Goal: Task Accomplishment & Management: Manage account settings

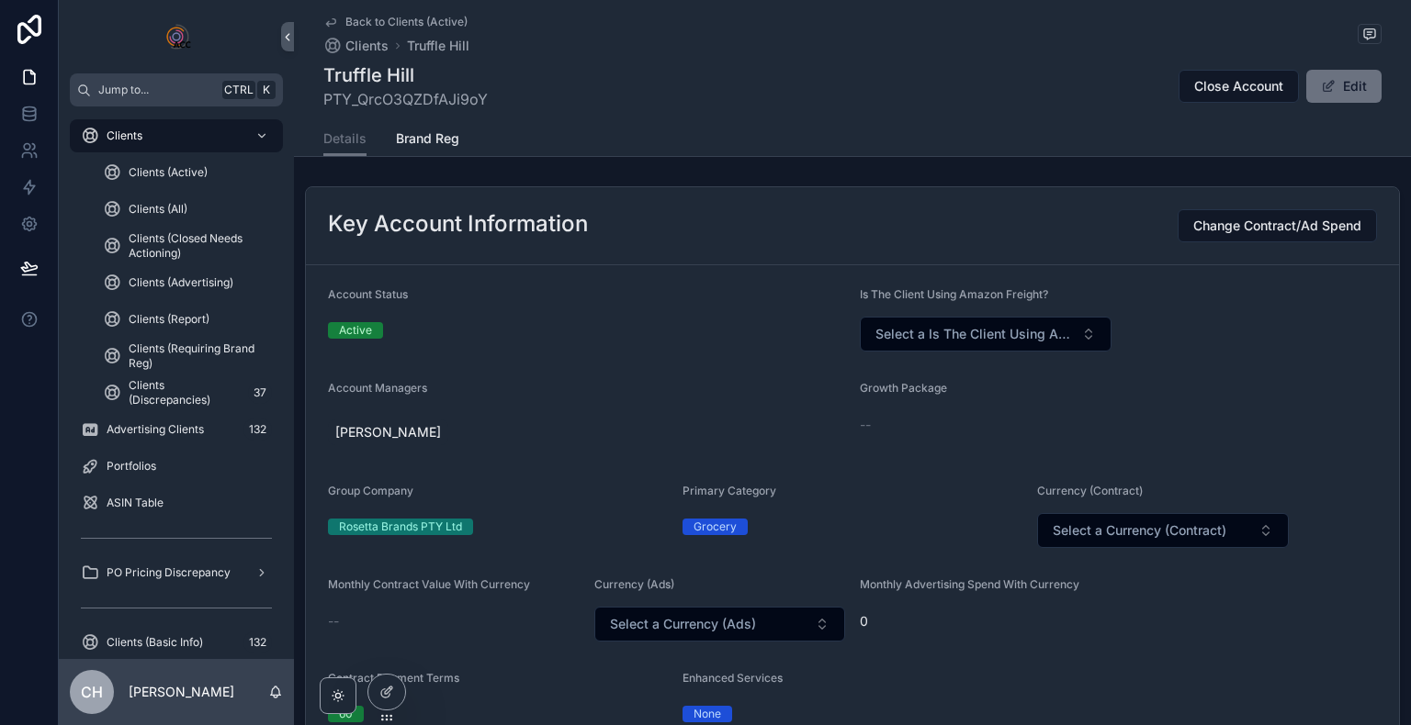
scroll to position [96, 0]
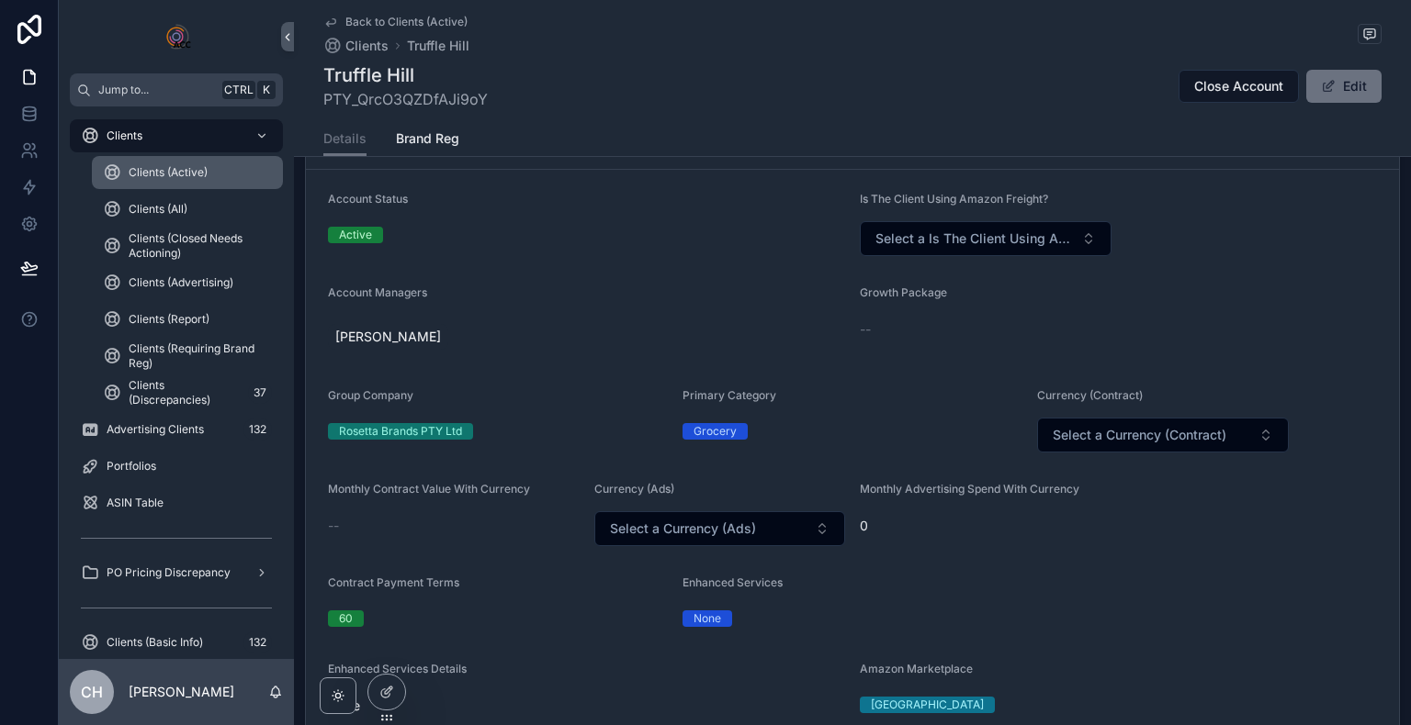
click at [188, 187] on link "Clients (Active)" at bounding box center [187, 172] width 191 height 33
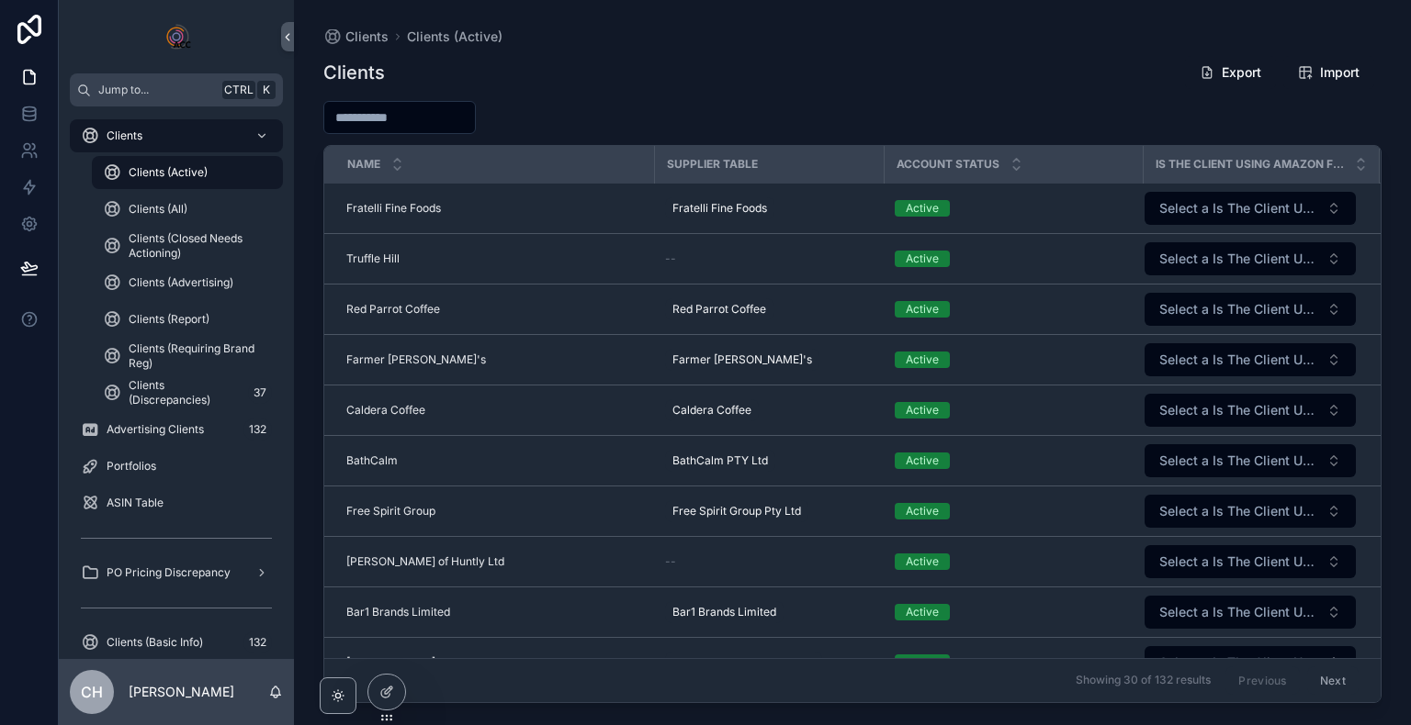
click at [684, 67] on div "Clients Export Import" at bounding box center [852, 72] width 1058 height 35
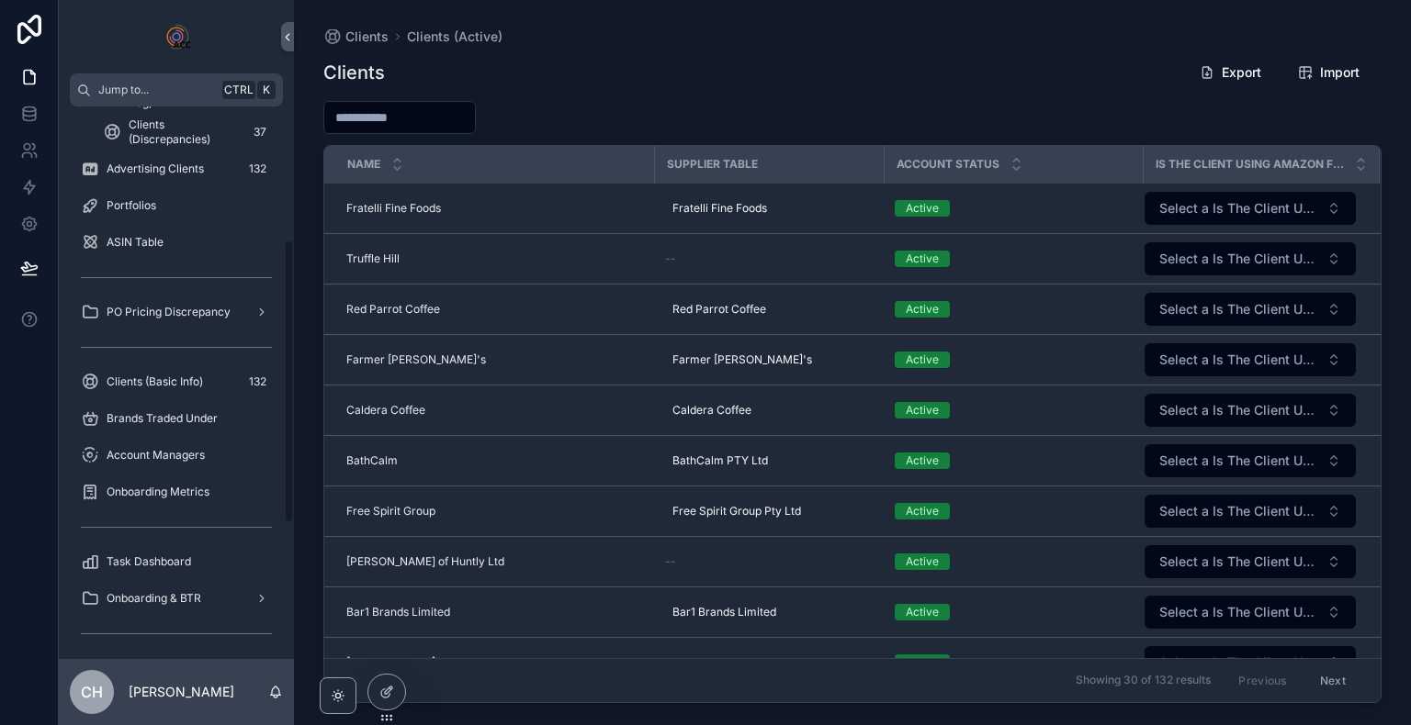
scroll to position [257, 0]
drag, startPoint x: 290, startPoint y: 369, endPoint x: 300, endPoint y: 501, distance: 132.6
click at [300, 501] on div "Jump to... Ctrl K Clients Clients (Active) Clients (All) Clients (Closed Needs …" at bounding box center [735, 362] width 1352 height 725
click at [186, 569] on span "Task Dashboard" at bounding box center [149, 565] width 84 height 15
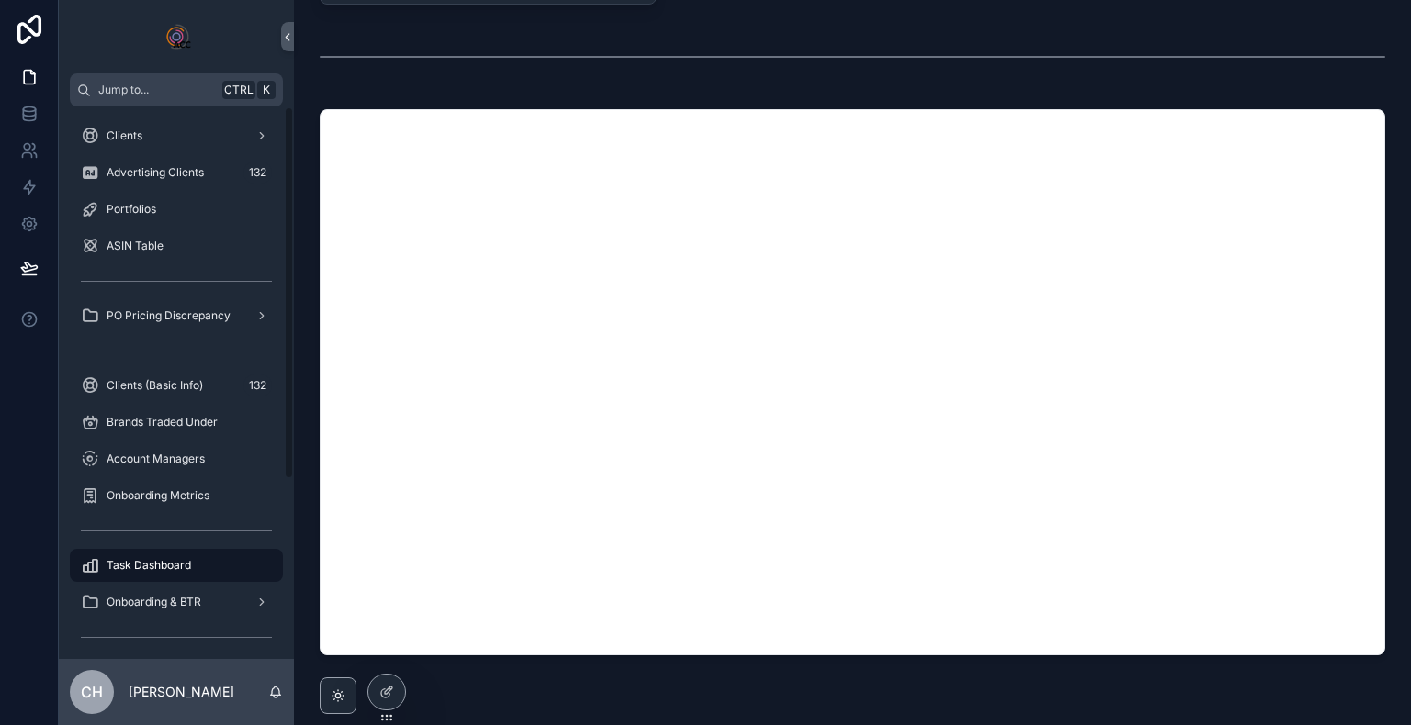
drag, startPoint x: 287, startPoint y: 514, endPoint x: 264, endPoint y: 314, distance: 201.4
click at [264, 314] on div "Clients Advertising Clients 132 Portfolios ASIN Table PO Pricing Discrepancy Cl…" at bounding box center [176, 383] width 235 height 553
click at [171, 460] on span "Account Managers" at bounding box center [156, 459] width 98 height 15
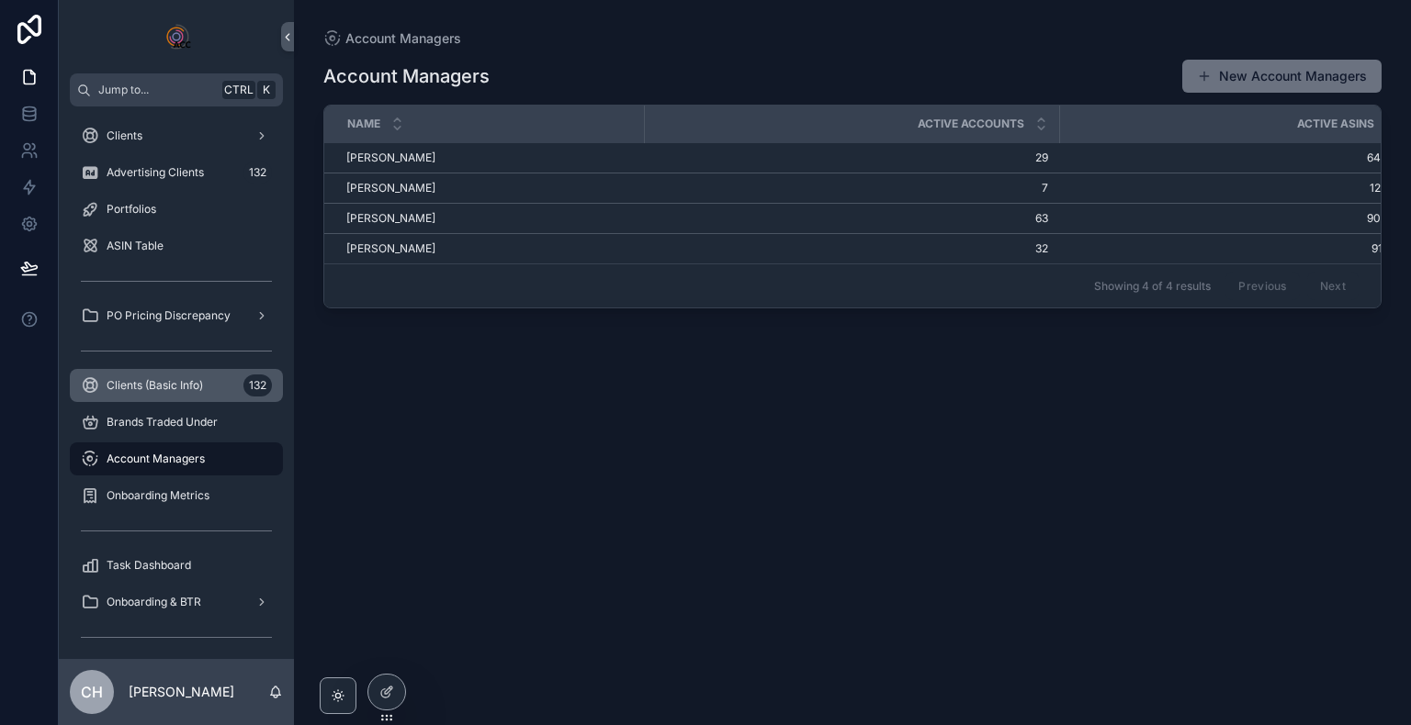
click at [174, 388] on span "Clients (Basic Info)" at bounding box center [155, 385] width 96 height 15
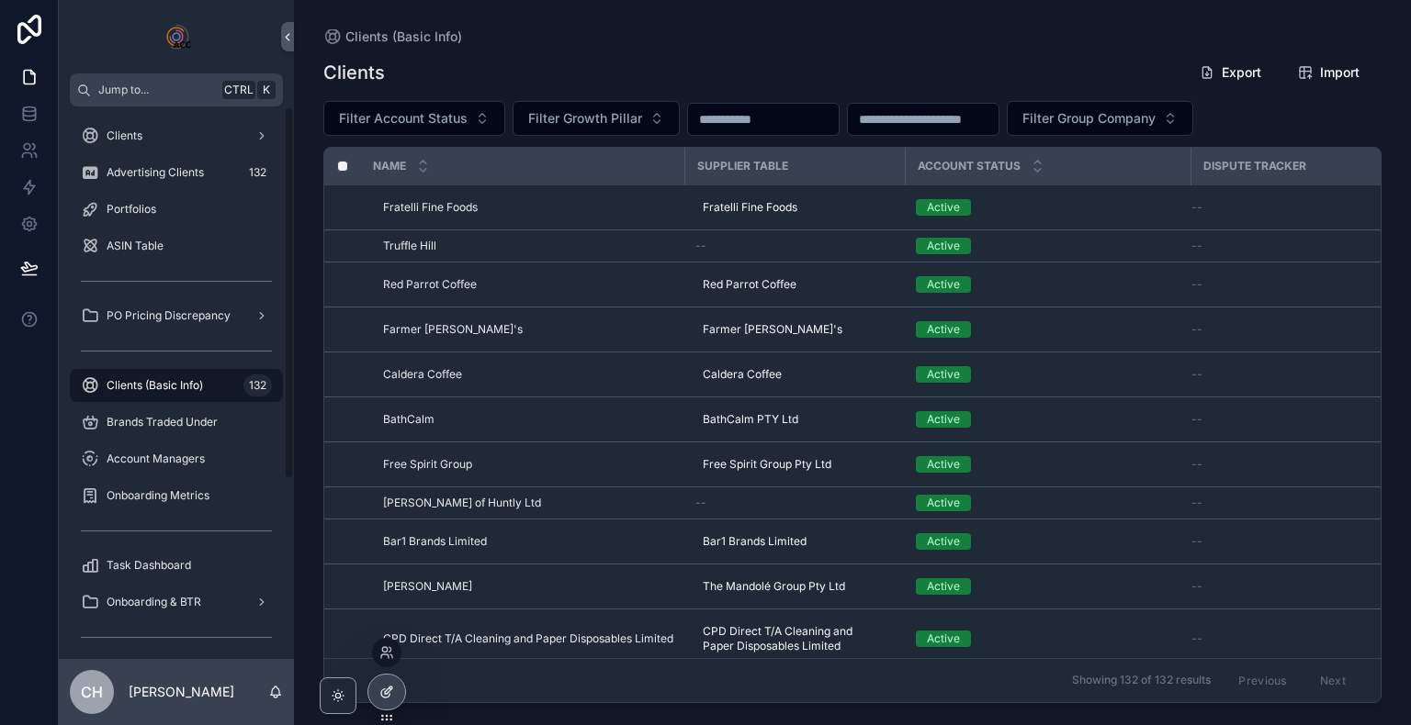
click at [382, 681] on div at bounding box center [386, 692] width 37 height 35
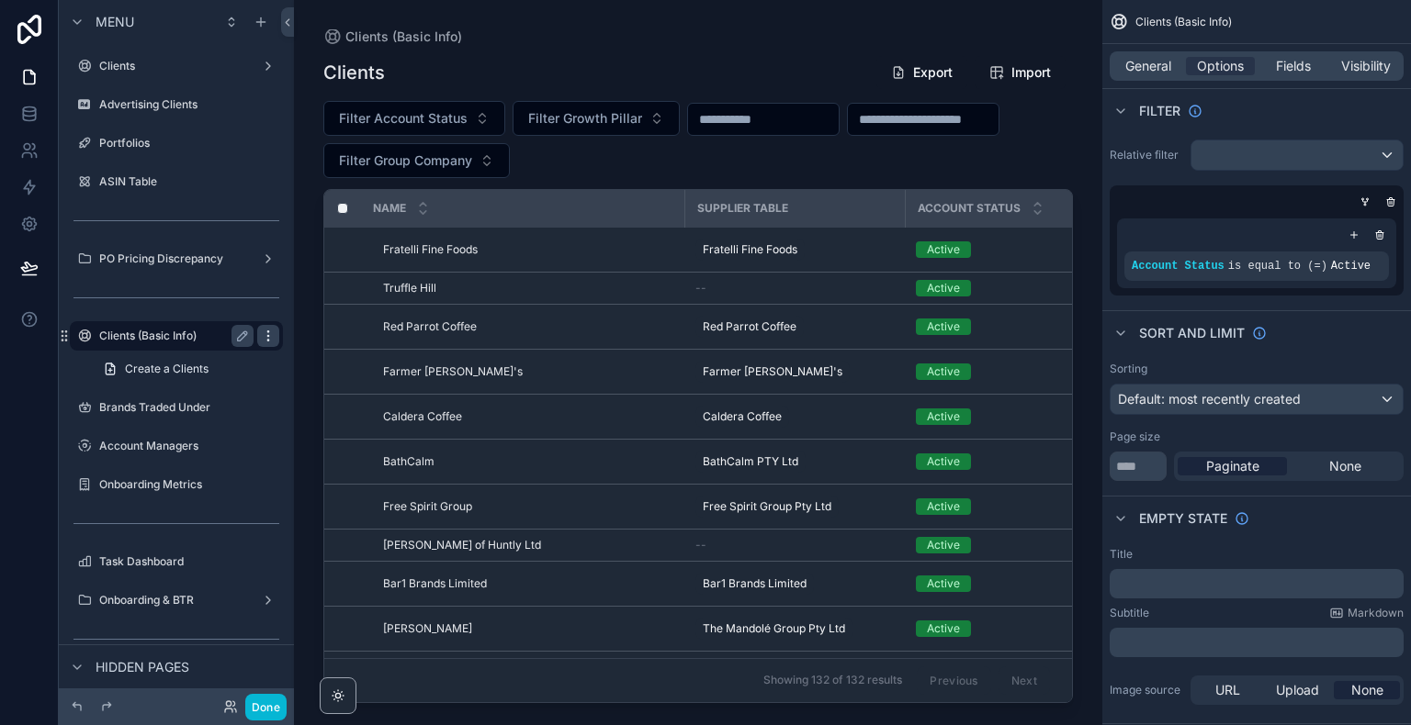
click at [269, 338] on icon "scrollable content" at bounding box center [268, 336] width 15 height 15
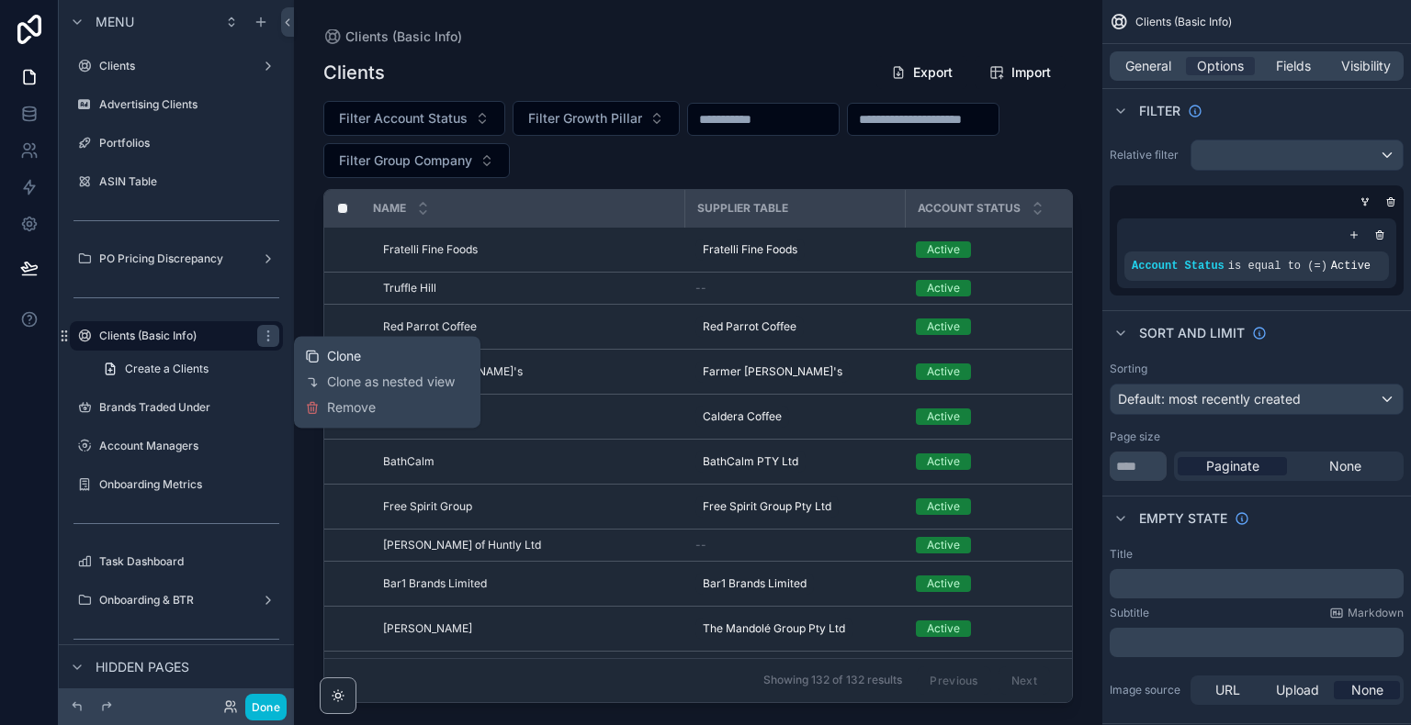
click at [341, 364] on span "Clone" at bounding box center [344, 356] width 34 height 18
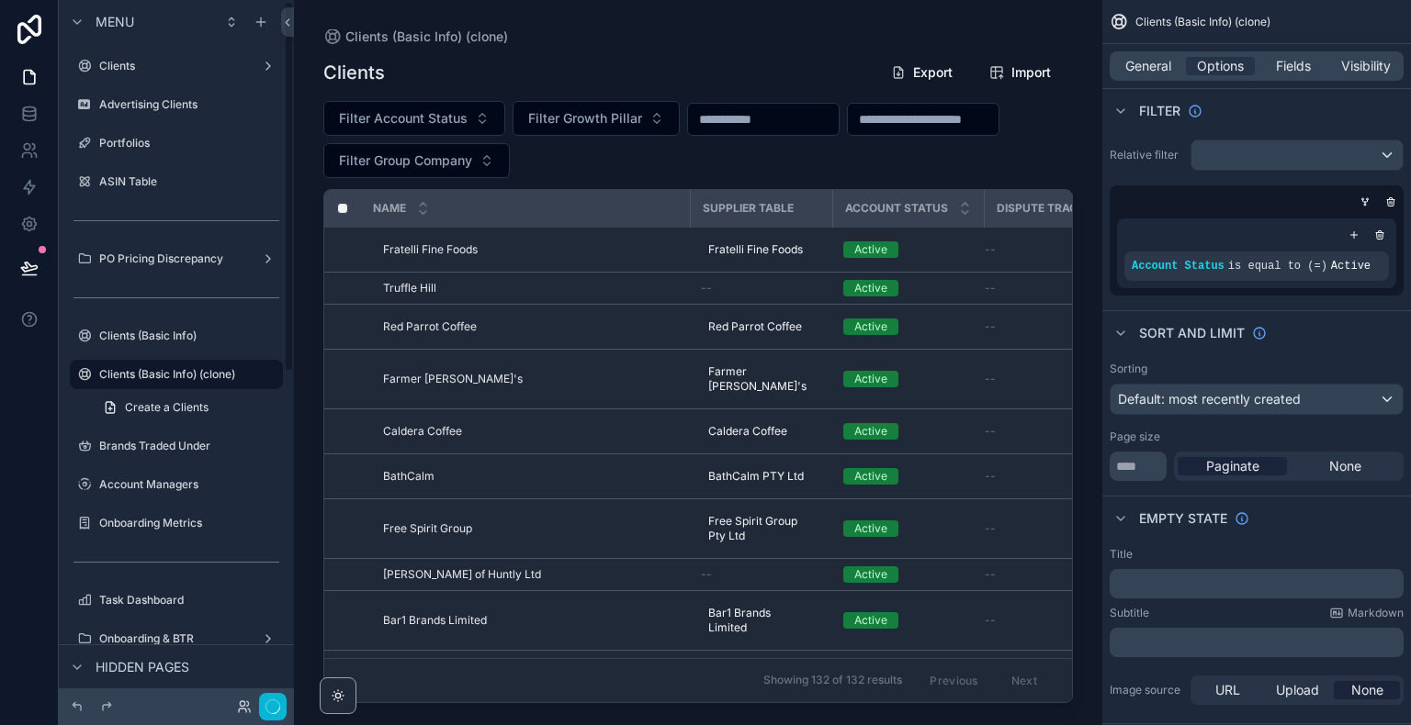
scroll to position [3, 0]
click at [1131, 68] on span "General" at bounding box center [1148, 66] width 46 height 18
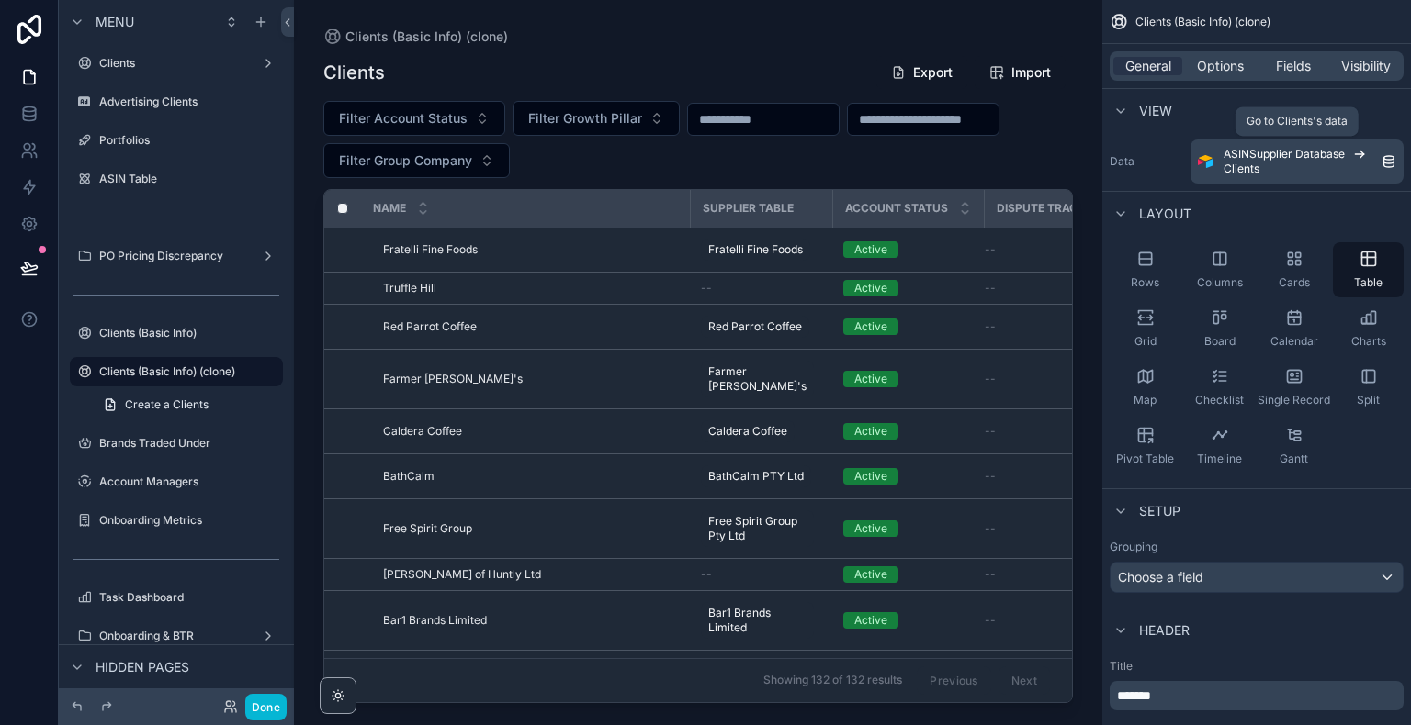
click at [1363, 167] on div "ASINSupplier Database Clients" at bounding box center [1302, 161] width 158 height 29
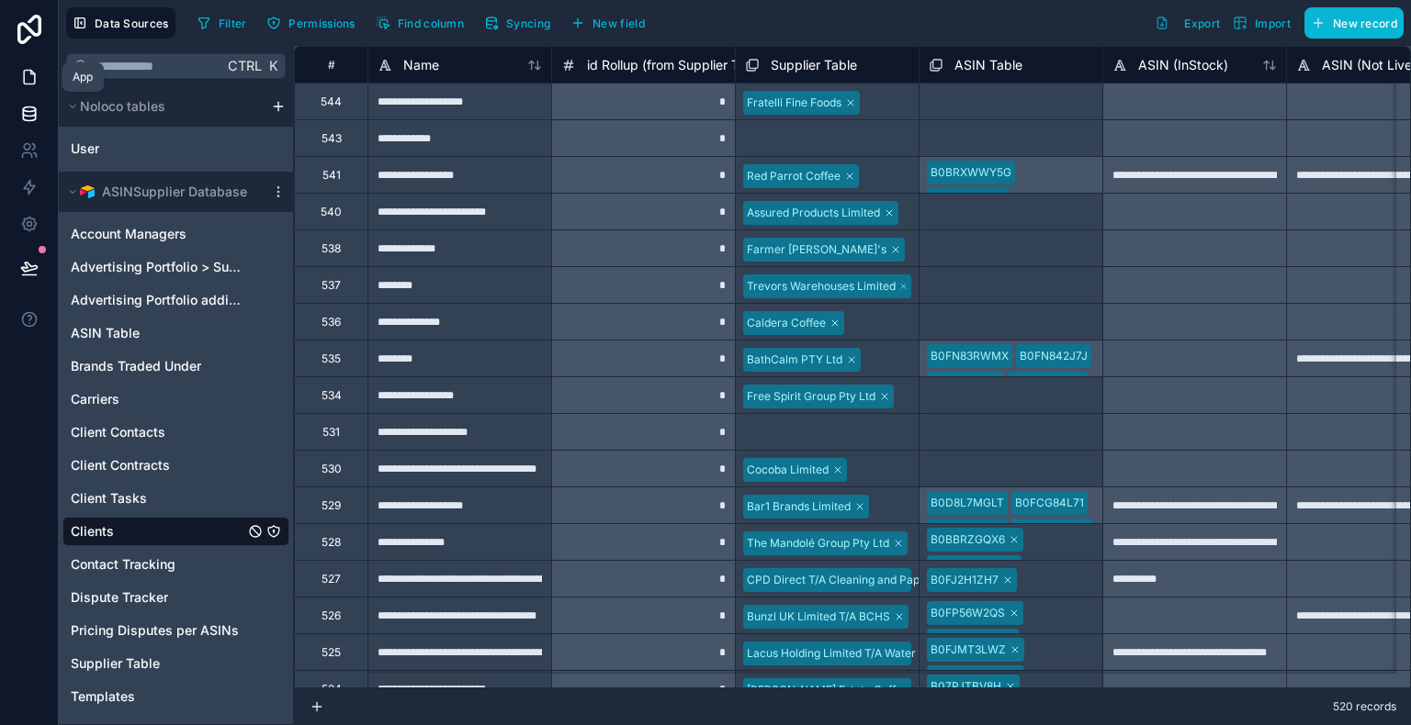
click at [27, 74] on icon at bounding box center [29, 77] width 18 height 18
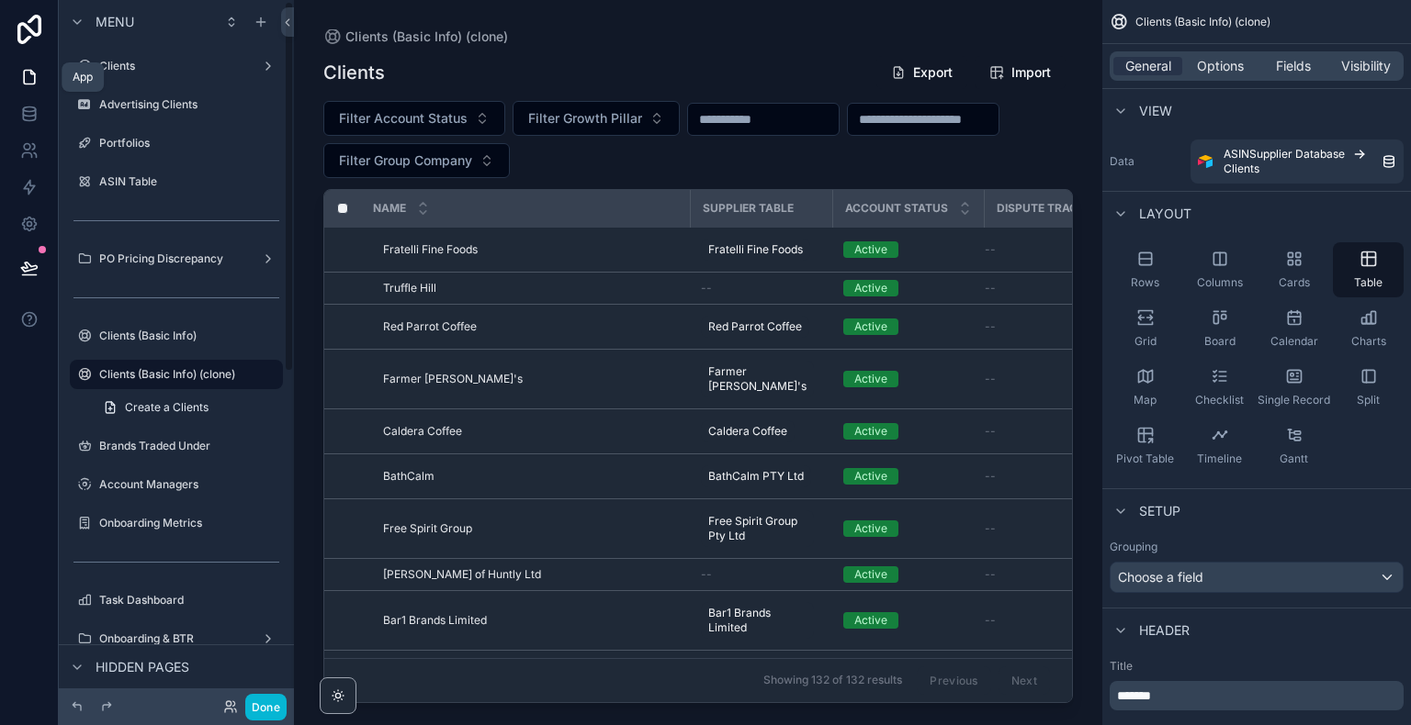
click at [29, 90] on link at bounding box center [29, 77] width 58 height 37
click at [266, 372] on icon "scrollable content" at bounding box center [268, 372] width 15 height 15
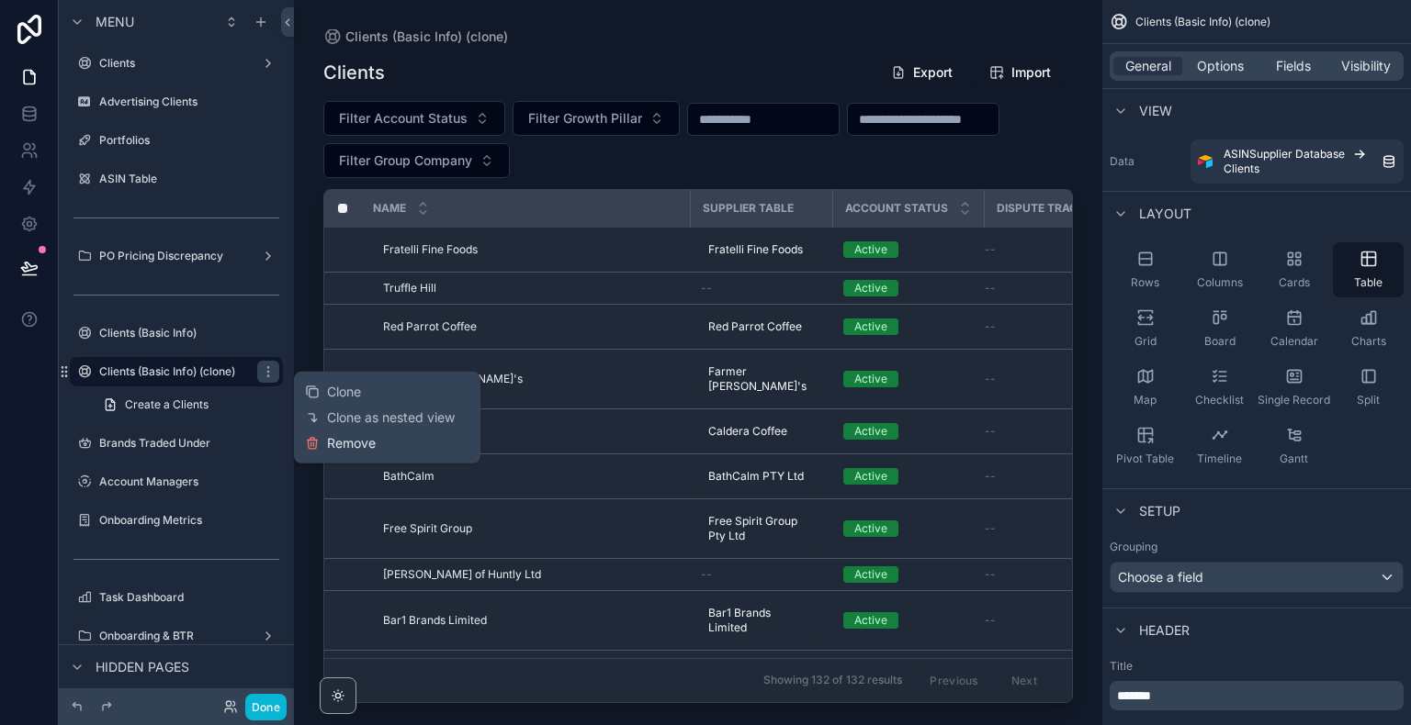
click at [336, 443] on span "Remove" at bounding box center [351, 443] width 49 height 18
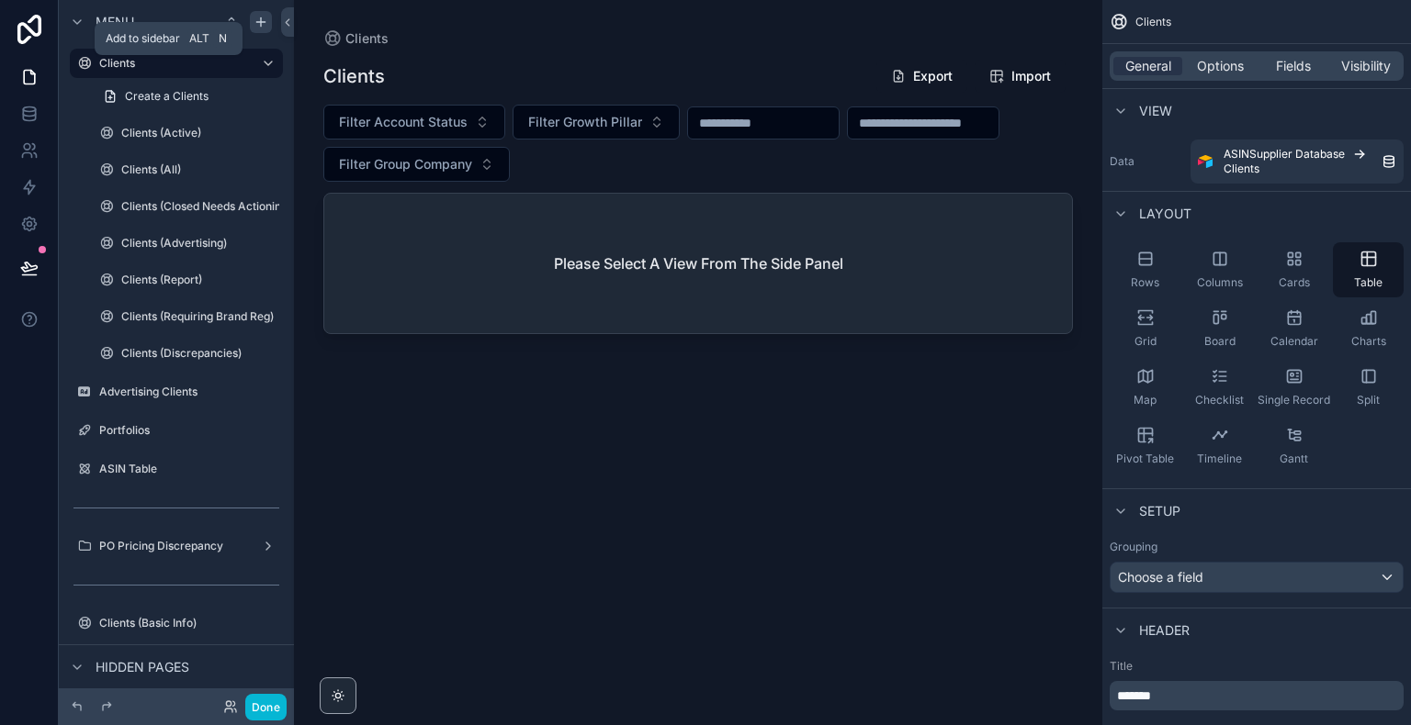
click at [259, 25] on icon "scrollable content" at bounding box center [260, 22] width 15 height 15
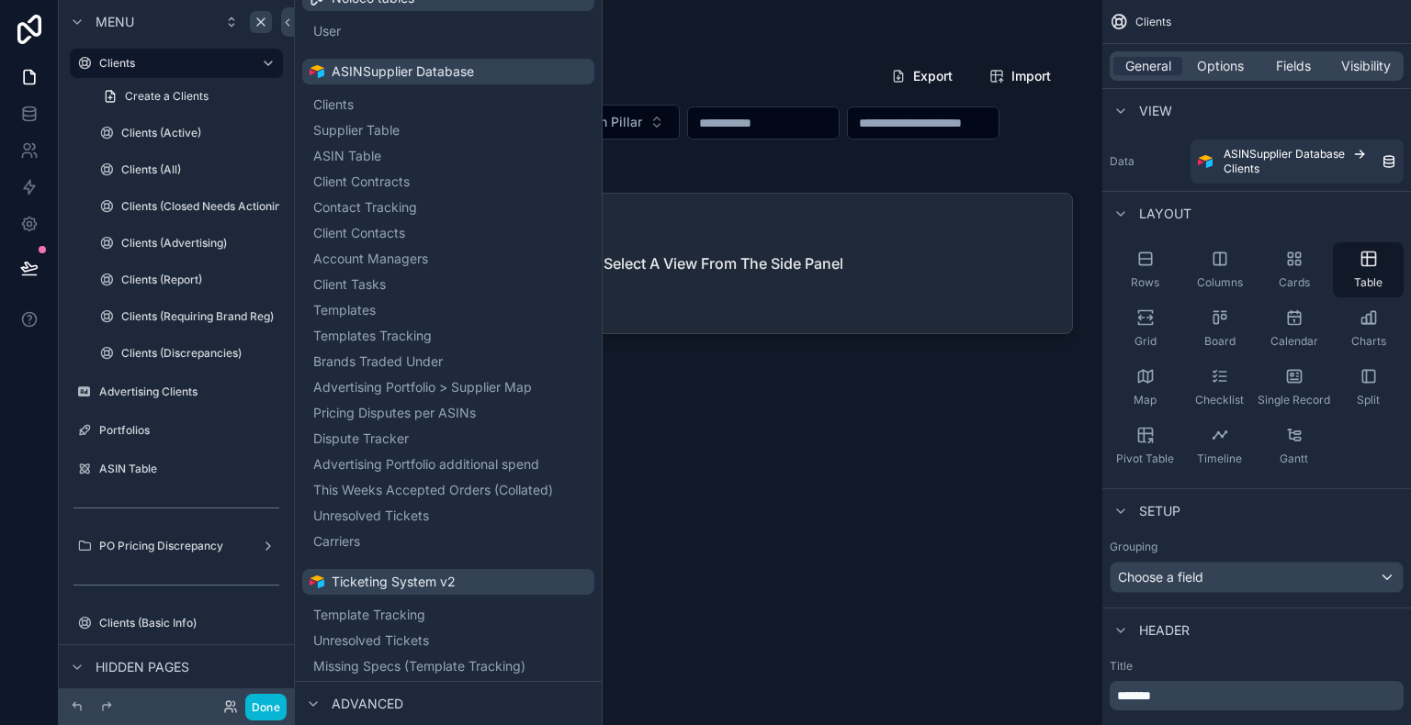
scroll to position [147, 0]
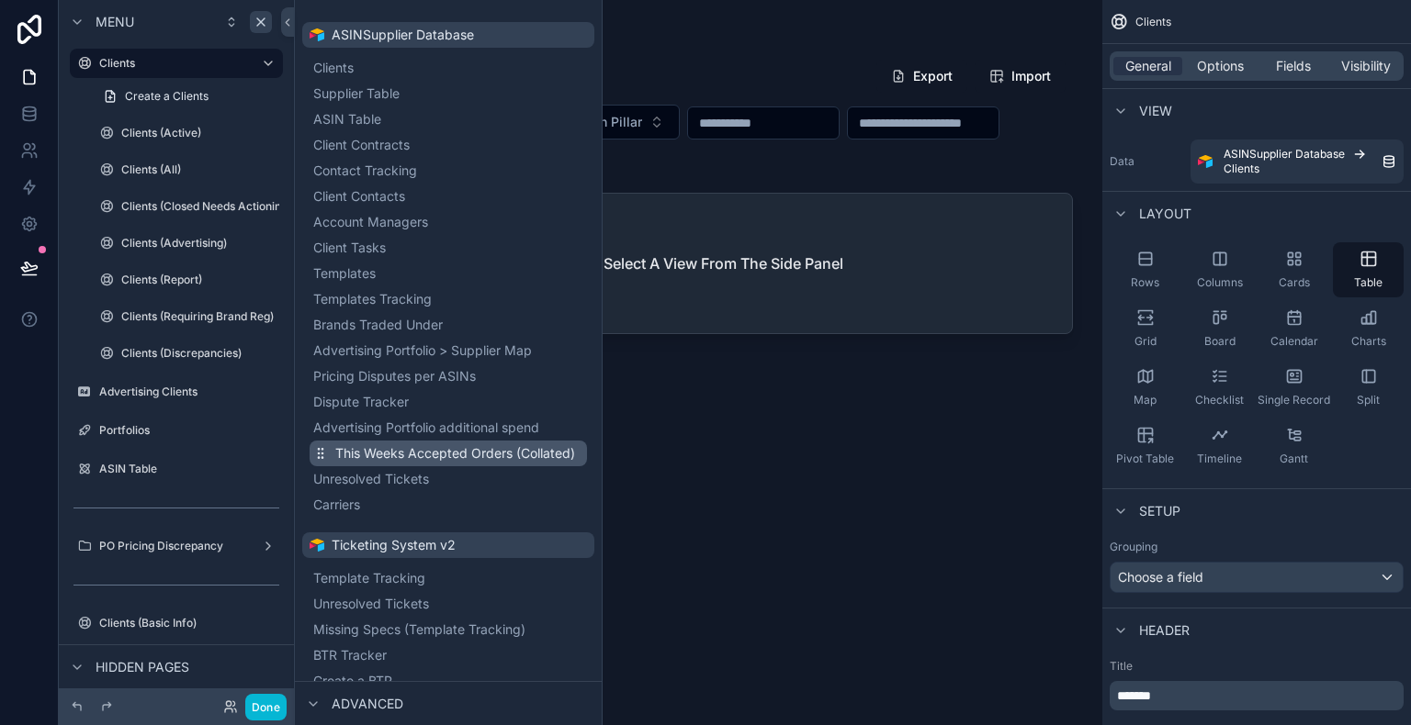
click at [439, 448] on span "This Weeks Accepted Orders (Collated)" at bounding box center [455, 453] width 240 height 18
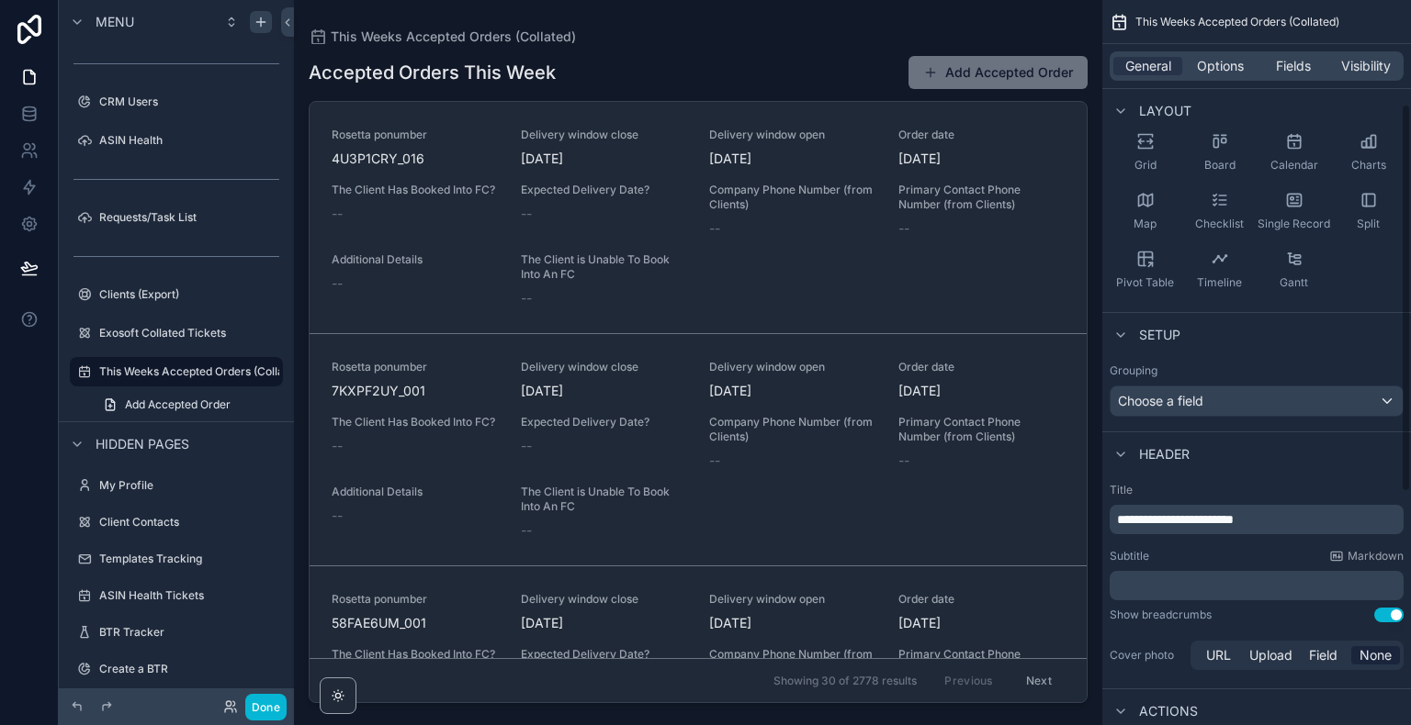
scroll to position [201, 0]
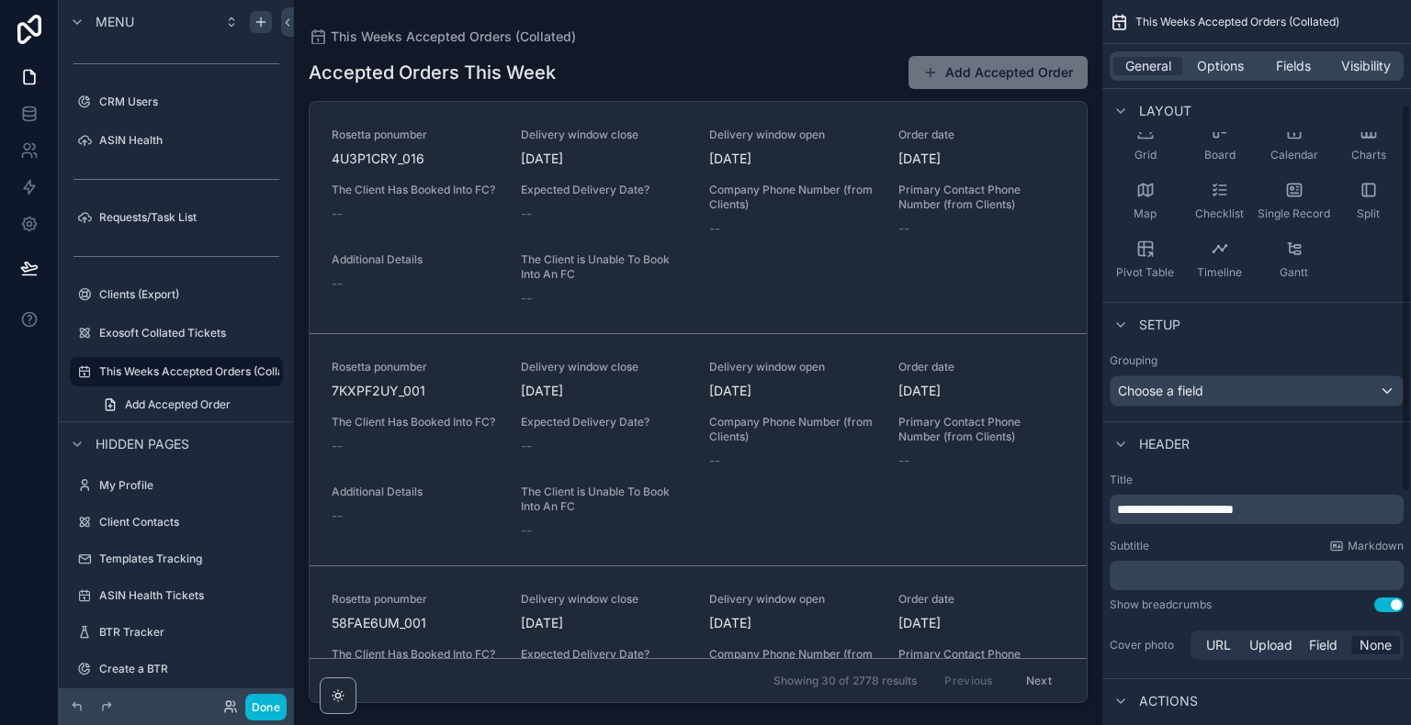
drag, startPoint x: 1403, startPoint y: 208, endPoint x: 1401, endPoint y: 317, distance: 108.4
click at [1401, 317] on div "**********" at bounding box center [1256, 362] width 309 height 725
click at [1375, 209] on span "Split" at bounding box center [1367, 214] width 23 height 15
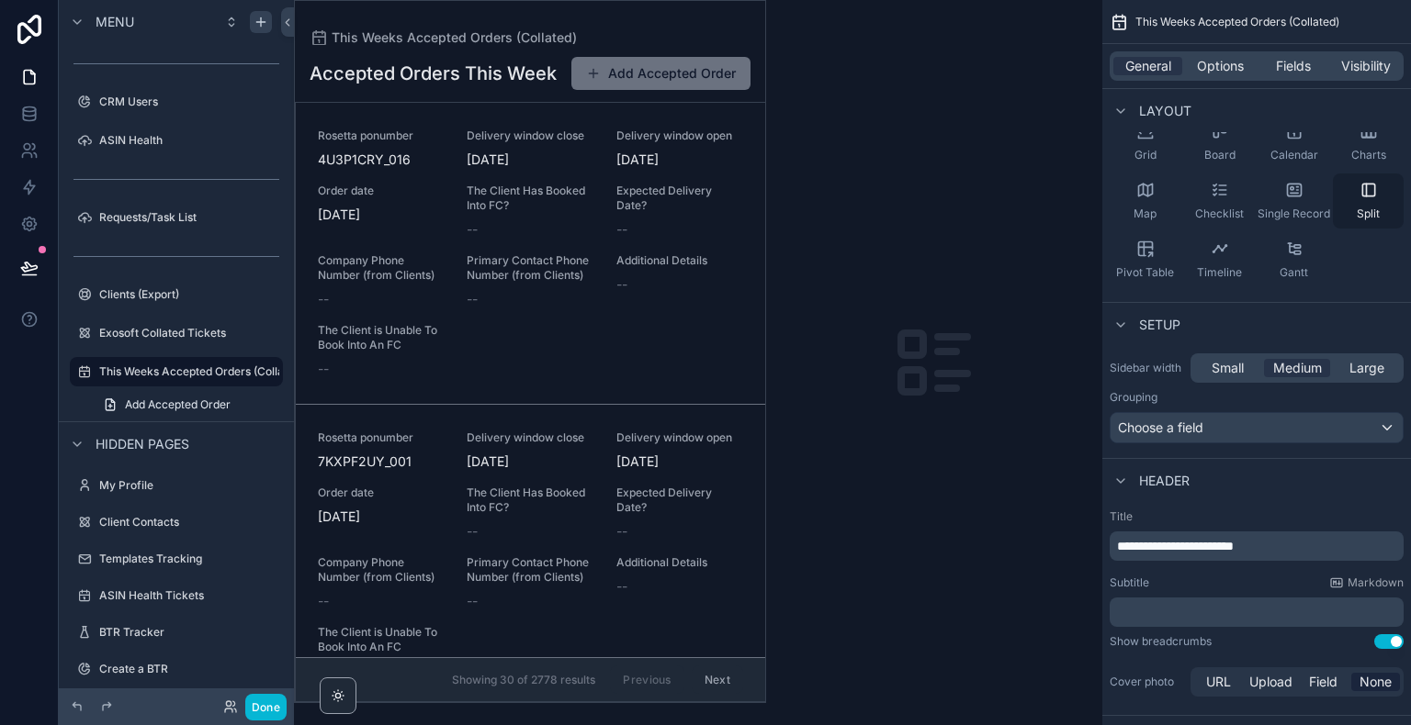
click at [1375, 209] on span "Split" at bounding box center [1367, 214] width 23 height 15
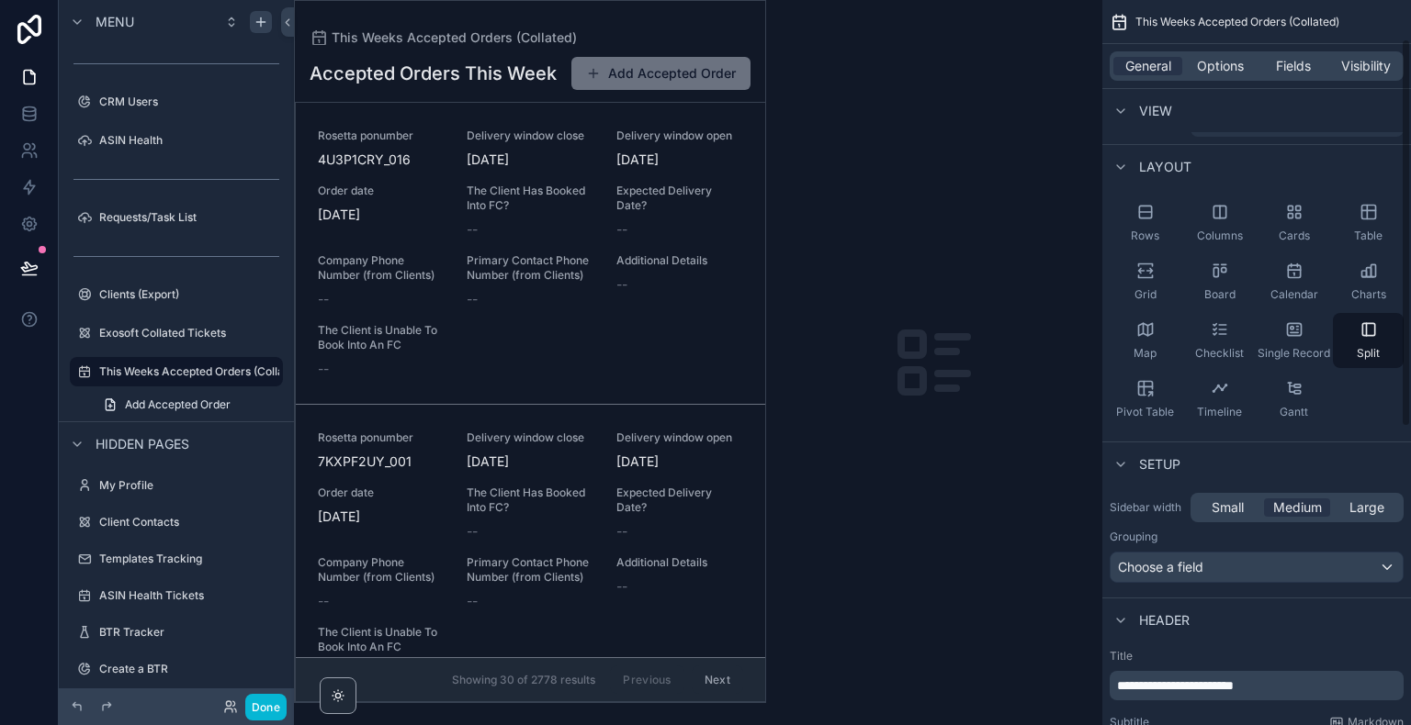
scroll to position [0, 0]
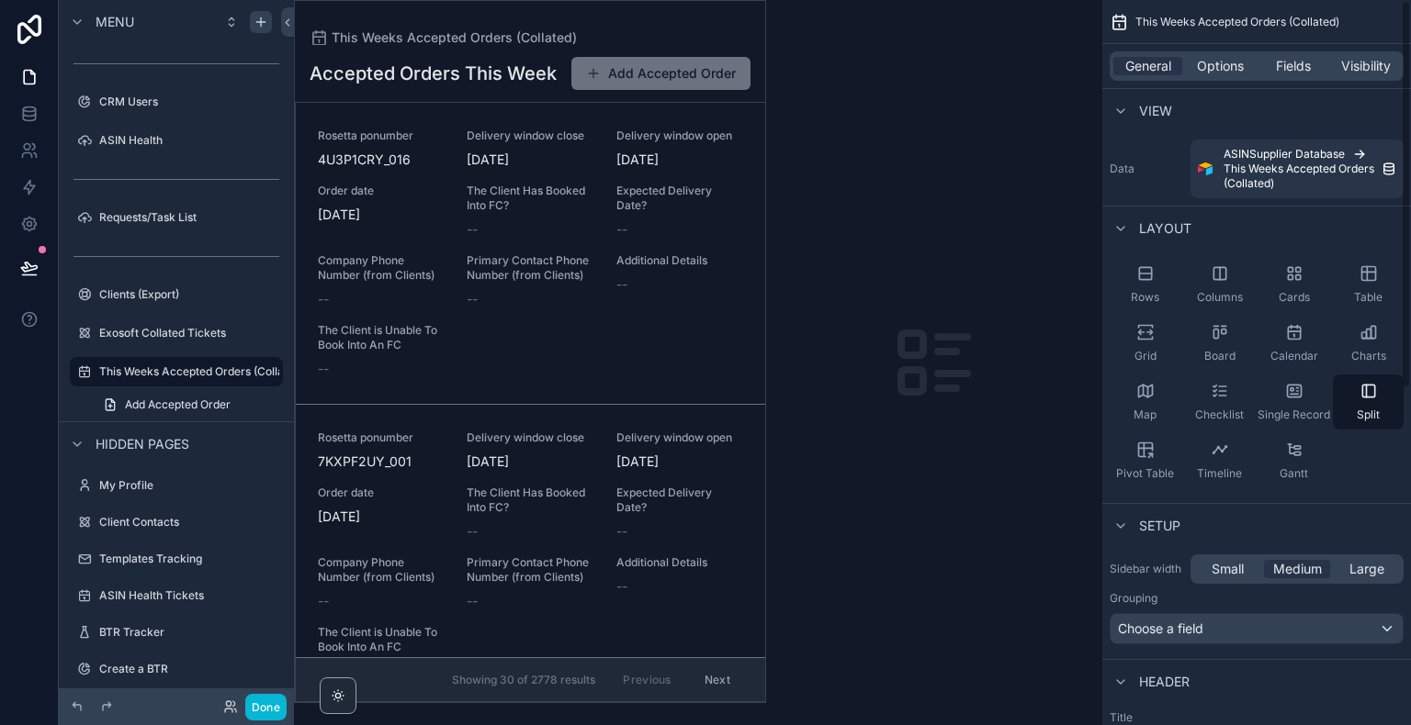
drag, startPoint x: 1405, startPoint y: 240, endPoint x: 1409, endPoint y: 83, distance: 157.1
click at [1409, 83] on div "**********" at bounding box center [1256, 362] width 309 height 725
click at [1223, 401] on div "Checklist" at bounding box center [1219, 402] width 71 height 55
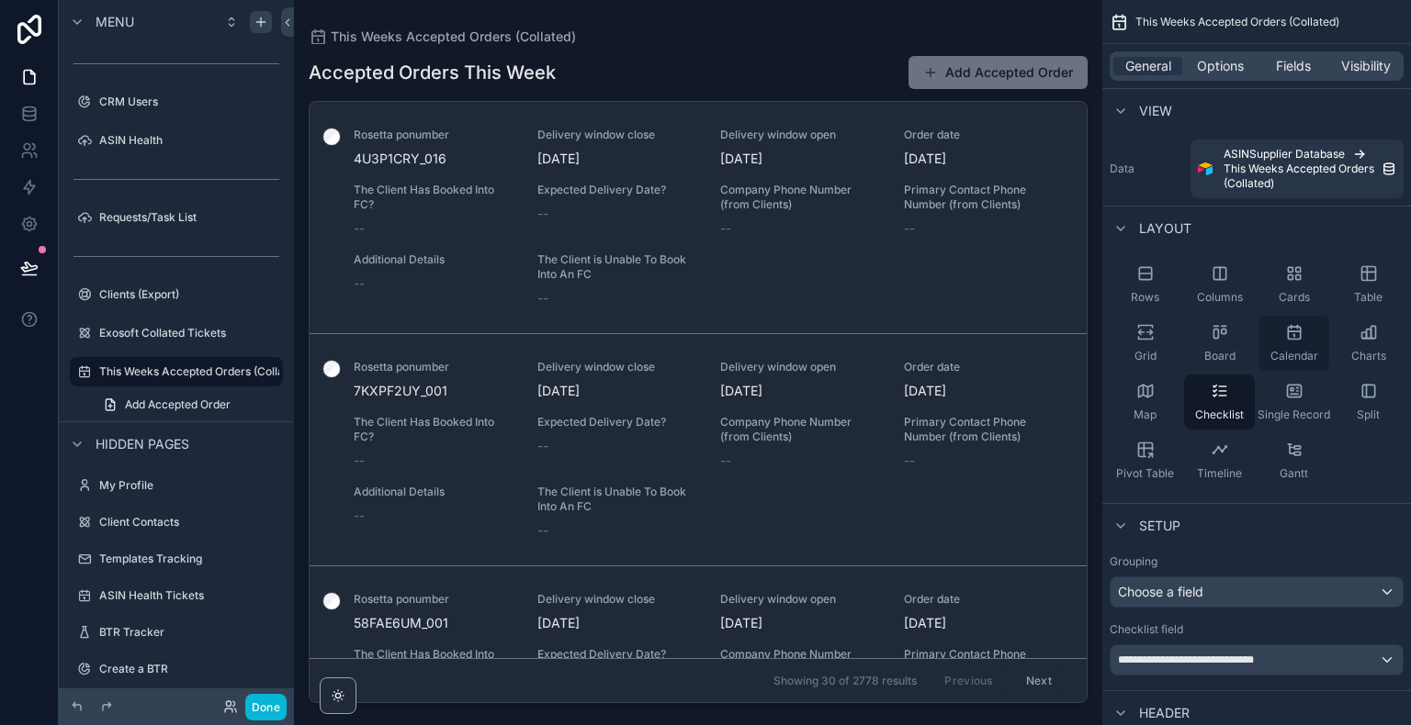
click at [1306, 343] on div "Calendar" at bounding box center [1293, 343] width 71 height 55
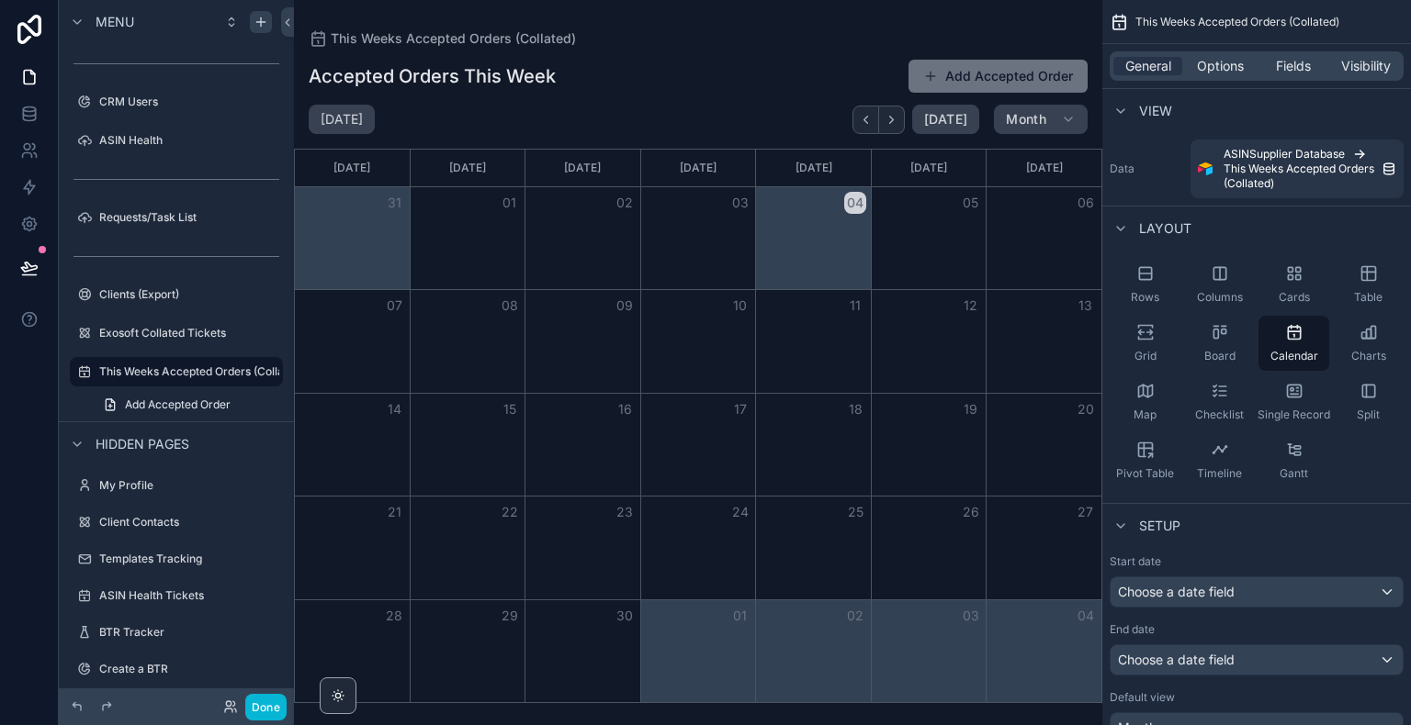
click at [847, 204] on button "04" at bounding box center [855, 203] width 22 height 22
click at [827, 246] on div "Month View" at bounding box center [813, 238] width 116 height 102
click at [325, 221] on div "Month View" at bounding box center [352, 238] width 115 height 102
click at [1342, 287] on div "Table" at bounding box center [1368, 284] width 71 height 55
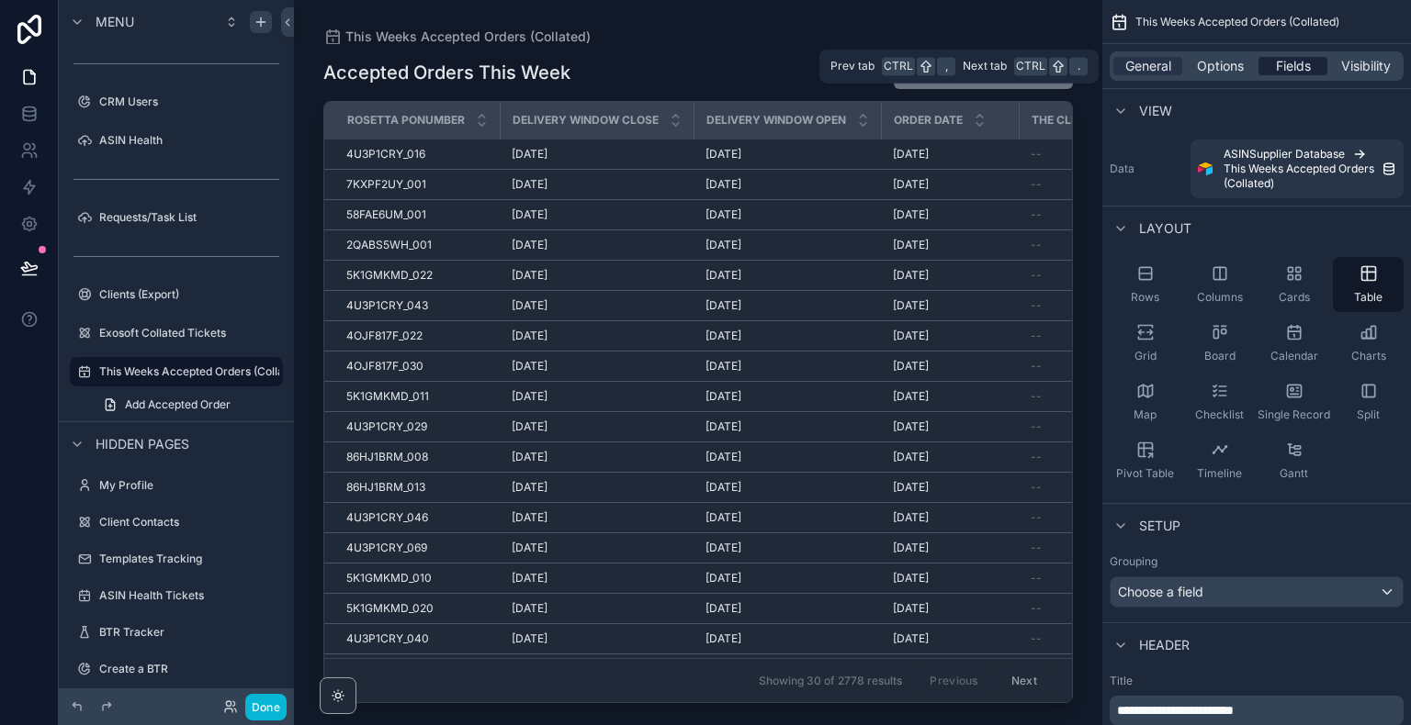
click at [1299, 68] on span "Fields" at bounding box center [1293, 66] width 35 height 18
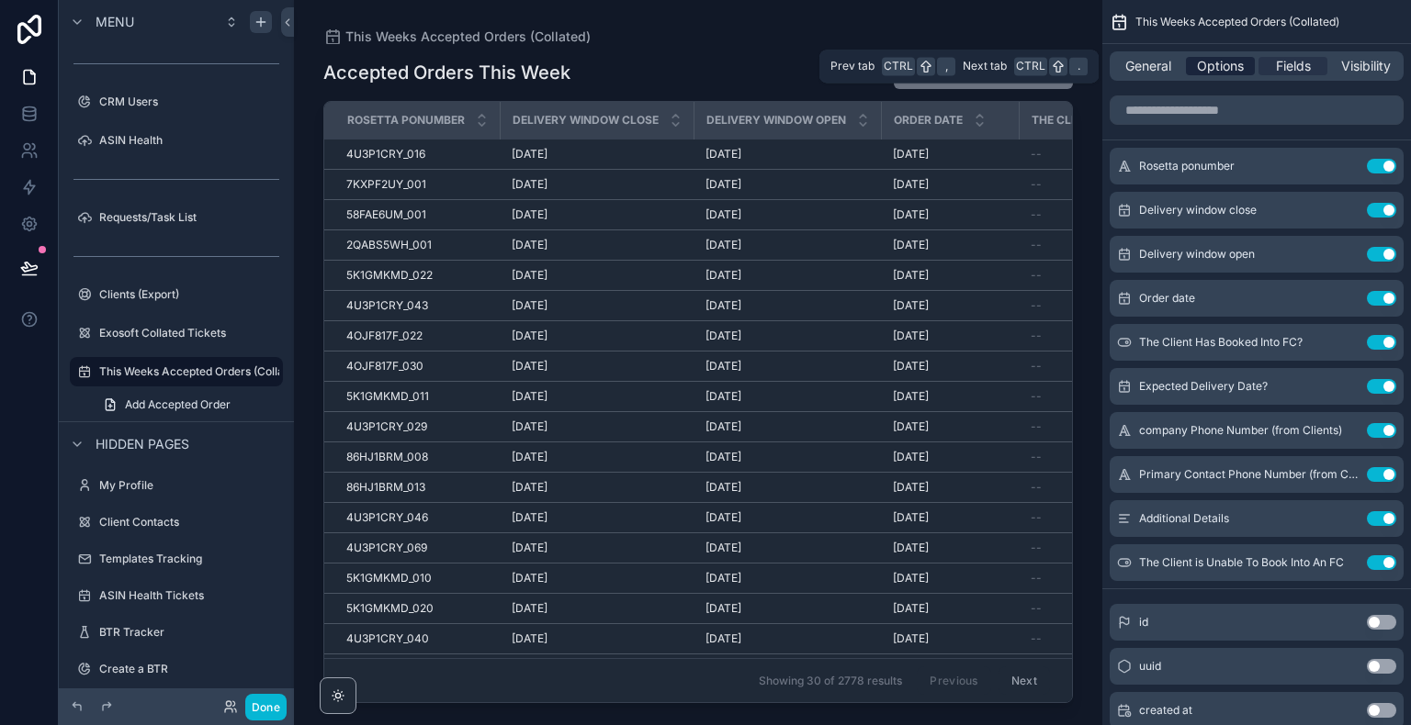
click at [1243, 72] on span "Options" at bounding box center [1220, 66] width 47 height 18
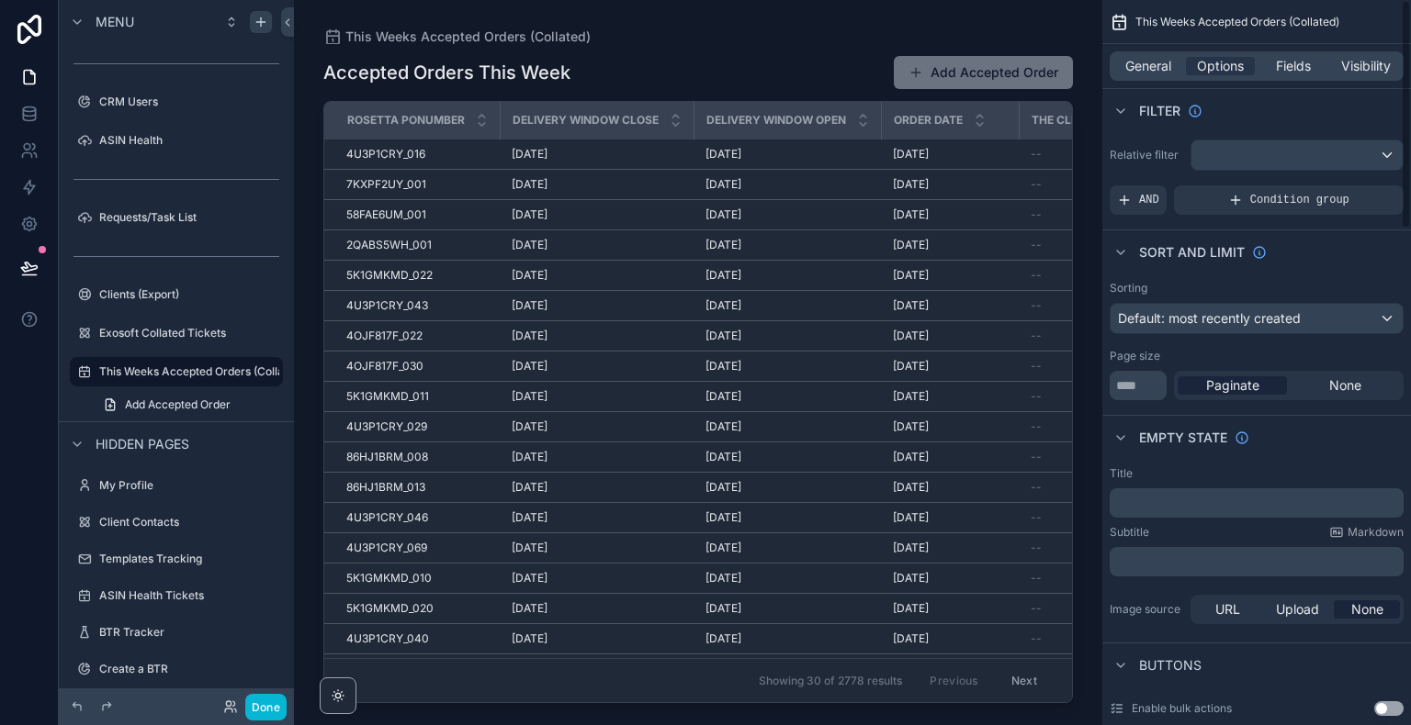
drag, startPoint x: 1403, startPoint y: 203, endPoint x: 1400, endPoint y: 112, distance: 91.0
click at [1400, 112] on div "This Weeks Accepted Orders (Collated) General Options Fields Visibility Filter …" at bounding box center [1256, 362] width 309 height 725
drag, startPoint x: 1141, startPoint y: 78, endPoint x: 1150, endPoint y: 57, distance: 23.0
click at [1150, 57] on div "General Options Fields Visibility" at bounding box center [1256, 65] width 294 height 29
click at [1150, 57] on span "General" at bounding box center [1148, 66] width 46 height 18
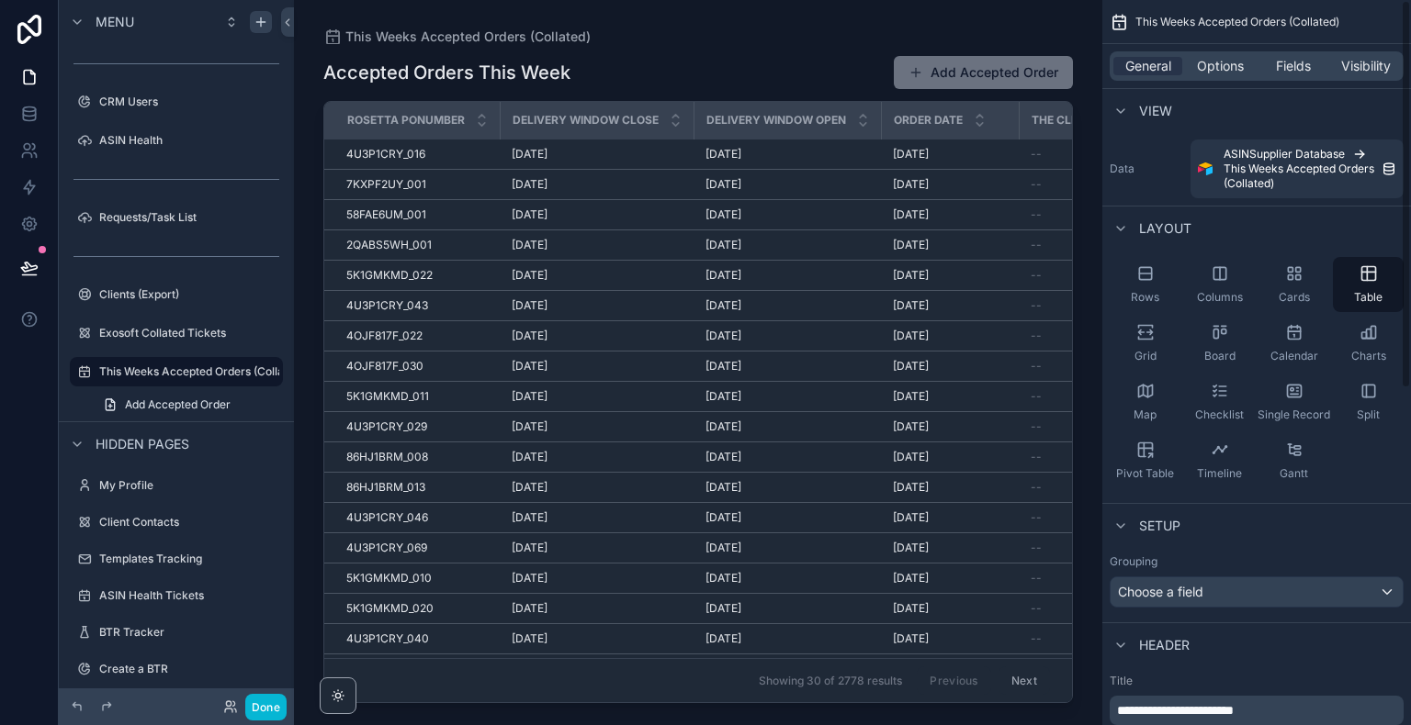
drag, startPoint x: 1405, startPoint y: 234, endPoint x: 1410, endPoint y: 177, distance: 57.1
click at [1410, 177] on div "**********" at bounding box center [1256, 362] width 309 height 725
click at [1288, 66] on span "Fields" at bounding box center [1293, 66] width 35 height 18
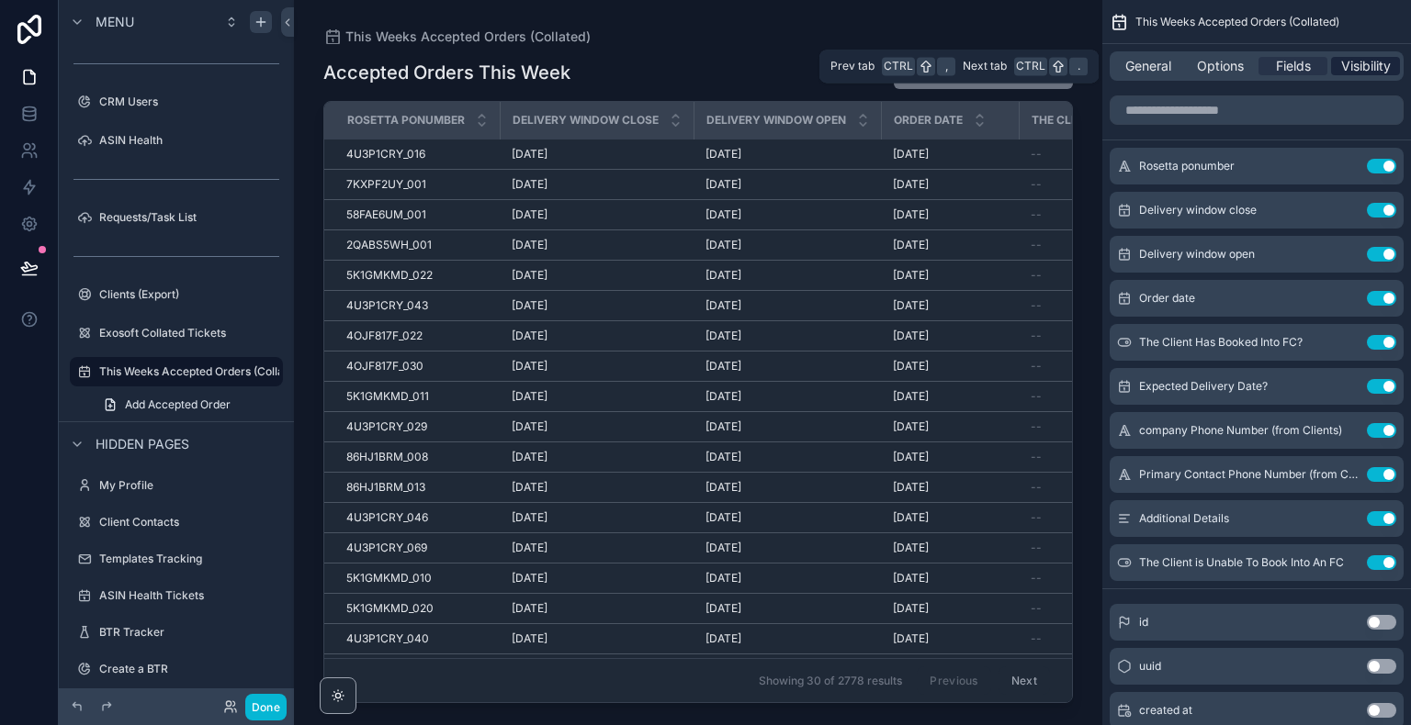
click at [1334, 65] on div "Visibility" at bounding box center [1365, 66] width 69 height 18
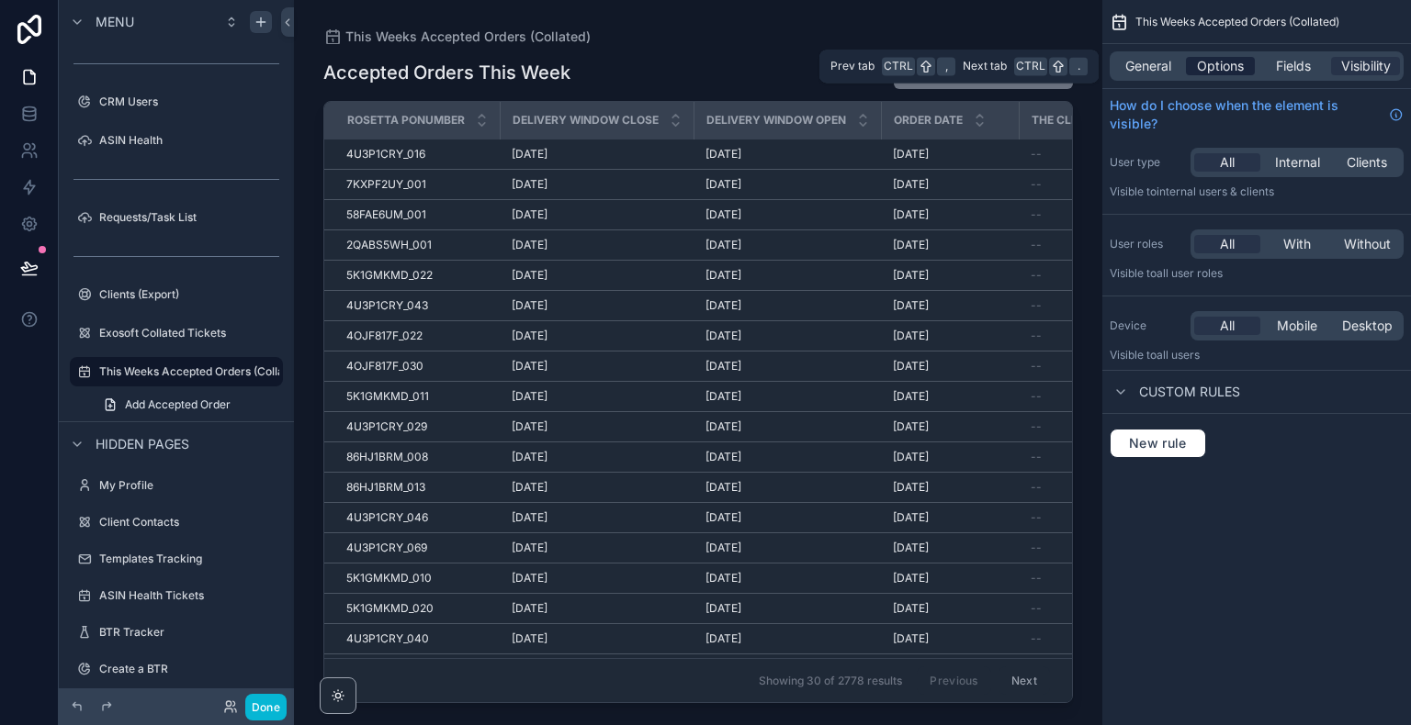
click at [1231, 66] on span "Options" at bounding box center [1220, 66] width 47 height 18
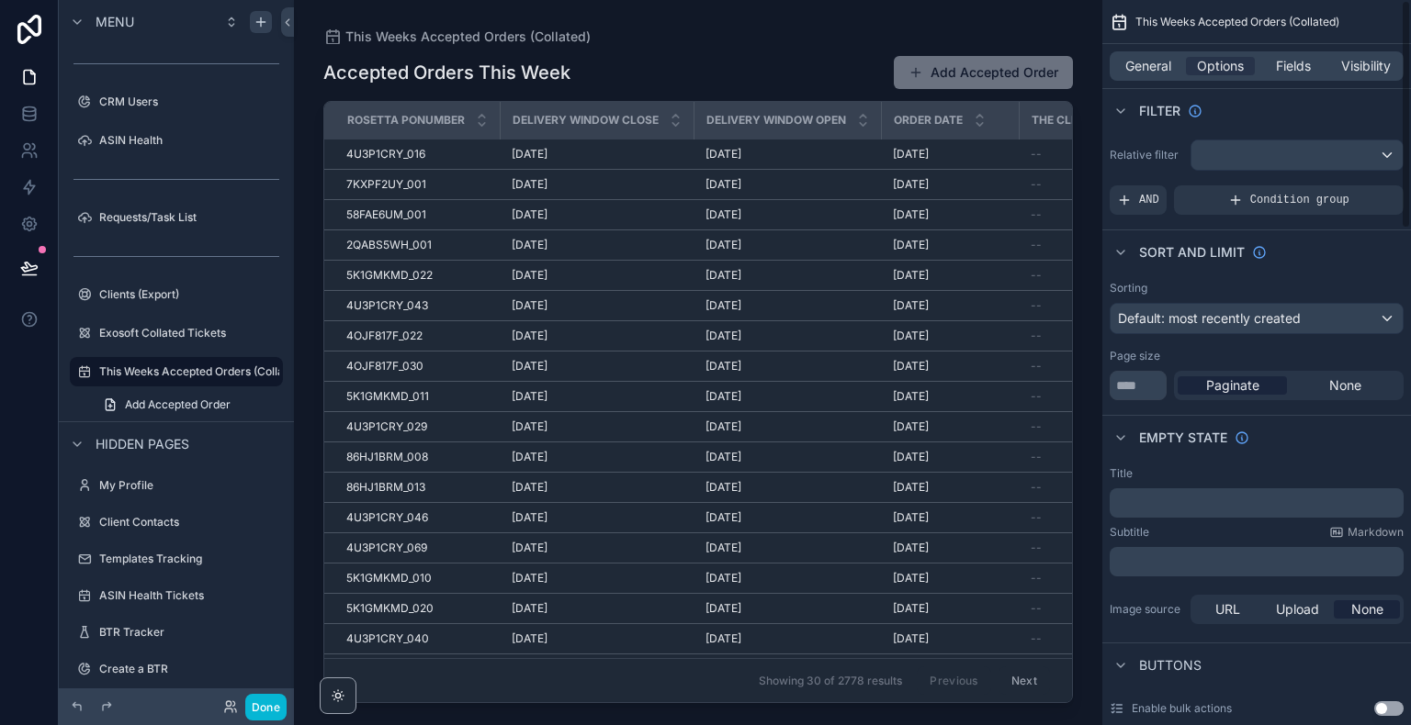
drag, startPoint x: 1408, startPoint y: 147, endPoint x: 1410, endPoint y: 43, distance: 103.8
click at [1410, 43] on div "This Weeks Accepted Orders (Collated) General Options Fields Visibility Filter …" at bounding box center [1256, 362] width 309 height 725
click at [1152, 57] on span "General" at bounding box center [1148, 66] width 46 height 18
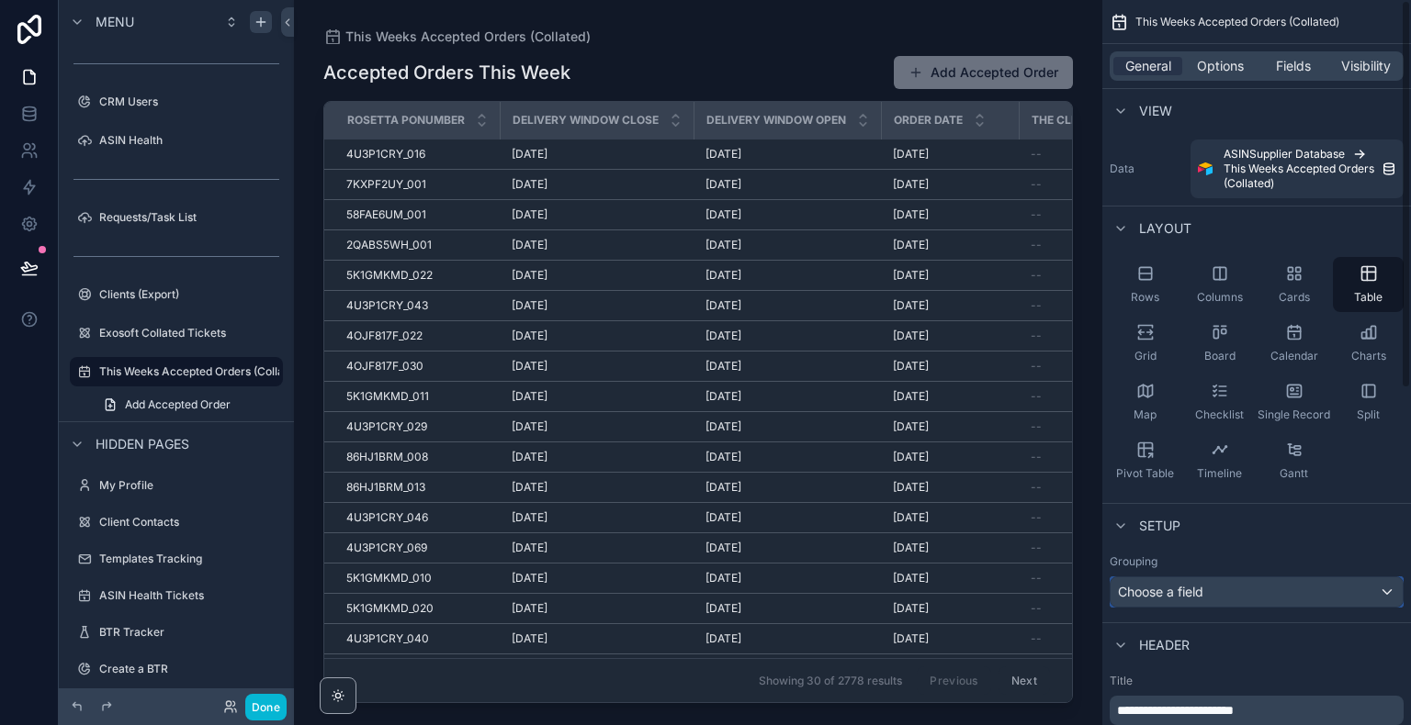
click at [1231, 589] on div "Choose a field" at bounding box center [1256, 592] width 292 height 29
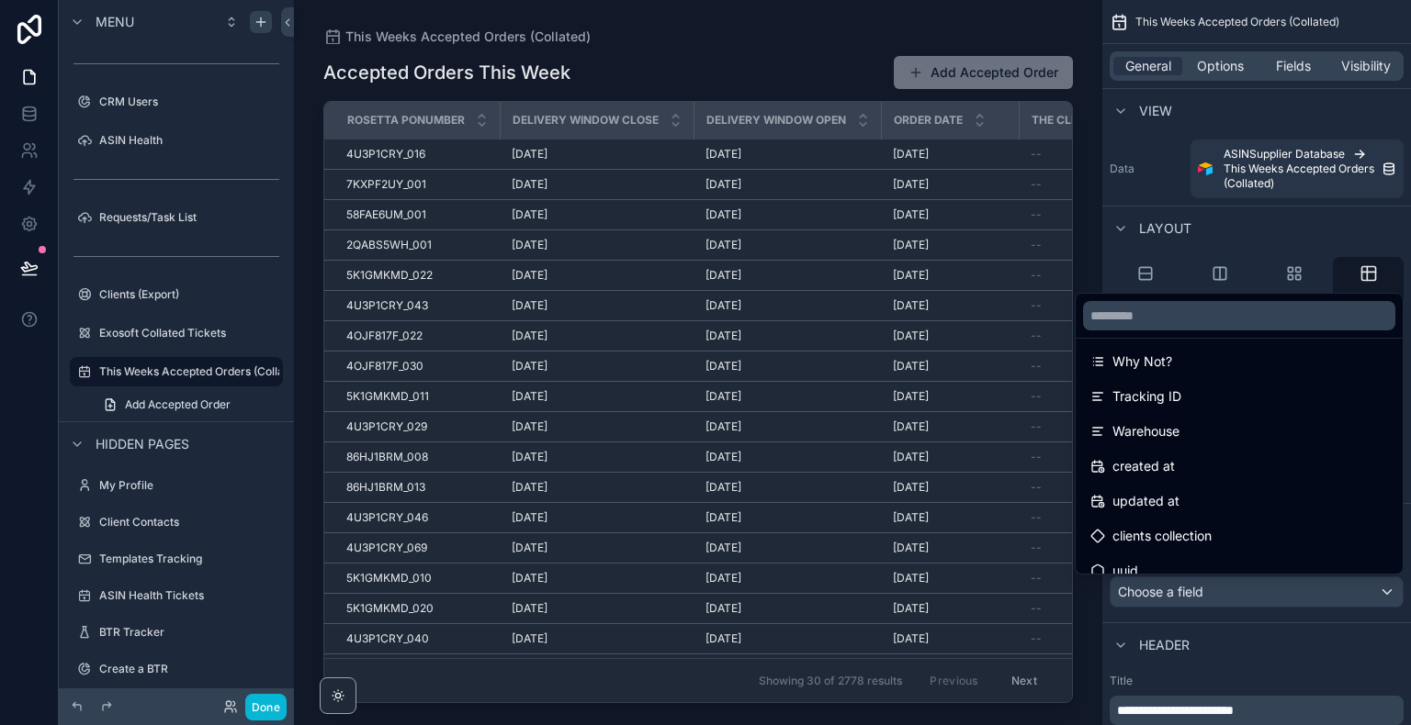
scroll to position [479, 0]
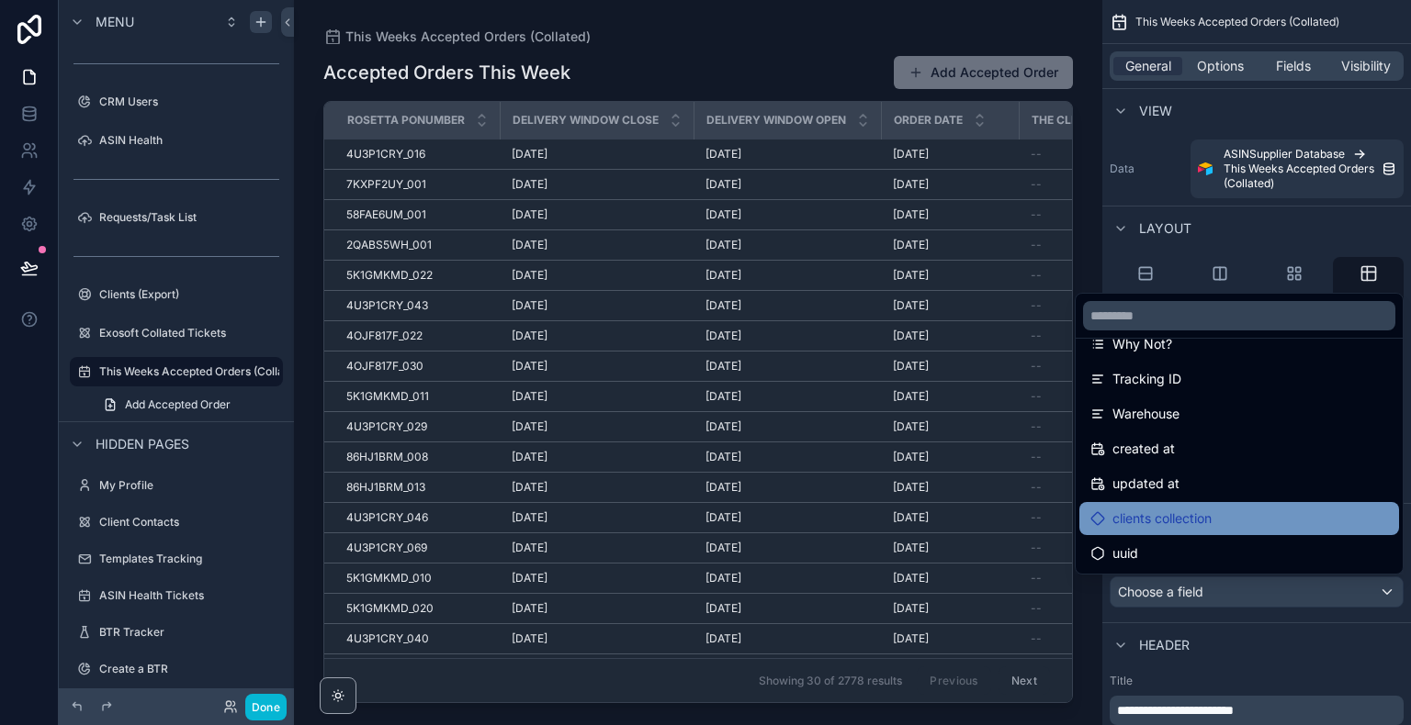
click at [1317, 519] on div "clients collection" at bounding box center [1239, 519] width 298 height 22
click at [1316, 518] on div "clients collection" at bounding box center [1239, 519] width 298 height 22
click at [1212, 512] on div "clients collection" at bounding box center [1239, 519] width 298 height 22
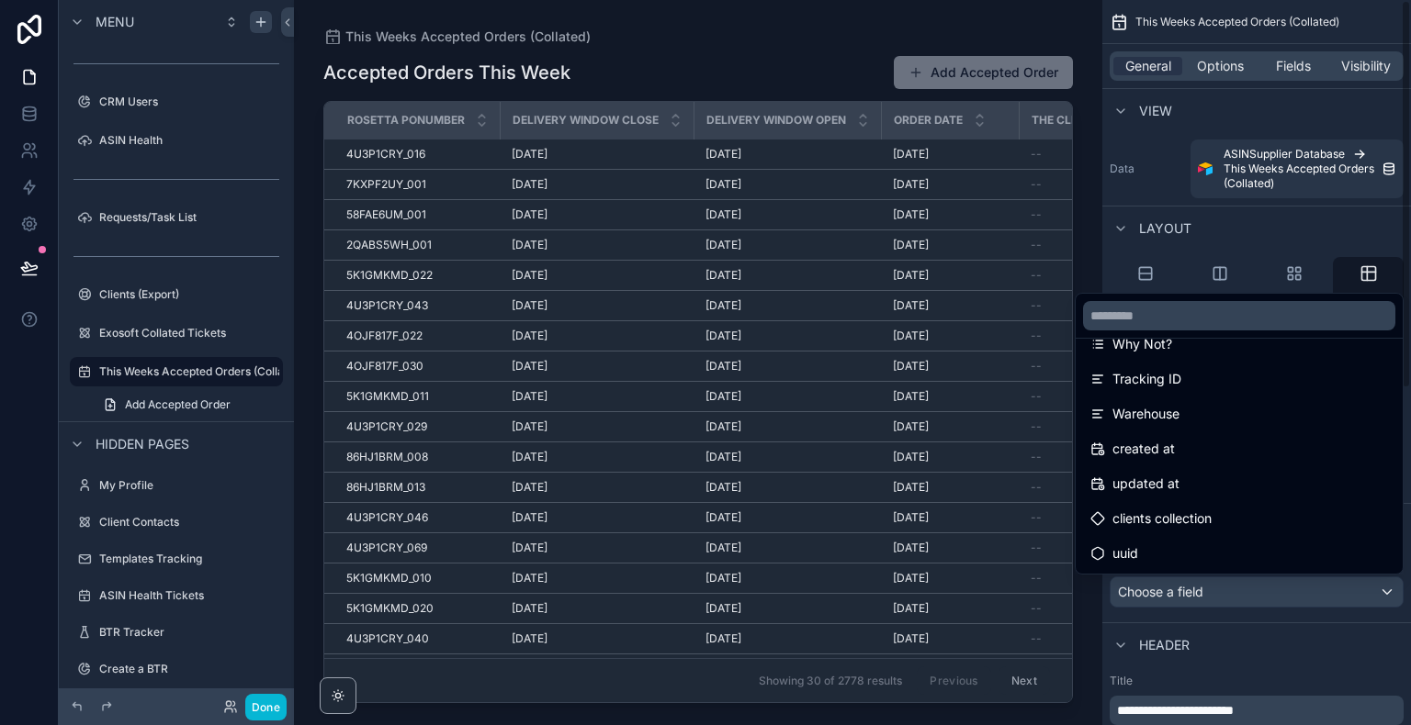
click at [1155, 165] on div "scrollable content" at bounding box center [705, 362] width 1411 height 725
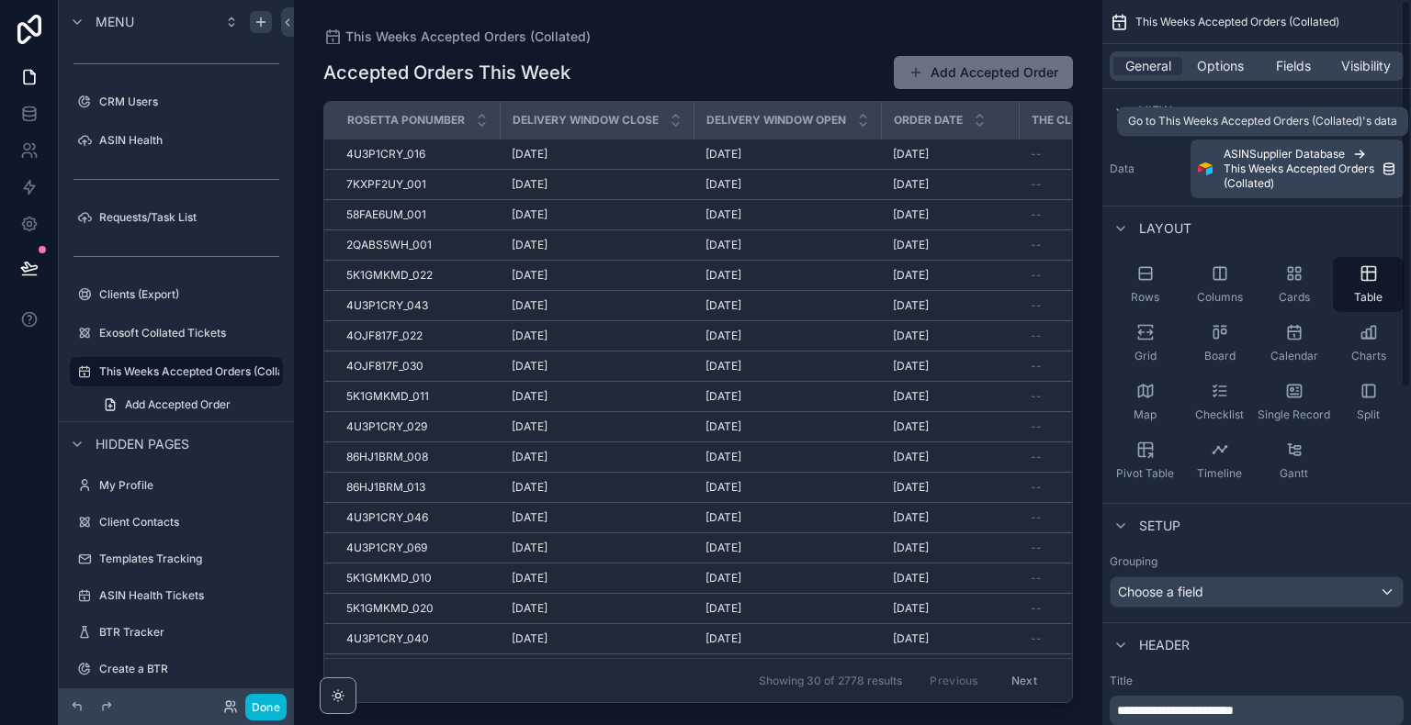
click at [1234, 171] on span "This Weeks Accepted Orders (Collated)" at bounding box center [1302, 176] width 158 height 29
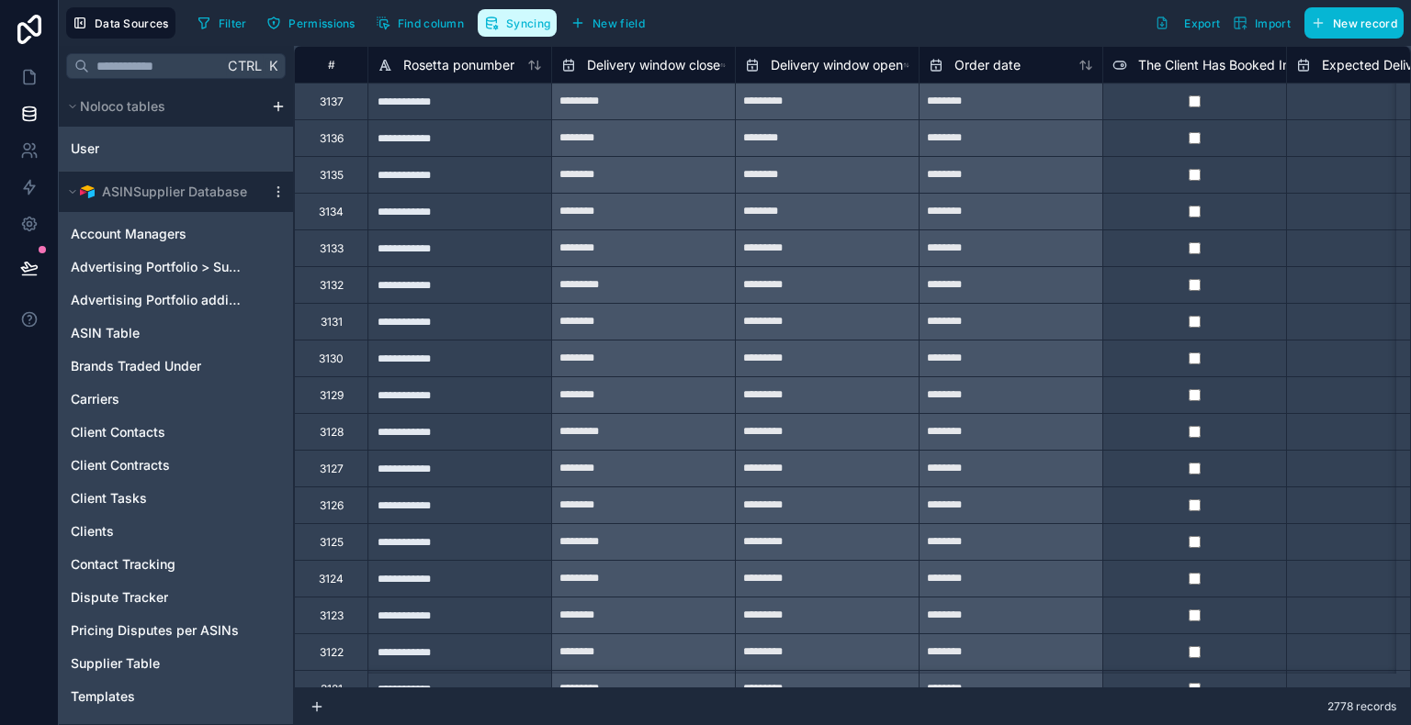
click at [491, 20] on icon "button" at bounding box center [492, 19] width 10 height 4
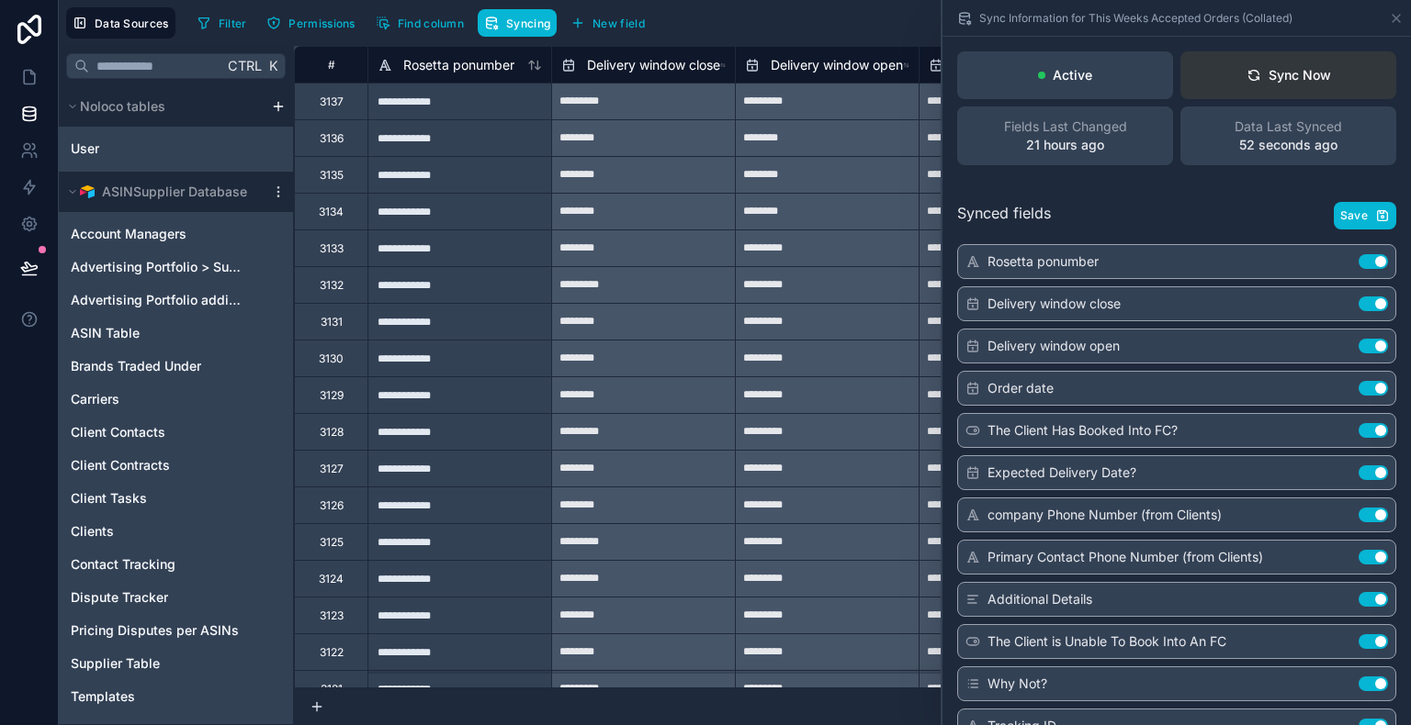
click at [1299, 92] on button "Sync Now" at bounding box center [1288, 75] width 216 height 48
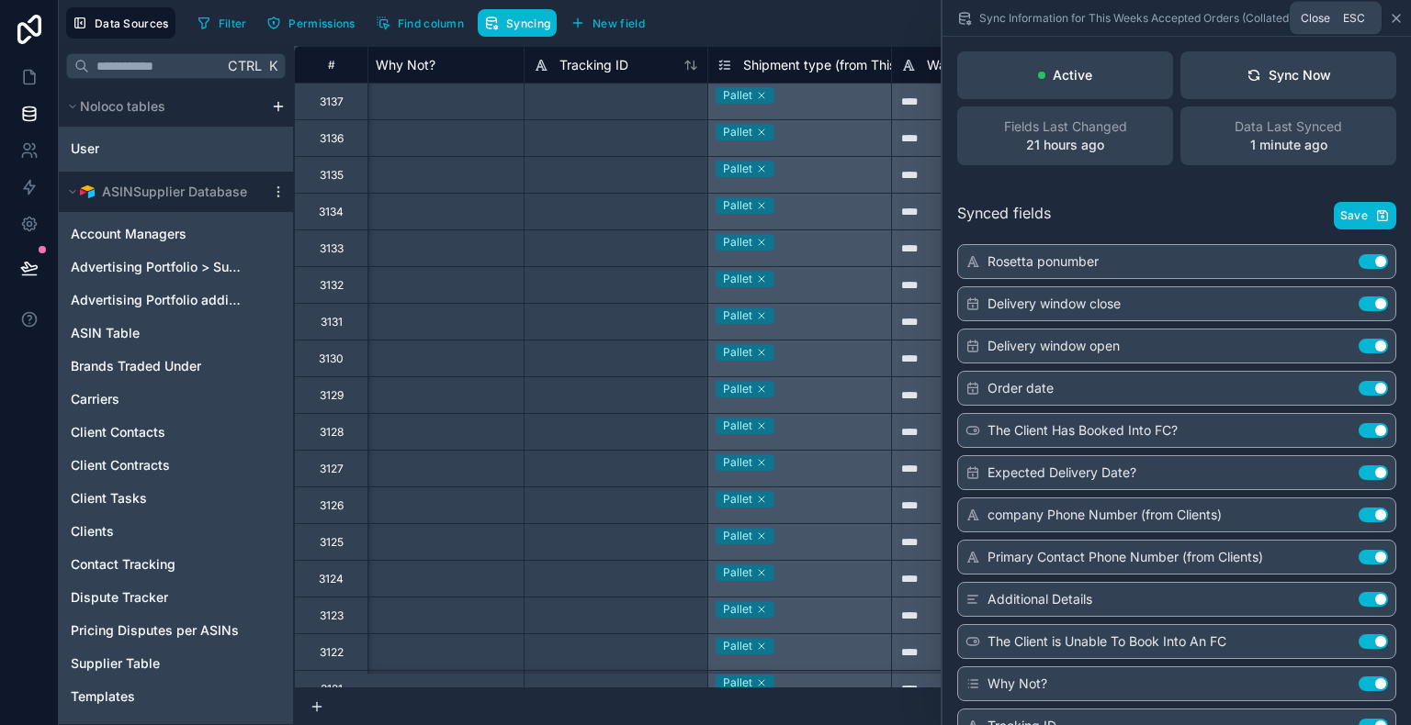
click at [1397, 16] on icon at bounding box center [1395, 18] width 7 height 7
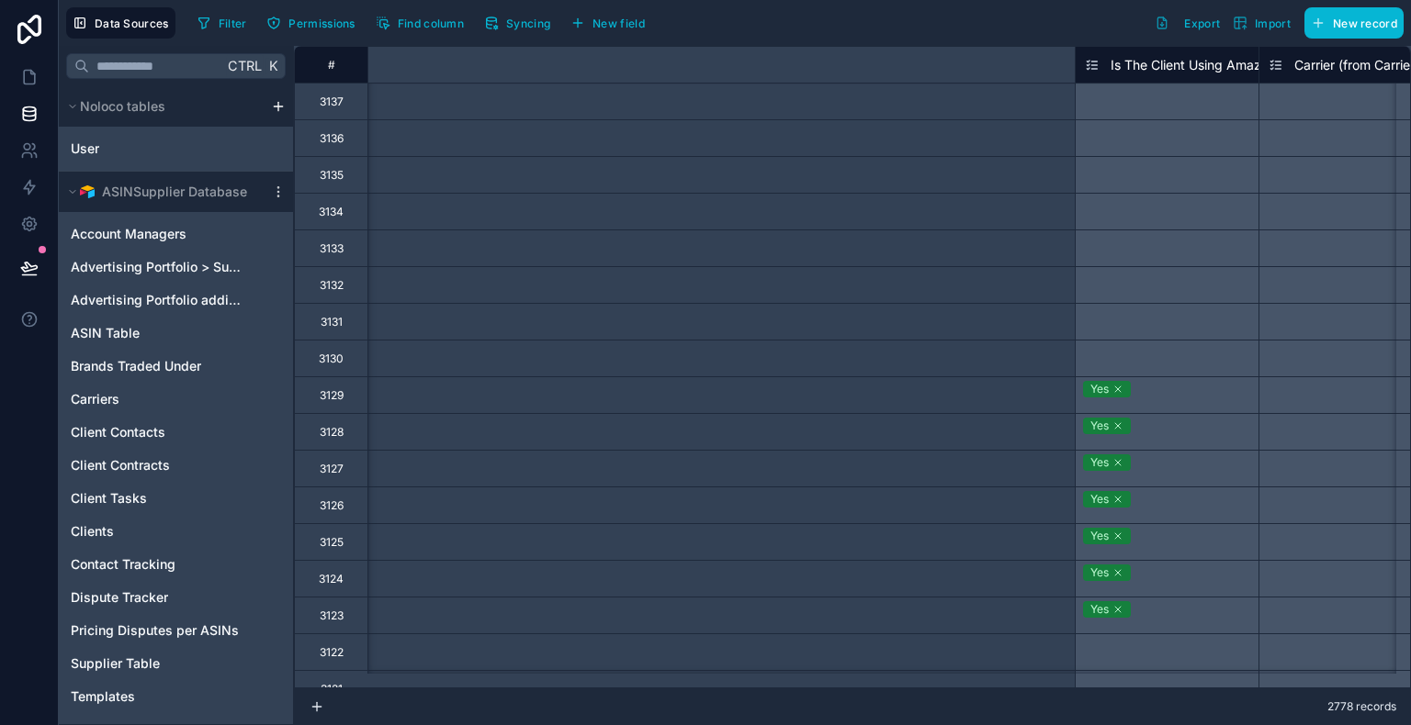
scroll to position [0, 2828]
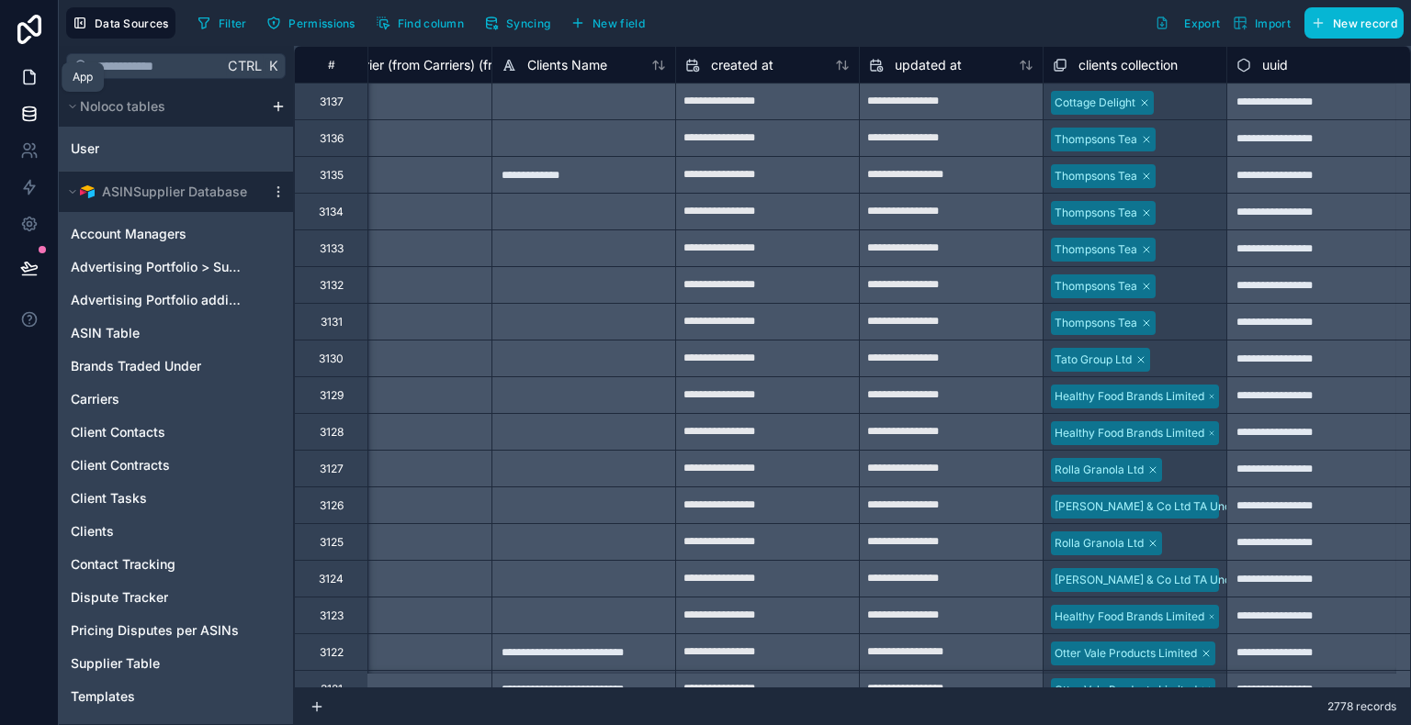
click at [20, 66] on link at bounding box center [29, 77] width 58 height 37
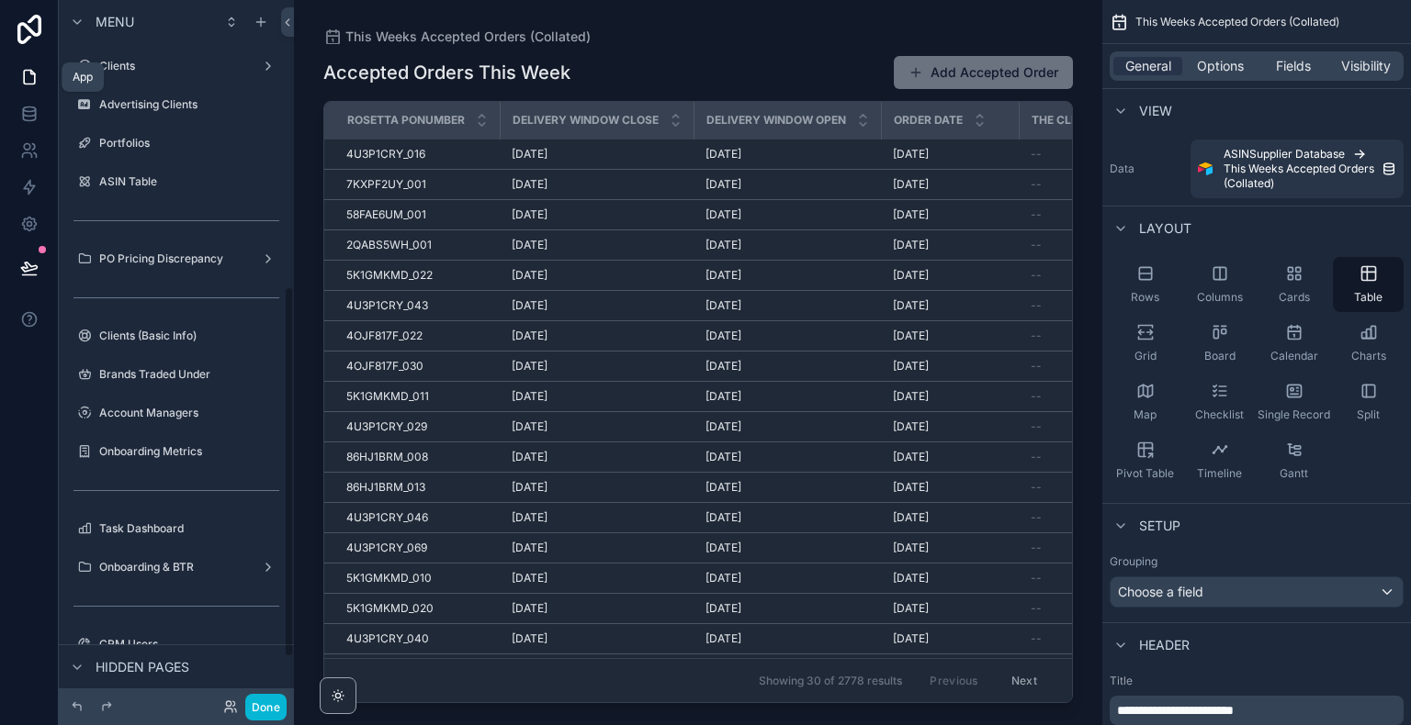
scroll to position [543, 0]
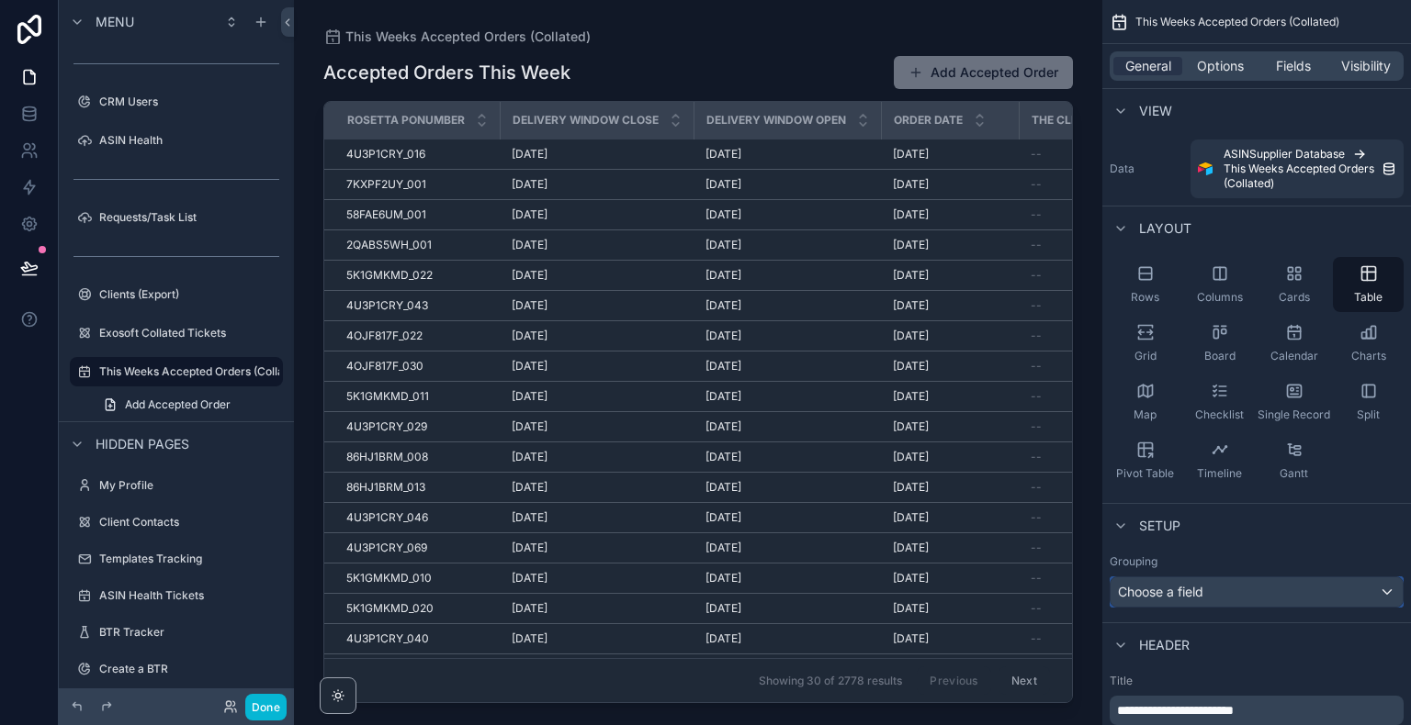
click at [1211, 596] on div "Choose a field" at bounding box center [1256, 592] width 292 height 29
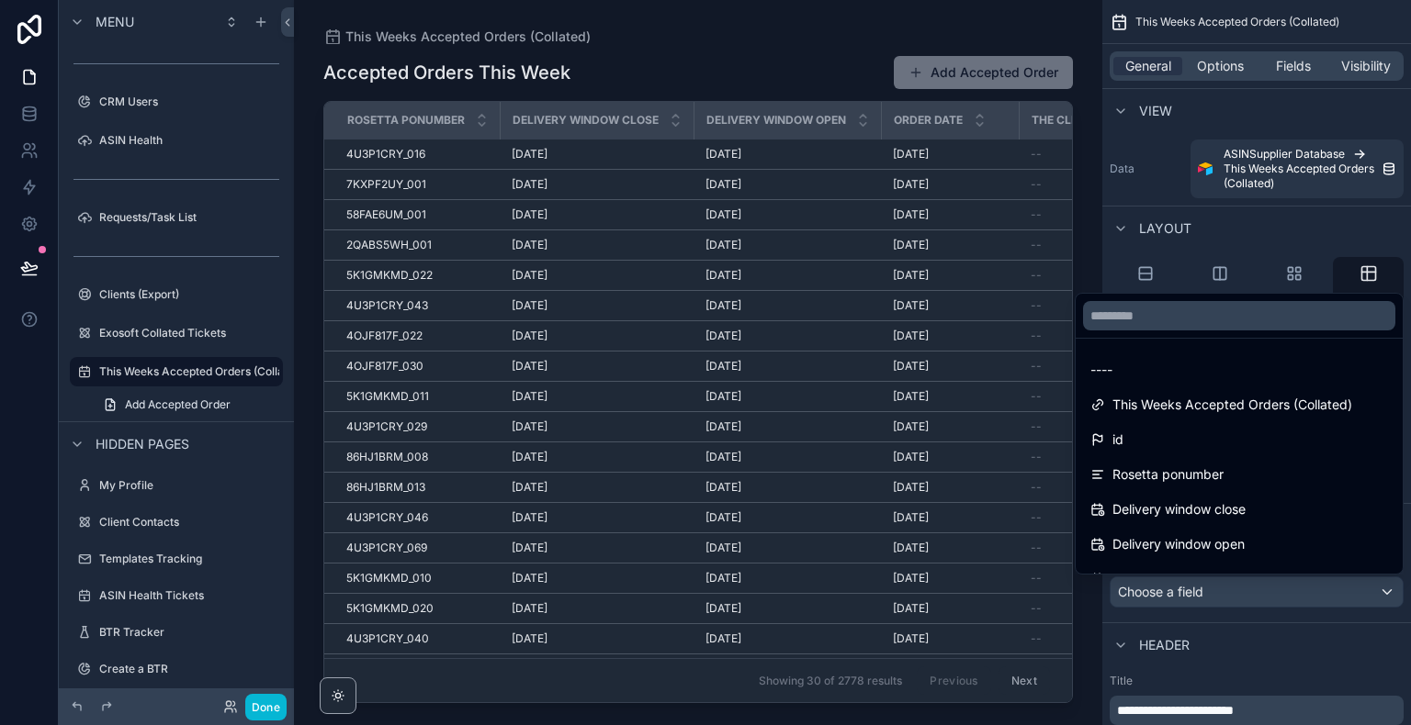
scroll to position [514, 0]
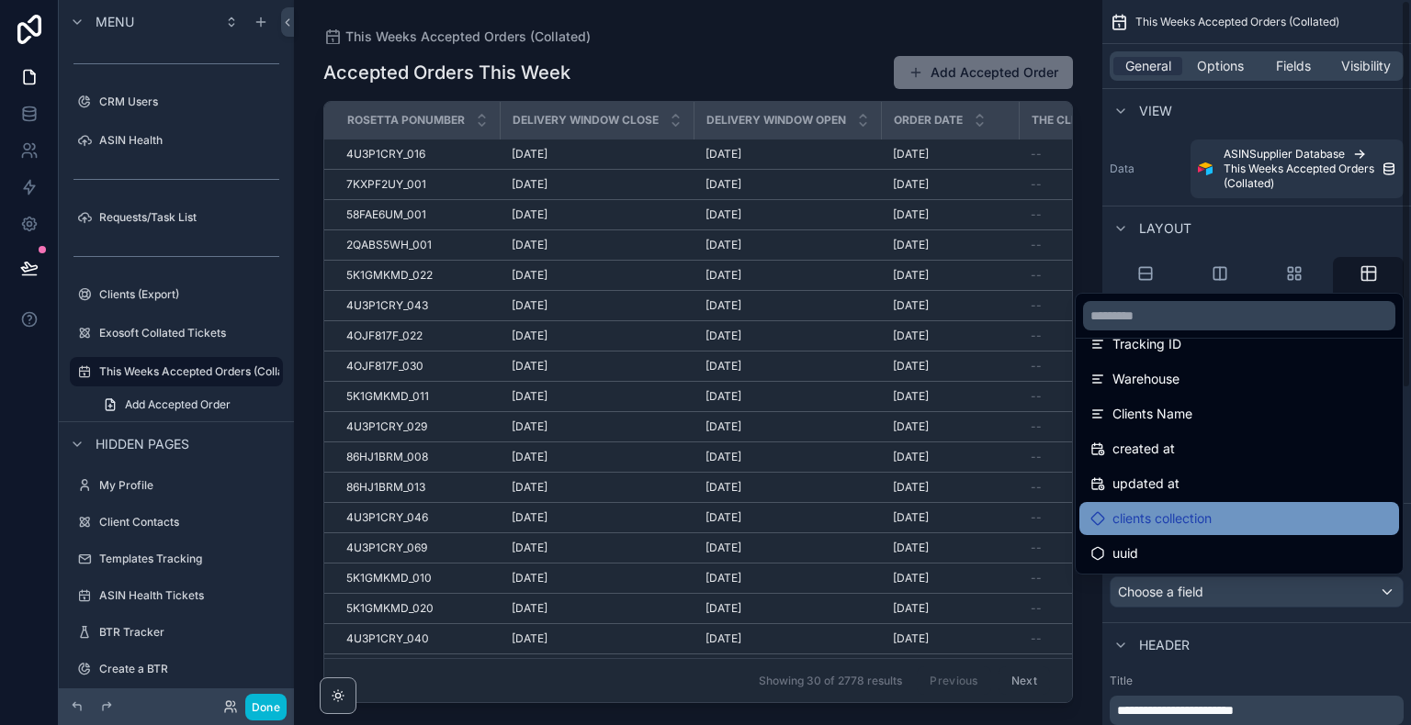
click at [1247, 522] on div "clients collection" at bounding box center [1239, 519] width 298 height 22
click at [1121, 527] on span "clients collection" at bounding box center [1161, 519] width 99 height 22
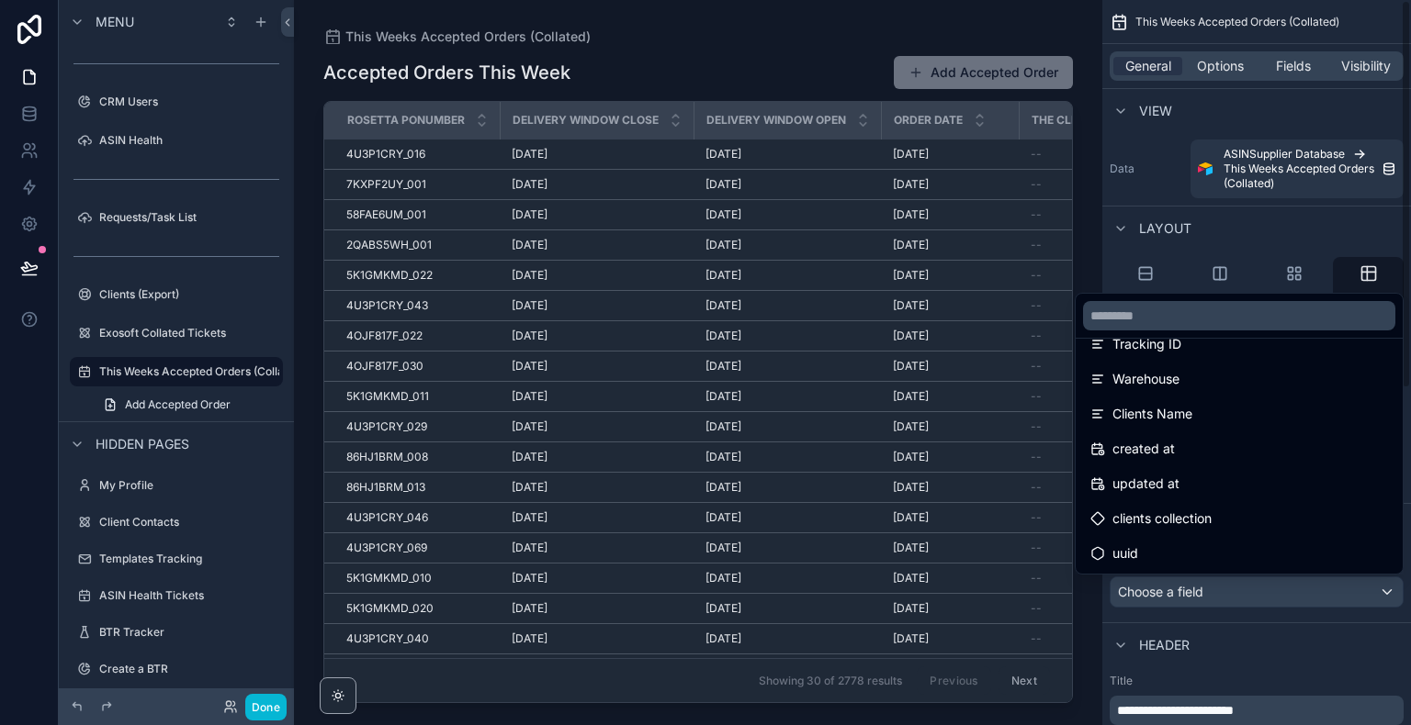
click at [1235, 163] on div "scrollable content" at bounding box center [705, 362] width 1411 height 725
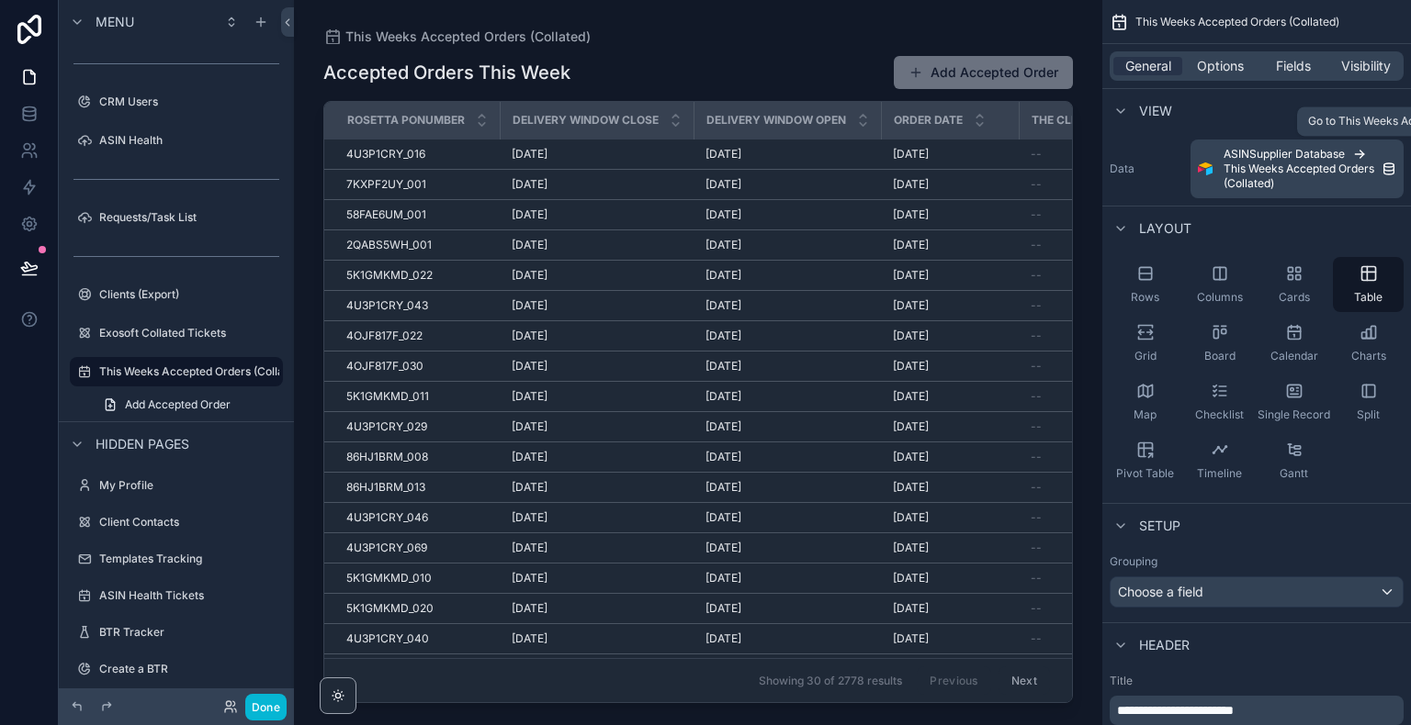
click at [1278, 171] on span "This Weeks Accepted Orders (Collated)" at bounding box center [1302, 176] width 158 height 29
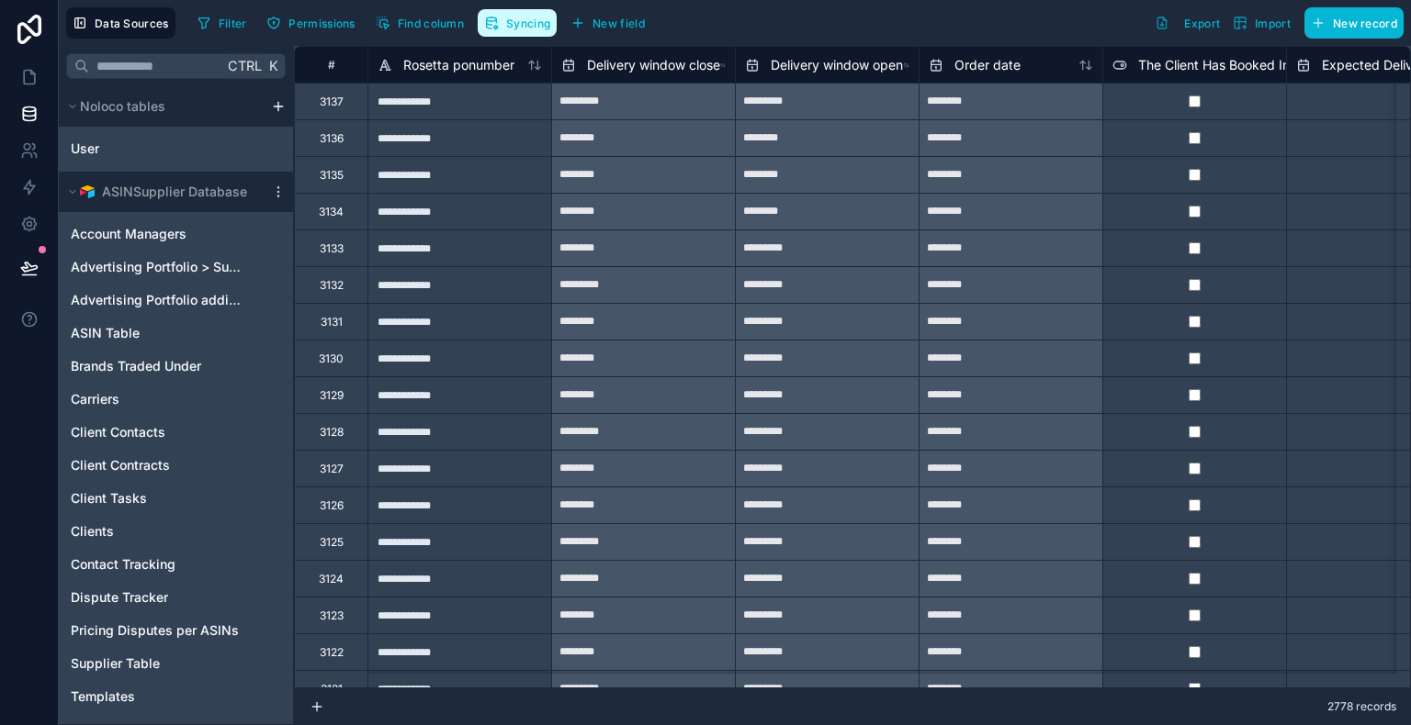
click at [500, 20] on button "Syncing" at bounding box center [517, 23] width 79 height 28
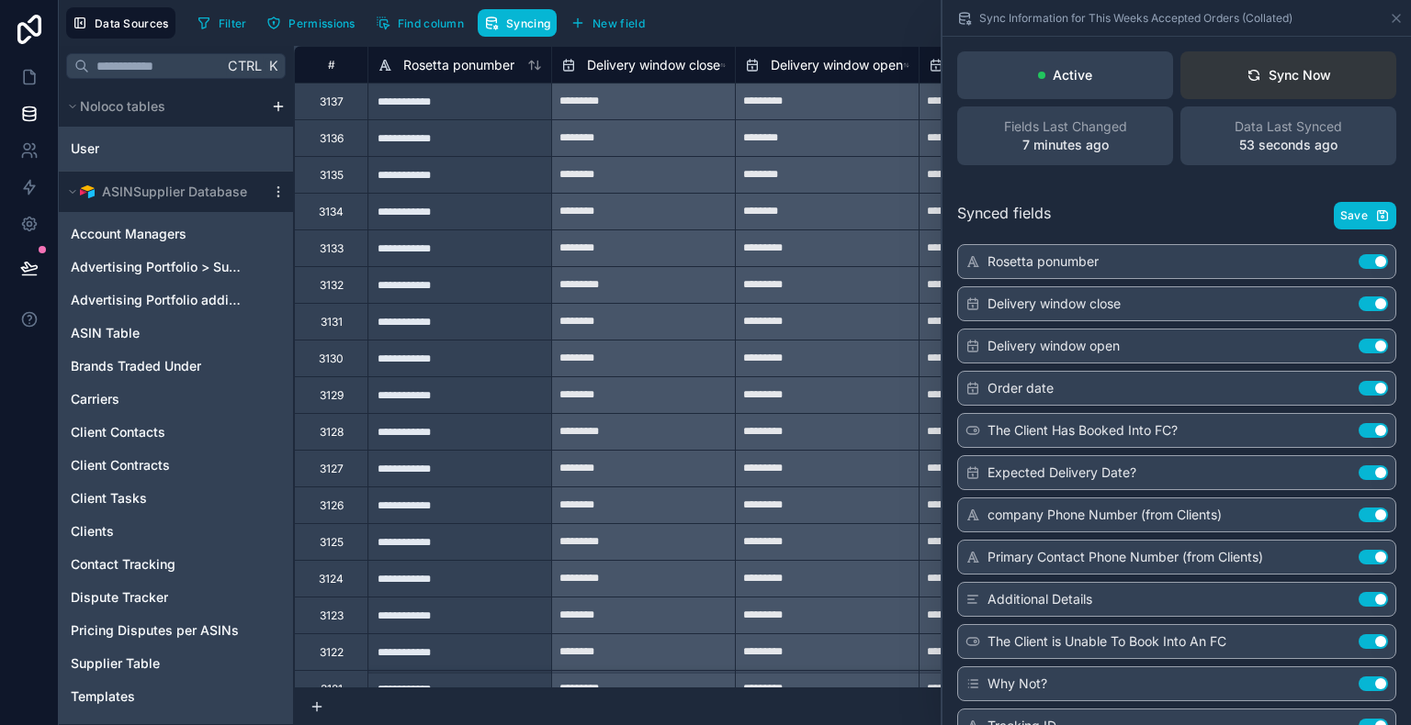
click at [1226, 92] on button "Sync Now" at bounding box center [1288, 75] width 216 height 48
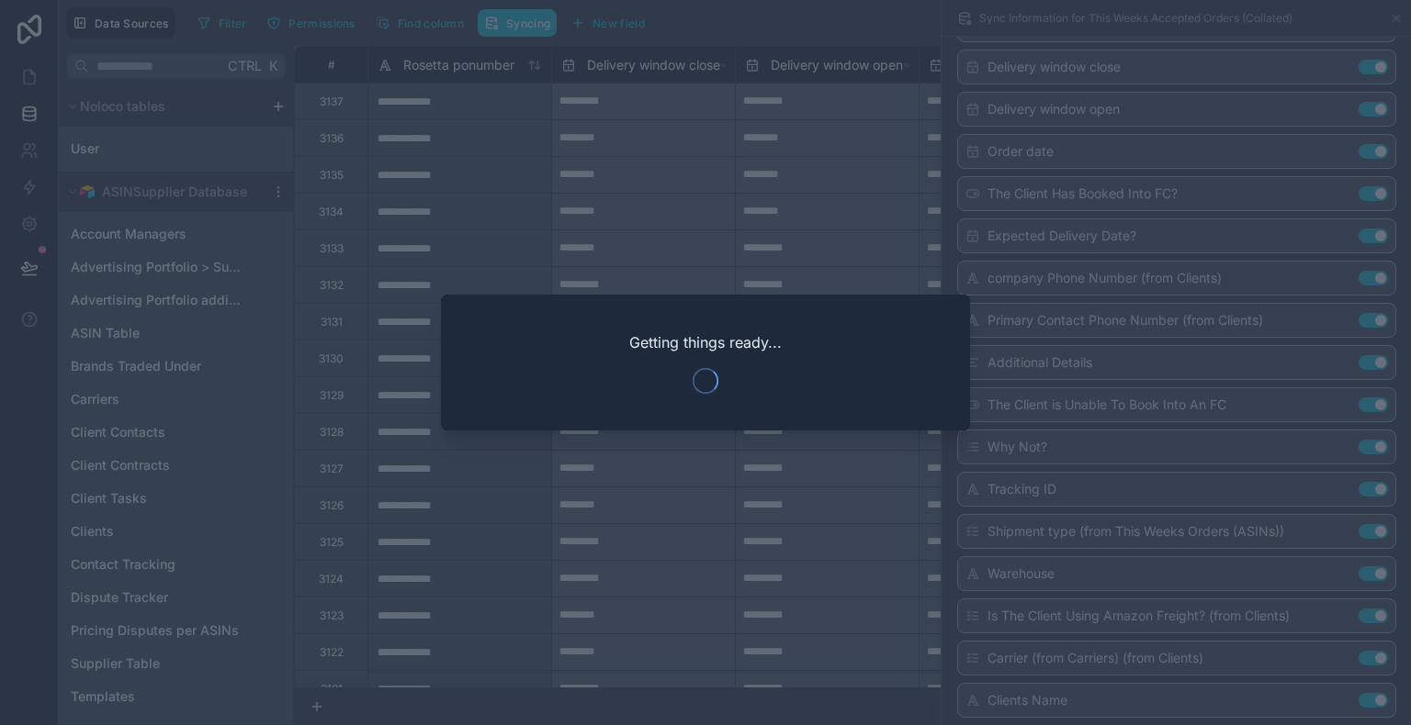
scroll to position [303, 0]
click at [613, 534] on div at bounding box center [705, 362] width 1411 height 725
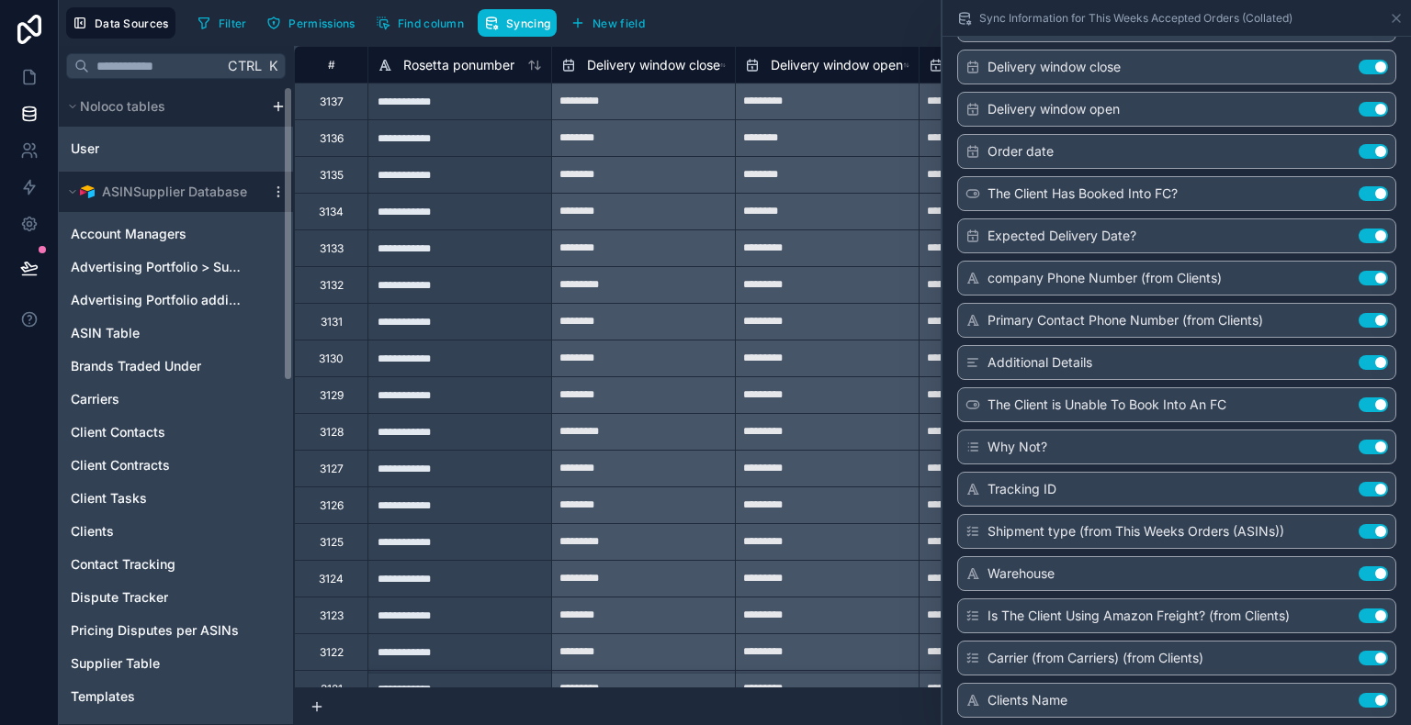
scroll to position [237, 0]
click at [1387, 16] on div "Sync Information for This Weeks Accepted Orders (Collated)" at bounding box center [1177, 18] width 454 height 36
click at [1396, 17] on icon at bounding box center [1395, 18] width 7 height 7
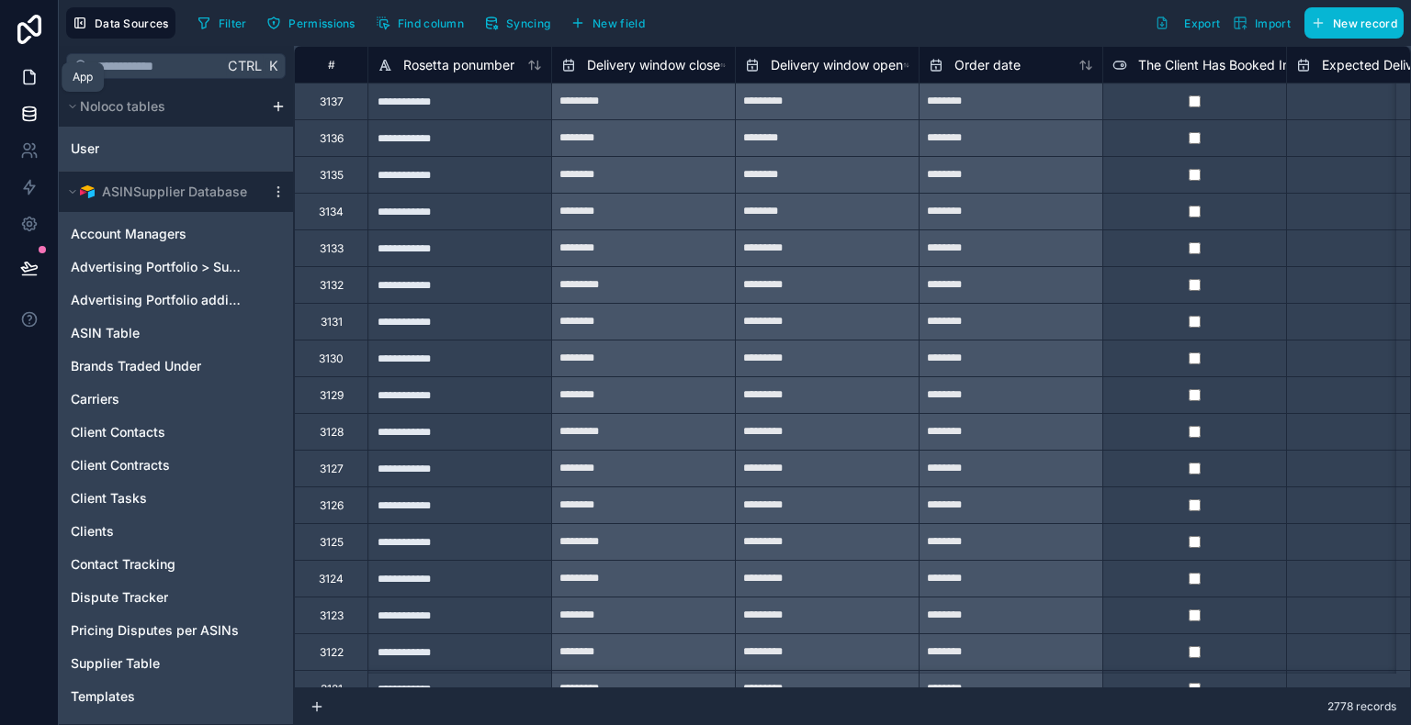
click at [27, 84] on icon at bounding box center [29, 77] width 18 height 18
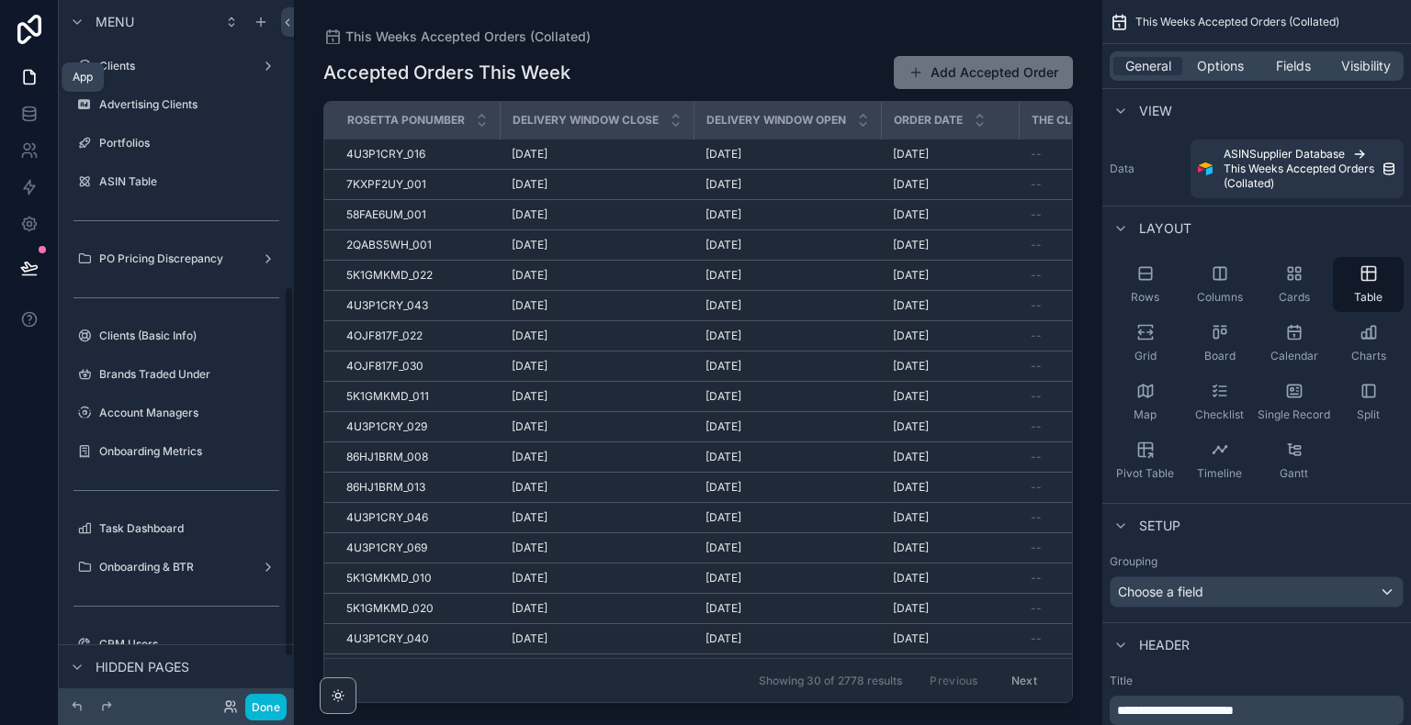
scroll to position [543, 0]
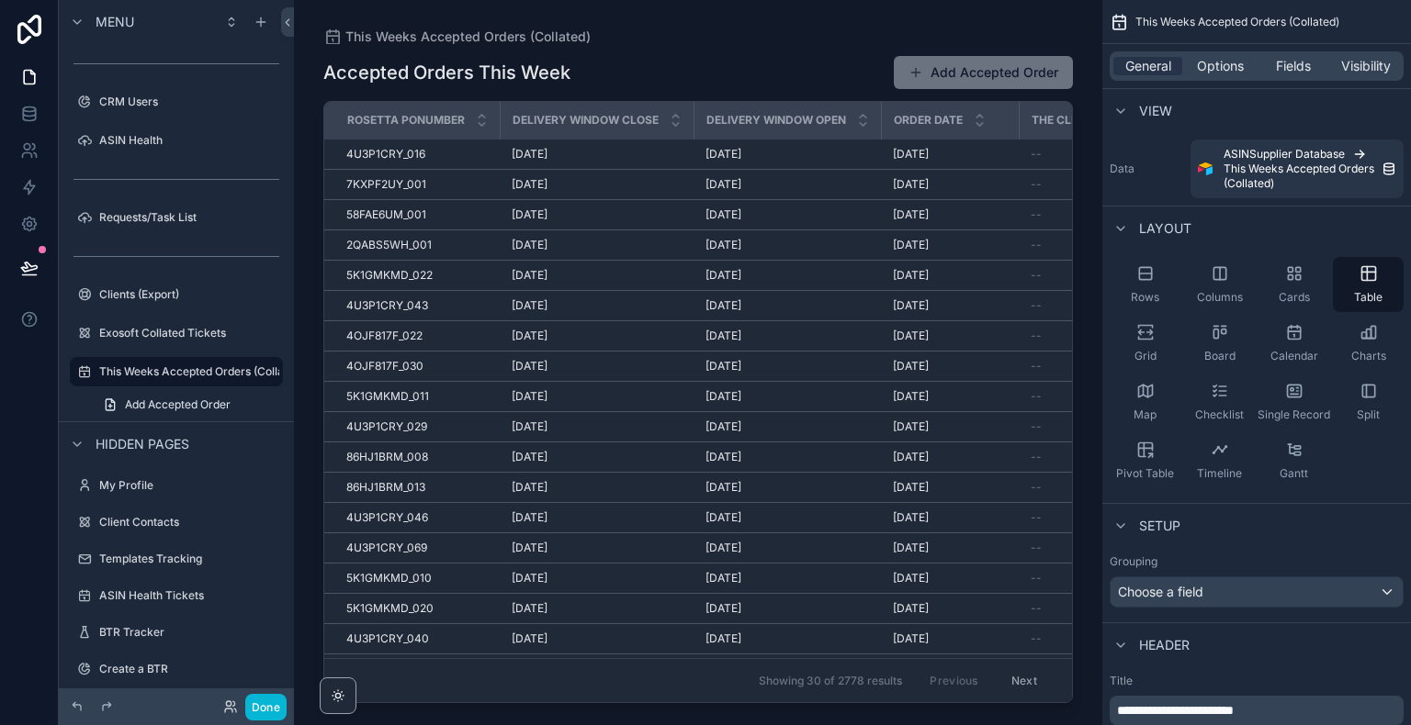
click at [1324, 229] on div "Layout" at bounding box center [1256, 228] width 309 height 44
click at [1262, 587] on div "Choose a field" at bounding box center [1256, 592] width 292 height 29
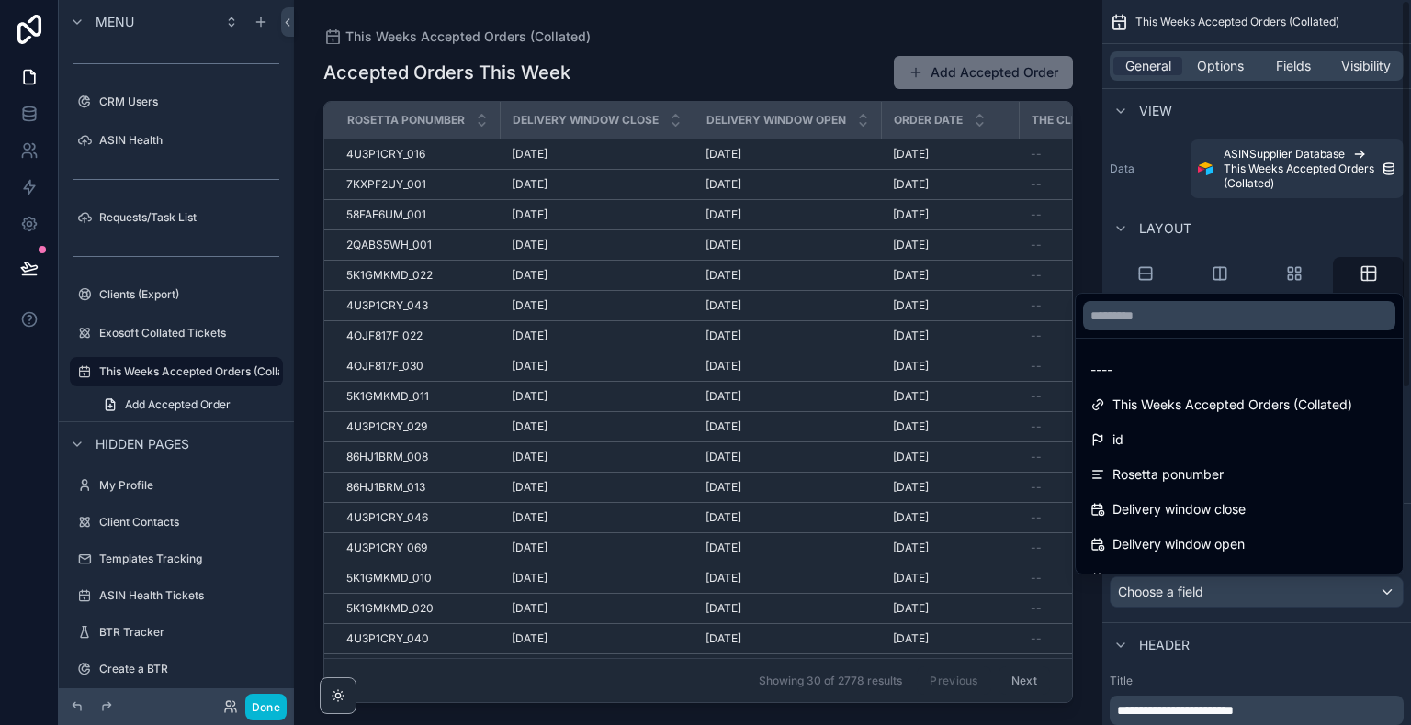
scroll to position [549, 0]
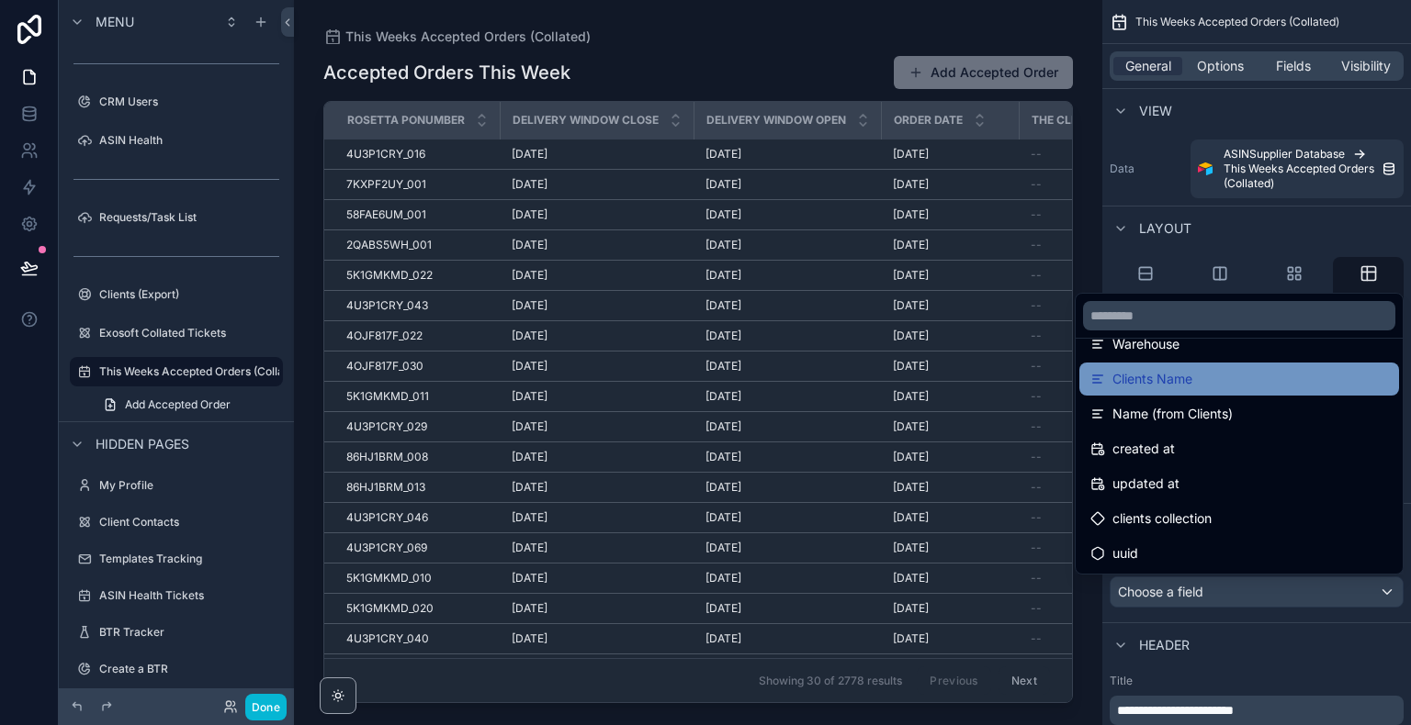
click at [1231, 377] on div "Clients Name" at bounding box center [1239, 379] width 298 height 22
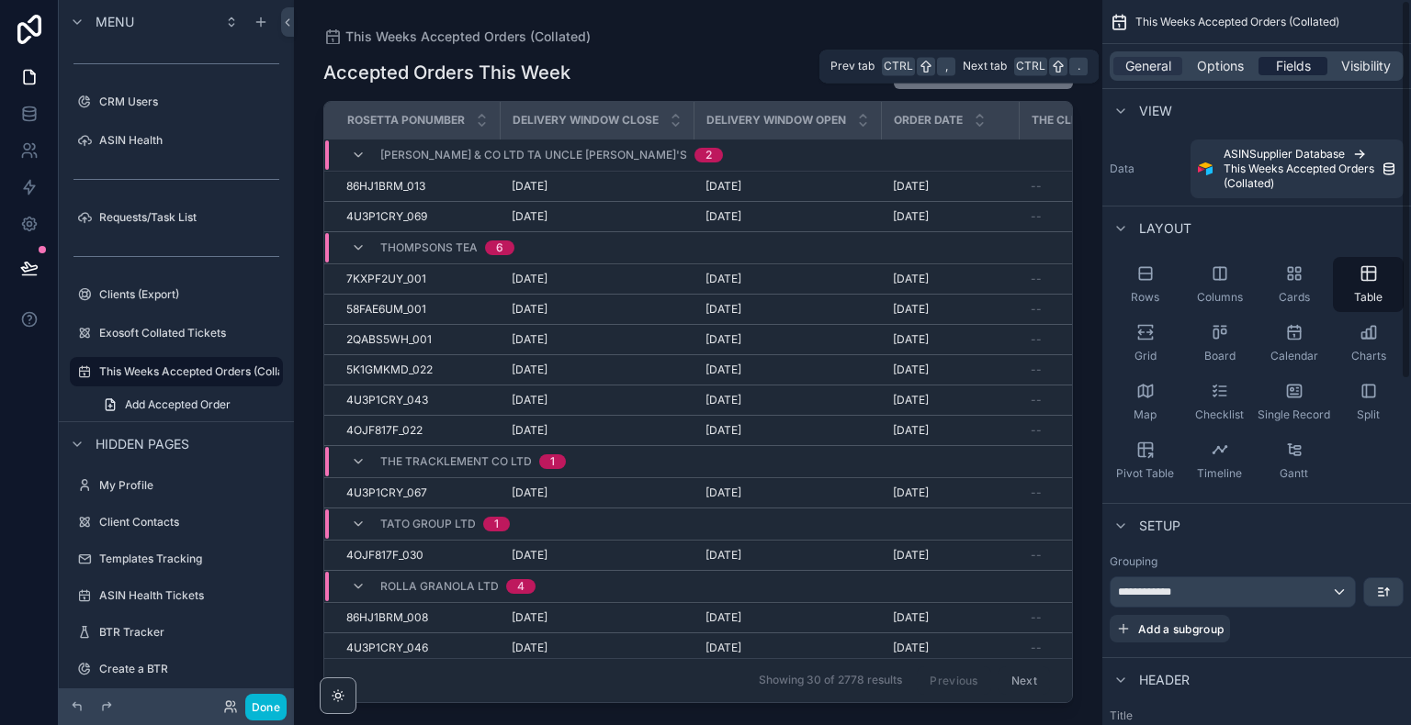
click at [1293, 64] on span "Fields" at bounding box center [1293, 66] width 35 height 18
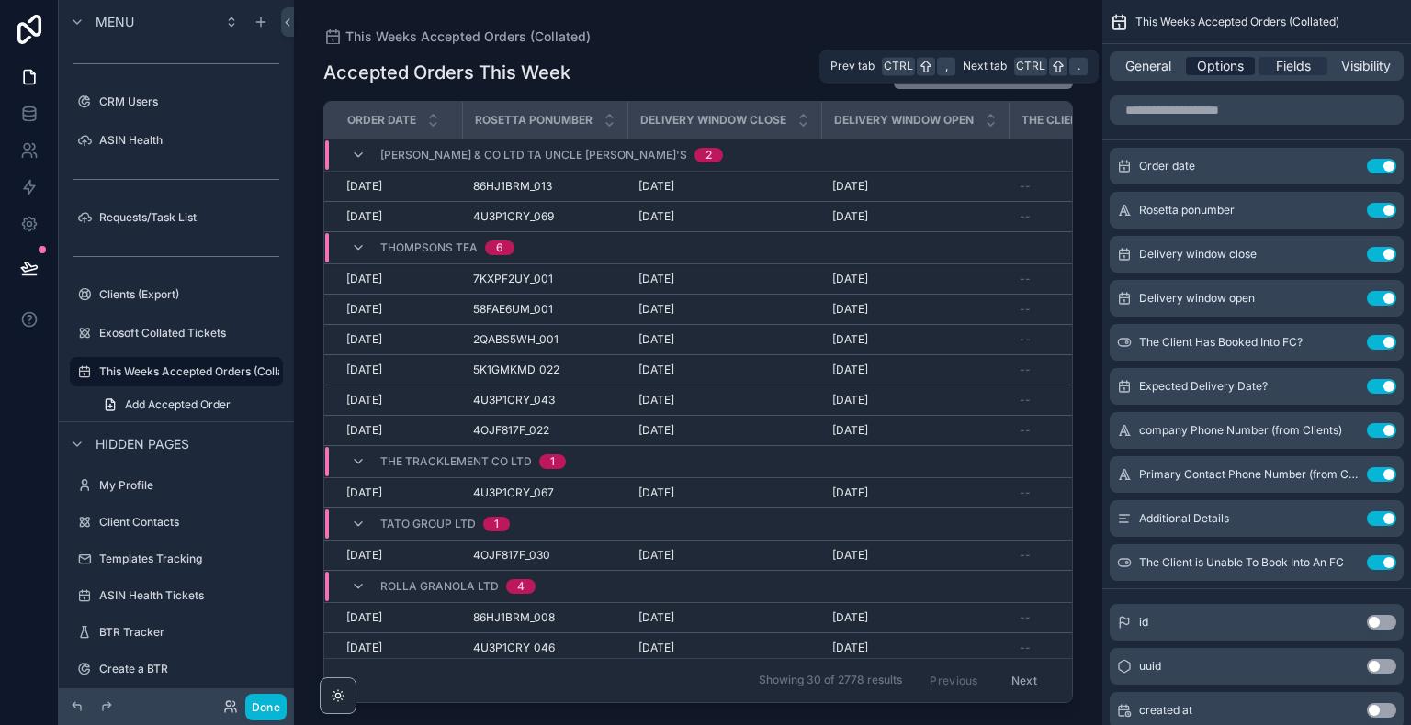
click at [1200, 68] on span "Options" at bounding box center [1220, 66] width 47 height 18
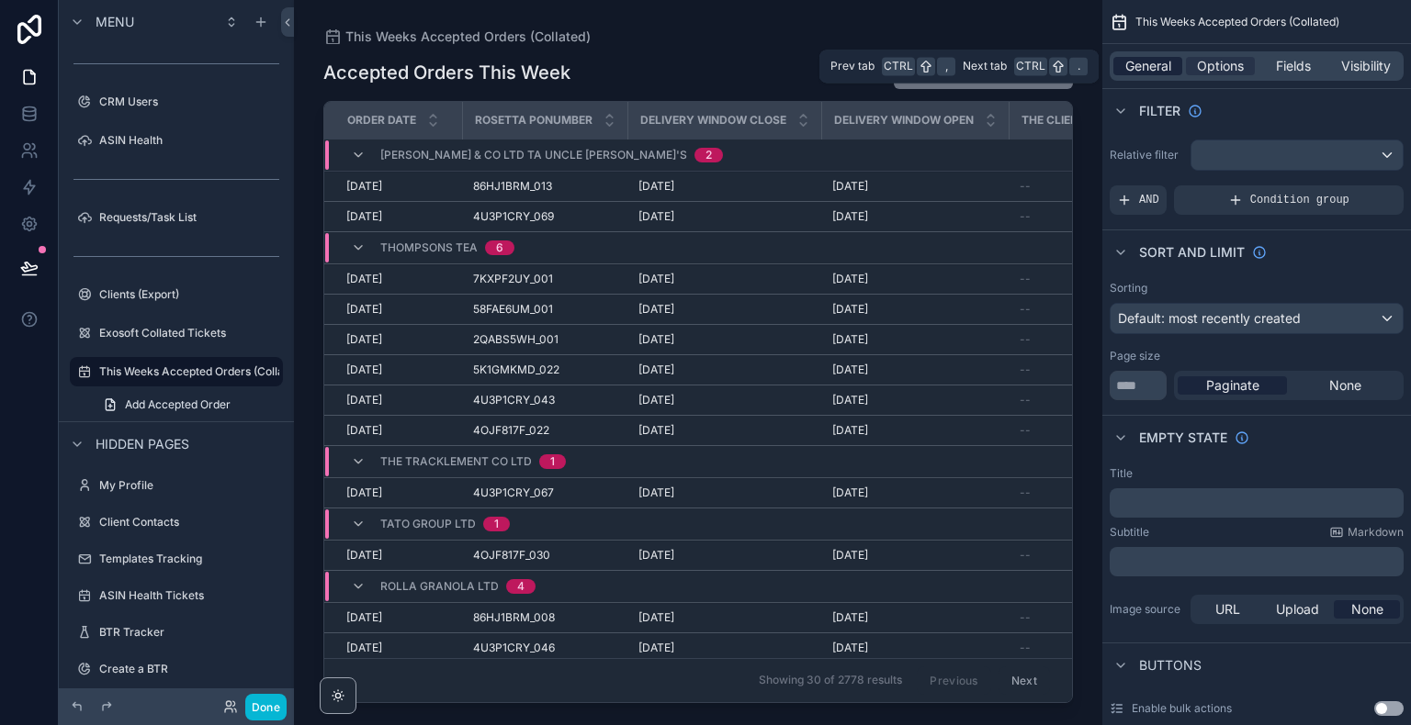
click at [1161, 62] on span "General" at bounding box center [1148, 66] width 46 height 18
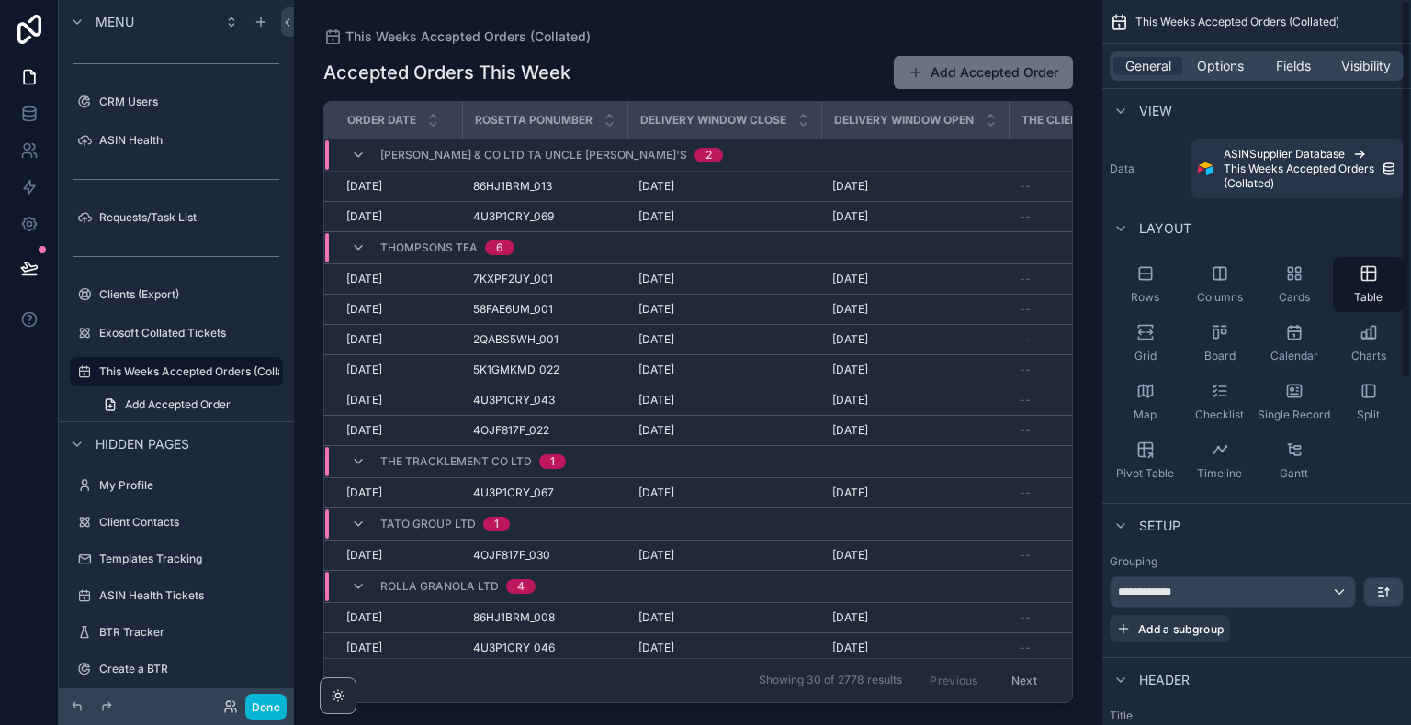
click at [1212, 75] on div "General Options Fields Visibility" at bounding box center [1256, 65] width 294 height 29
click at [1213, 71] on span "Options" at bounding box center [1220, 66] width 47 height 18
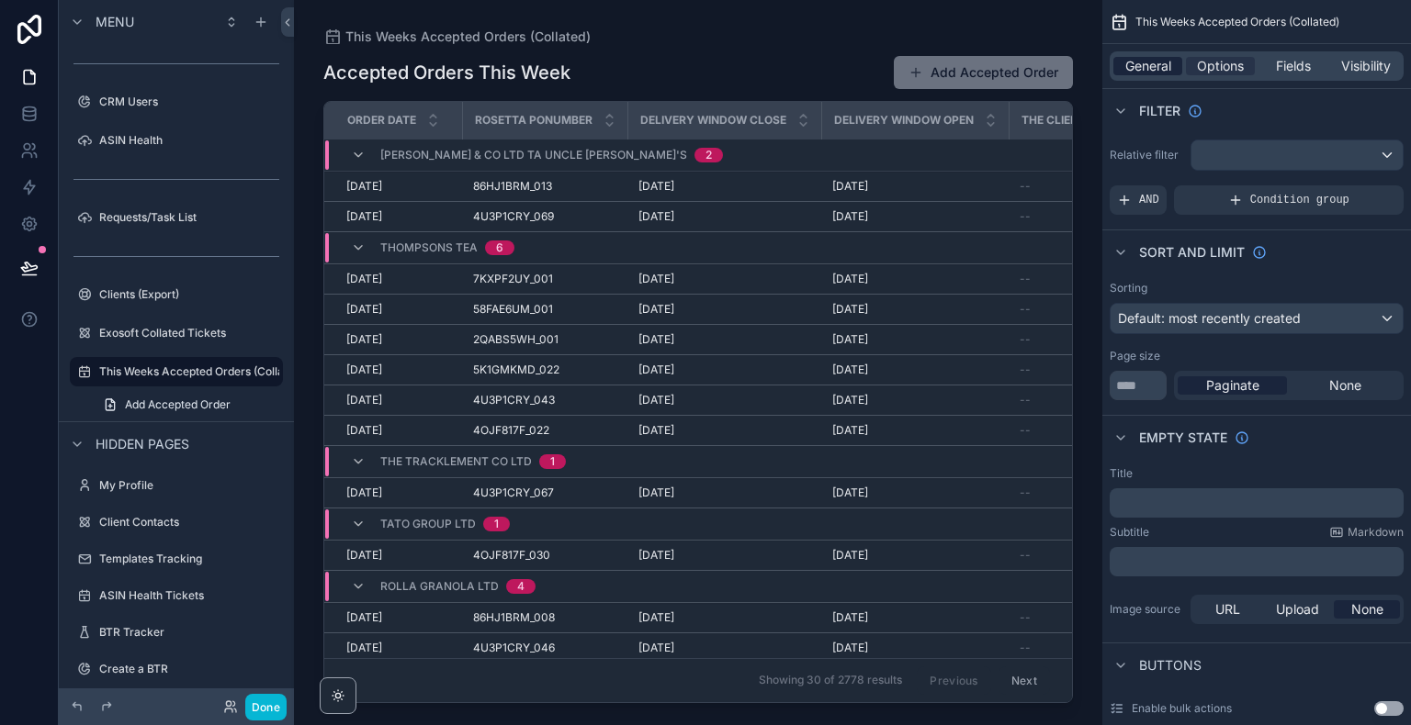
click at [1153, 63] on span "General" at bounding box center [1148, 66] width 46 height 18
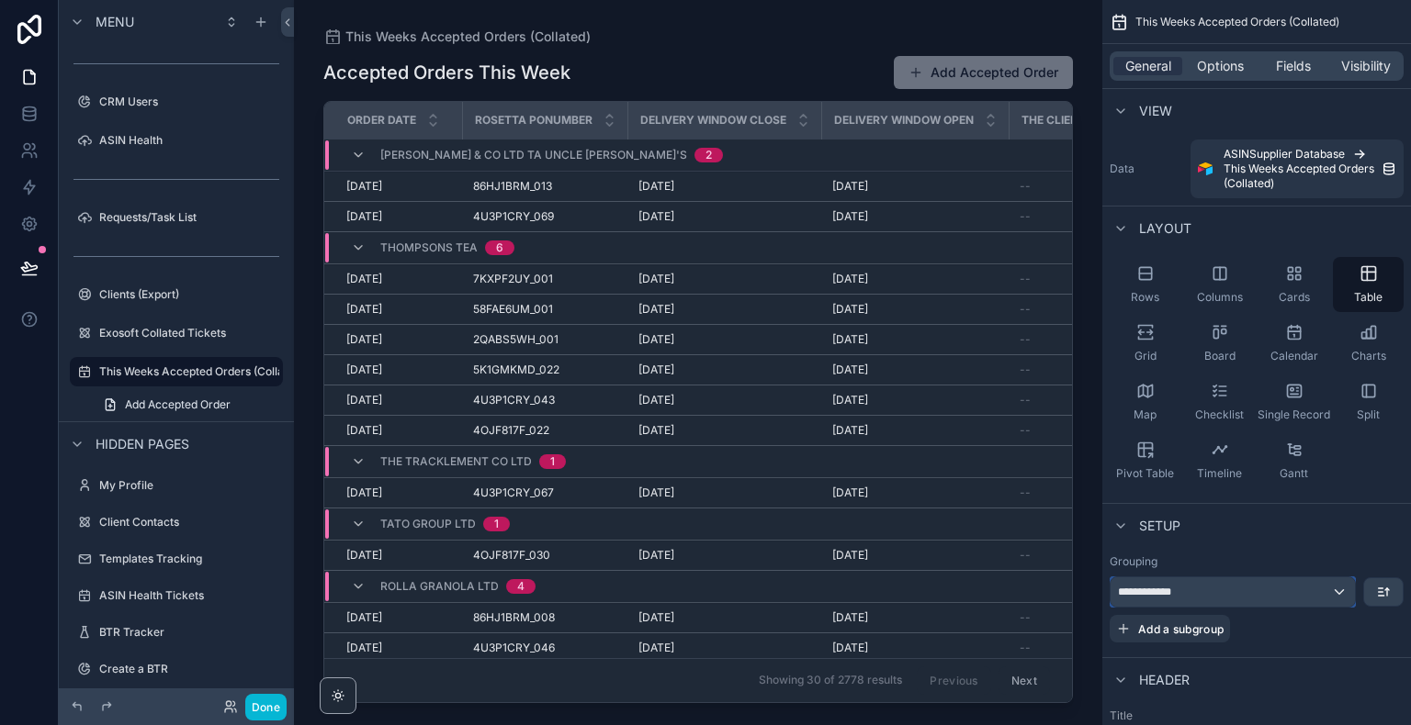
click at [1321, 596] on div "**********" at bounding box center [1232, 592] width 244 height 29
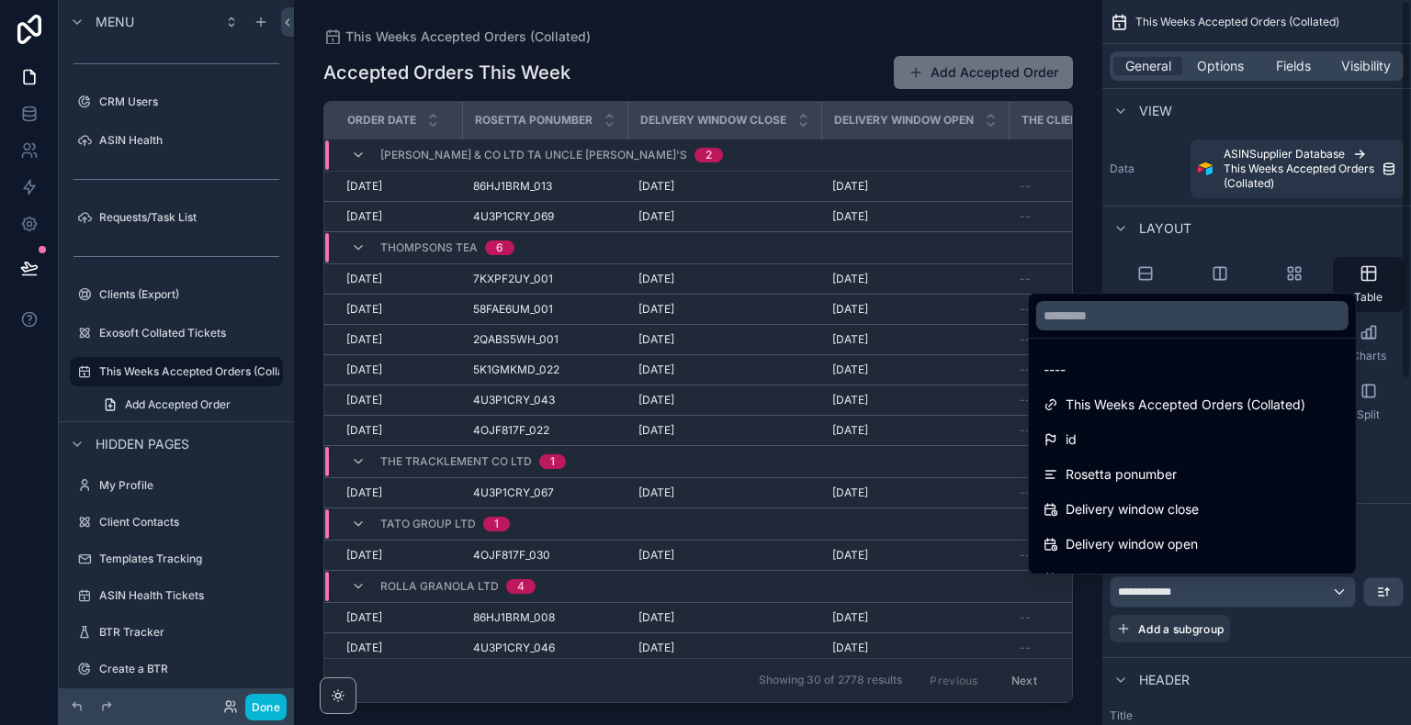
click at [1355, 395] on div "scrollable content" at bounding box center [705, 362] width 1411 height 725
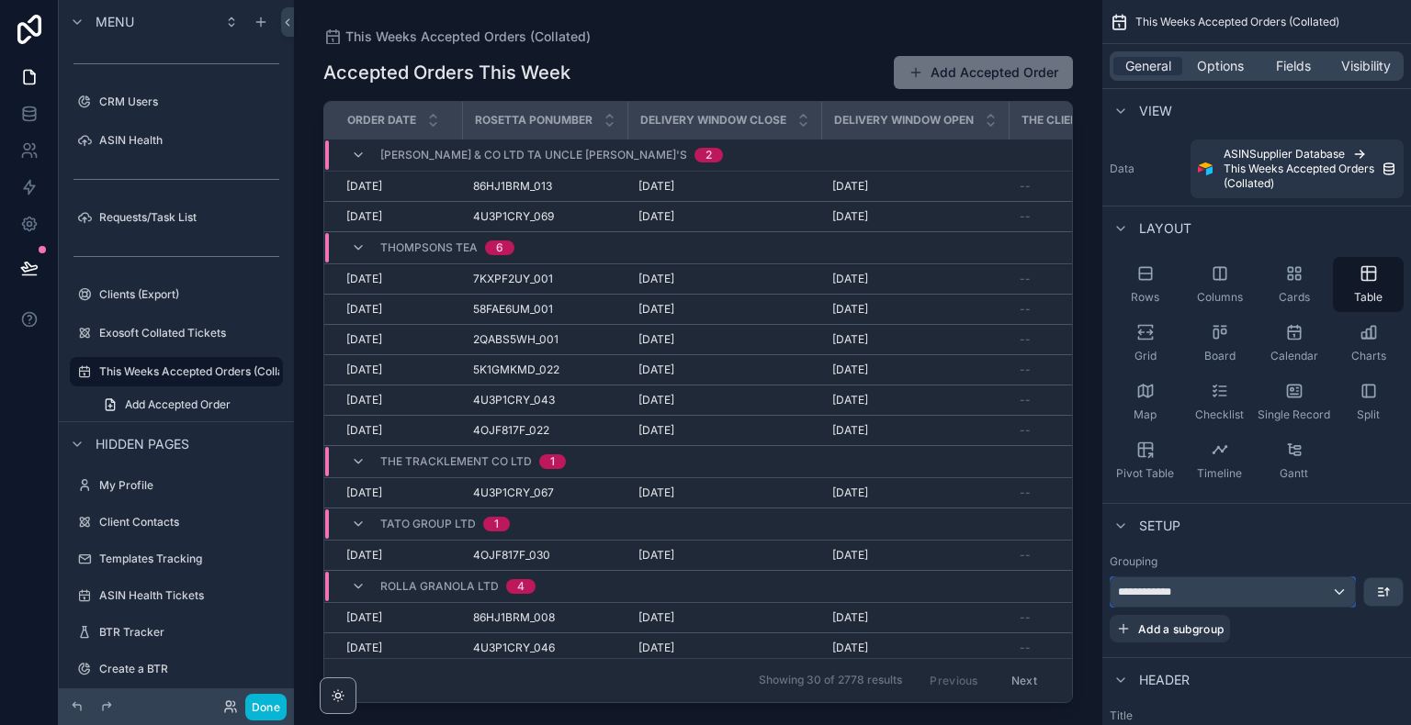
click at [1253, 602] on div "**********" at bounding box center [1232, 592] width 244 height 29
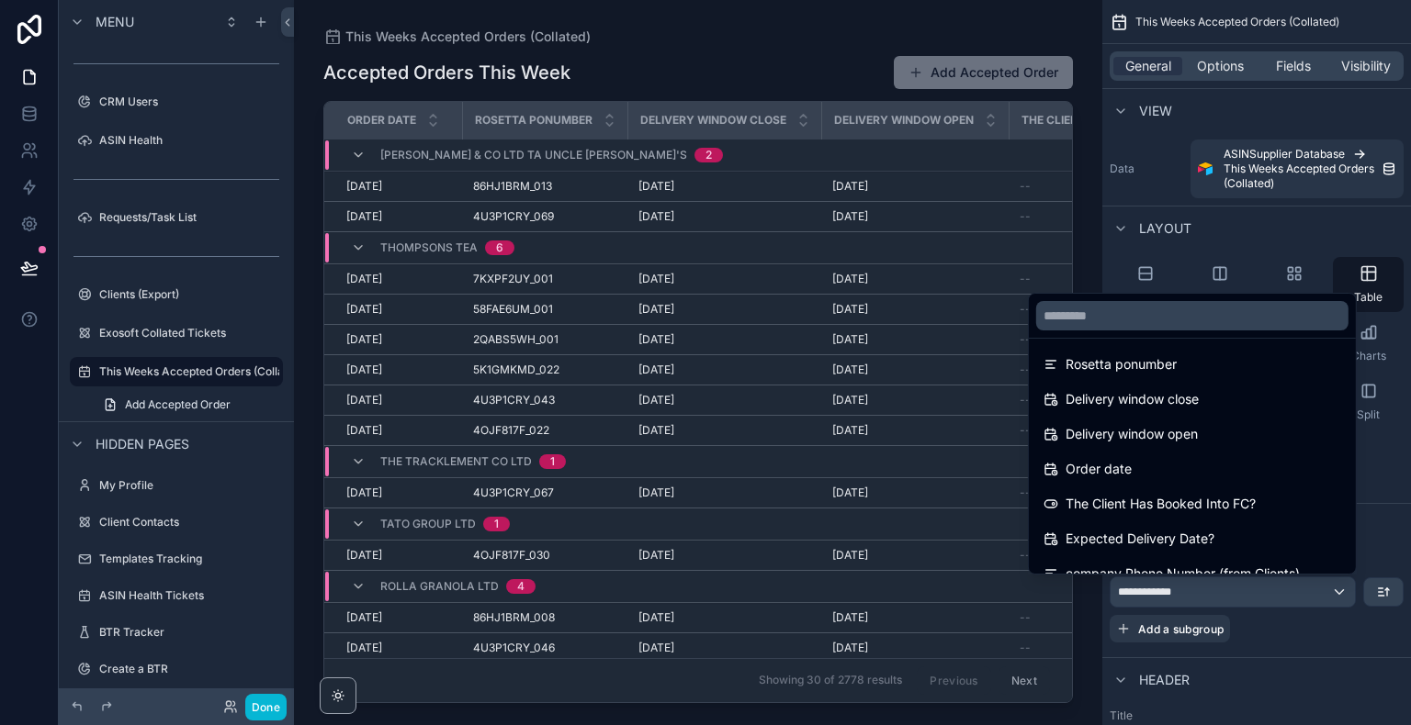
scroll to position [118, 0]
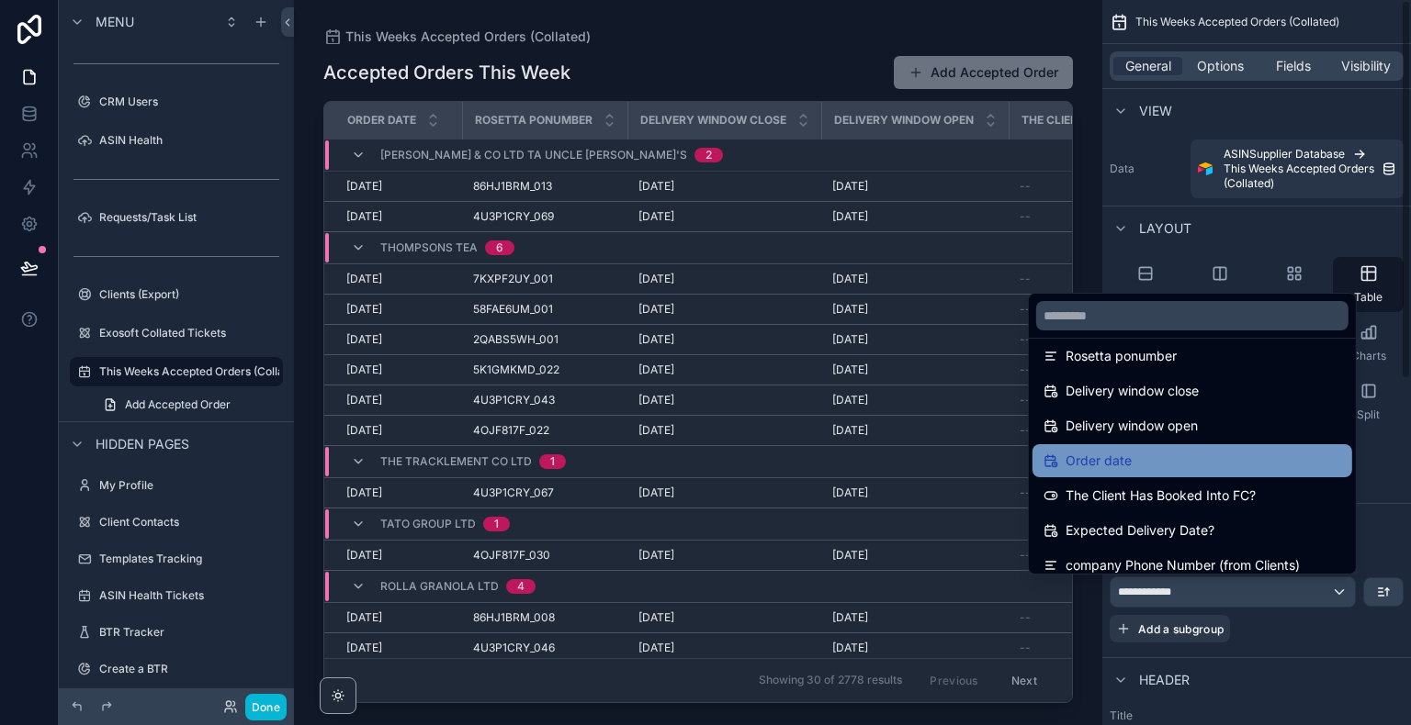
click at [1145, 463] on div "Order date" at bounding box center [1192, 461] width 298 height 22
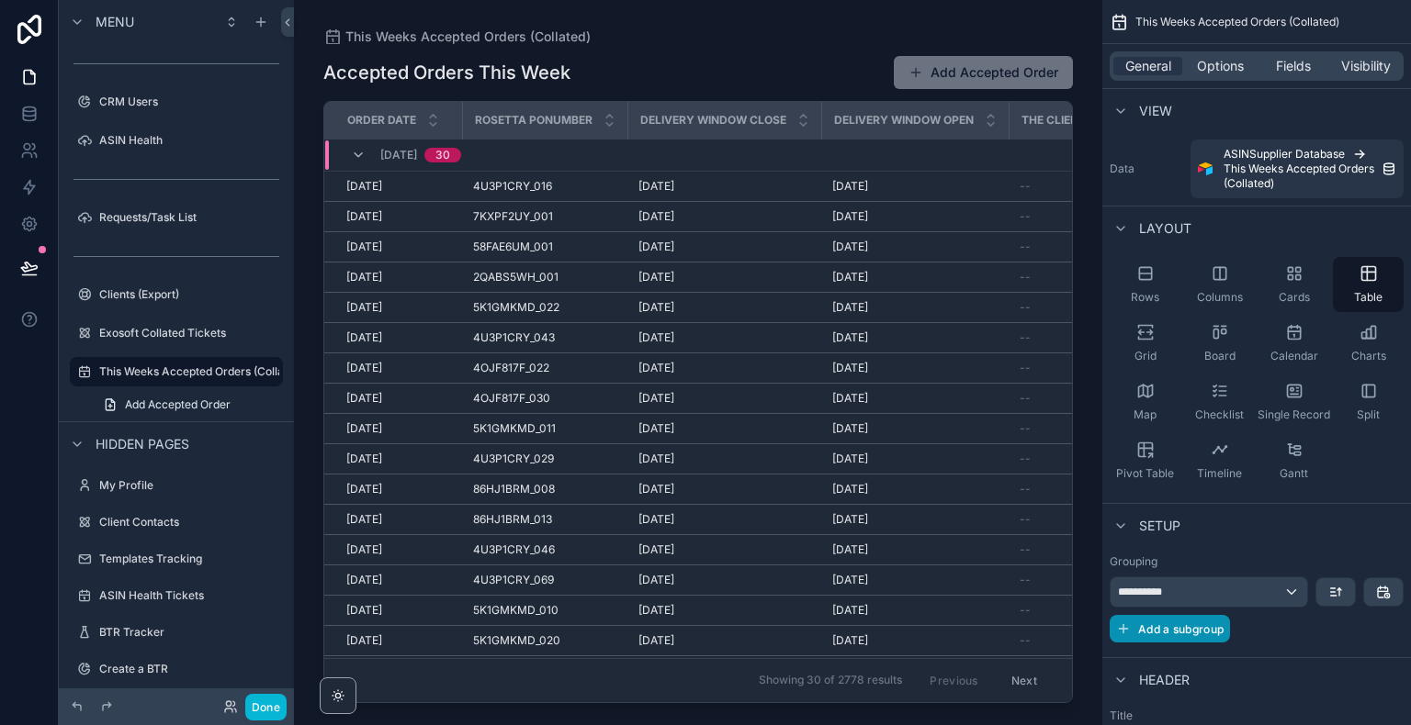
click at [1201, 627] on span "Add a subgroup" at bounding box center [1180, 630] width 85 height 14
click at [1209, 627] on div "Choose a field" at bounding box center [1233, 630] width 246 height 29
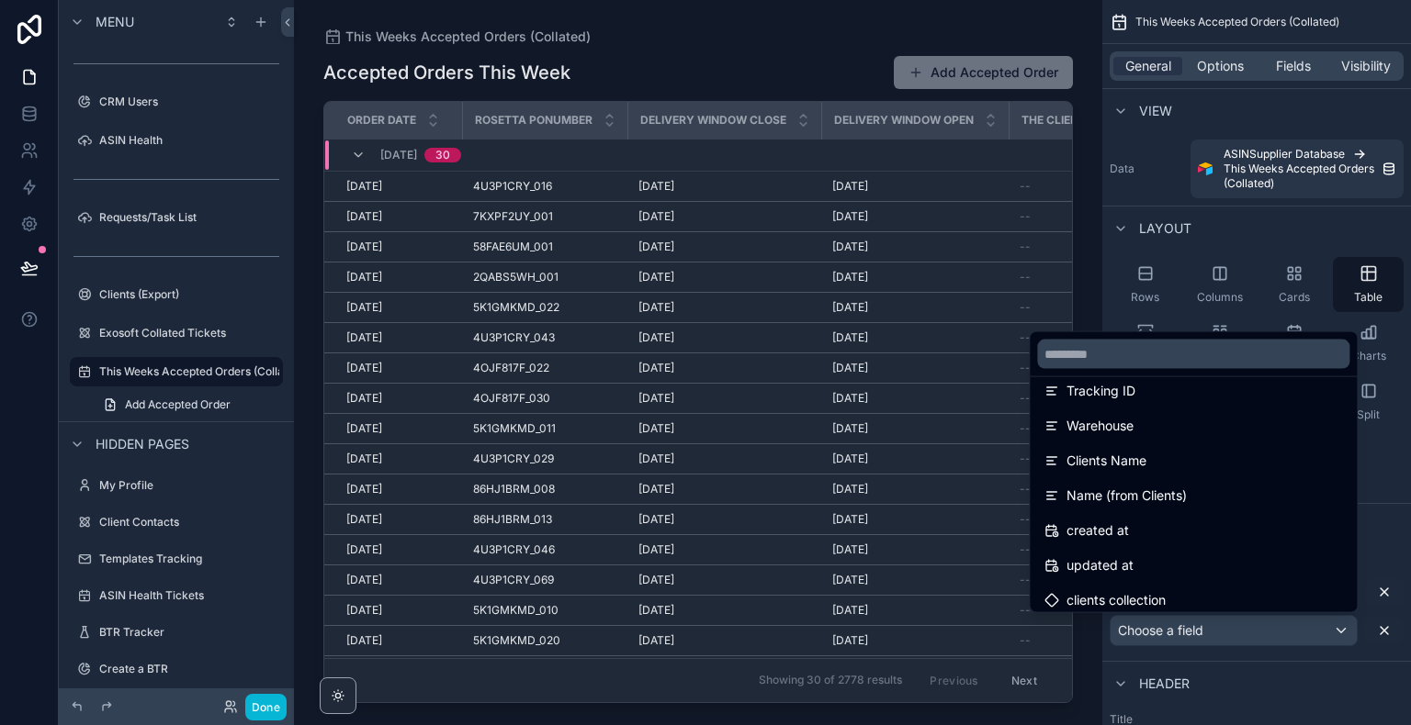
scroll to position [522, 0]
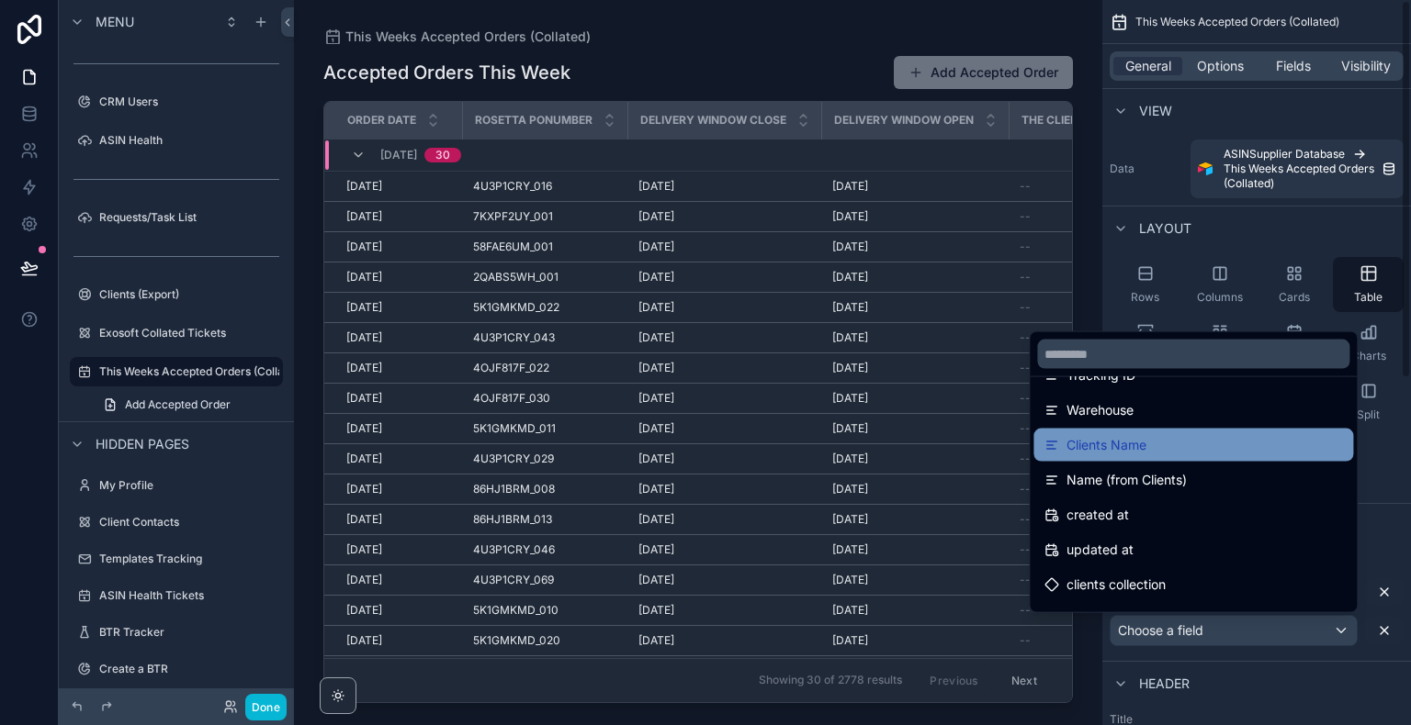
click at [1164, 451] on div "Clients Name" at bounding box center [1193, 445] width 298 height 22
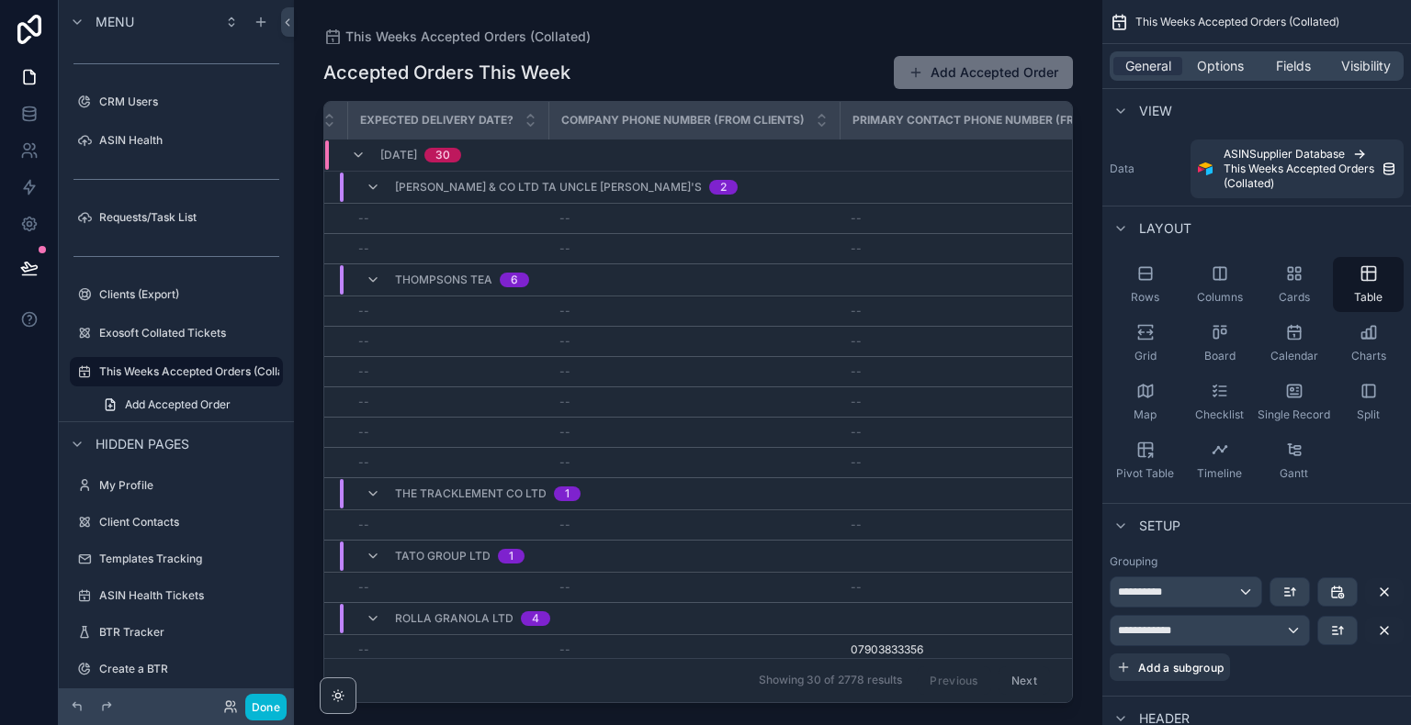
scroll to position [0, 916]
click at [1280, 70] on span "Fields" at bounding box center [1293, 66] width 35 height 18
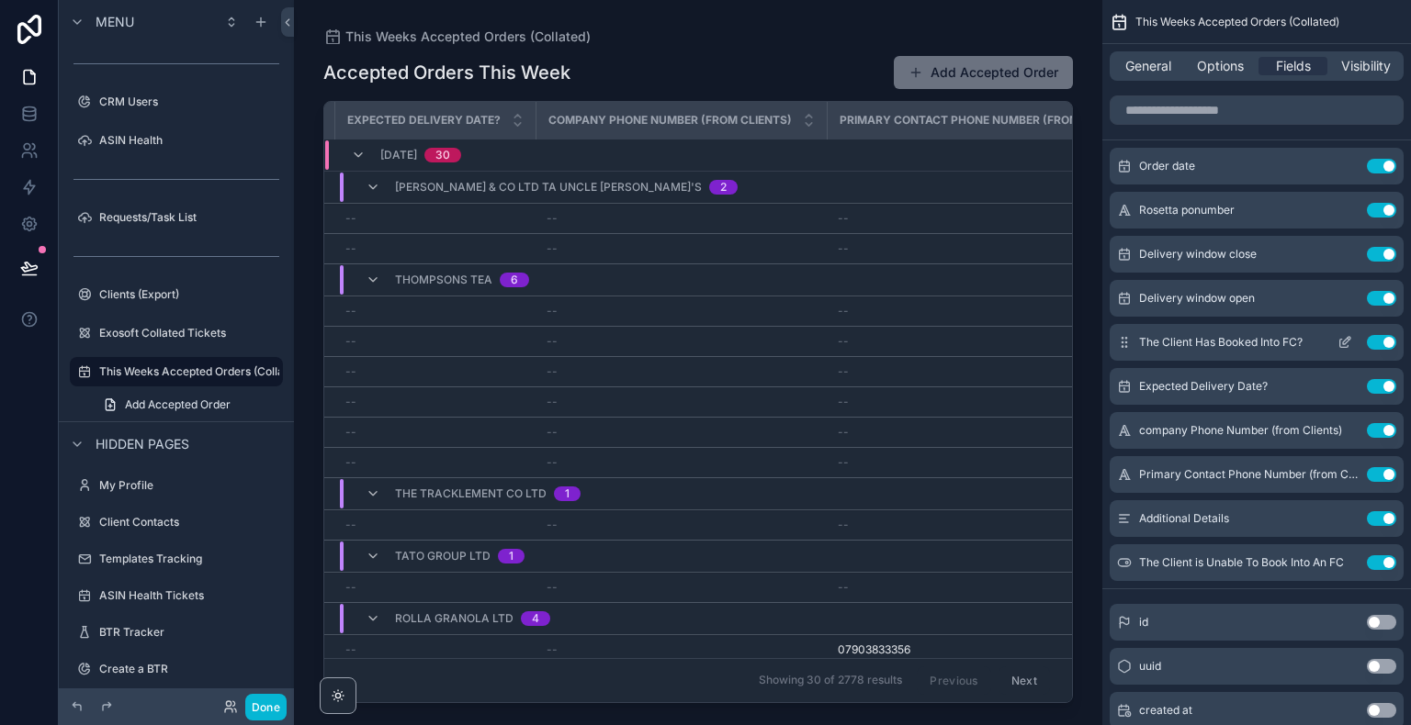
click at [1346, 341] on icon "scrollable content" at bounding box center [1346, 340] width 7 height 7
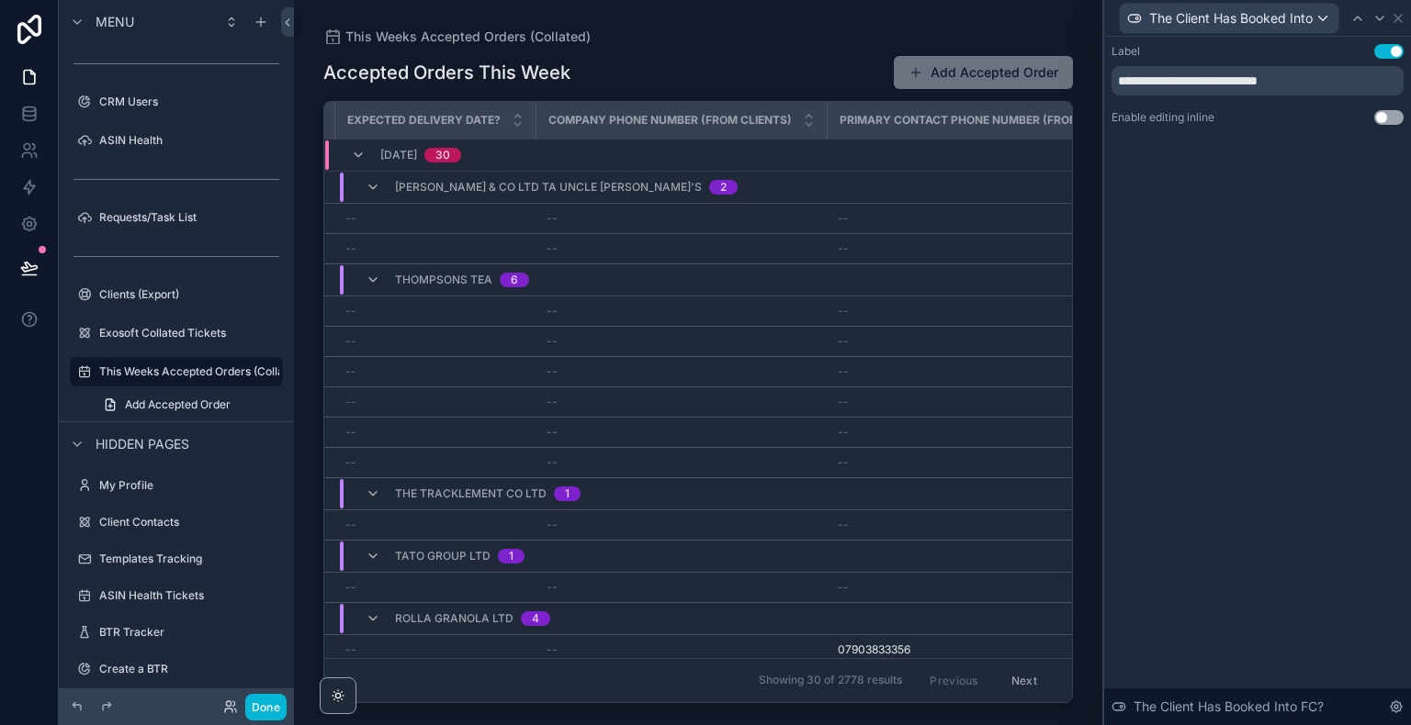
click at [1380, 123] on button "Use setting" at bounding box center [1388, 117] width 29 height 15
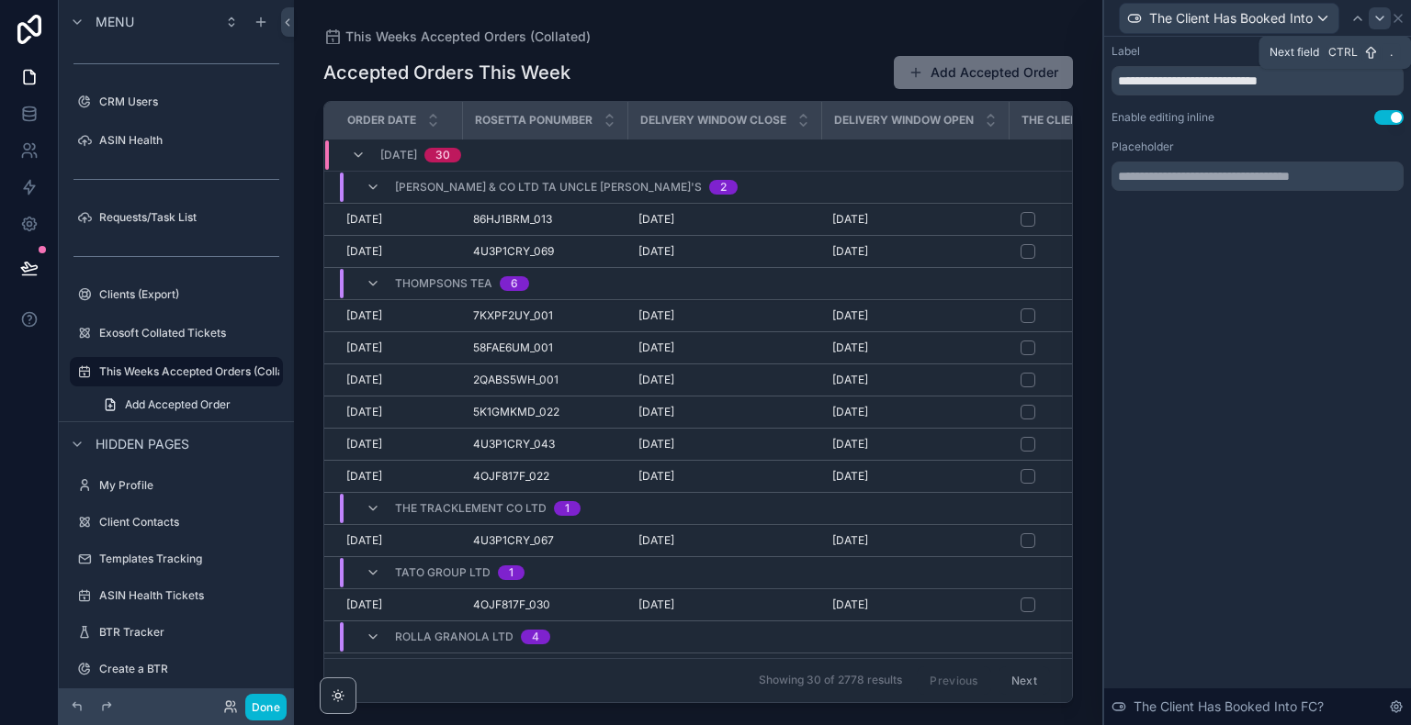
click at [1376, 19] on icon at bounding box center [1379, 18] width 15 height 15
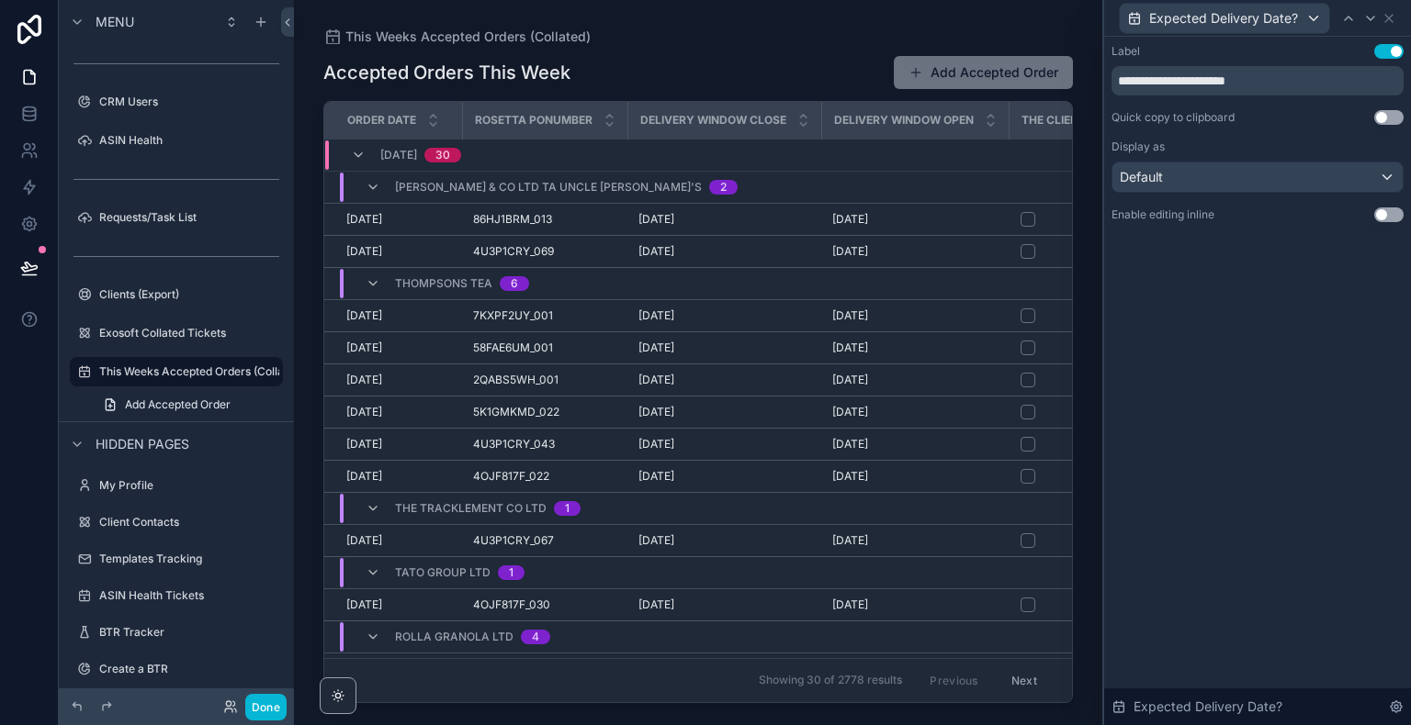
click at [1389, 216] on button "Use setting" at bounding box center [1388, 215] width 29 height 15
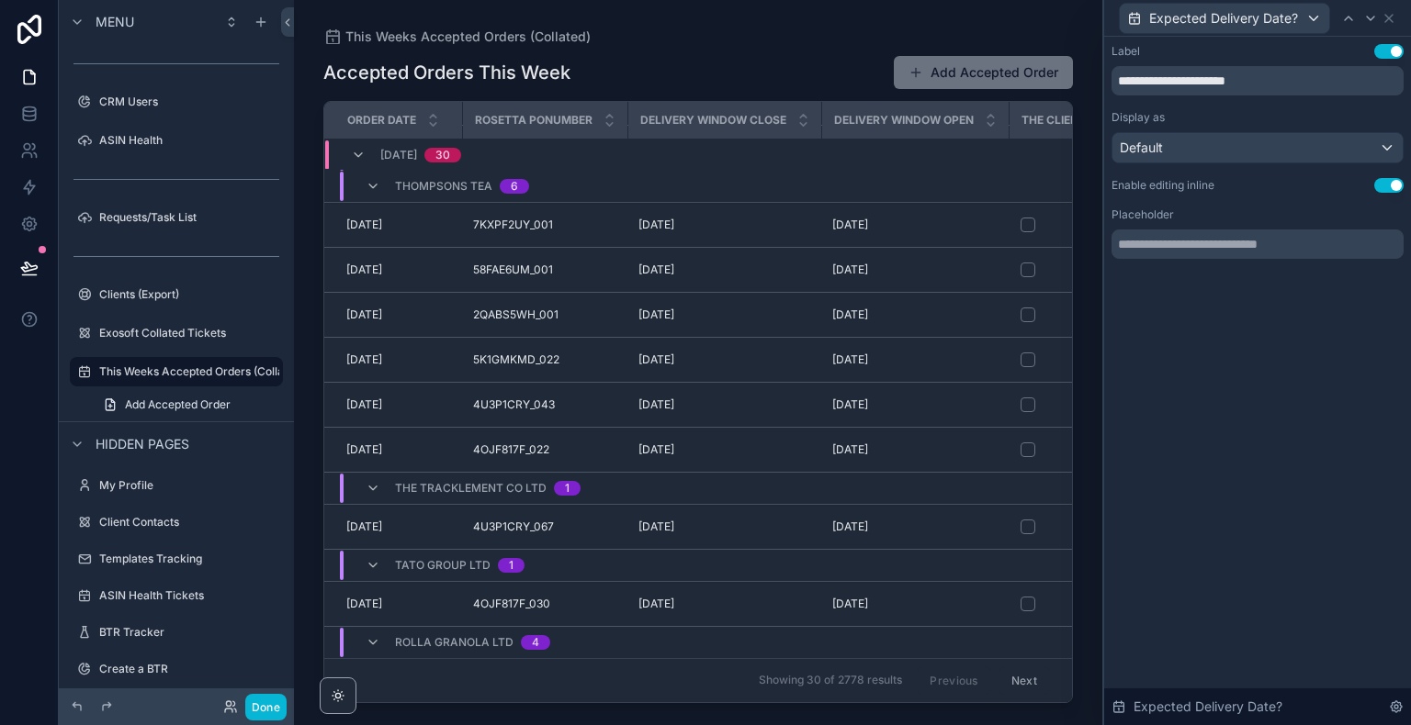
scroll to position [0, 0]
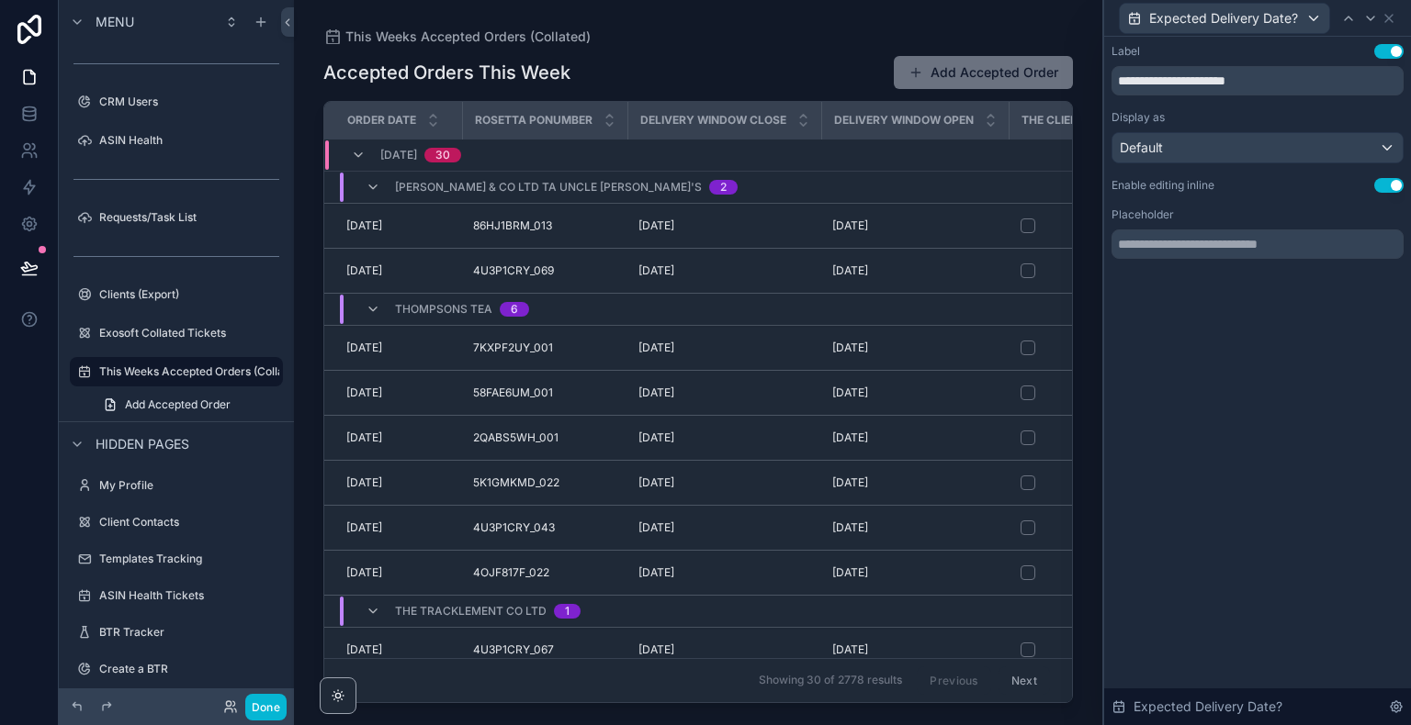
click at [1093, 282] on div "This Weeks Accepted Orders (Collated) Accepted Orders This Week Add Accepted Or…" at bounding box center [698, 351] width 808 height 703
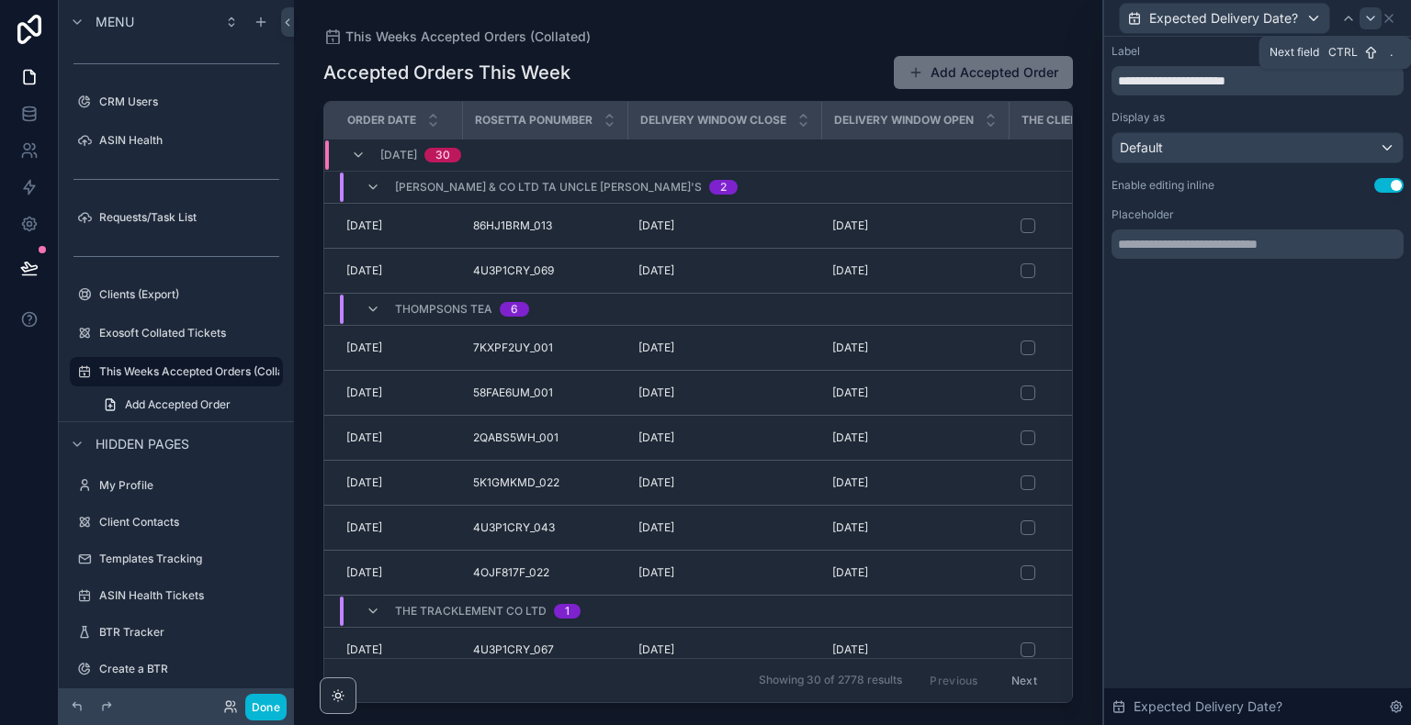
click at [1370, 17] on icon at bounding box center [1370, 18] width 15 height 15
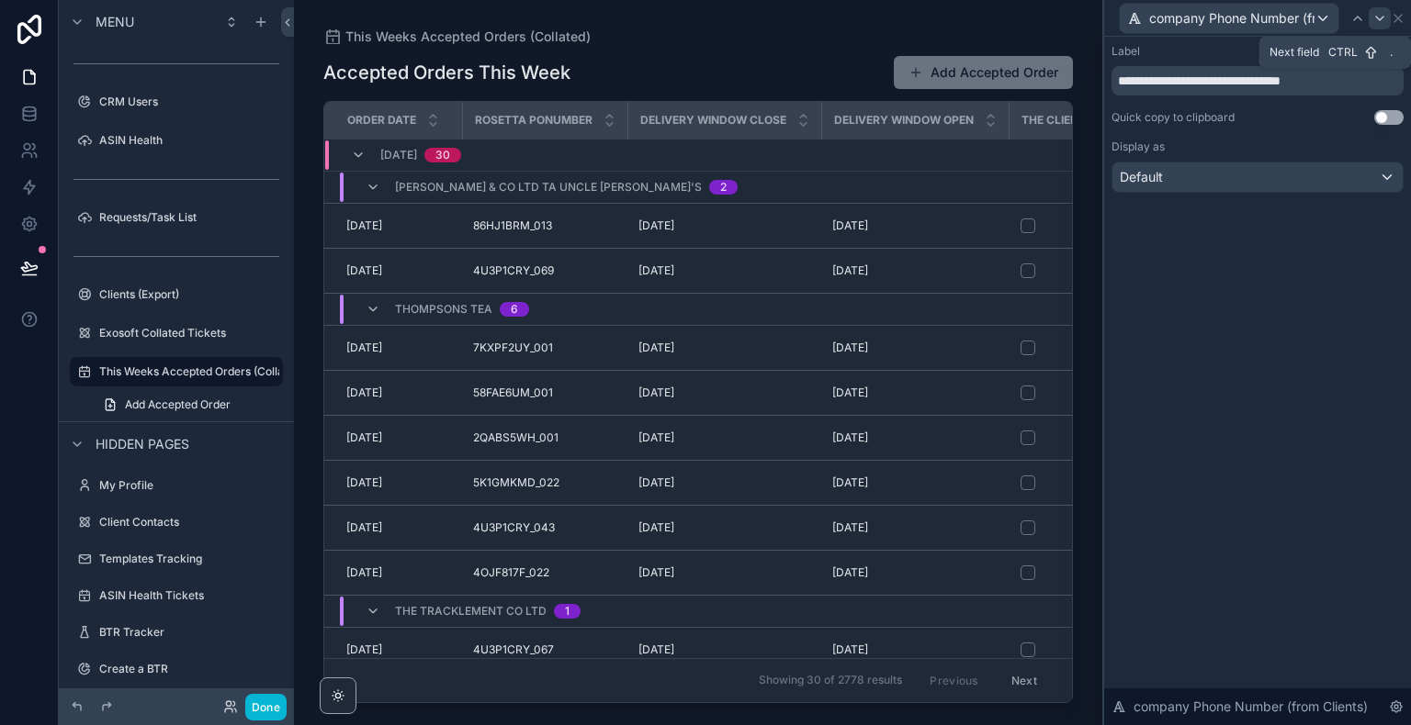
click at [1378, 14] on icon at bounding box center [1379, 18] width 15 height 15
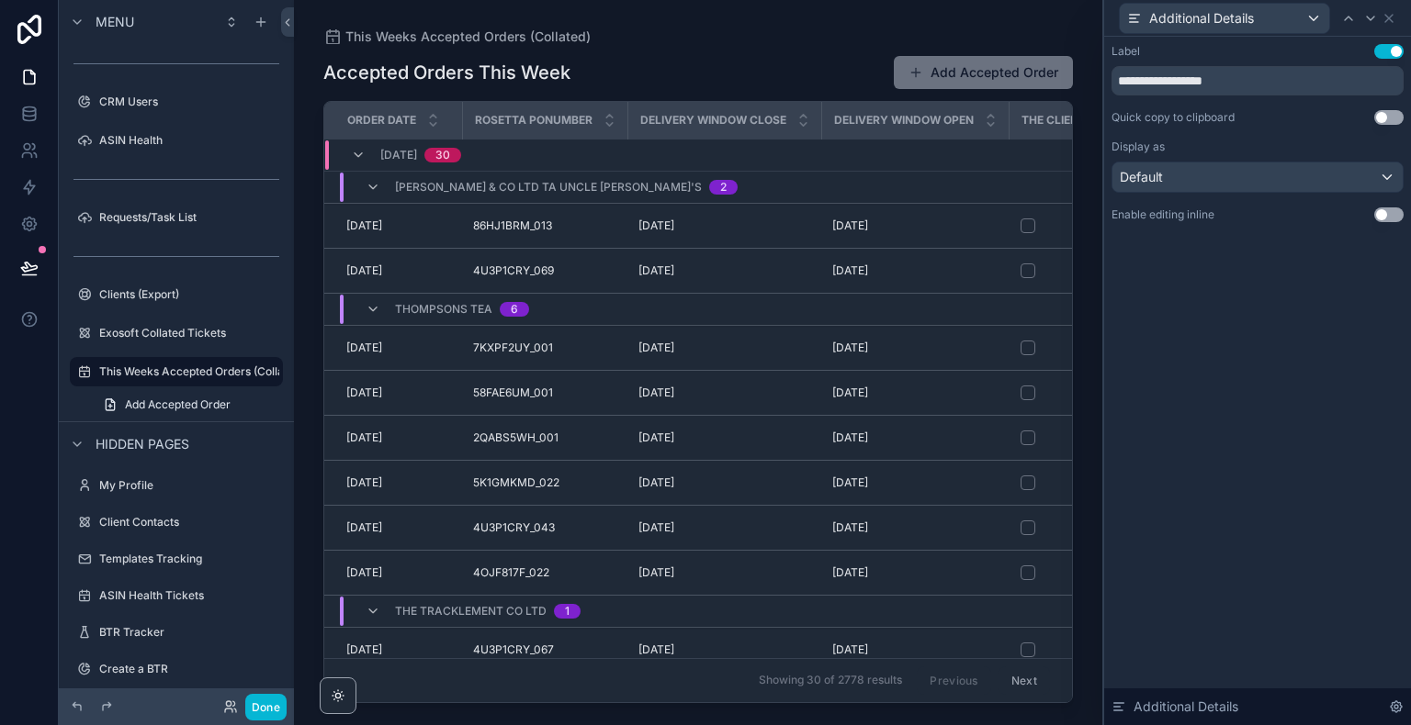
click at [1379, 211] on button "Use setting" at bounding box center [1388, 215] width 29 height 15
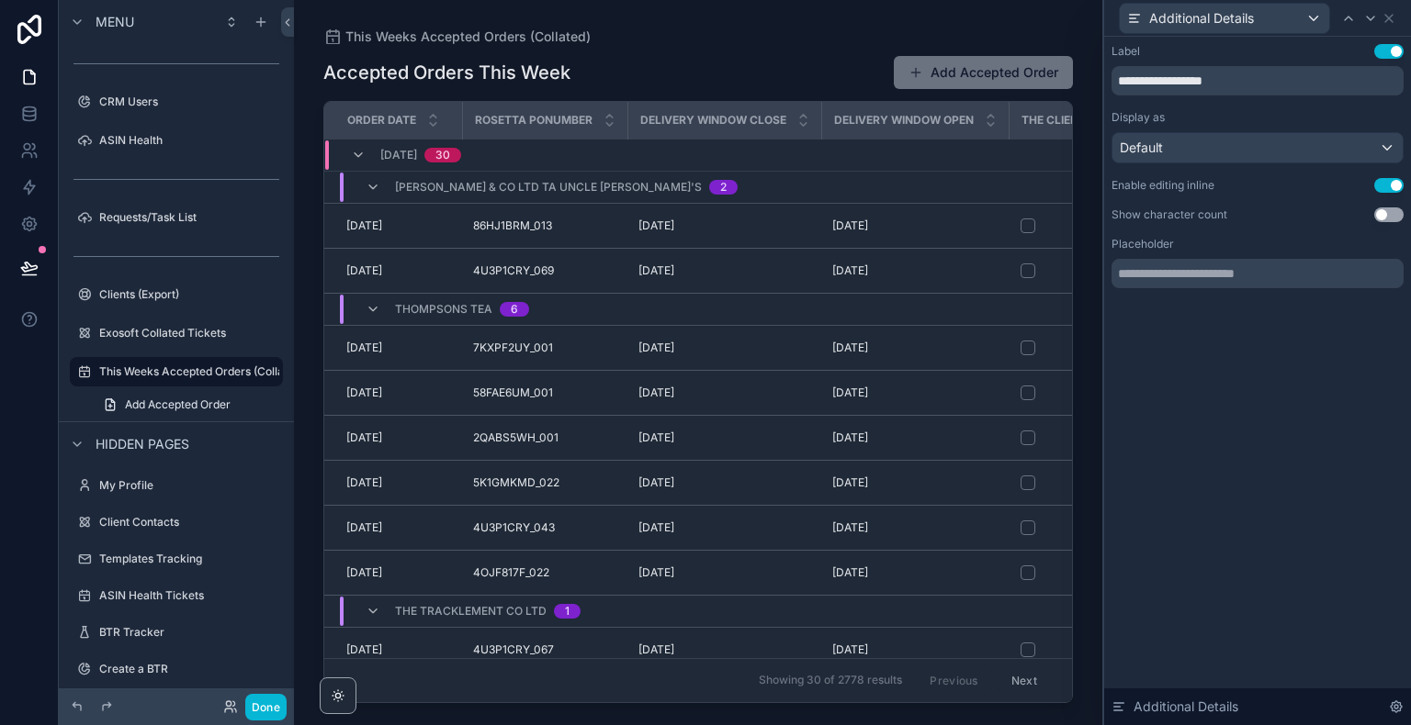
scroll to position [0, 1323]
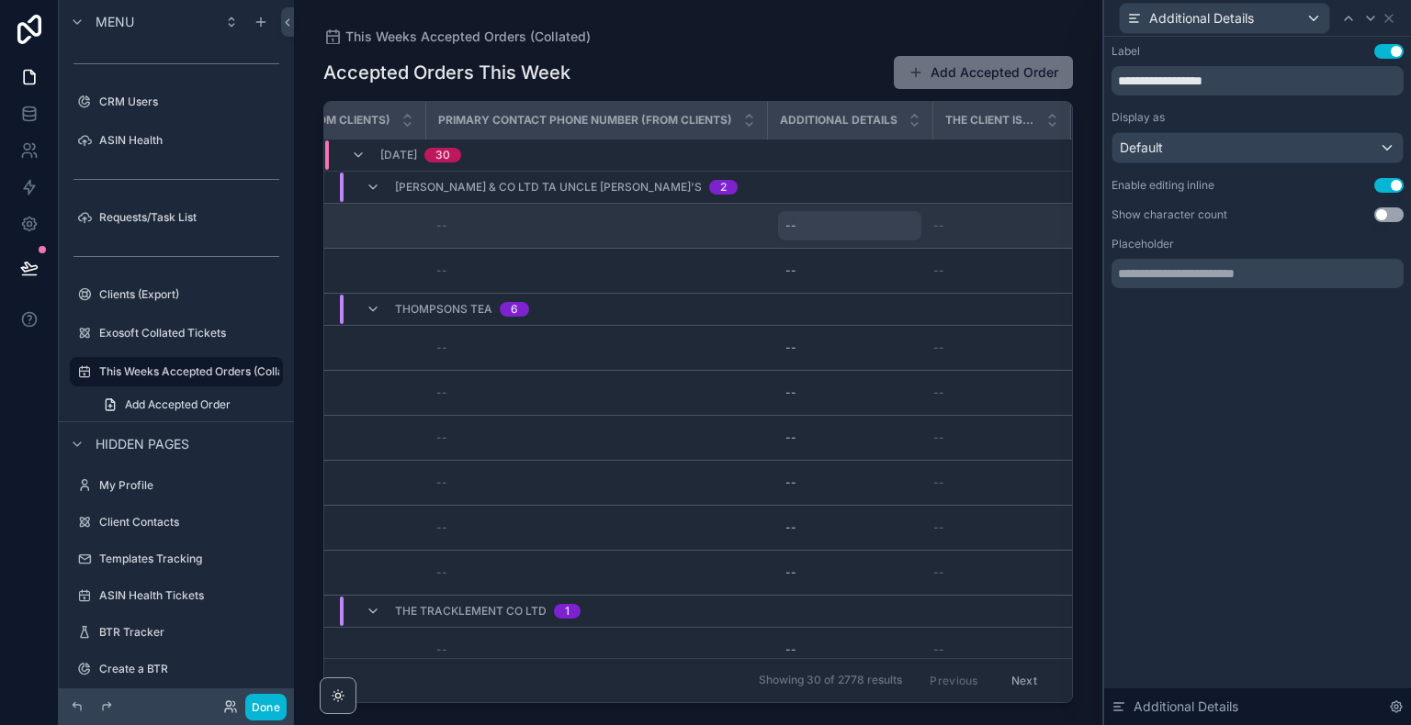
click at [900, 219] on div "--" at bounding box center [849, 225] width 143 height 29
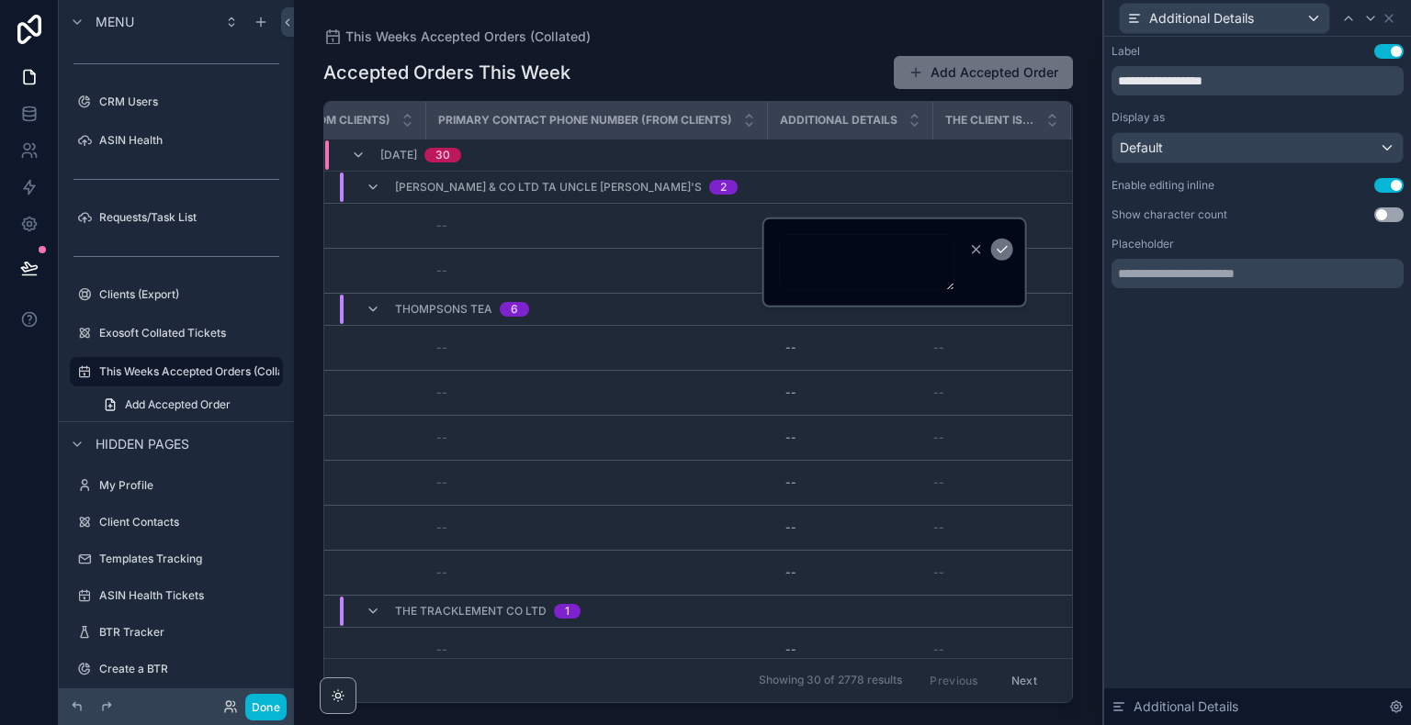
click at [860, 255] on textarea "scrollable content" at bounding box center [867, 262] width 174 height 55
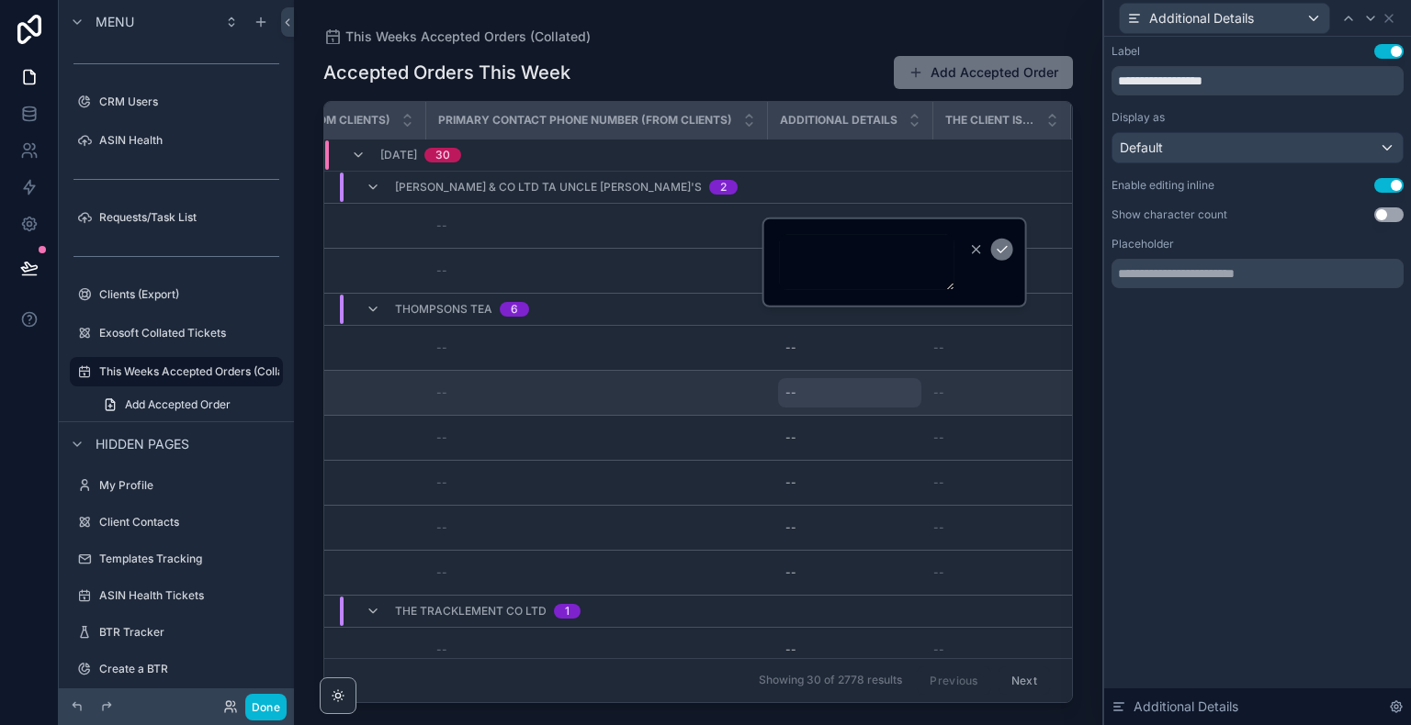
click at [854, 388] on div "--" at bounding box center [849, 392] width 143 height 29
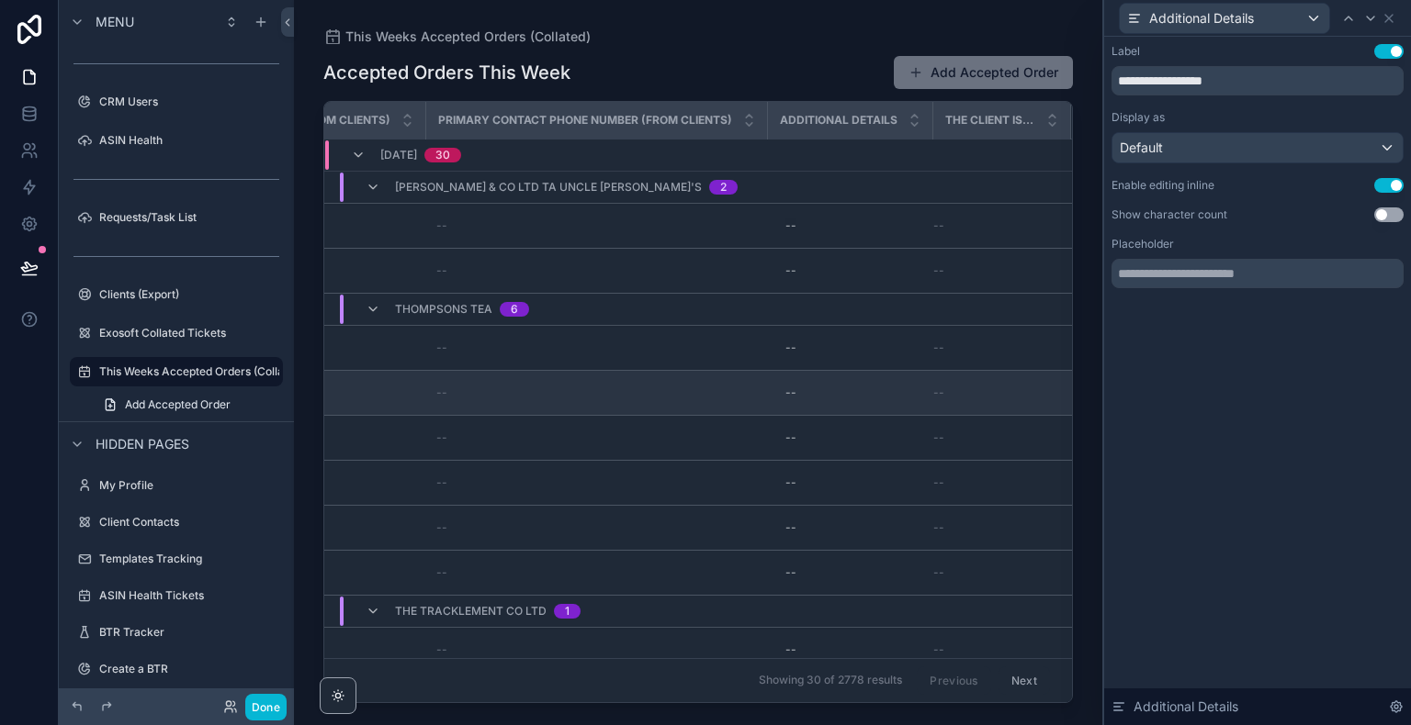
click at [629, 406] on td "--" at bounding box center [596, 393] width 342 height 45
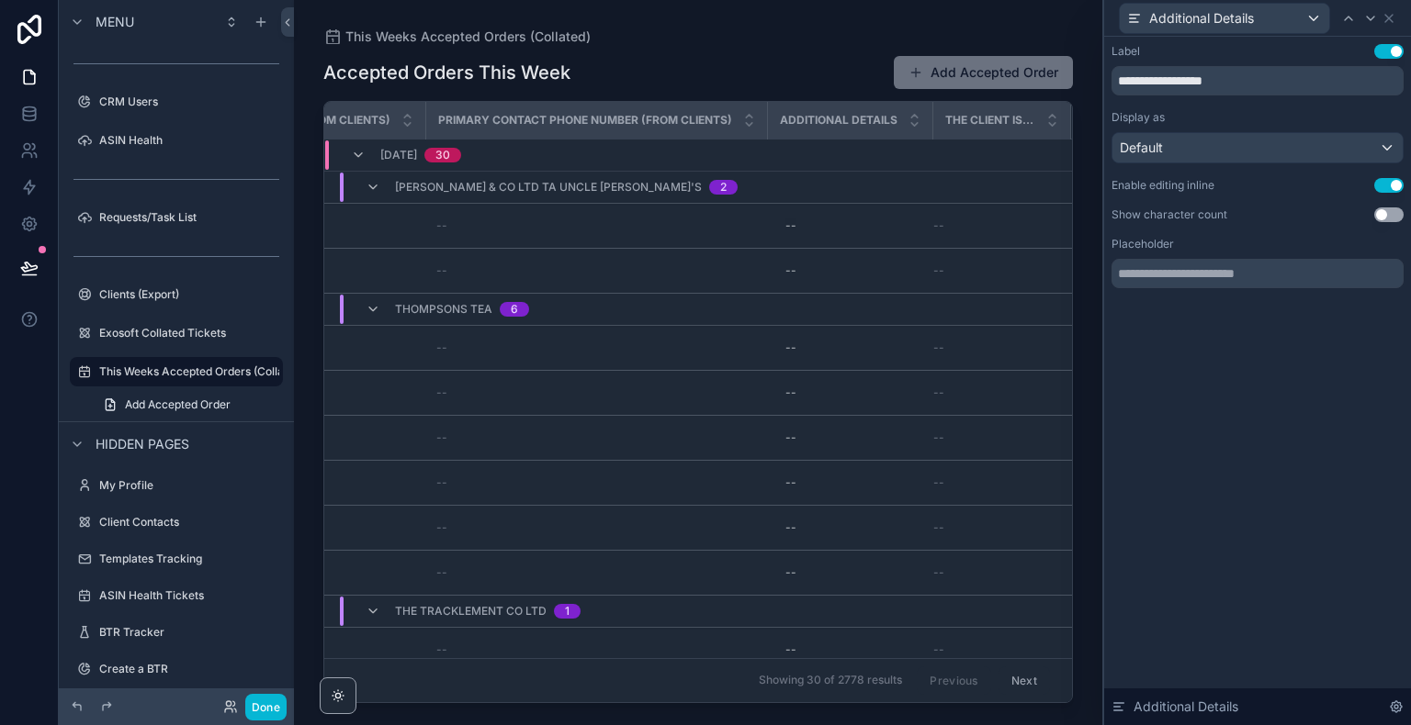
click at [982, 119] on span "The Client is Unable To Book Into An FC" at bounding box center [990, 120] width 90 height 15
click at [1374, 17] on icon at bounding box center [1370, 18] width 15 height 15
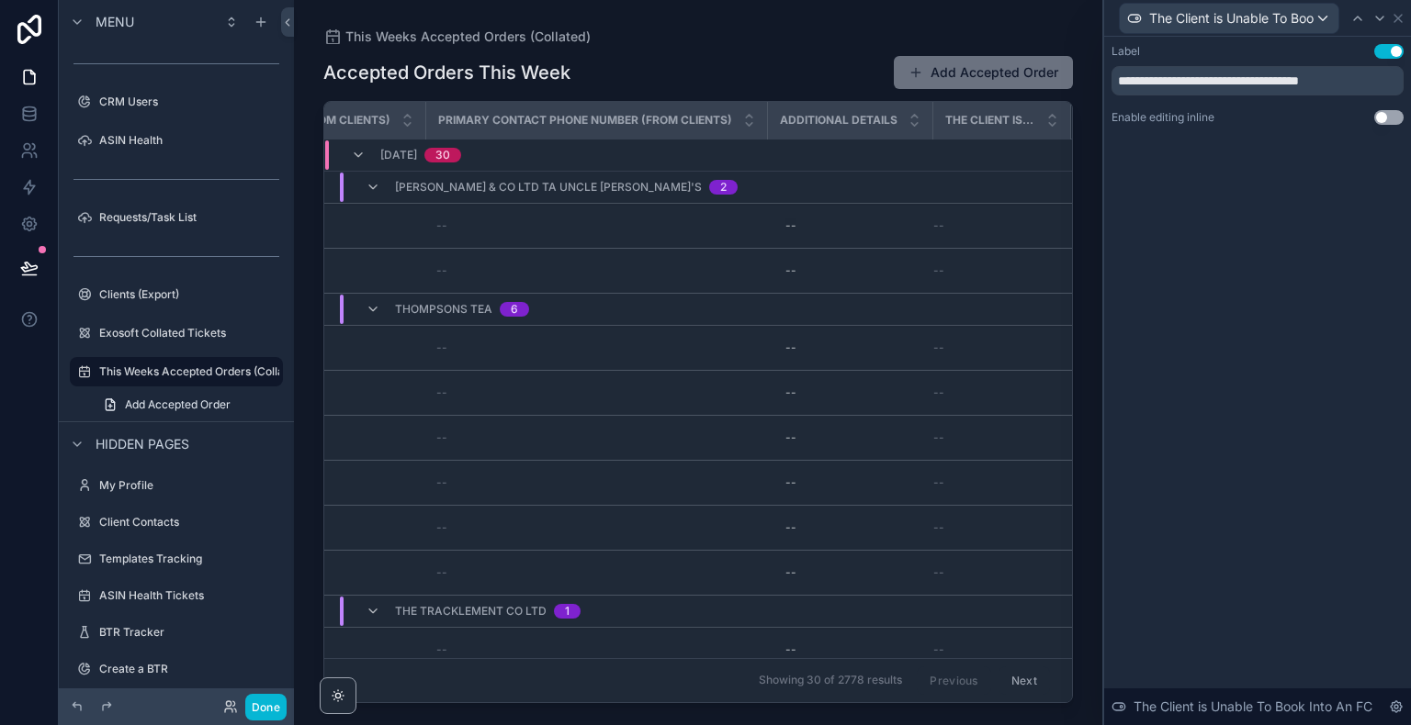
click at [1395, 119] on button "Use setting" at bounding box center [1388, 117] width 29 height 15
click at [1401, 13] on icon at bounding box center [1397, 18] width 15 height 15
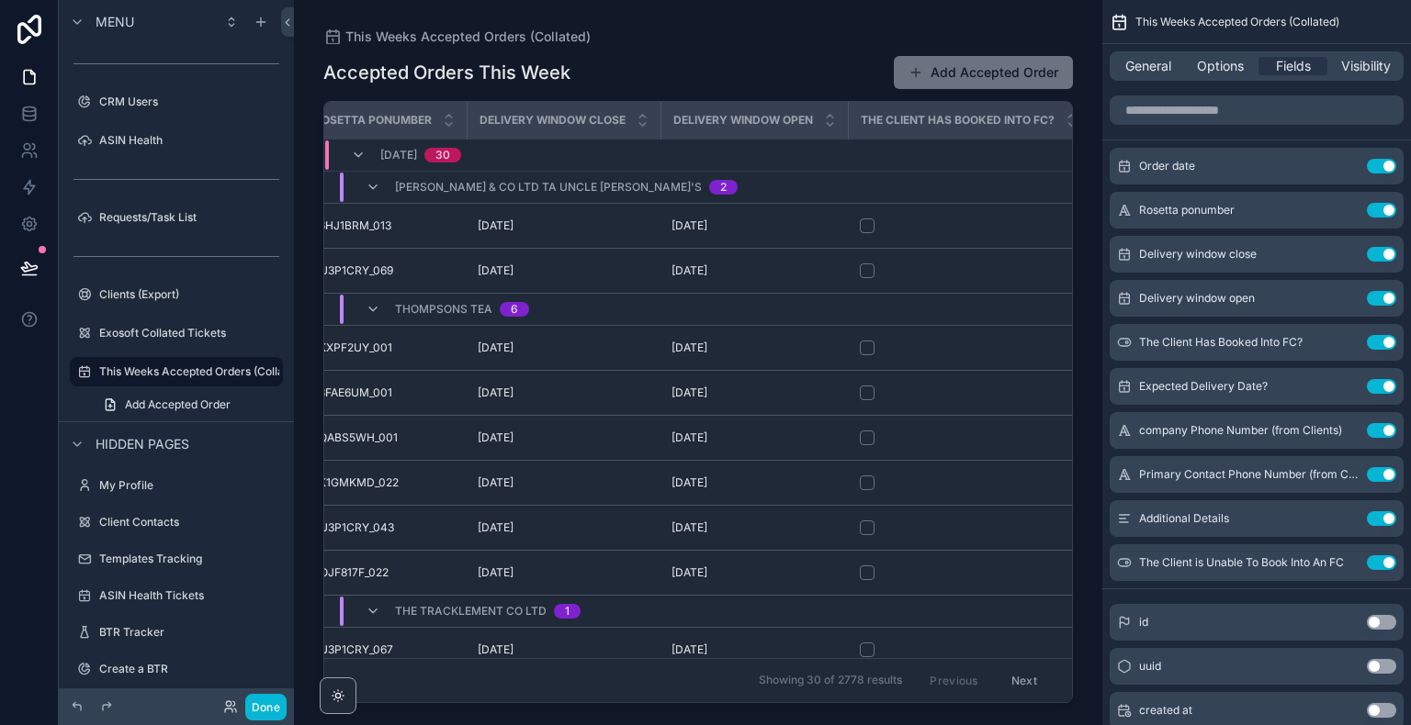
scroll to position [0, 0]
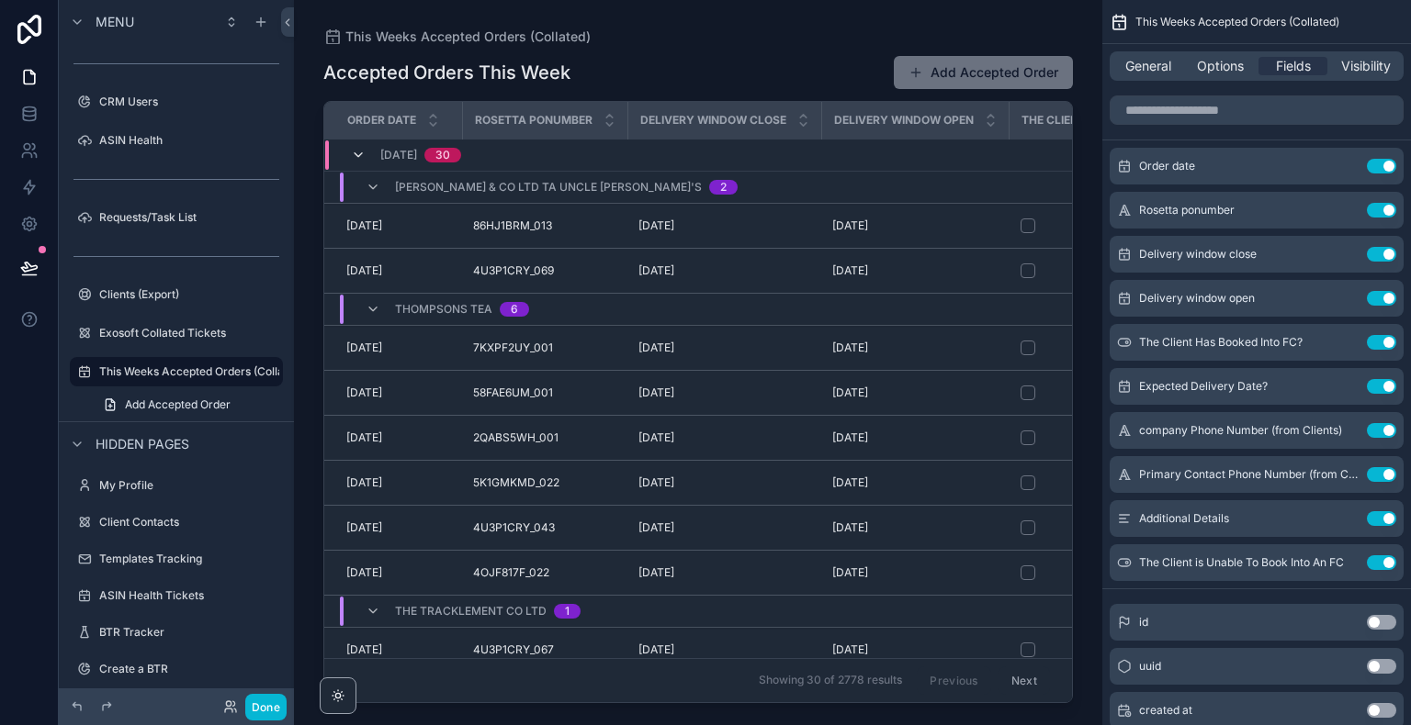
click at [356, 148] on icon "scrollable content" at bounding box center [358, 155] width 15 height 15
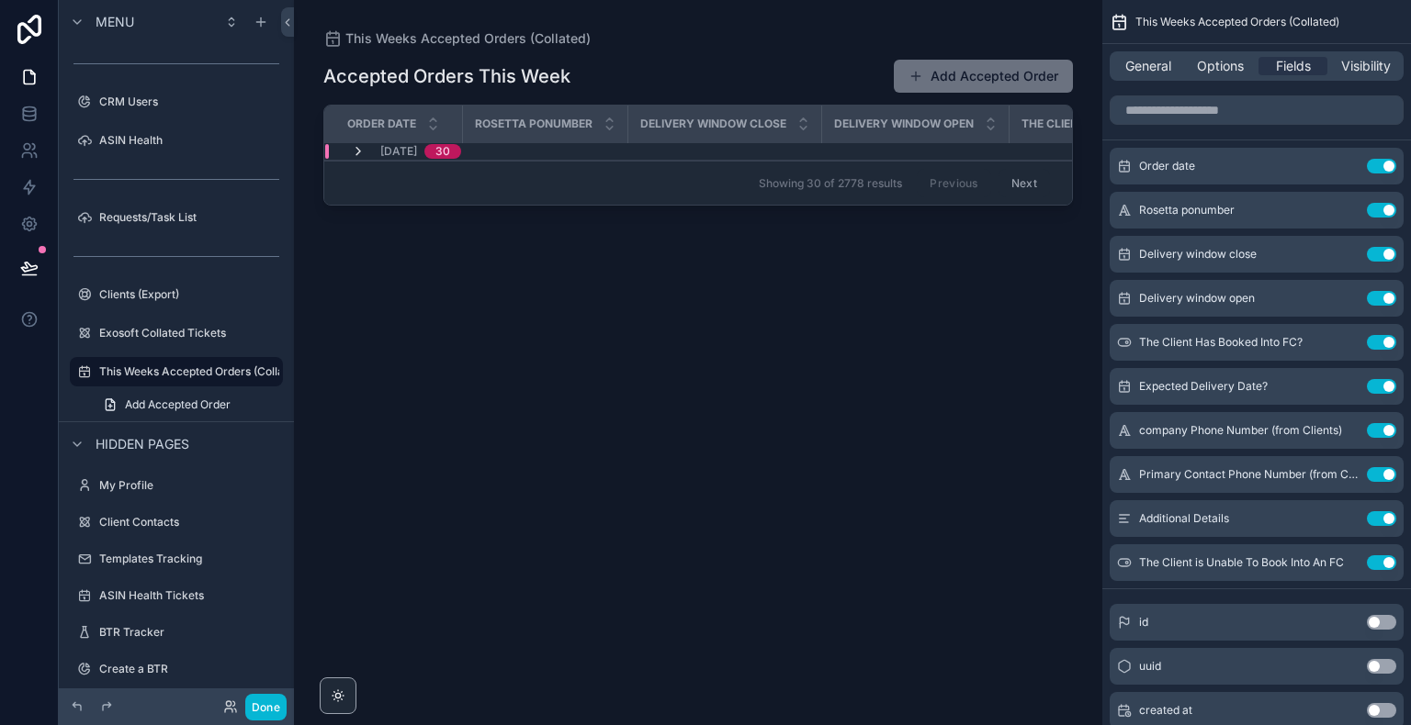
click at [354, 152] on icon "scrollable content" at bounding box center [358, 151] width 15 height 15
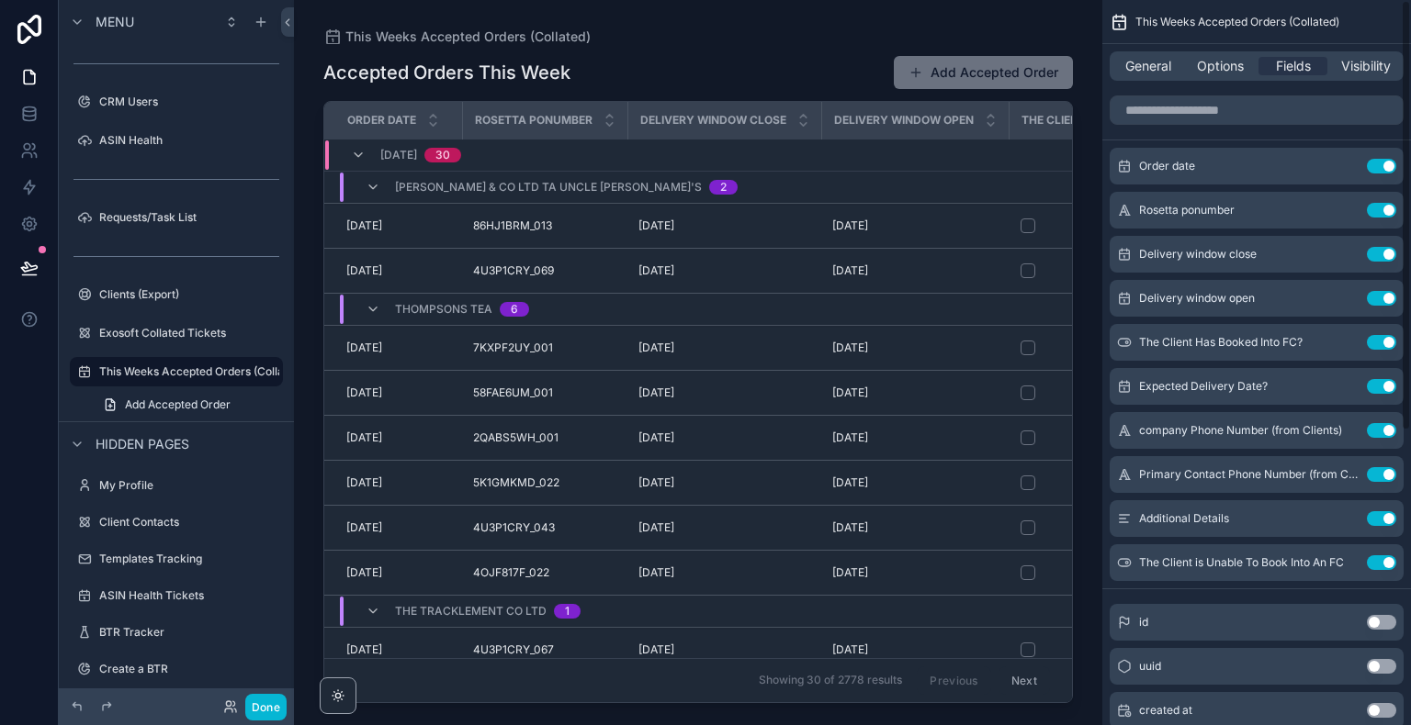
click at [1149, 76] on div "General Options Fields Visibility" at bounding box center [1256, 65] width 294 height 29
click at [1154, 69] on span "General" at bounding box center [1148, 66] width 46 height 18
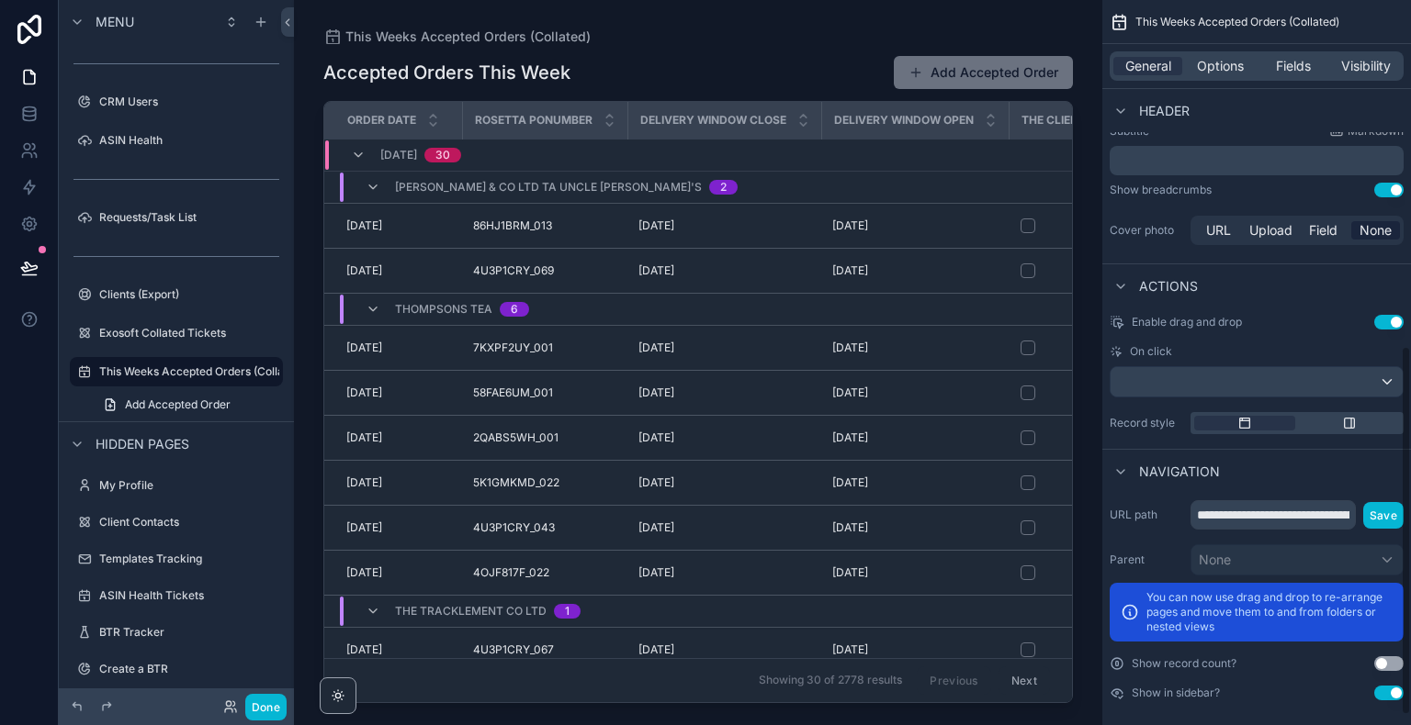
scroll to position [699, 0]
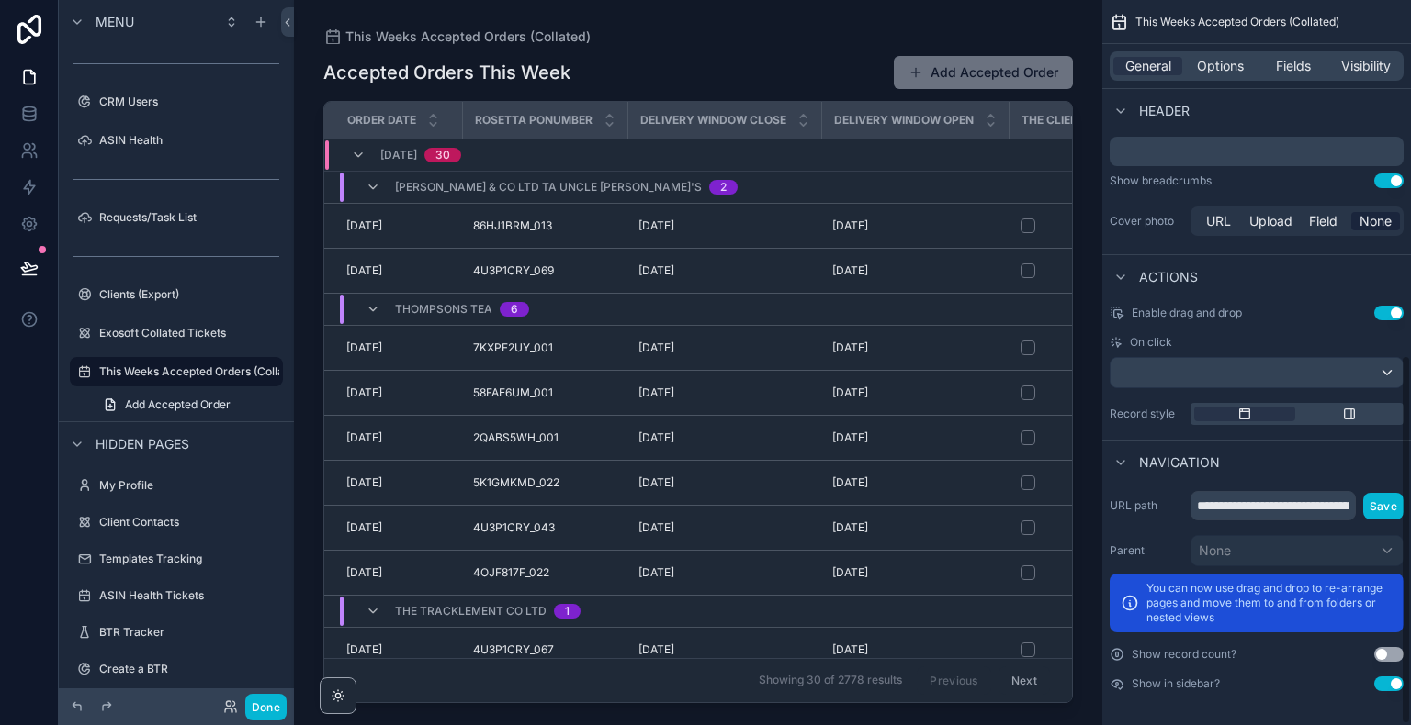
drag, startPoint x: 1407, startPoint y: 289, endPoint x: 1407, endPoint y: 683, distance: 394.0
click at [1407, 683] on div "**********" at bounding box center [1256, 362] width 309 height 725
click at [1220, 62] on span "Options" at bounding box center [1220, 66] width 47 height 18
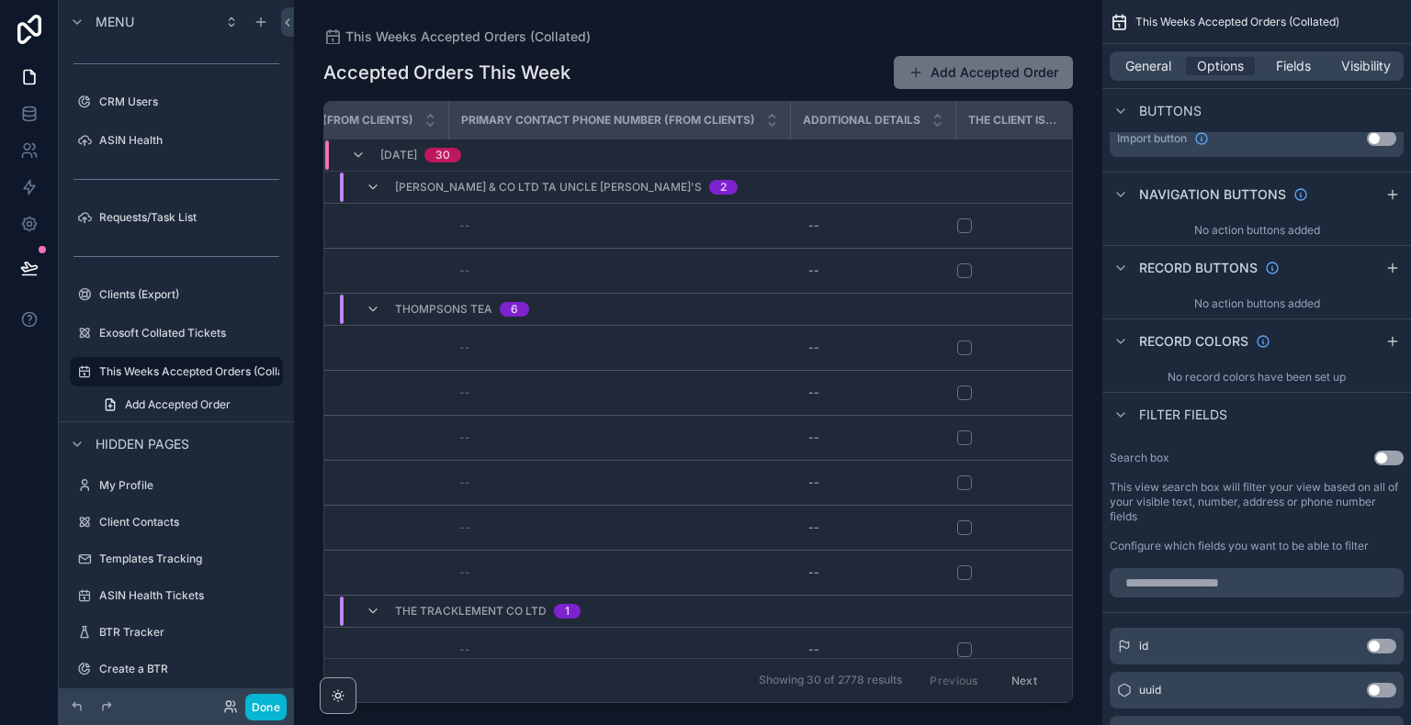
scroll to position [0, 1323]
click at [1123, 269] on icon "scrollable content" at bounding box center [1120, 268] width 15 height 15
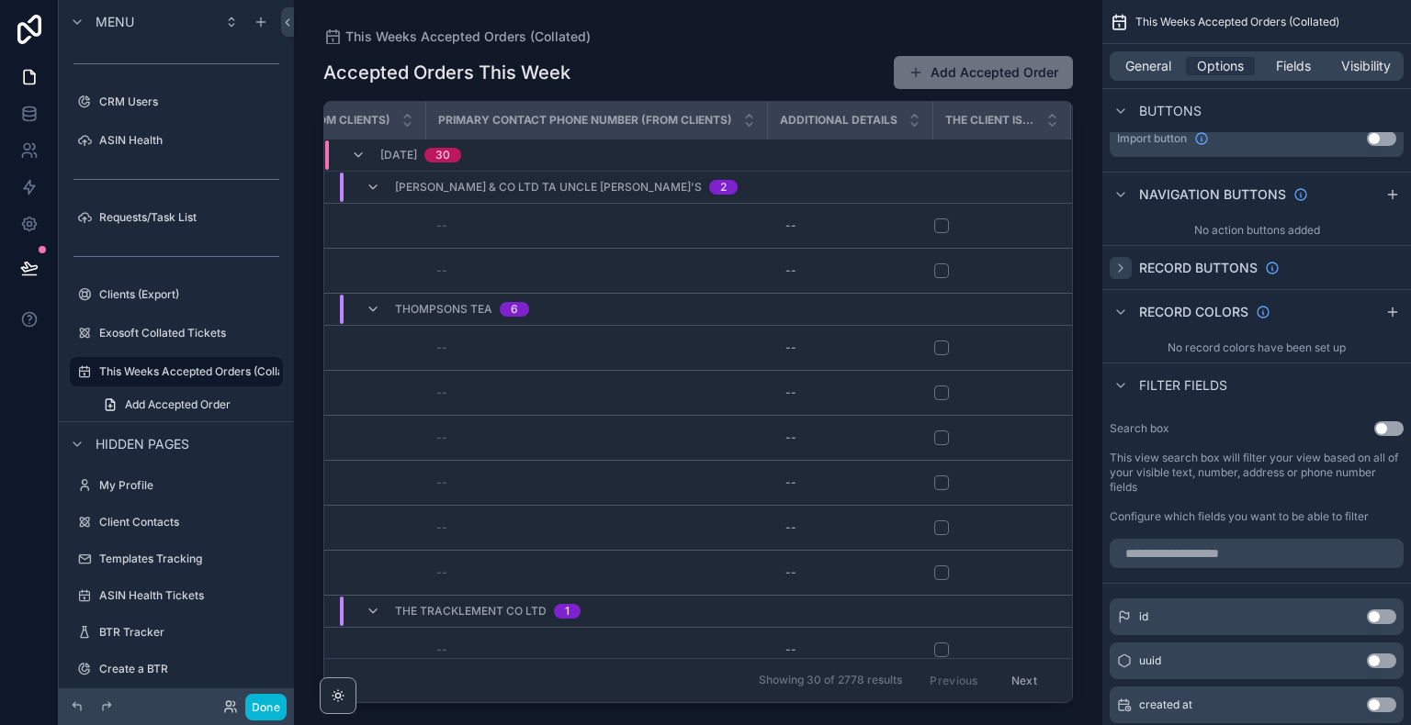
click at [1117, 266] on icon "scrollable content" at bounding box center [1120, 268] width 15 height 15
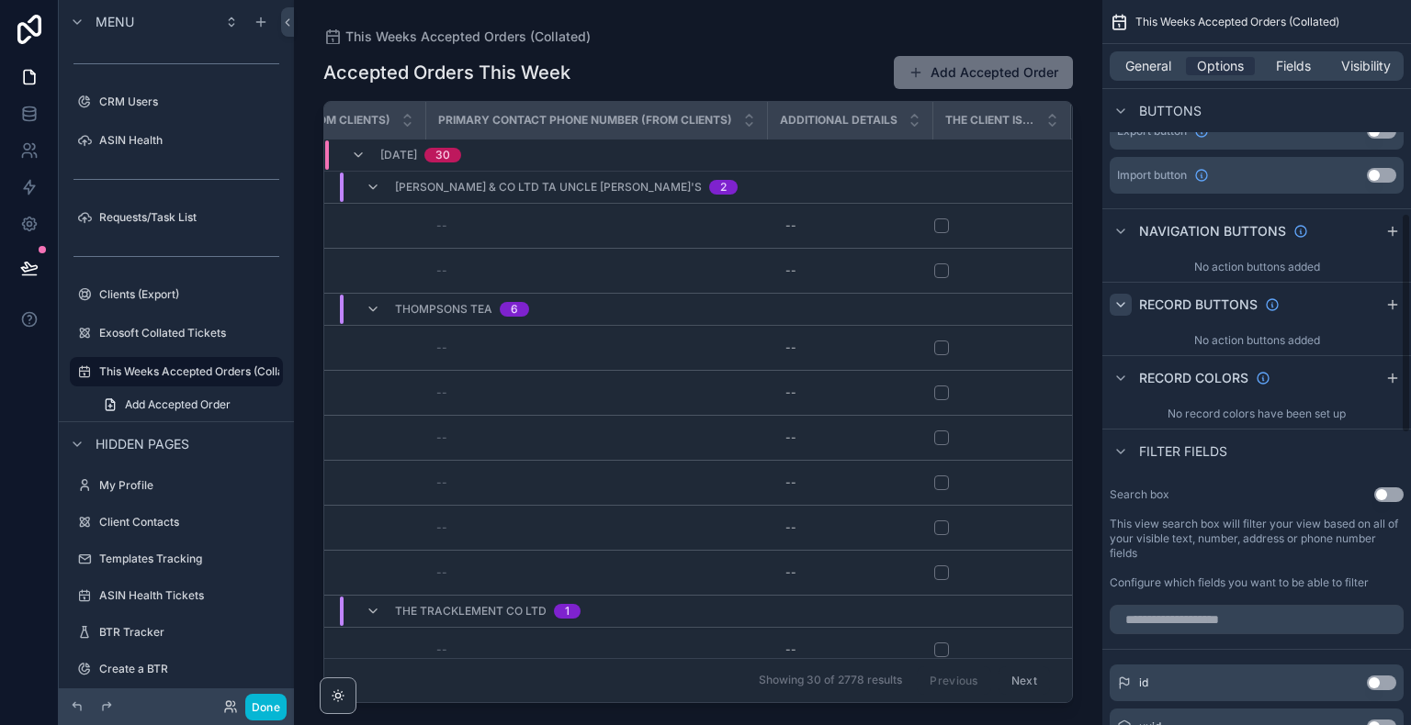
scroll to position [702, 0]
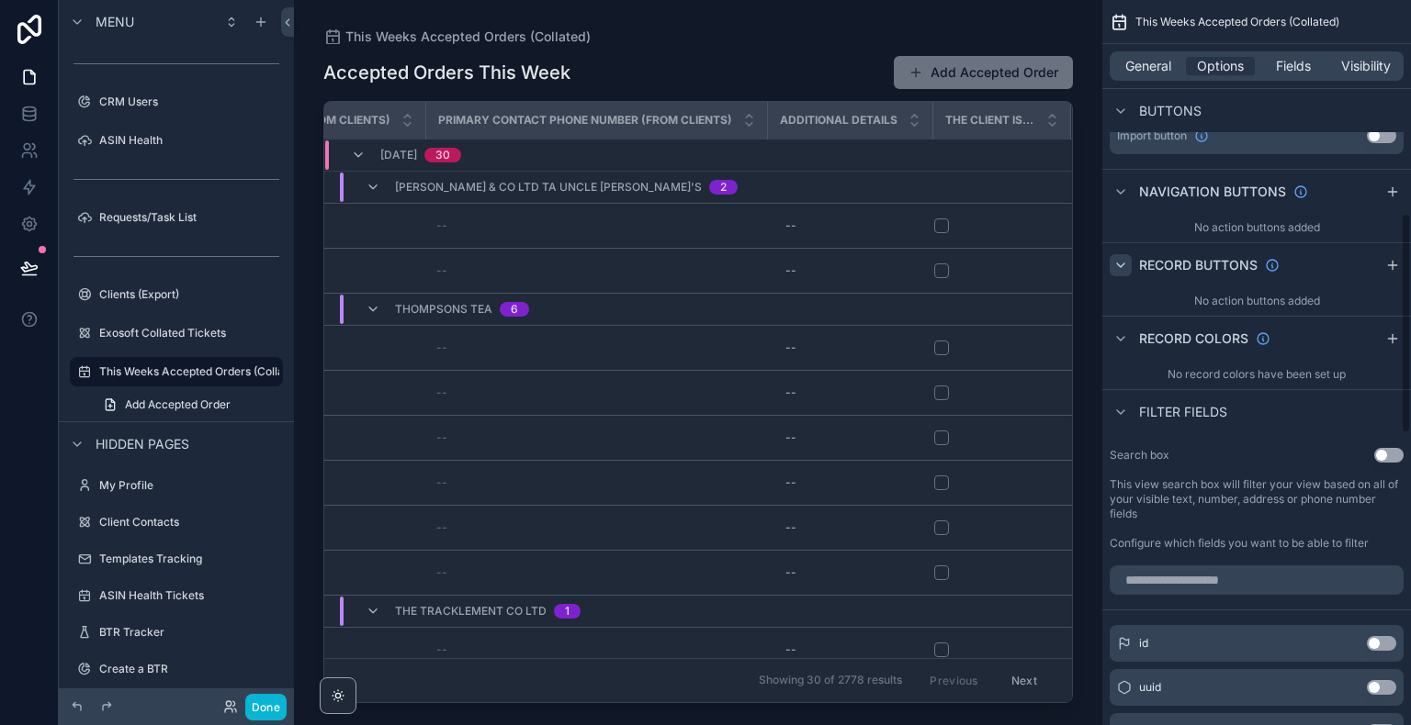
drag, startPoint x: 1407, startPoint y: 166, endPoint x: 1410, endPoint y: 314, distance: 147.9
click at [1410, 314] on div "This Weeks Accepted Orders (Collated) General Options Fields Visibility Filter …" at bounding box center [1256, 362] width 309 height 725
click at [1396, 267] on icon "scrollable content" at bounding box center [1392, 265] width 15 height 15
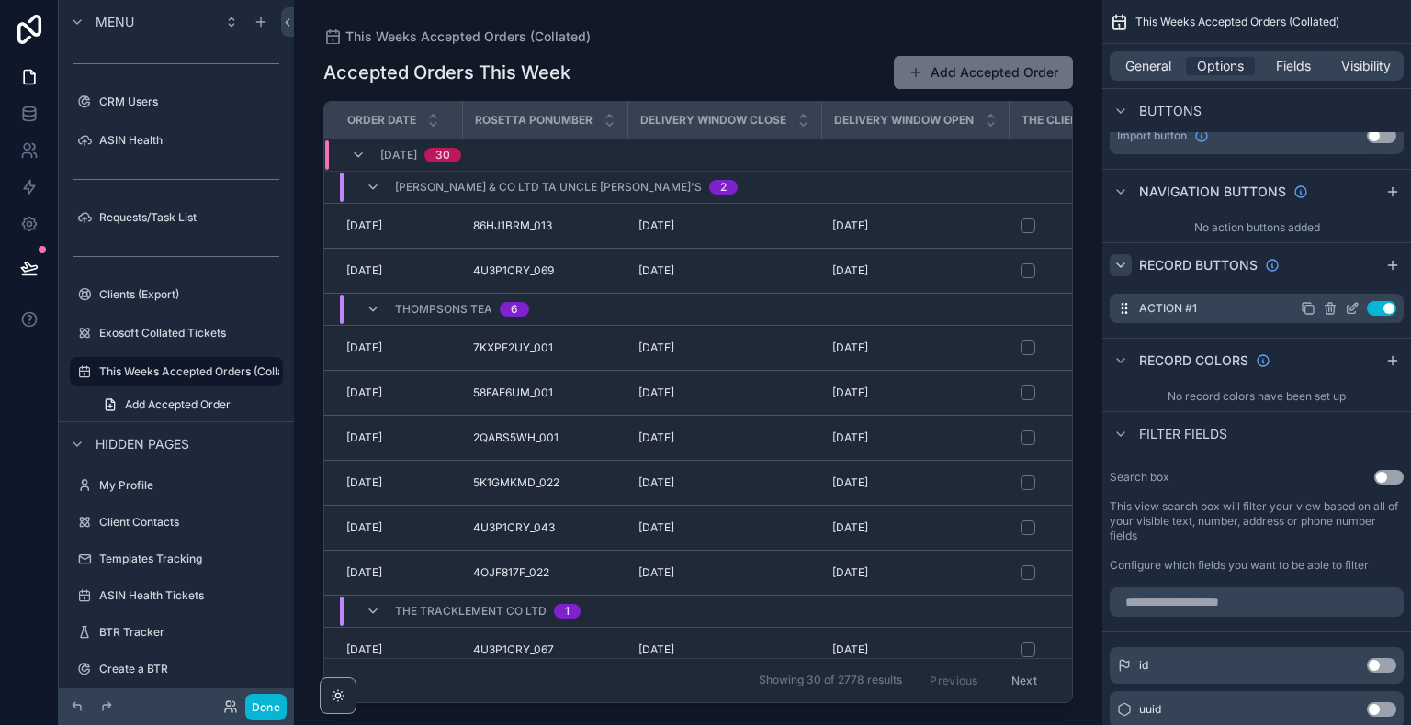
click at [1344, 307] on icon "scrollable content" at bounding box center [1351, 308] width 15 height 15
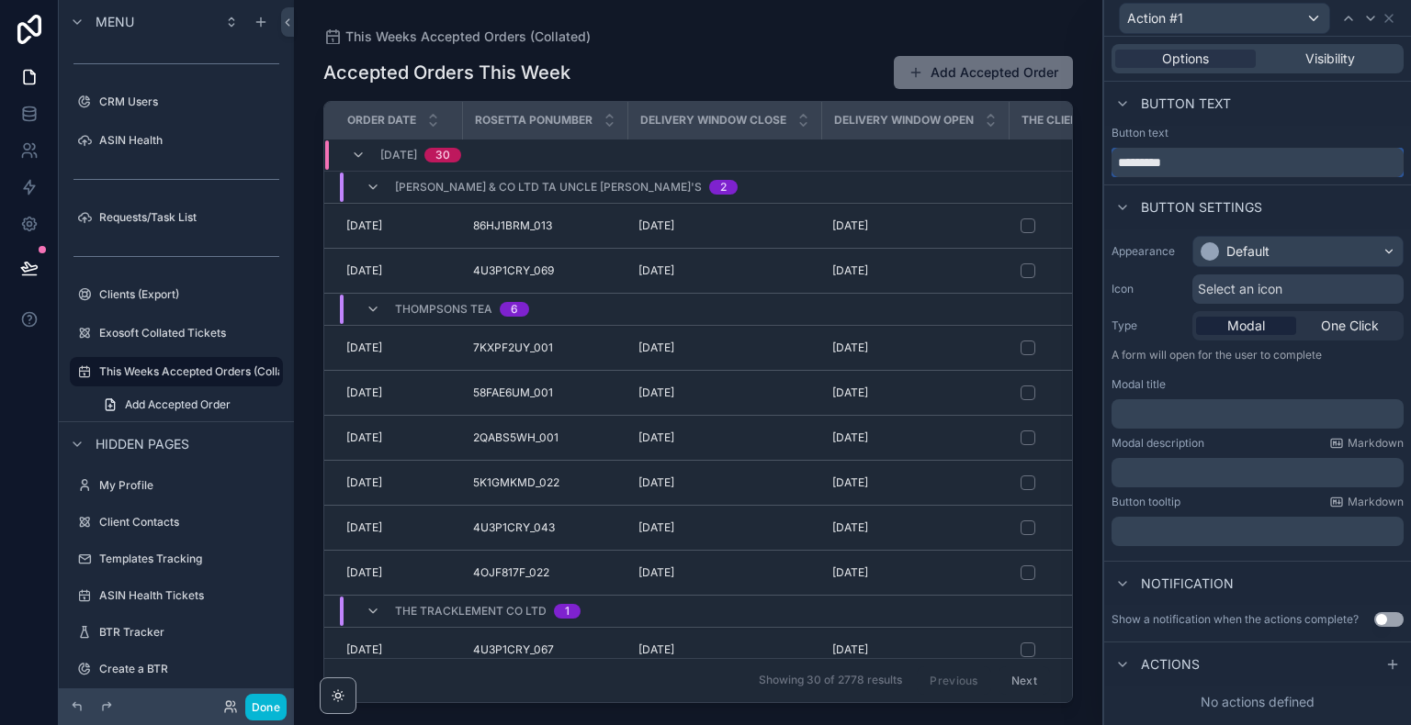
drag, startPoint x: 1214, startPoint y: 170, endPoint x: 1051, endPoint y: 148, distance: 164.9
click at [1051, 148] on div "Action #1 Options Visibility Button text Button text ********* Button settings …" at bounding box center [705, 362] width 1411 height 725
type input "**********"
click at [1255, 252] on div "Default" at bounding box center [1247, 251] width 43 height 18
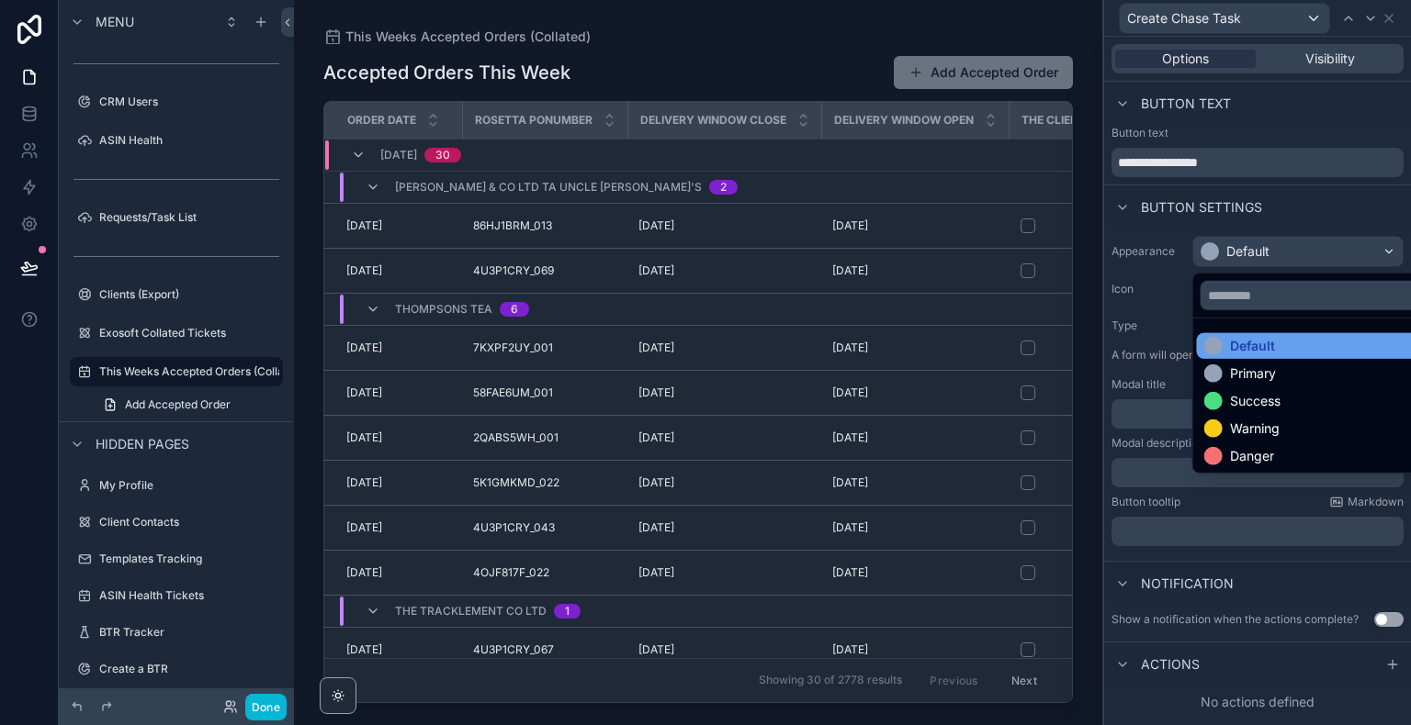
click at [1260, 356] on div "Default" at bounding box center [1319, 346] width 245 height 26
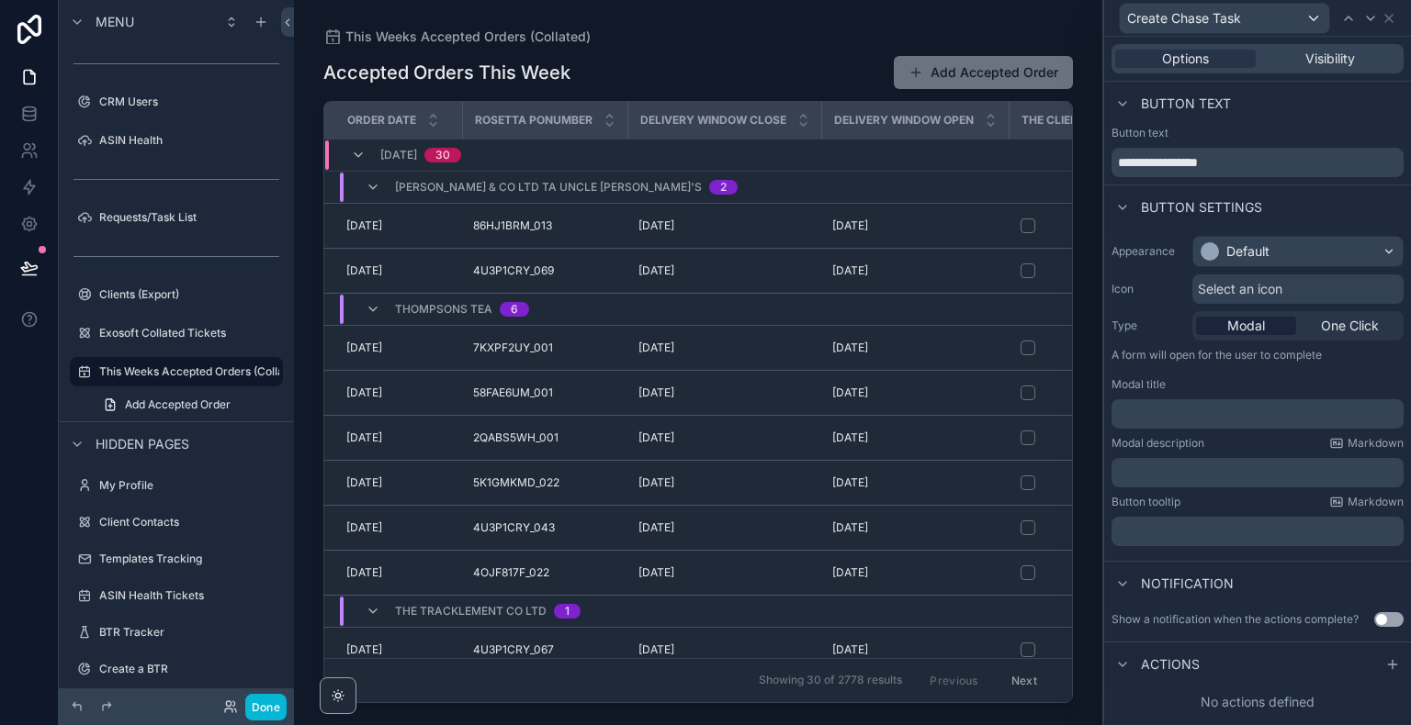
click at [1269, 298] on div "Select an icon" at bounding box center [1297, 289] width 211 height 29
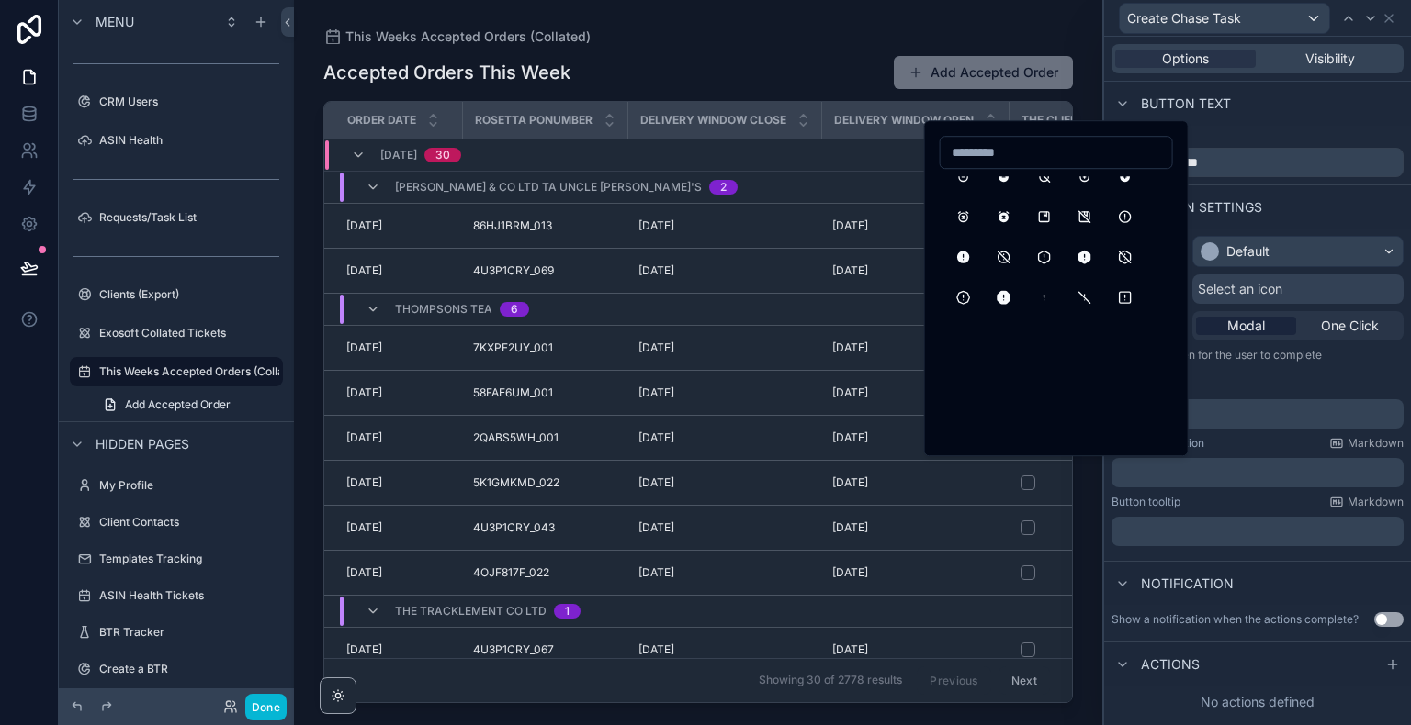
scroll to position [0, 0]
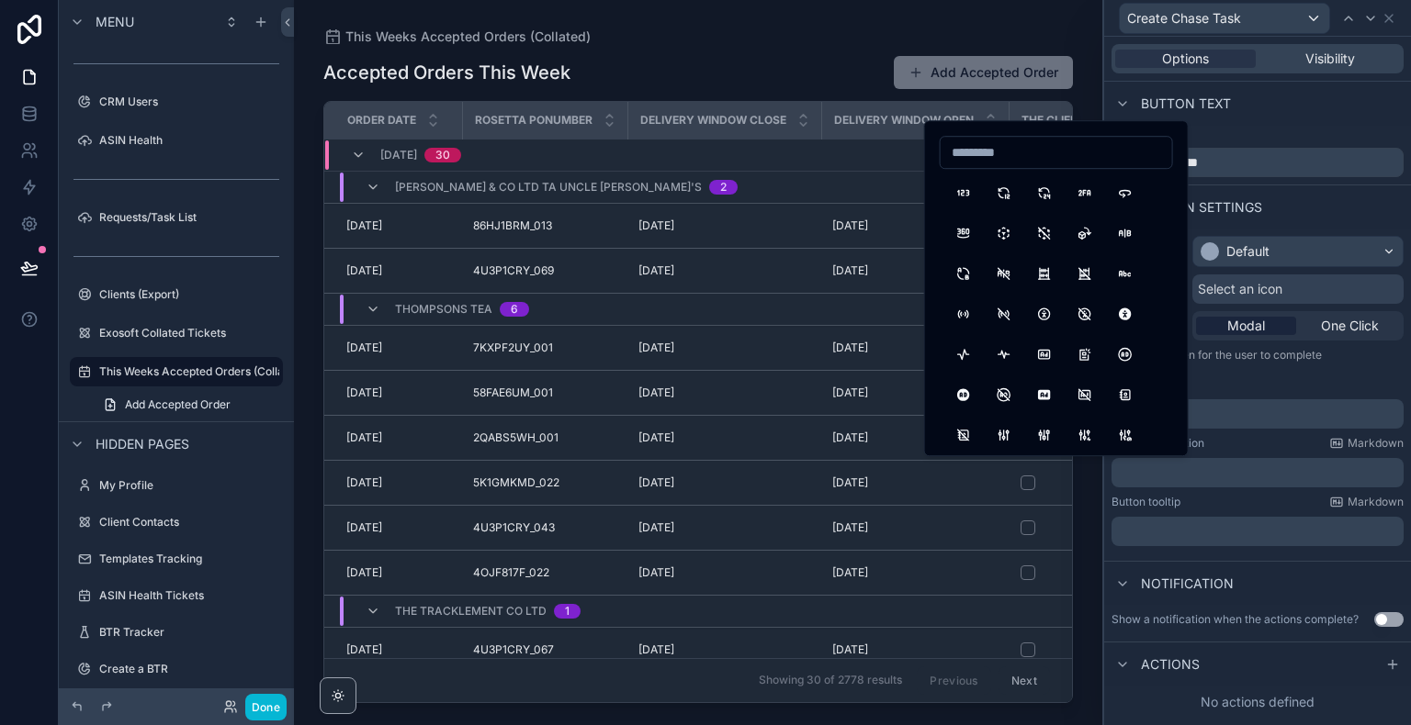
click at [1080, 143] on input at bounding box center [1055, 153] width 231 height 26
click at [1102, 153] on input "****" at bounding box center [1055, 153] width 231 height 26
type input "*"
type input "******"
click at [956, 319] on button "PencilPlus" at bounding box center [963, 314] width 33 height 33
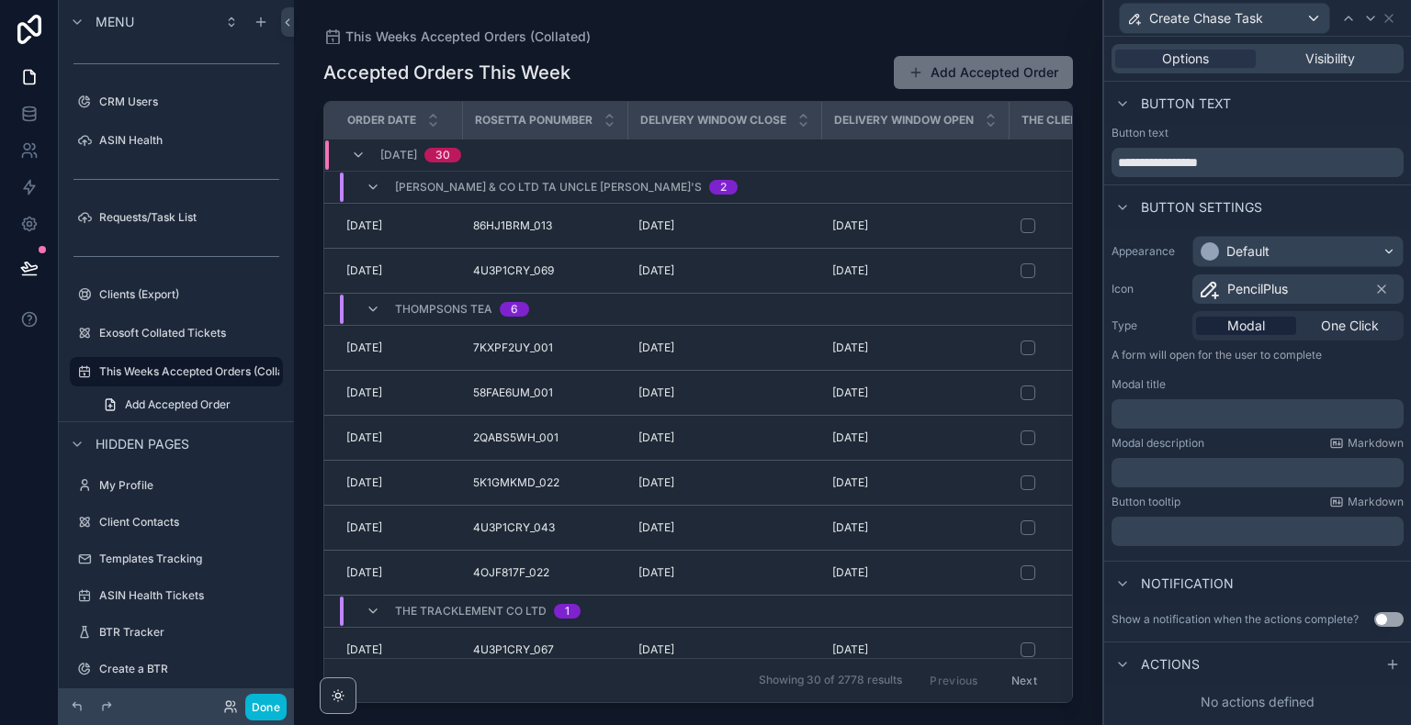
click at [1141, 420] on p "﻿" at bounding box center [1259, 414] width 281 height 18
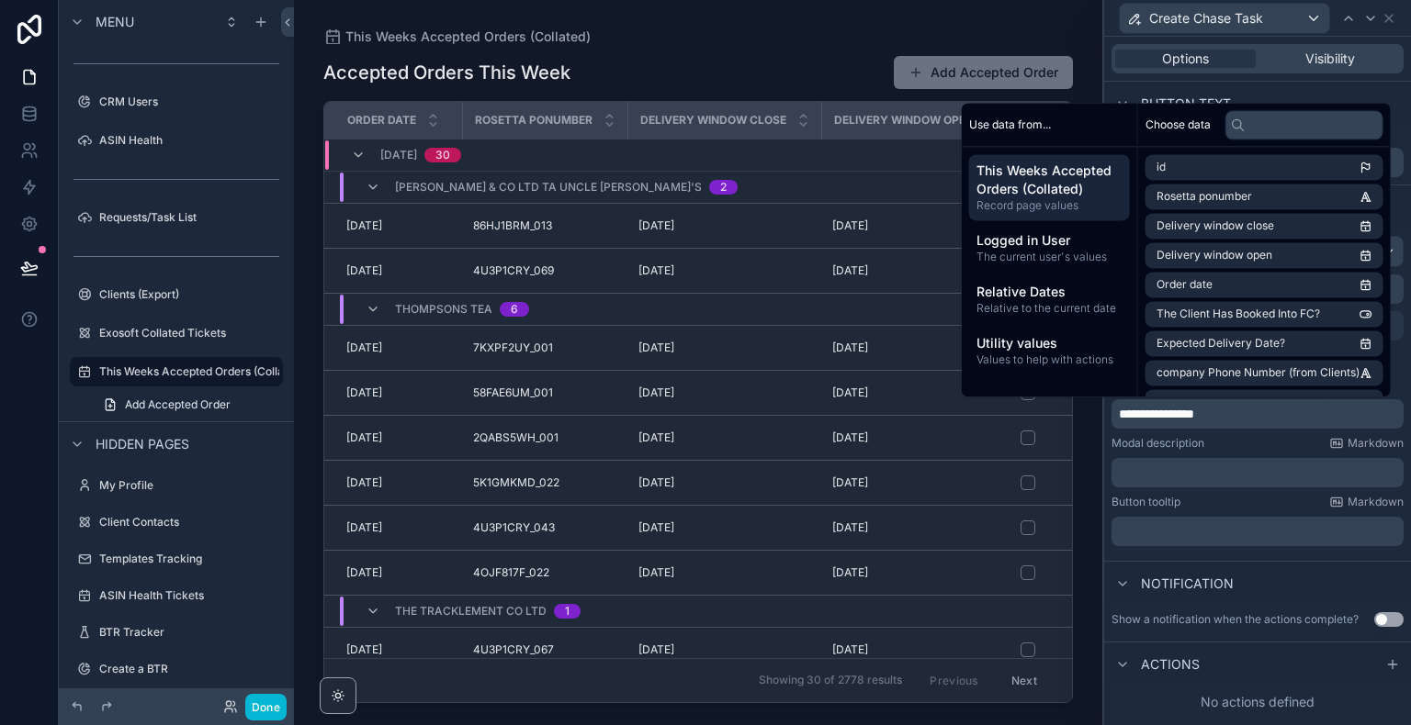
click at [1188, 450] on div "Modal description Markdown ﻿" at bounding box center [1257, 461] width 292 height 51
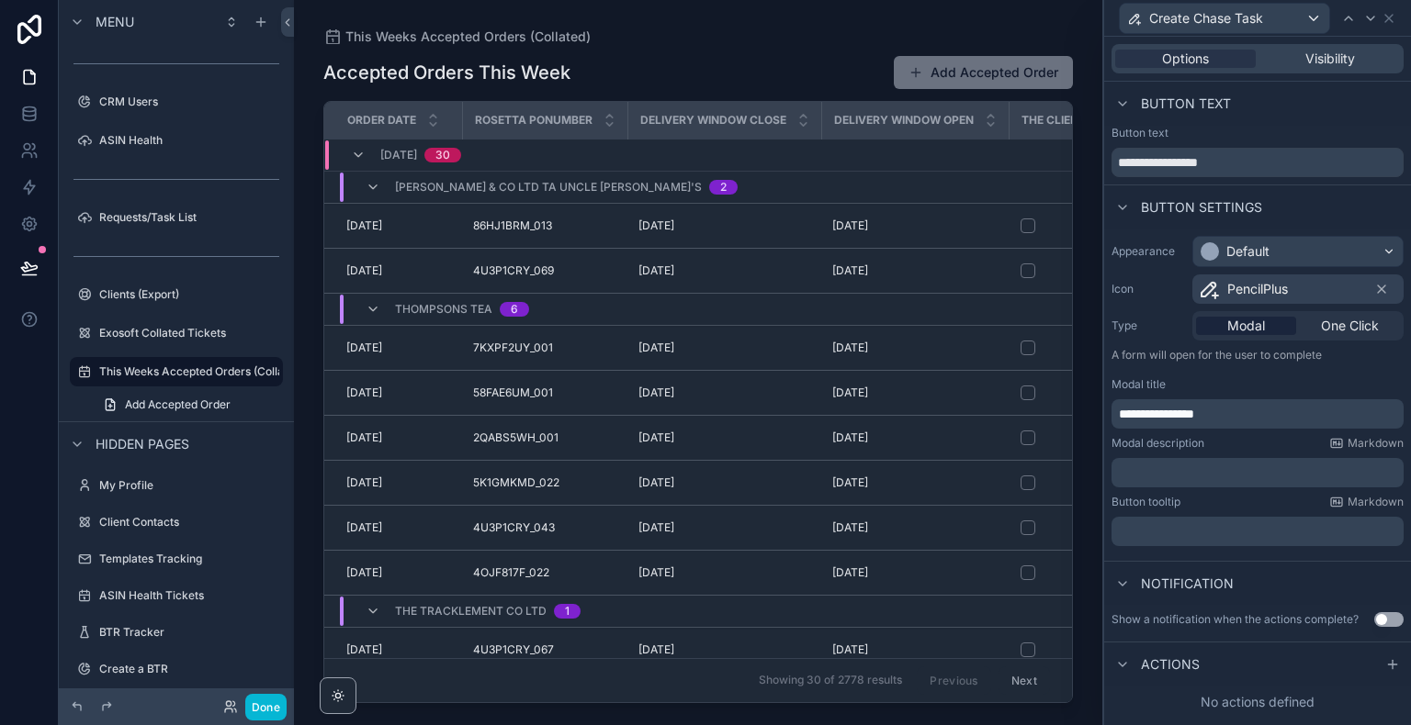
click at [1267, 403] on div "**********" at bounding box center [1257, 413] width 292 height 29
click at [1274, 406] on p "**********" at bounding box center [1259, 414] width 281 height 18
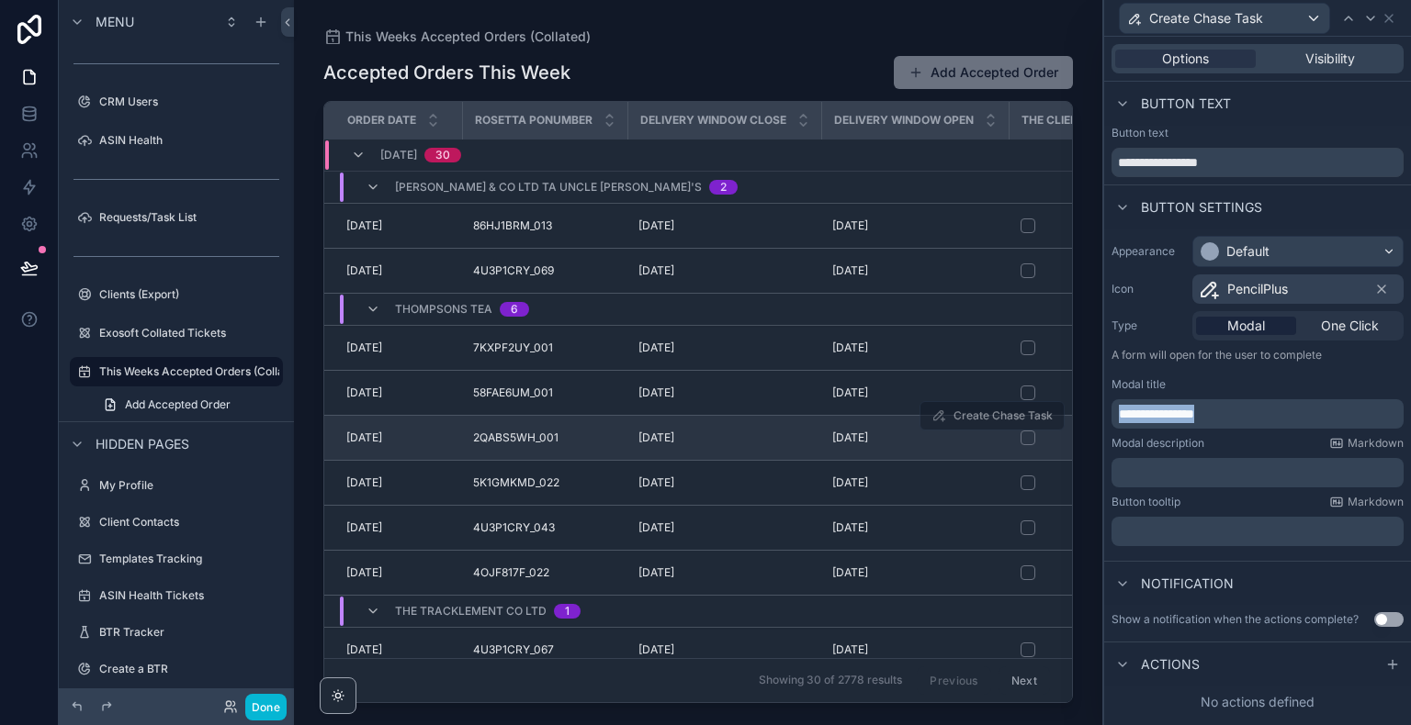
drag, startPoint x: 1274, startPoint y: 406, endPoint x: 1027, endPoint y: 413, distance: 247.1
click at [1027, 413] on div "**********" at bounding box center [705, 362] width 1411 height 725
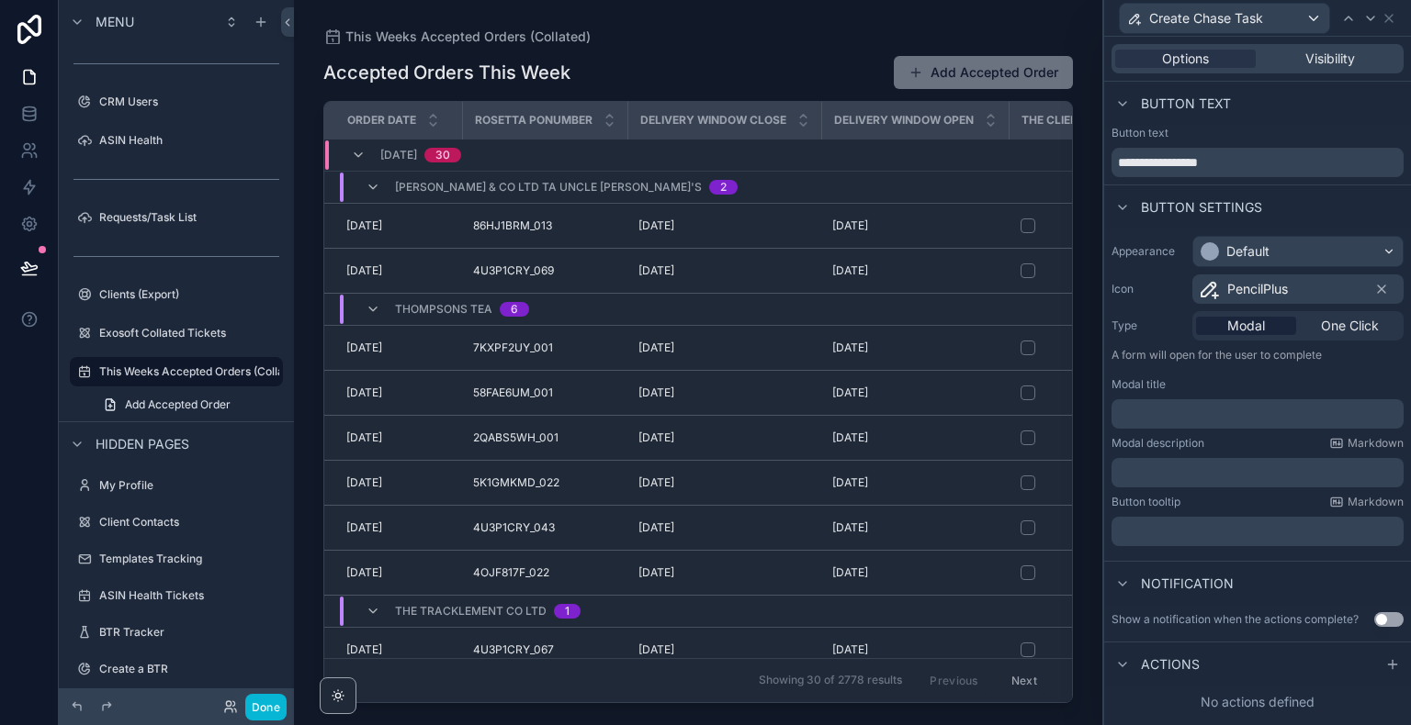
click at [1208, 501] on div "Button tooltip Markdown" at bounding box center [1257, 502] width 292 height 15
click at [1334, 61] on span "Visibility" at bounding box center [1330, 59] width 50 height 18
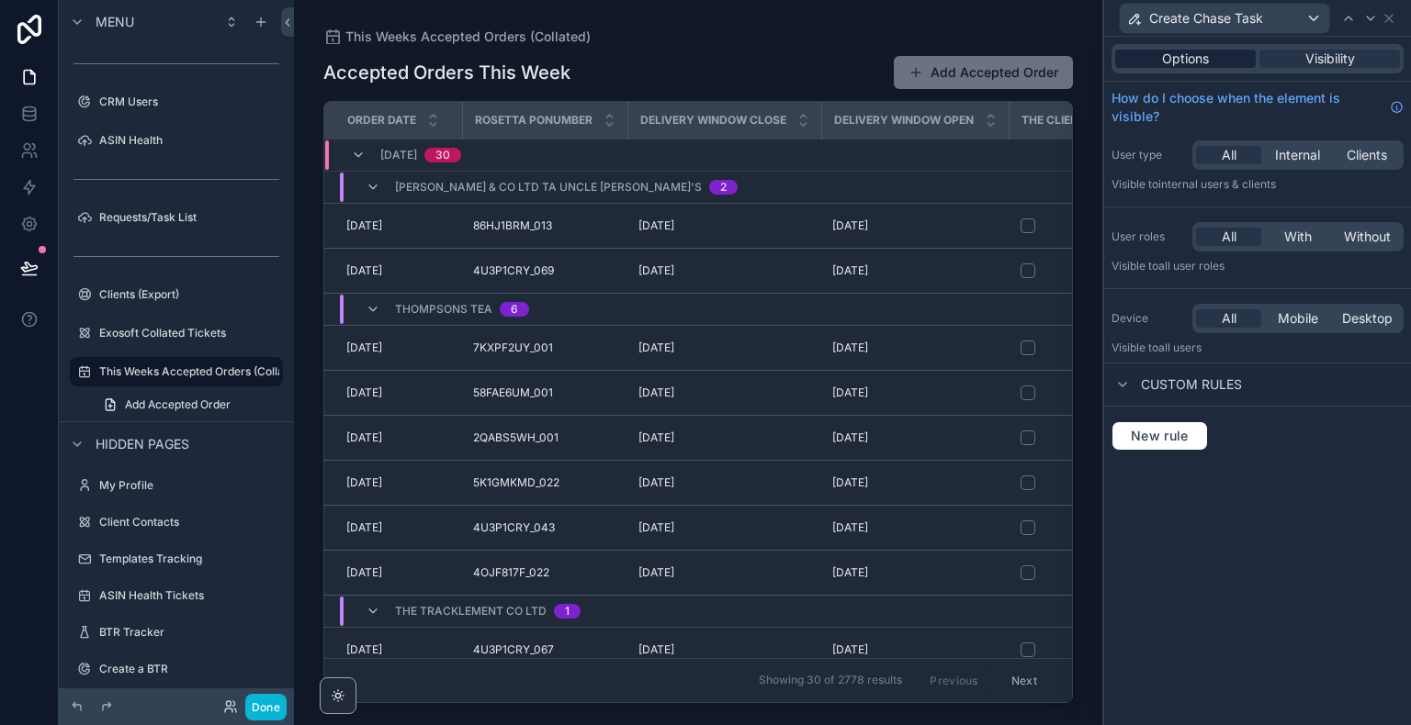
click at [1172, 51] on span "Options" at bounding box center [1185, 59] width 47 height 18
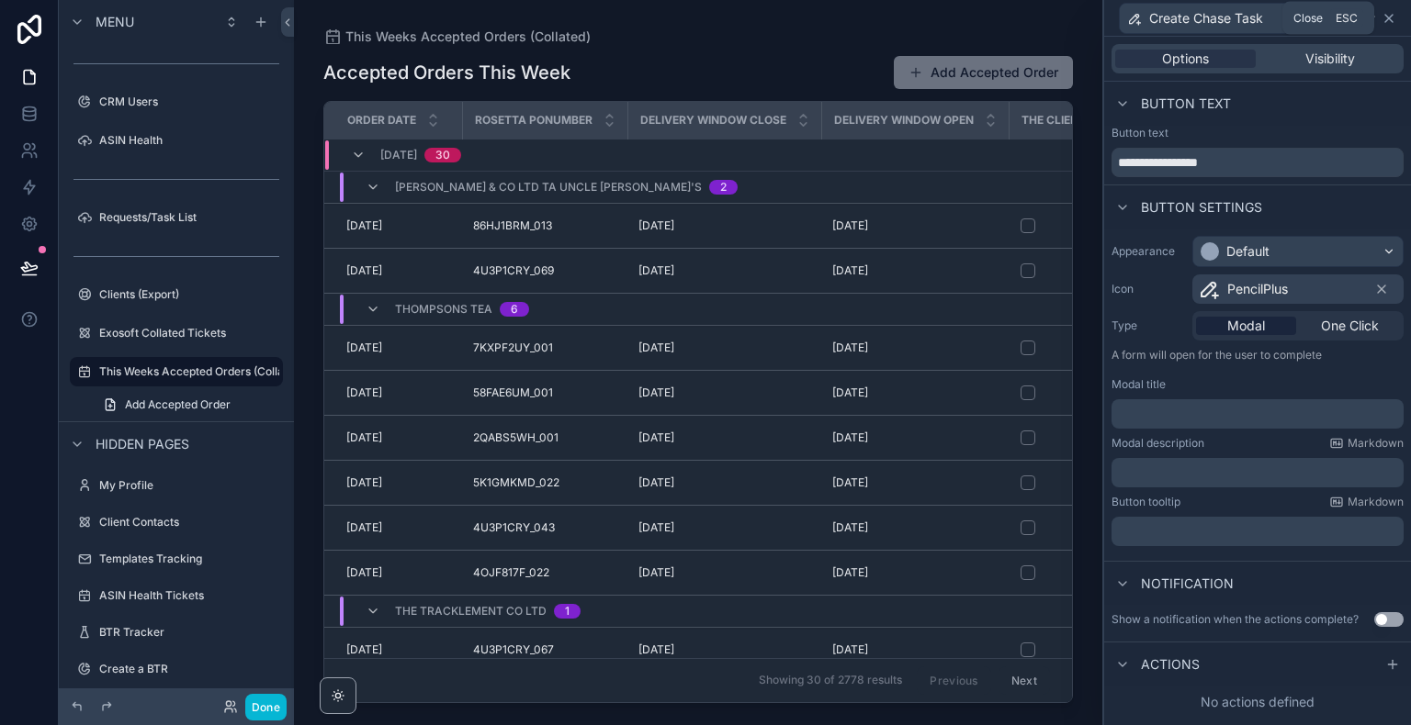
click at [1390, 20] on icon at bounding box center [1388, 18] width 7 height 7
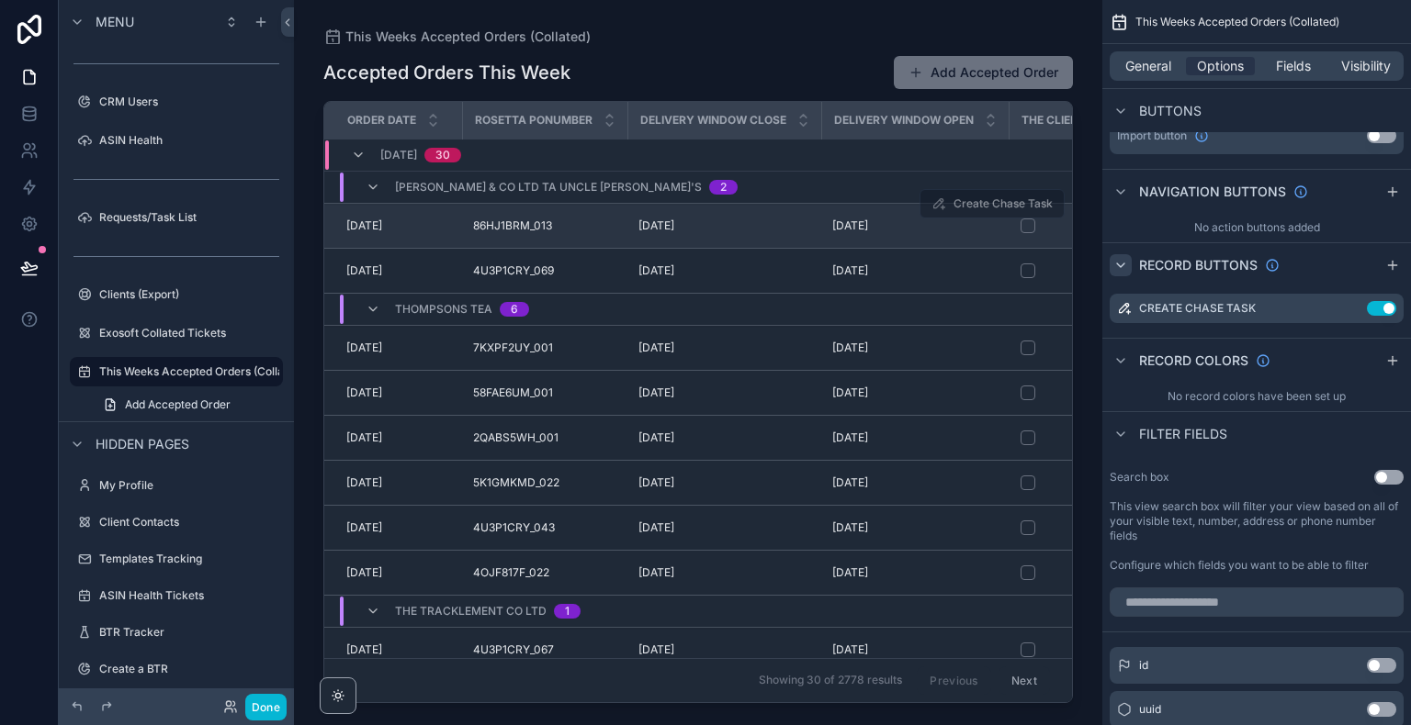
click at [463, 208] on td "86HJ1BRM_013 86HJ1BRM_013" at bounding box center [544, 226] width 165 height 45
click at [371, 222] on span "[DATE]" at bounding box center [364, 226] width 36 height 15
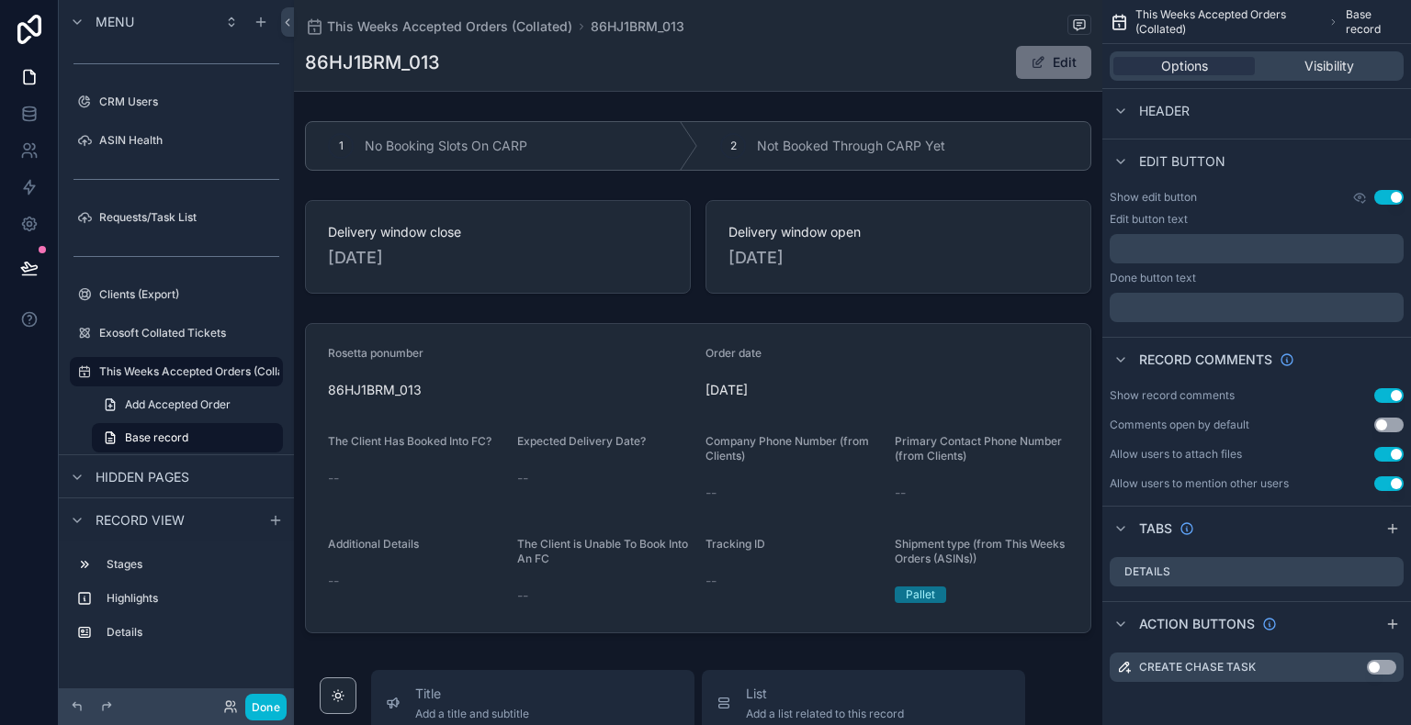
click at [883, 46] on div "86HJ1BRM_013 Edit" at bounding box center [698, 62] width 786 height 35
click at [545, 27] on span "This Weeks Accepted Orders (Collated)" at bounding box center [449, 26] width 245 height 18
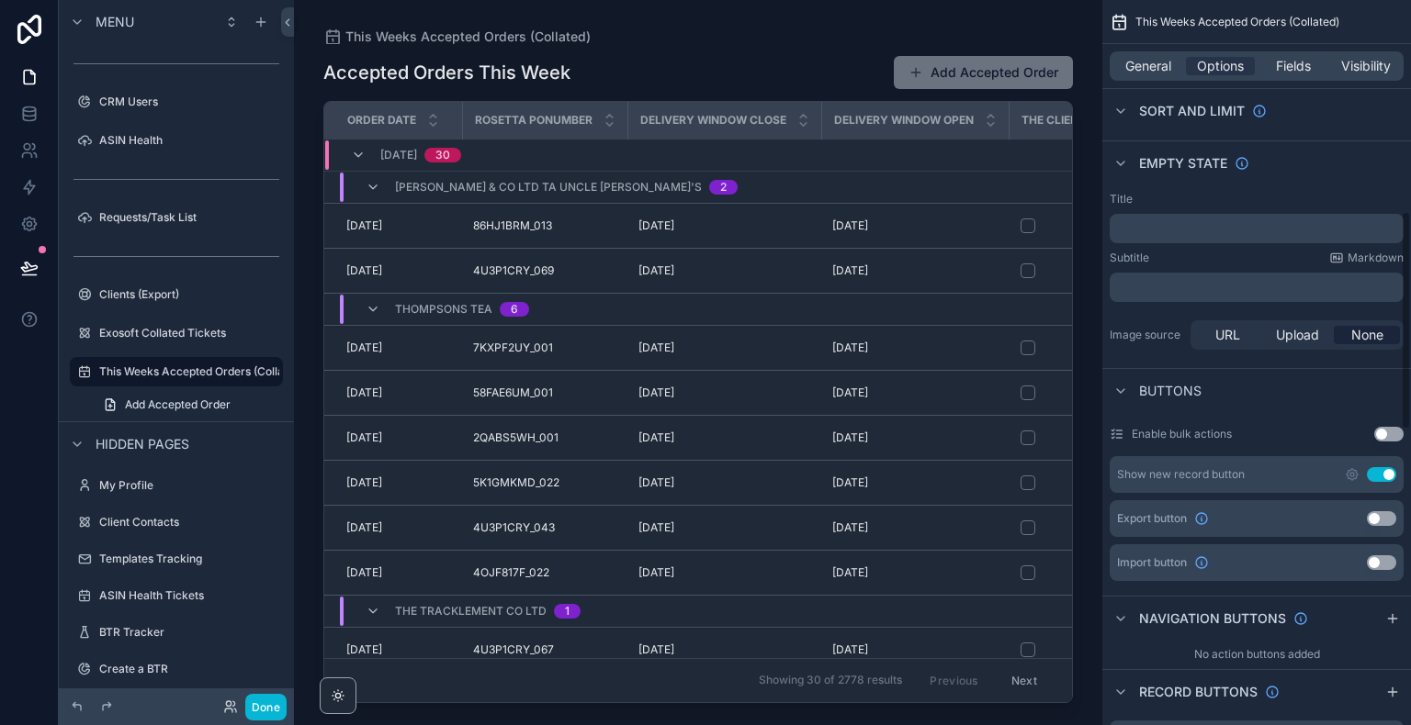
scroll to position [702, 0]
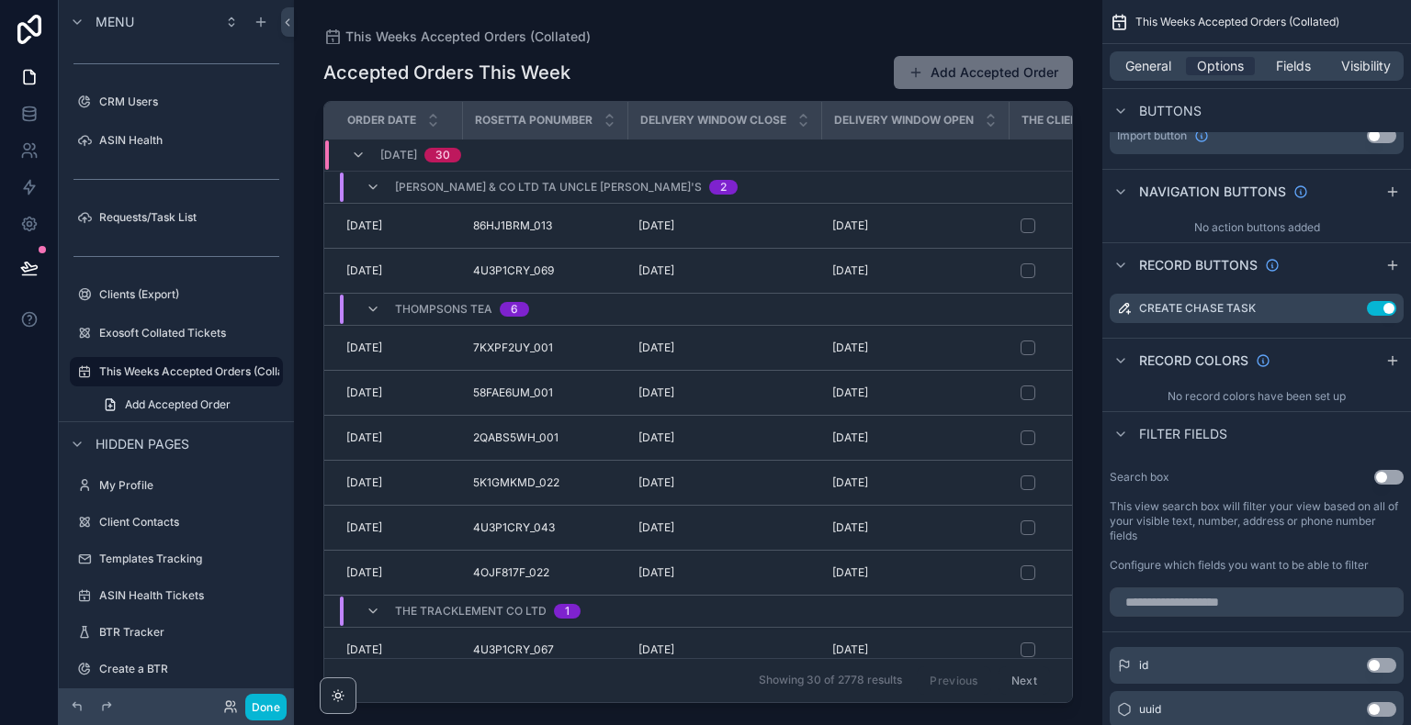
click at [744, 57] on div "Accepted Orders This Week Add Accepted Order" at bounding box center [697, 72] width 749 height 35
click at [25, 264] on icon at bounding box center [29, 267] width 16 height 9
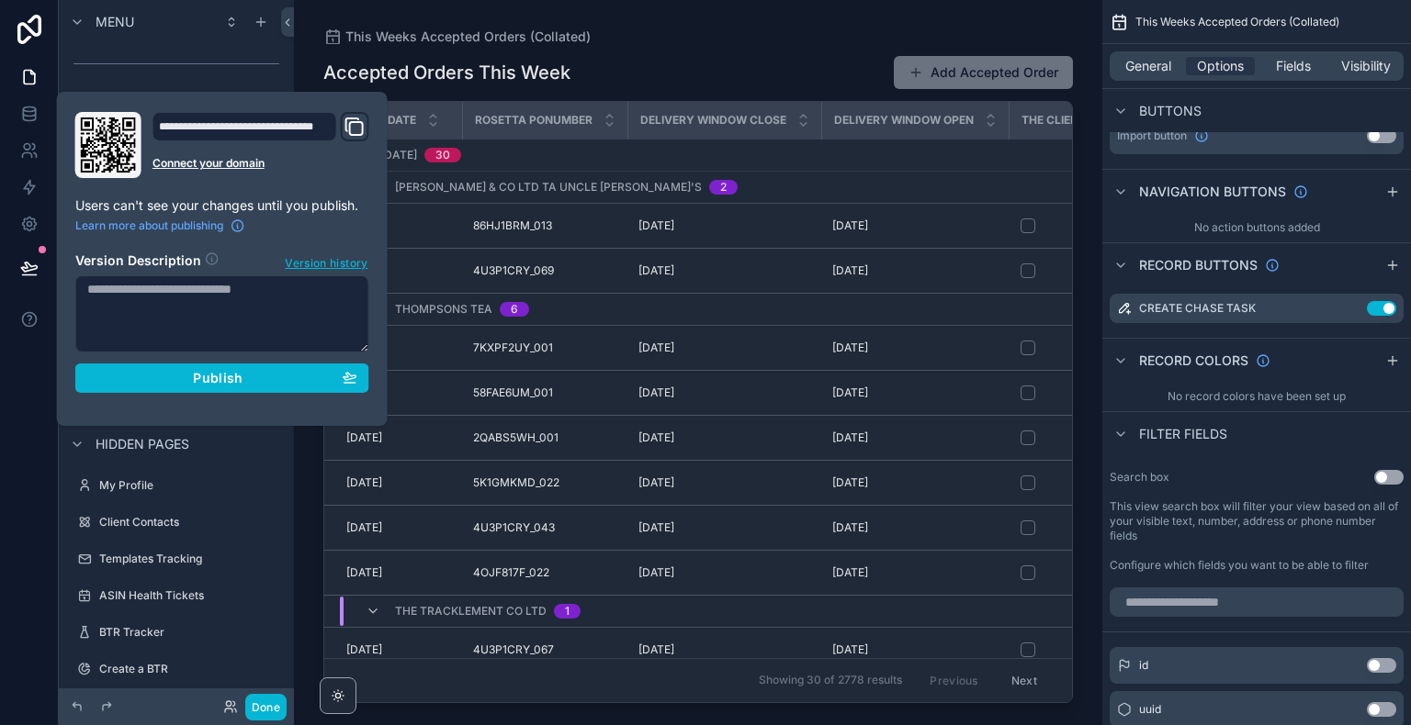
click at [735, 24] on div "This Weeks Accepted Orders (Collated) Accepted Orders This Week Add Accepted Or…" at bounding box center [698, 351] width 808 height 703
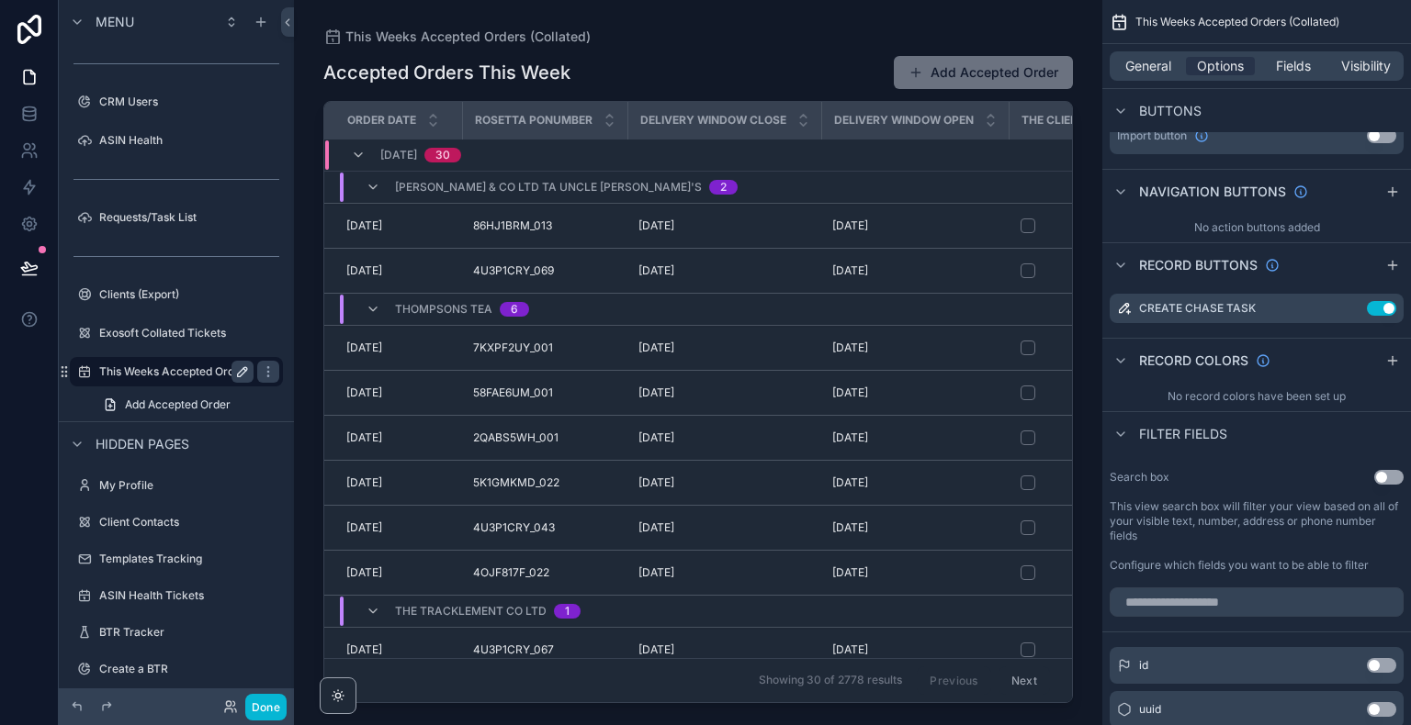
click at [244, 372] on icon "scrollable content" at bounding box center [242, 371] width 9 height 9
type input "**********"
click at [261, 370] on icon "scrollable content" at bounding box center [268, 372] width 15 height 15
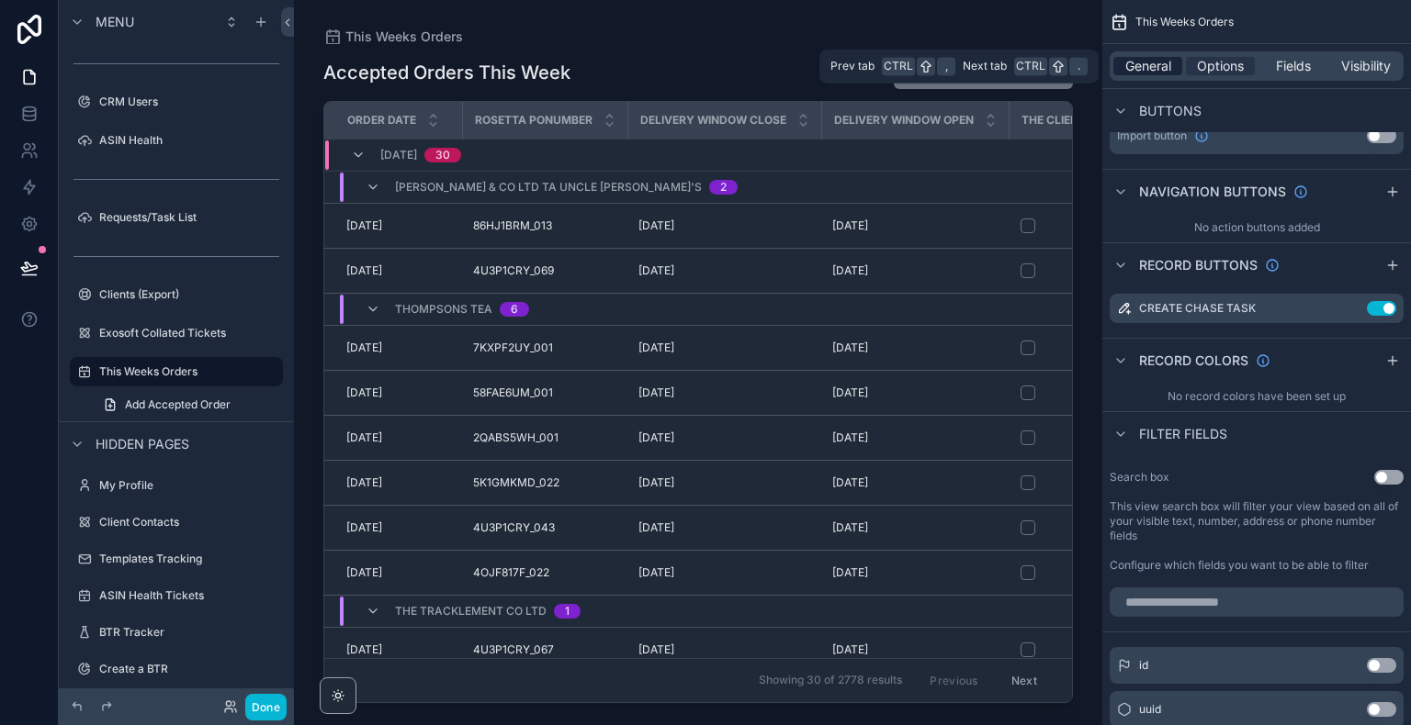
click at [1152, 70] on span "General" at bounding box center [1148, 66] width 46 height 18
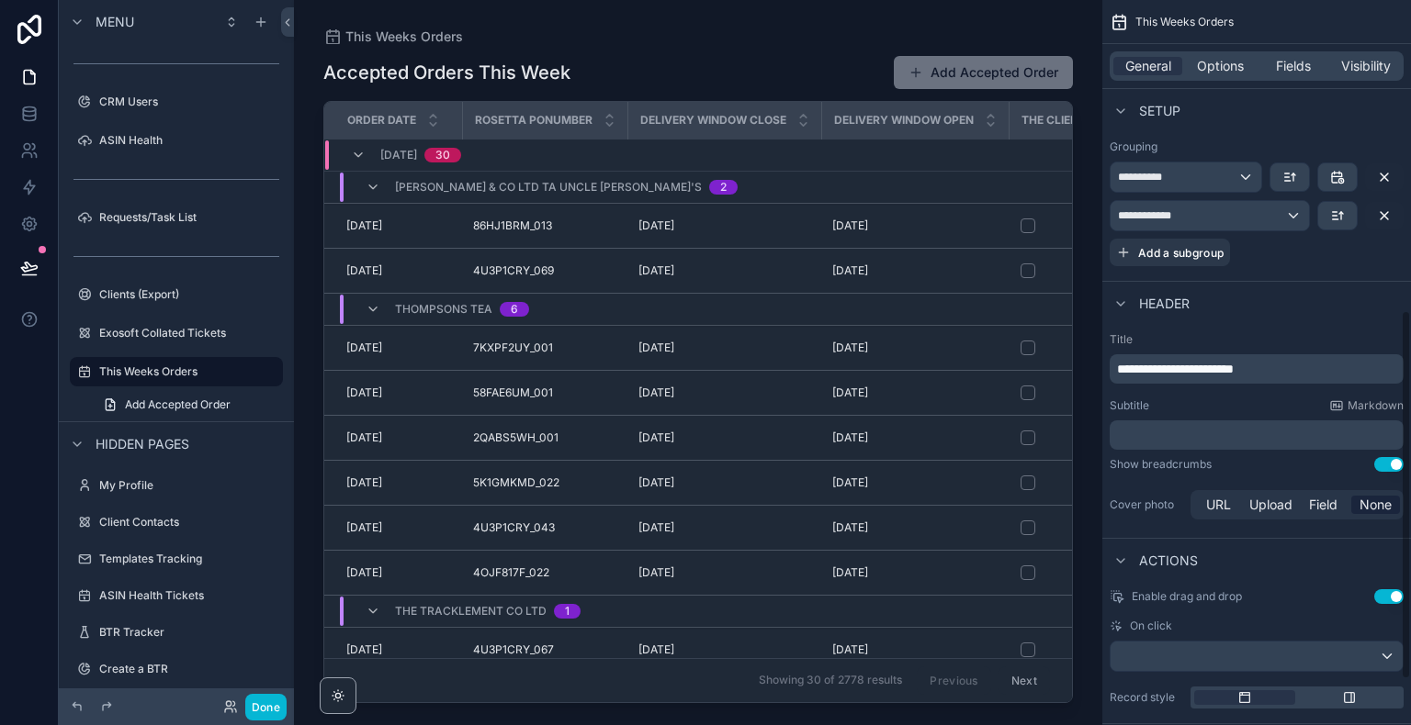
scroll to position [699, 0]
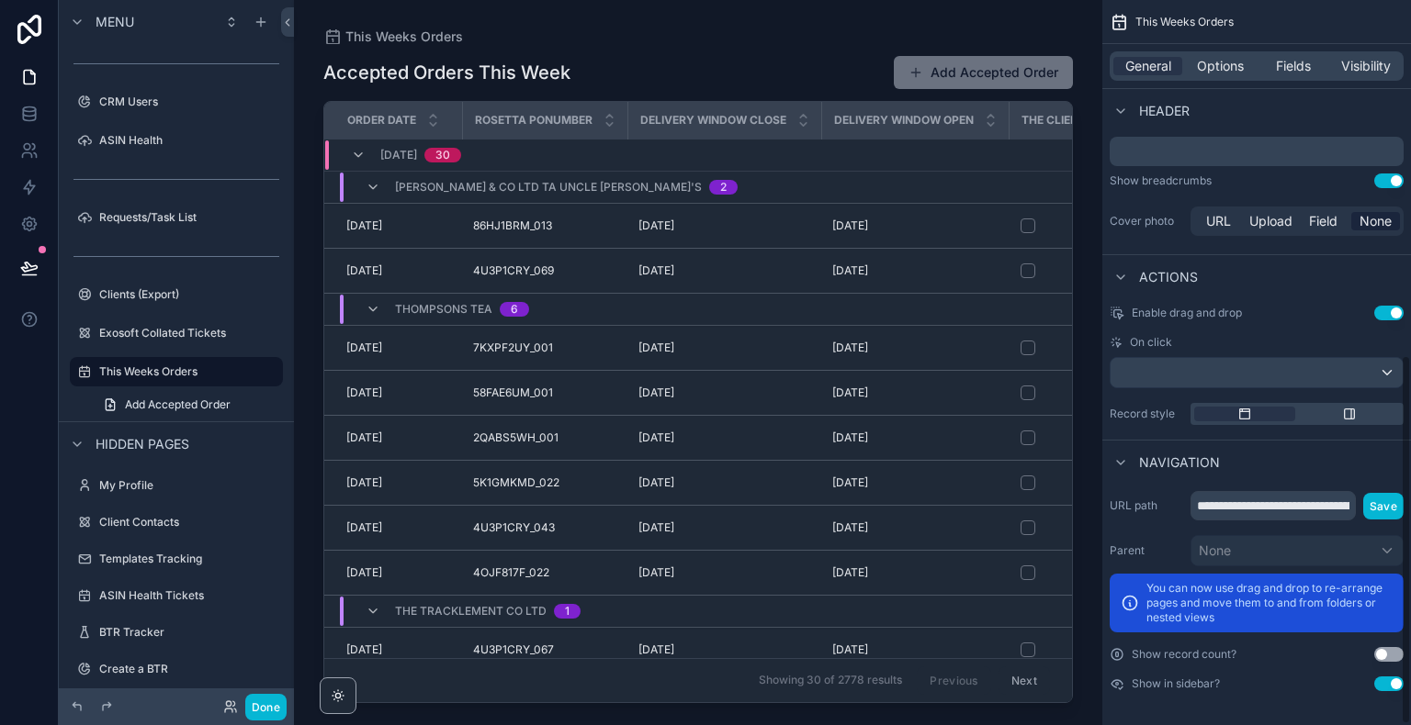
drag, startPoint x: 1407, startPoint y: 516, endPoint x: 1410, endPoint y: 656, distance: 139.6
click at [1410, 656] on div "**********" at bounding box center [1256, 362] width 309 height 725
click at [1222, 62] on span "Options" at bounding box center [1220, 66] width 47 height 18
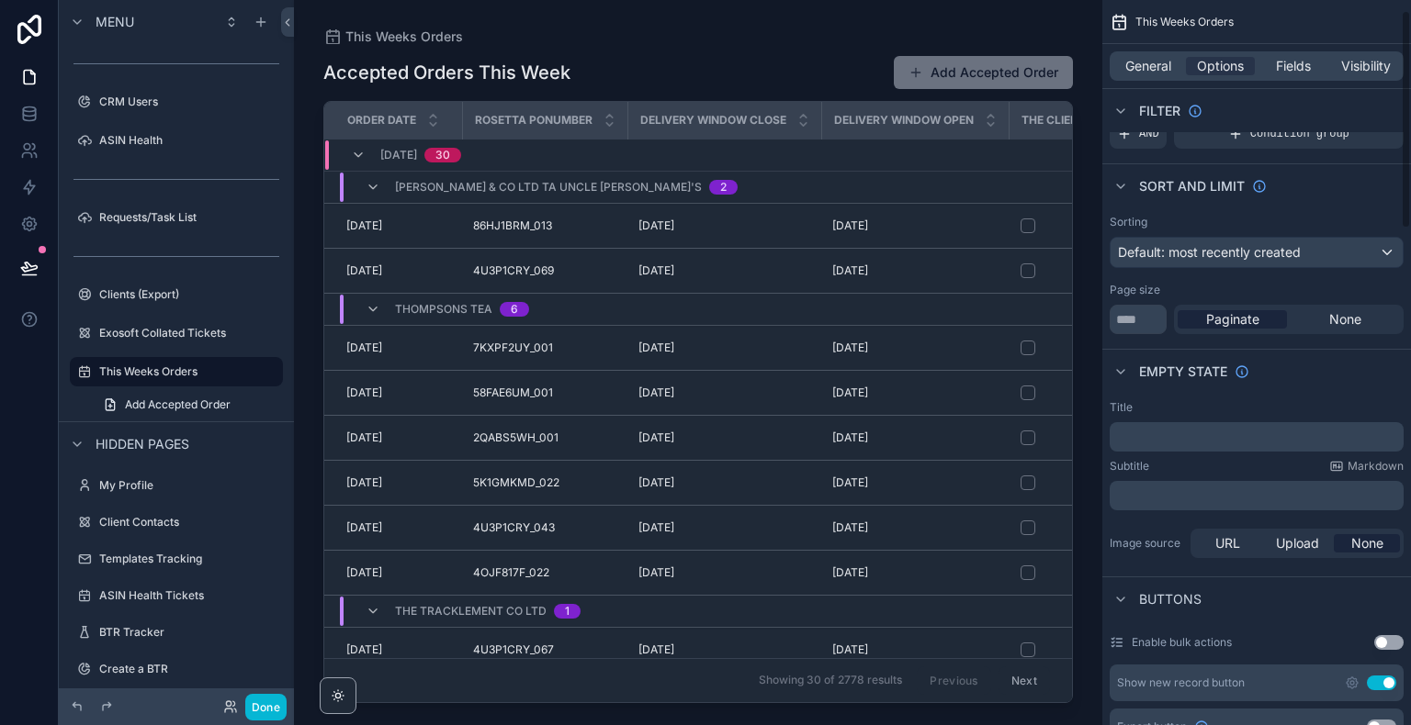
scroll to position [0, 0]
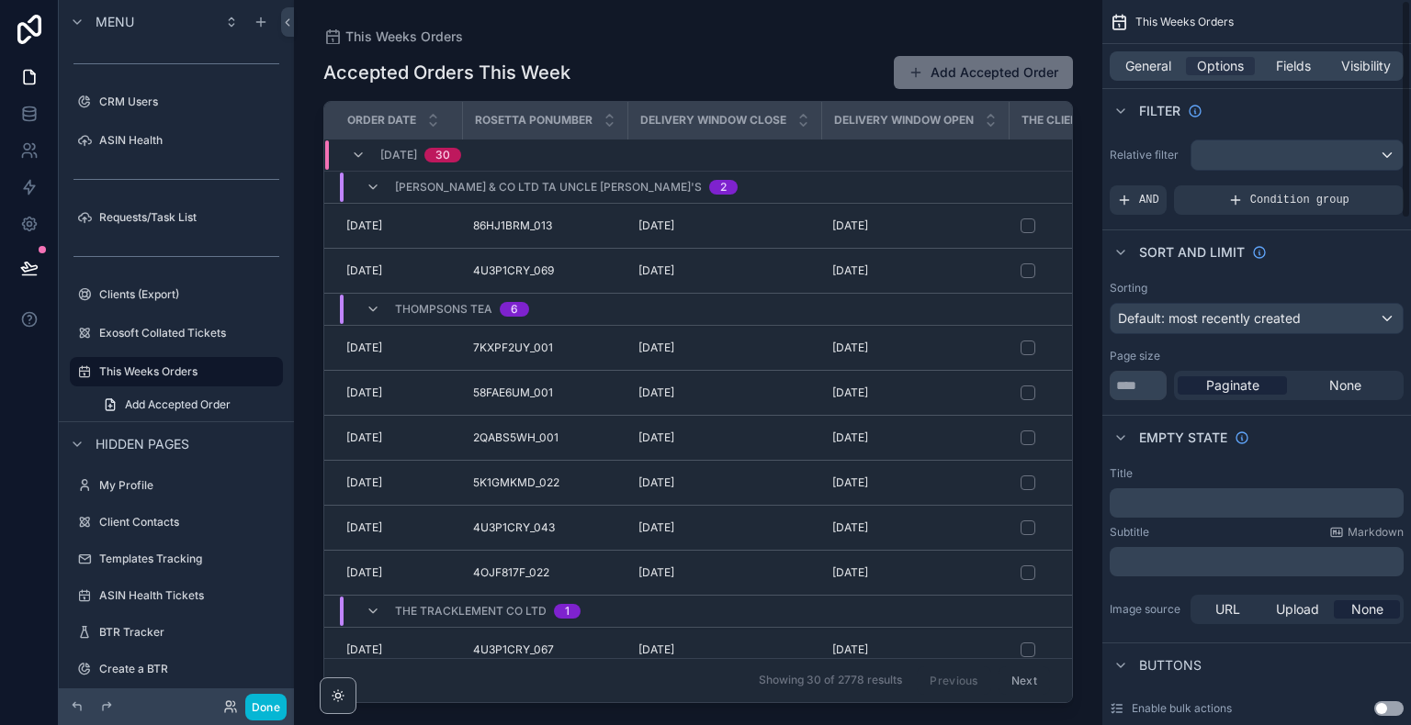
drag, startPoint x: 1407, startPoint y: 346, endPoint x: 1410, endPoint y: 107, distance: 239.7
click at [1410, 107] on div "This Weeks Orders General Options Fields Visibility Filter Relative filter AND …" at bounding box center [1256, 362] width 309 height 725
click at [1296, 65] on span "Fields" at bounding box center [1293, 66] width 35 height 18
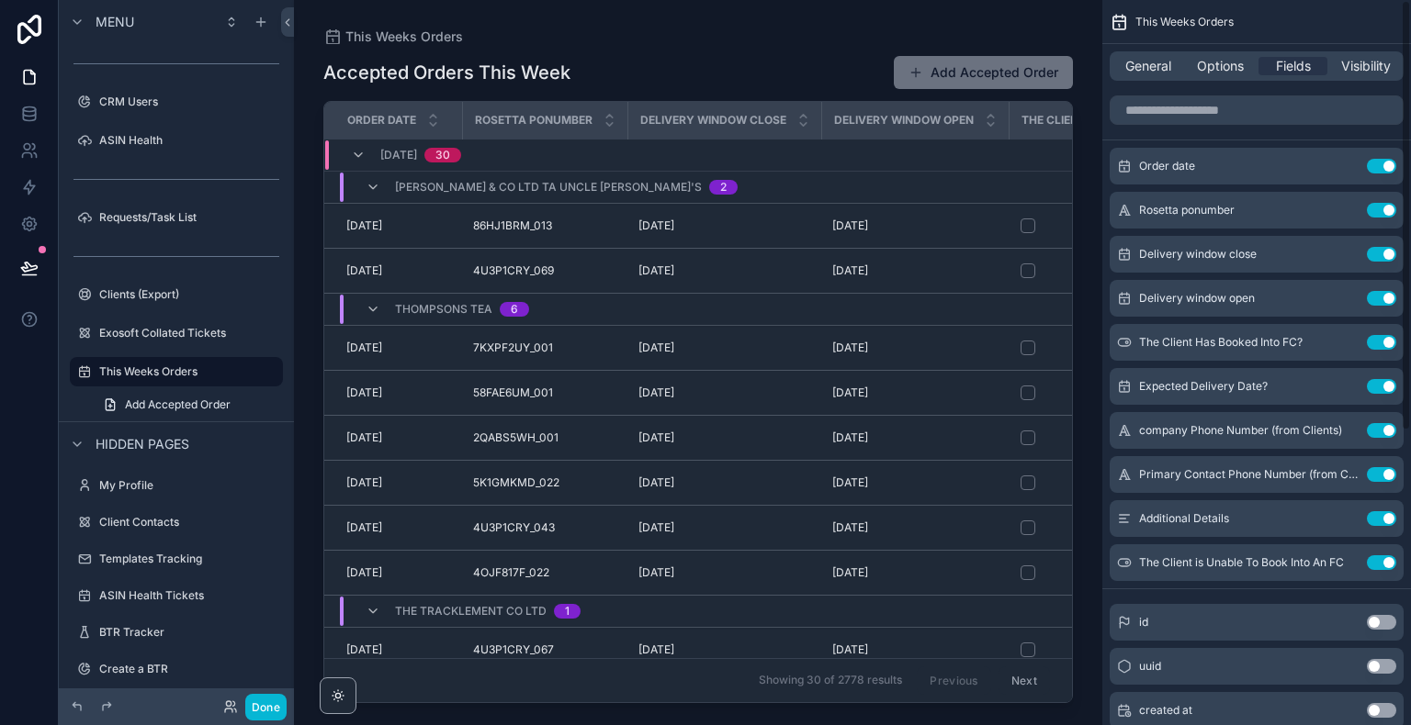
drag, startPoint x: 1405, startPoint y: 115, endPoint x: 1408, endPoint y: 89, distance: 25.9
click at [1408, 89] on div "This Weeks Orders General Options Fields Visibility Order date Use setting Rose…" at bounding box center [1256, 362] width 309 height 725
click at [1219, 73] on span "Options" at bounding box center [1220, 66] width 47 height 18
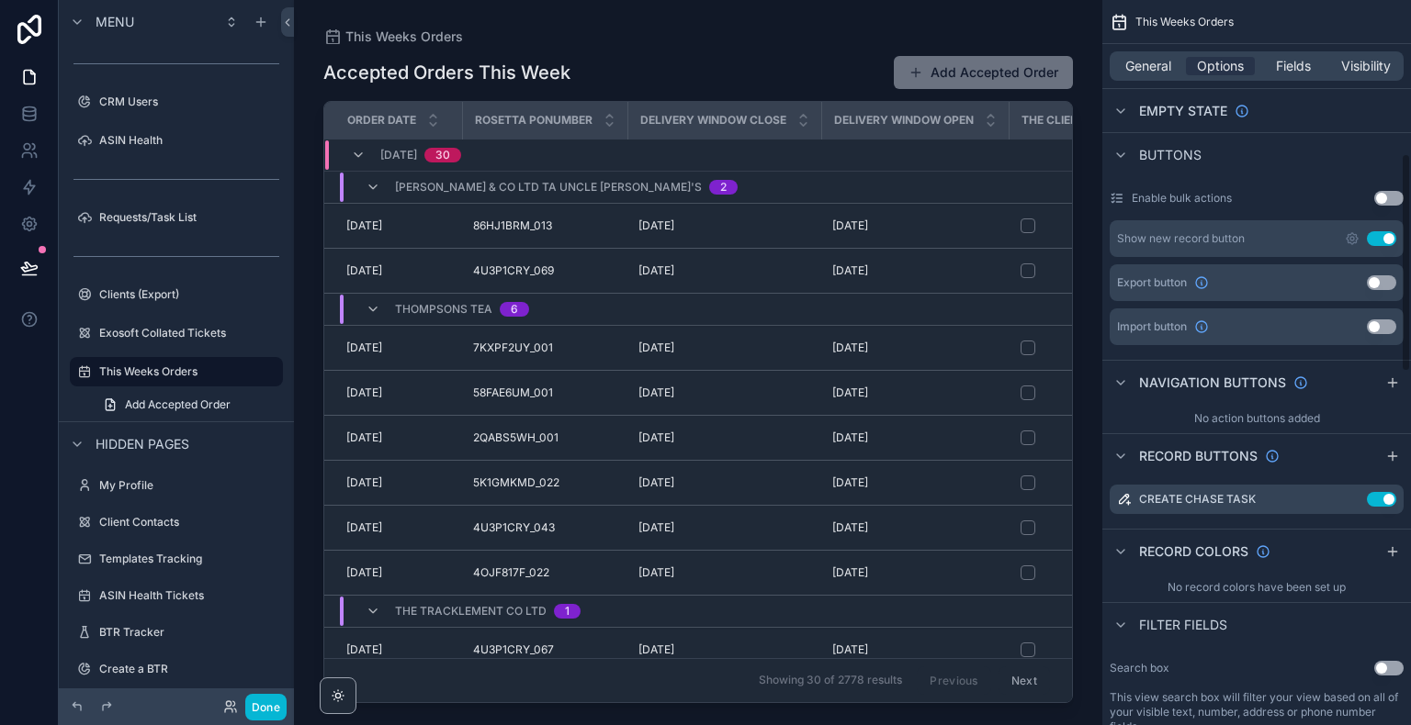
scroll to position [514, 0]
drag, startPoint x: 1408, startPoint y: 108, endPoint x: 1409, endPoint y: 264, distance: 155.2
click at [1409, 264] on div "This Weeks Orders General Options Fields Visibility Filter Relative filter AND …" at bounding box center [1256, 362] width 309 height 725
click at [1378, 230] on button "Use setting" at bounding box center [1380, 235] width 29 height 15
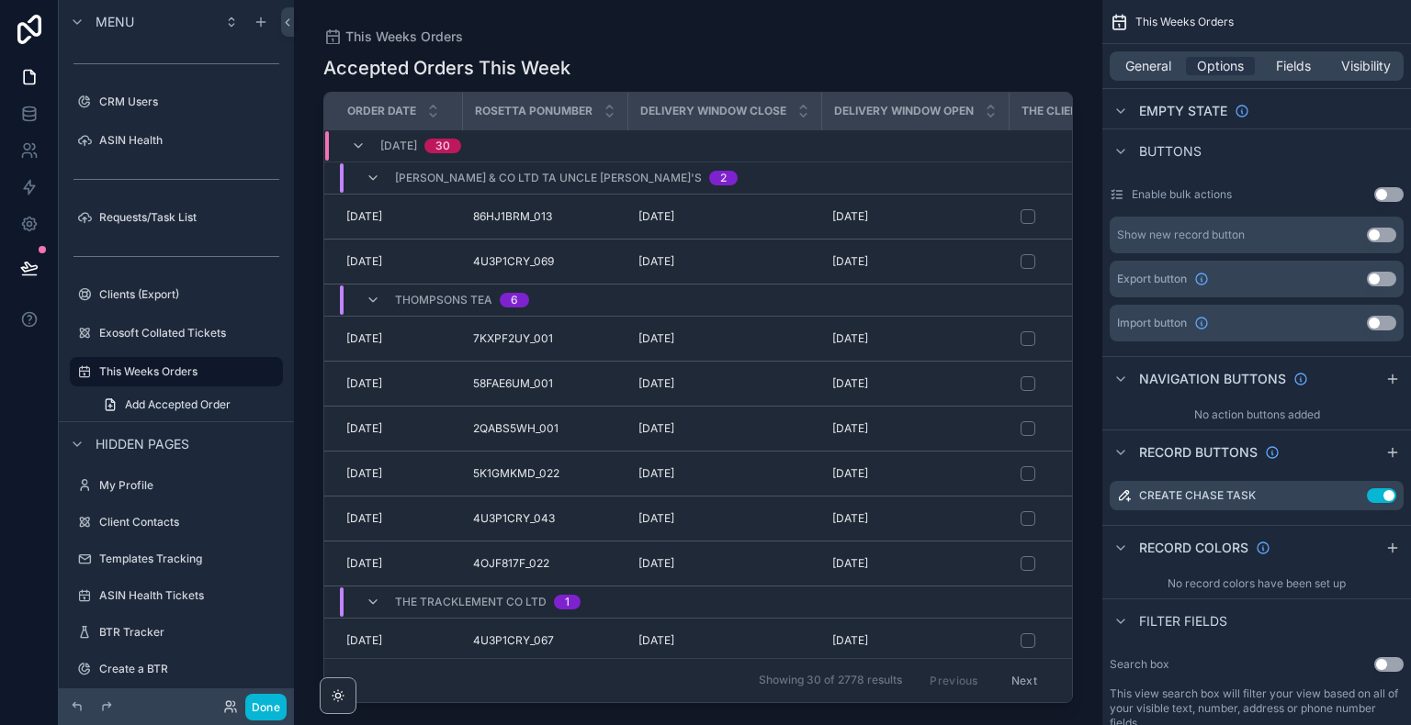
click at [1278, 149] on div "Buttons" at bounding box center [1256, 151] width 309 height 44
click at [43, 140] on link at bounding box center [29, 150] width 58 height 37
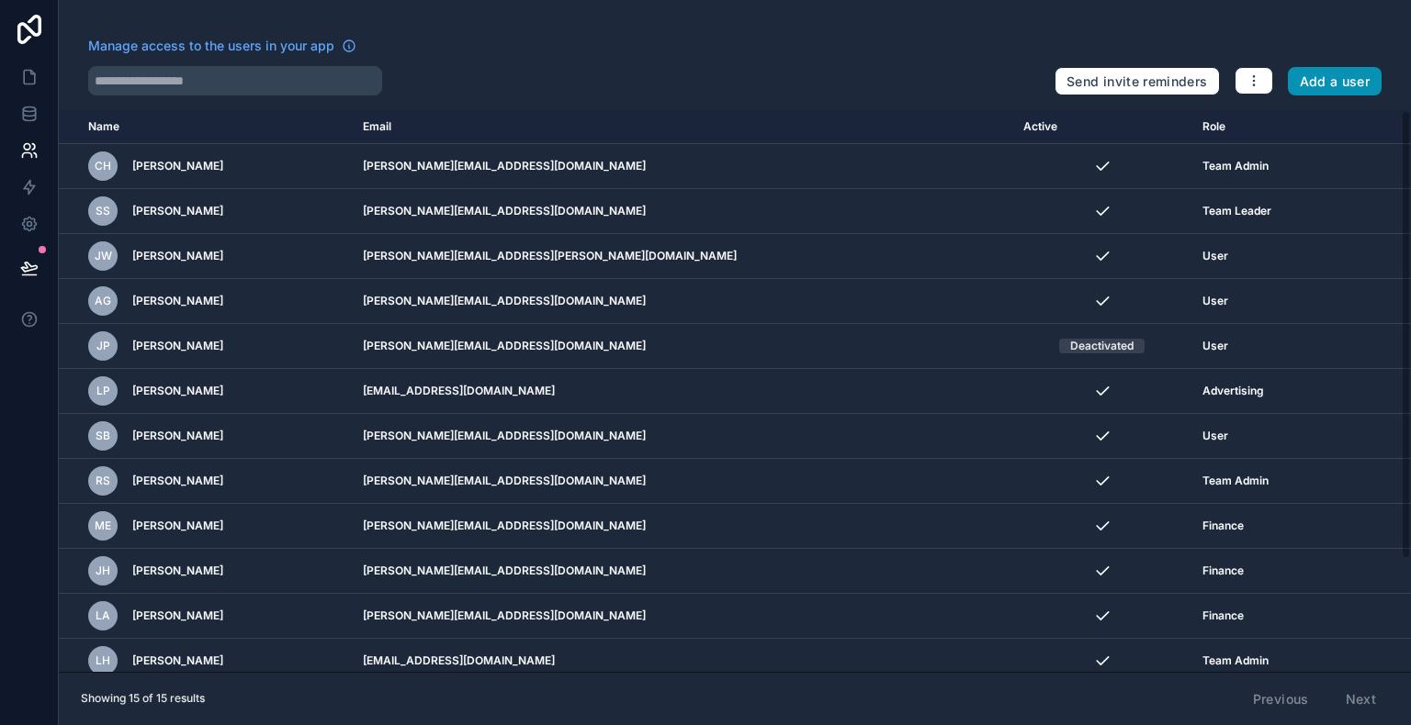
click at [1311, 93] on button "Add a user" at bounding box center [1335, 81] width 95 height 29
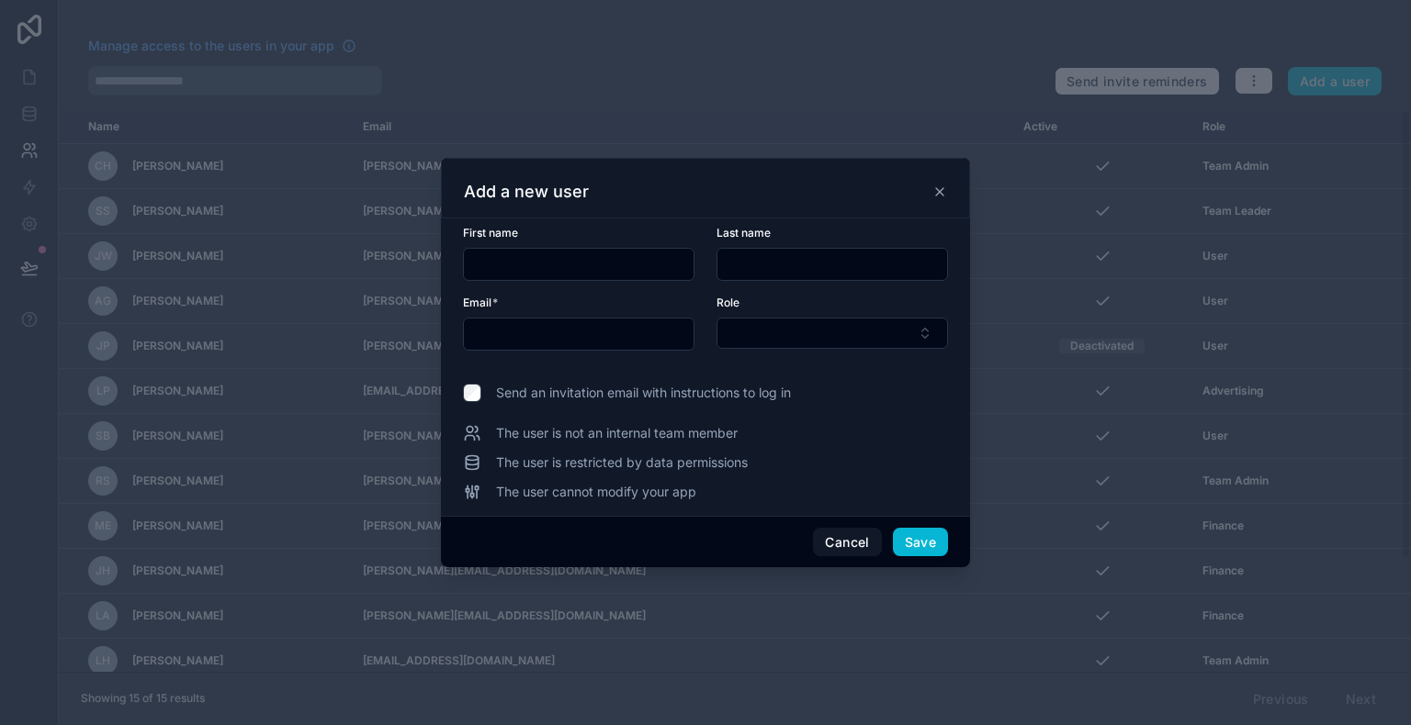
click at [606, 266] on input "text" at bounding box center [579, 265] width 230 height 26
type input "********"
type input "*********"
paste input "**********"
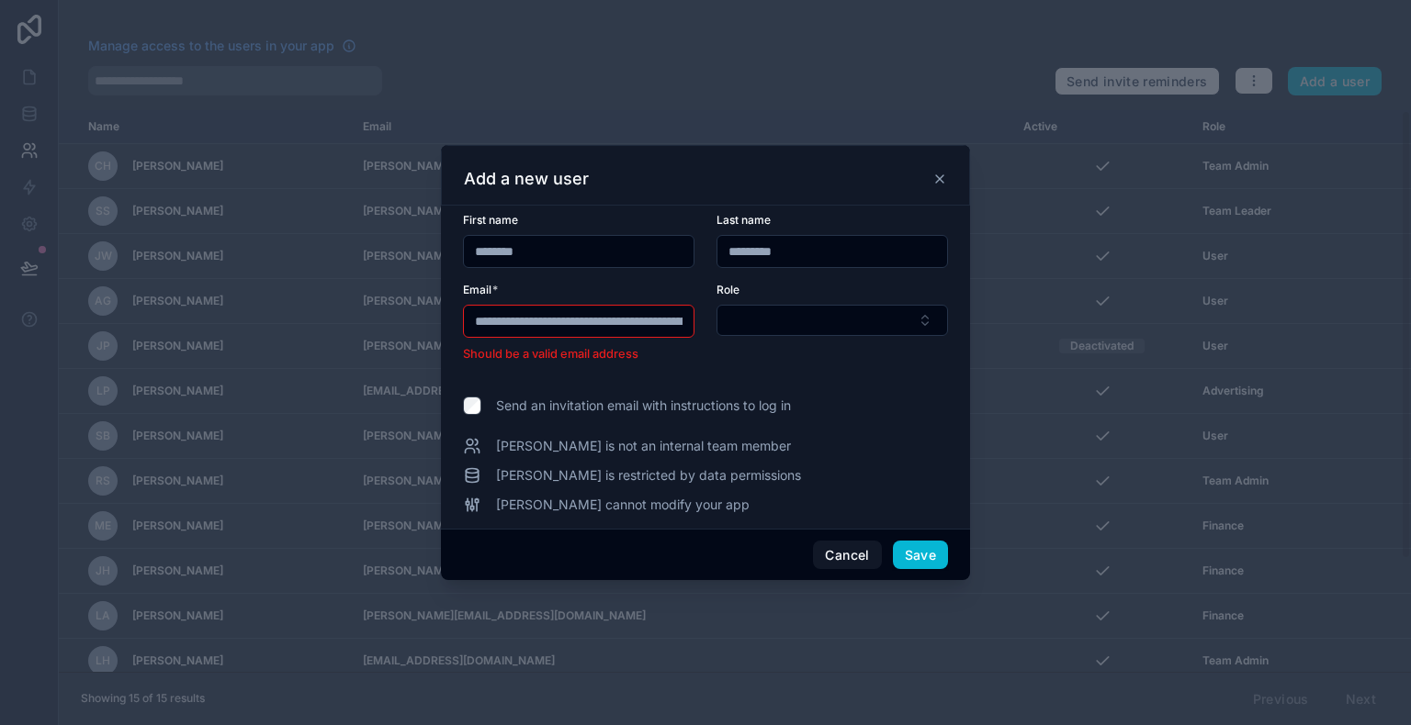
drag, startPoint x: 498, startPoint y: 322, endPoint x: 345, endPoint y: 325, distance: 152.5
click at [345, 325] on div "**********" at bounding box center [705, 362] width 1411 height 725
click at [662, 323] on input "**********" at bounding box center [579, 322] width 230 height 26
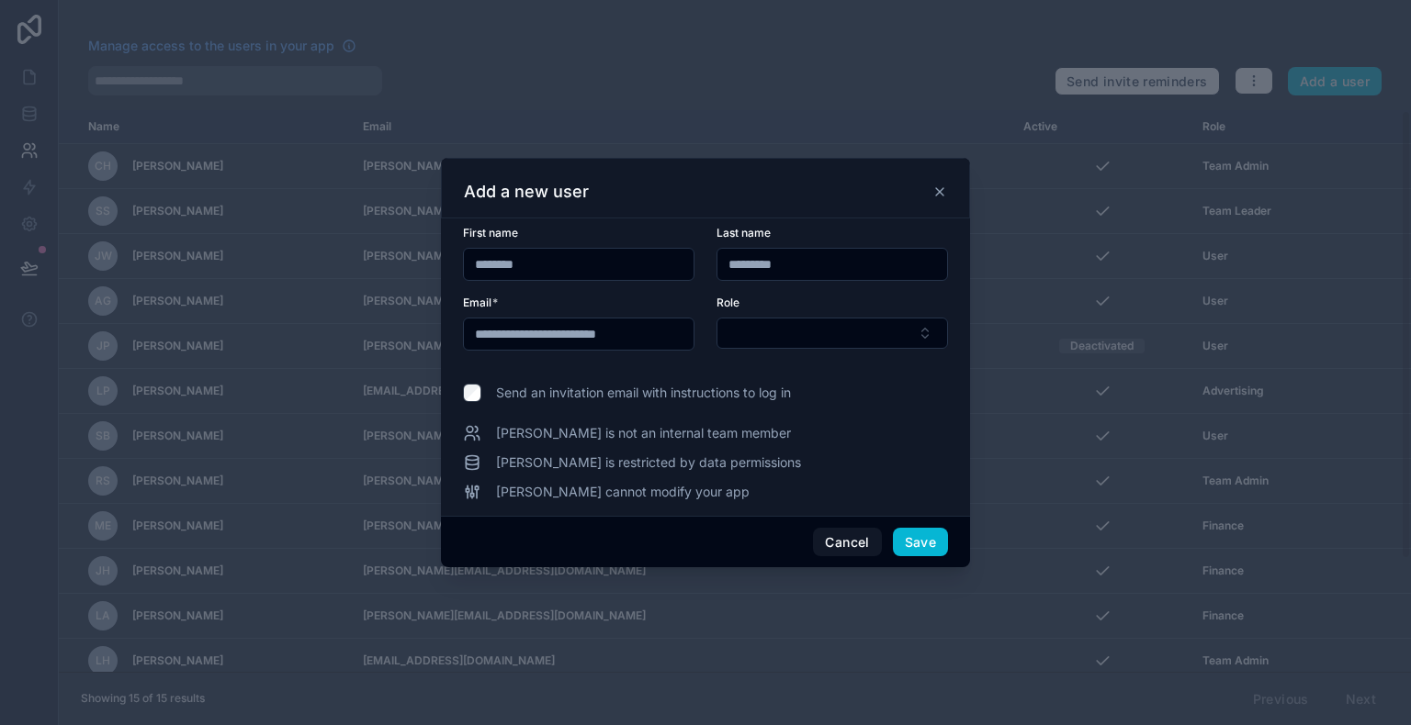
type input "**********"
click at [762, 351] on form "**********" at bounding box center [705, 299] width 485 height 147
click at [778, 341] on button "Select Button" at bounding box center [831, 333] width 231 height 31
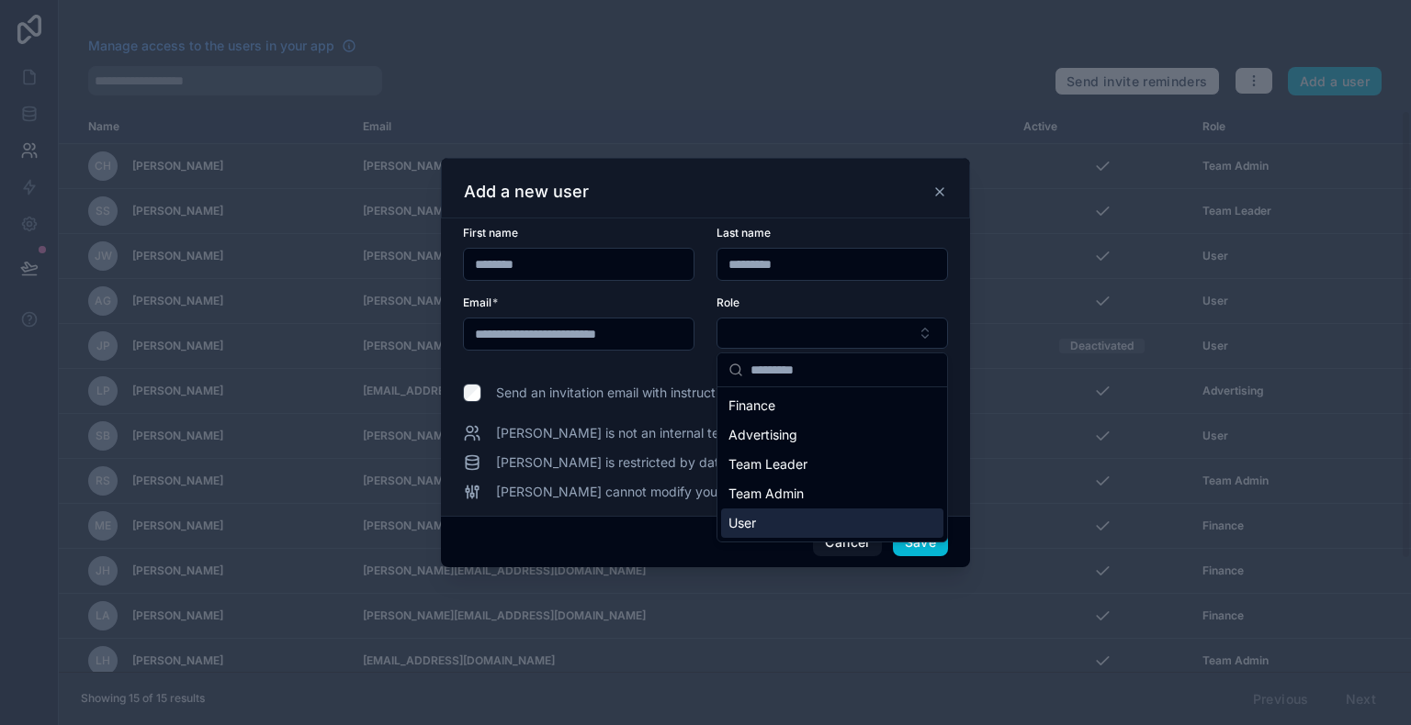
click at [768, 522] on div "User" at bounding box center [832, 523] width 222 height 29
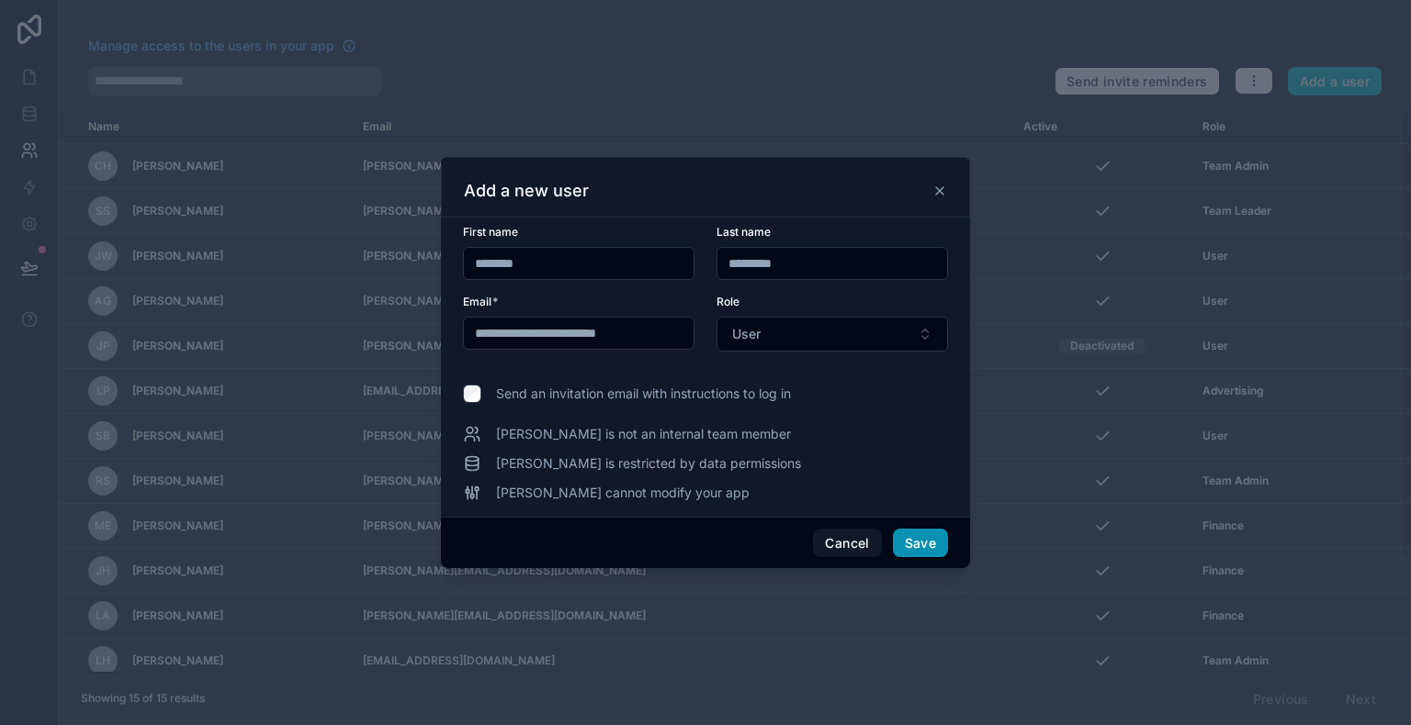
click at [919, 539] on button "Save" at bounding box center [920, 543] width 55 height 29
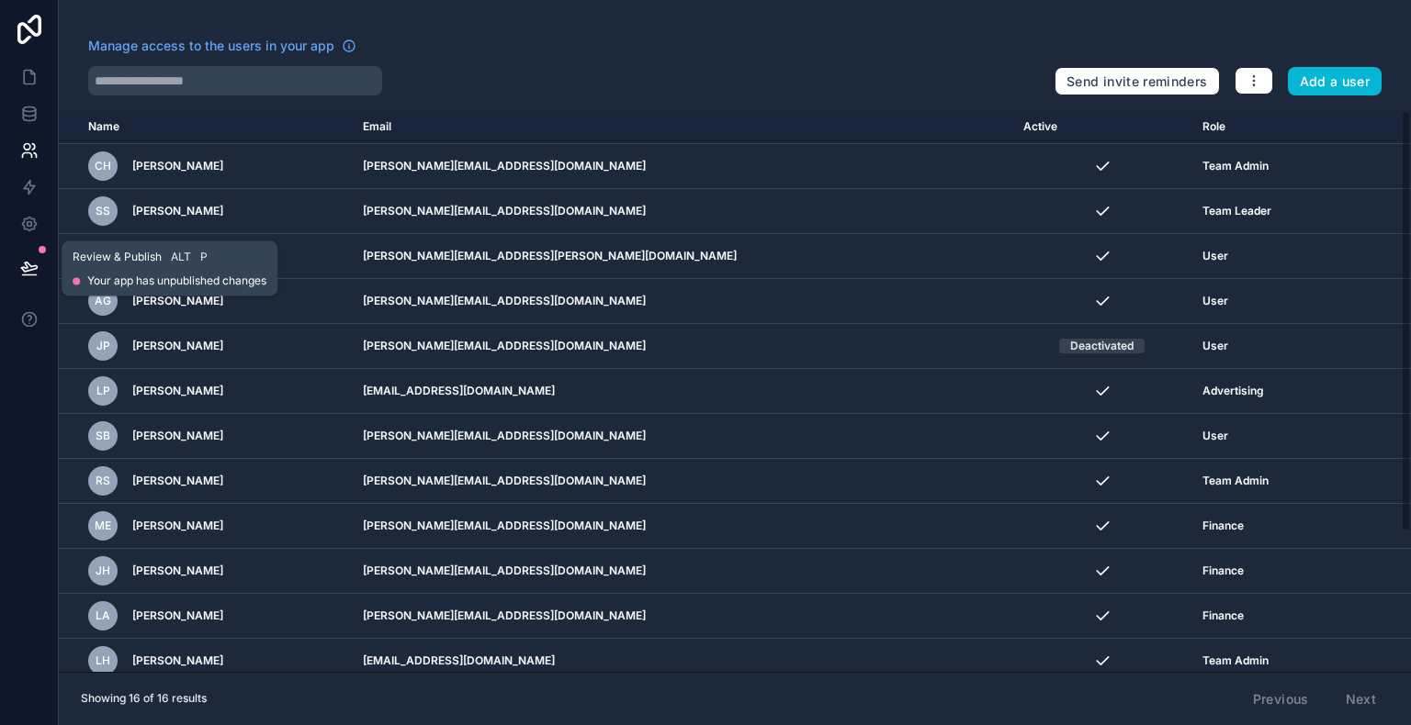
click at [31, 263] on icon at bounding box center [29, 268] width 18 height 18
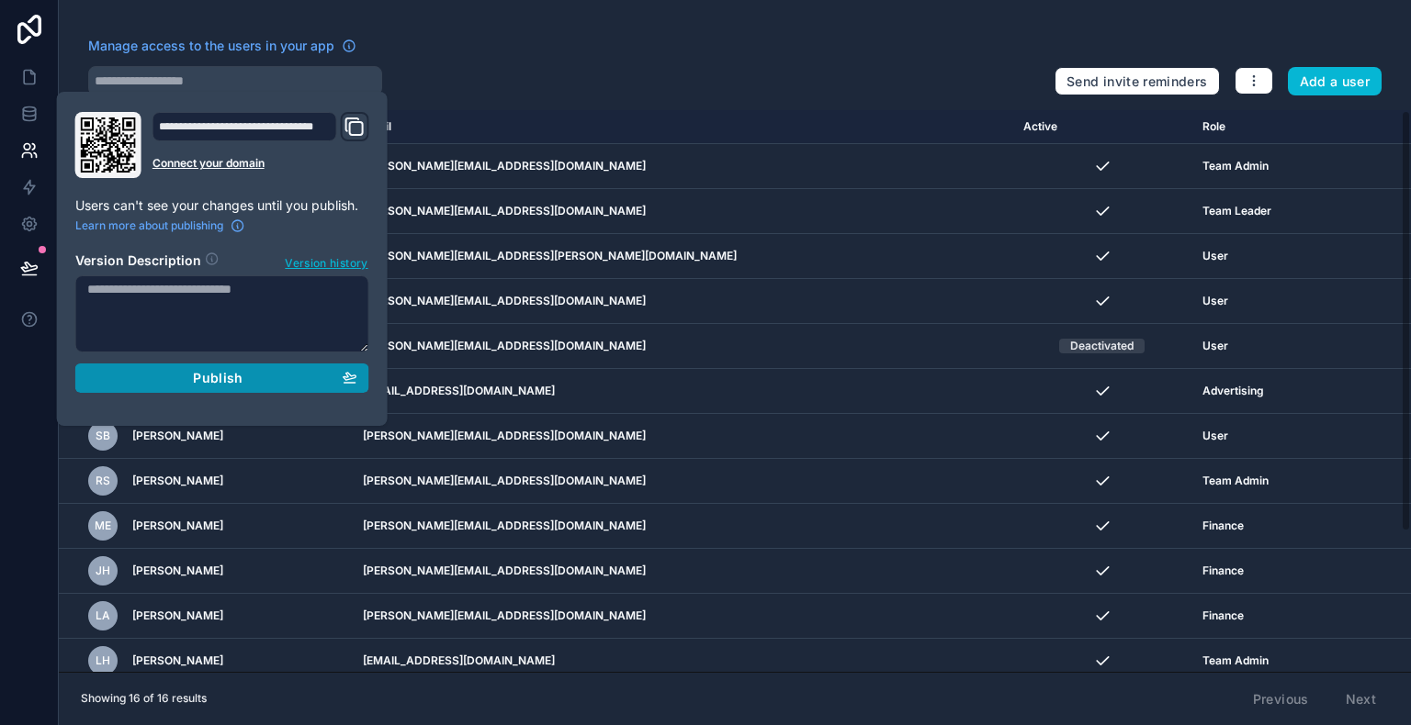
click at [203, 380] on span "Publish" at bounding box center [218, 378] width 50 height 17
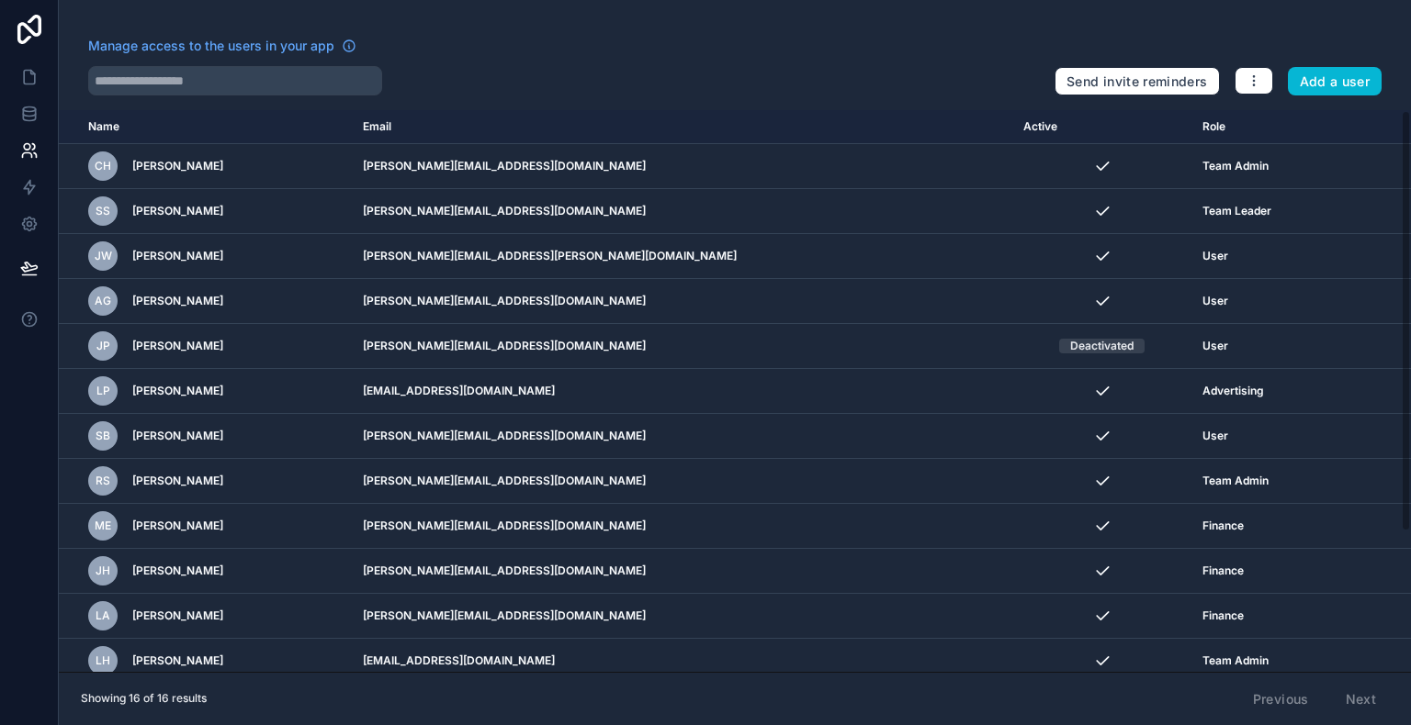
click at [6, 350] on div at bounding box center [29, 362] width 59 height 725
click at [26, 89] on link at bounding box center [29, 77] width 58 height 37
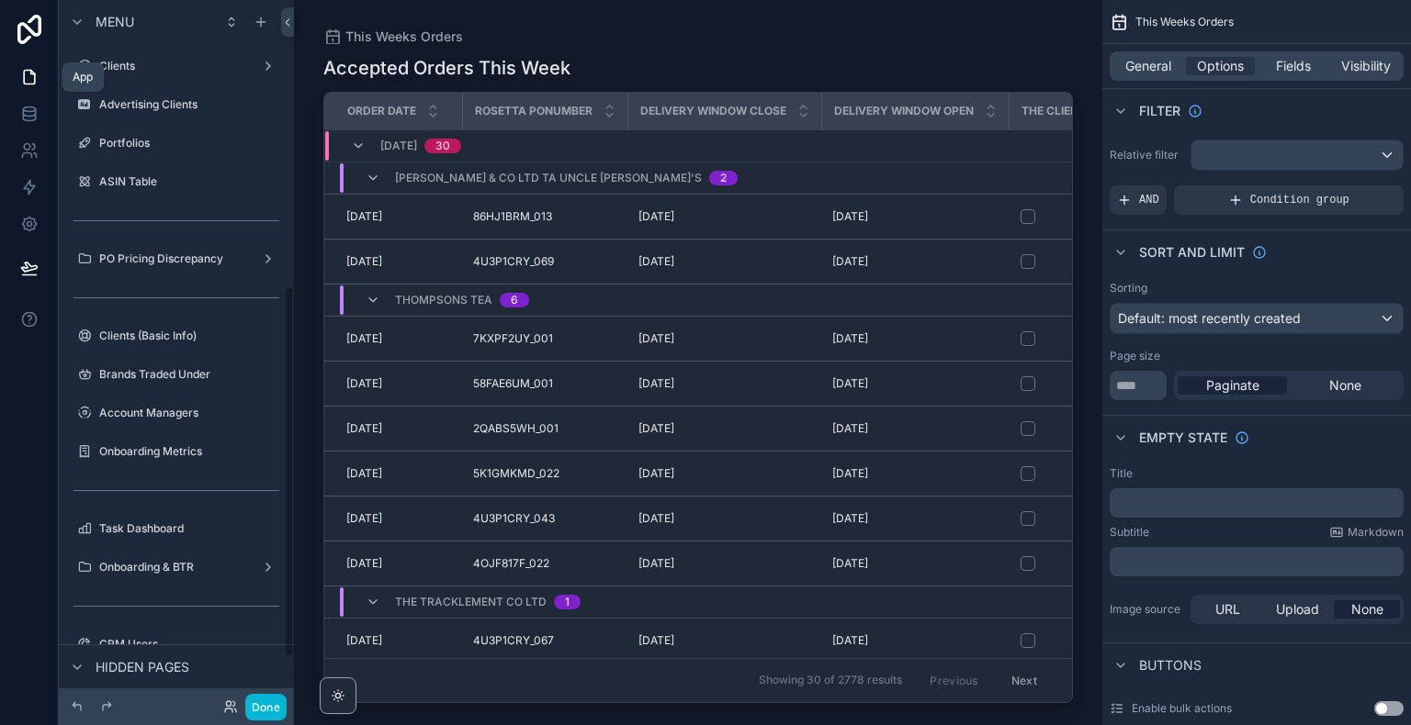
scroll to position [543, 0]
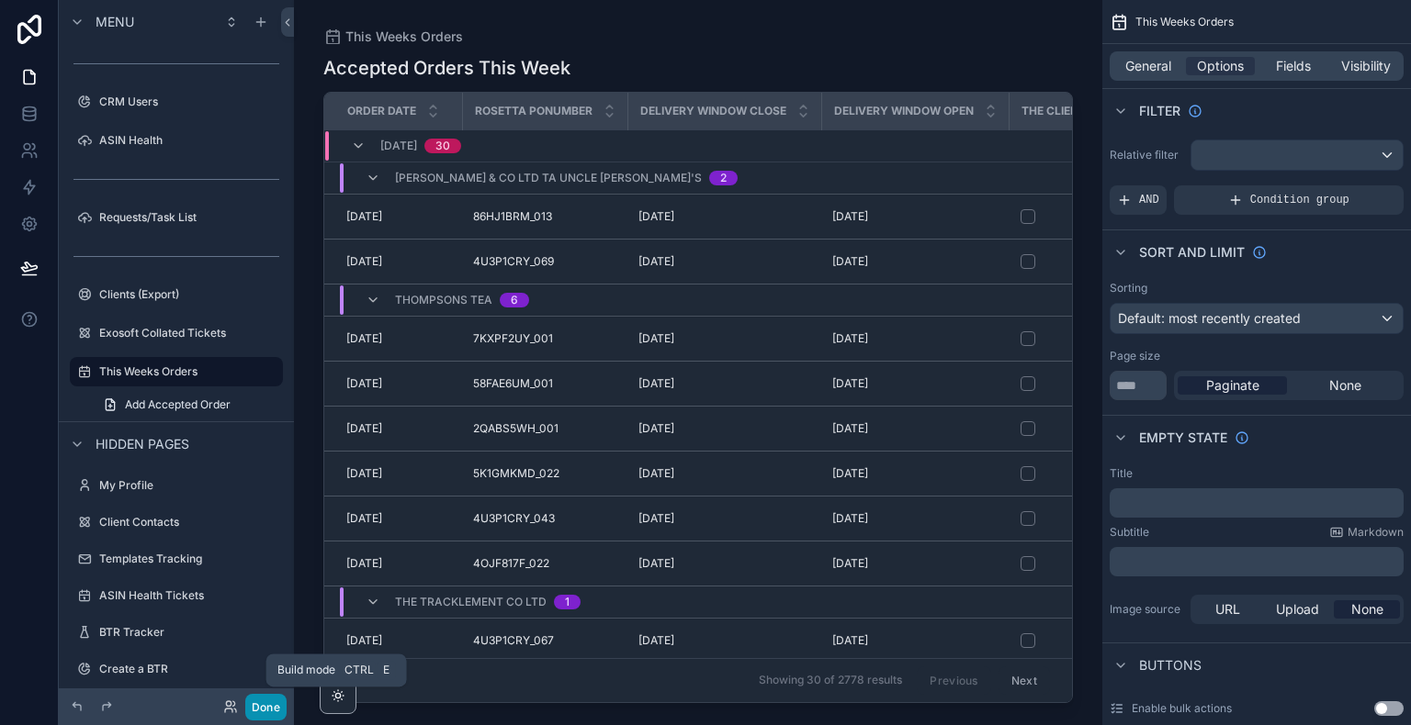
click at [262, 714] on button "Done" at bounding box center [265, 707] width 41 height 27
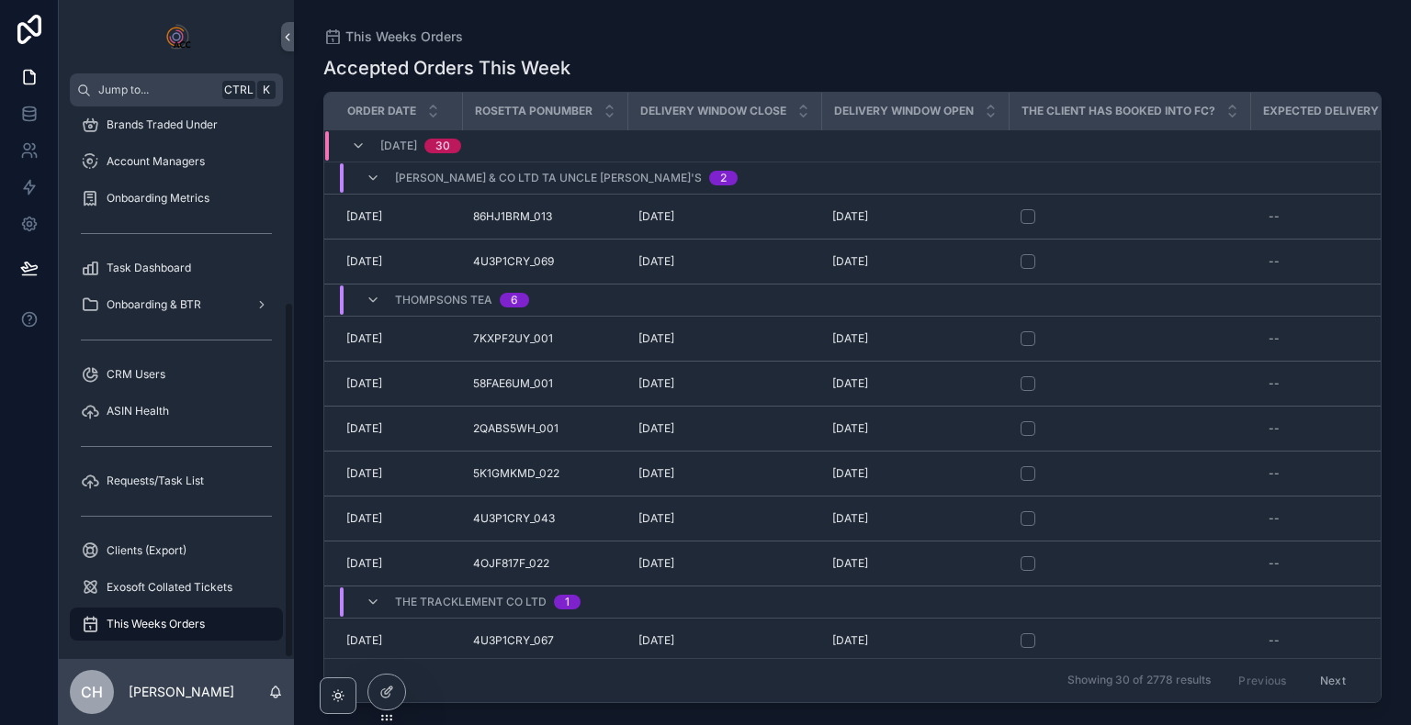
scroll to position [302, 0]
drag, startPoint x: 291, startPoint y: 399, endPoint x: 296, endPoint y: 759, distance: 359.1
click at [296, 725] on html "Jump to... Ctrl K Clients Advertising Clients 132 Portfolios ASIN Table PO Pric…" at bounding box center [705, 362] width 1411 height 725
click at [255, 619] on div "This Weeks Orders" at bounding box center [176, 619] width 191 height 29
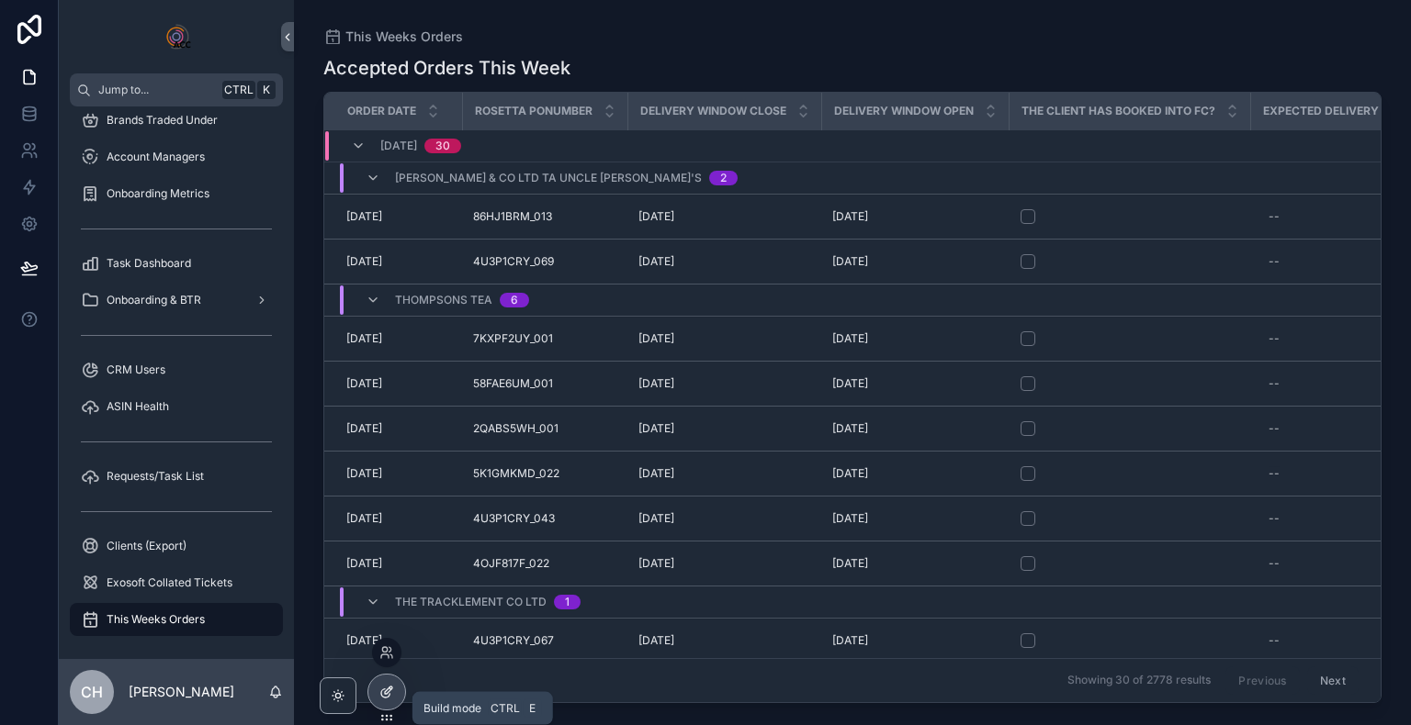
click at [387, 694] on icon at bounding box center [386, 692] width 15 height 15
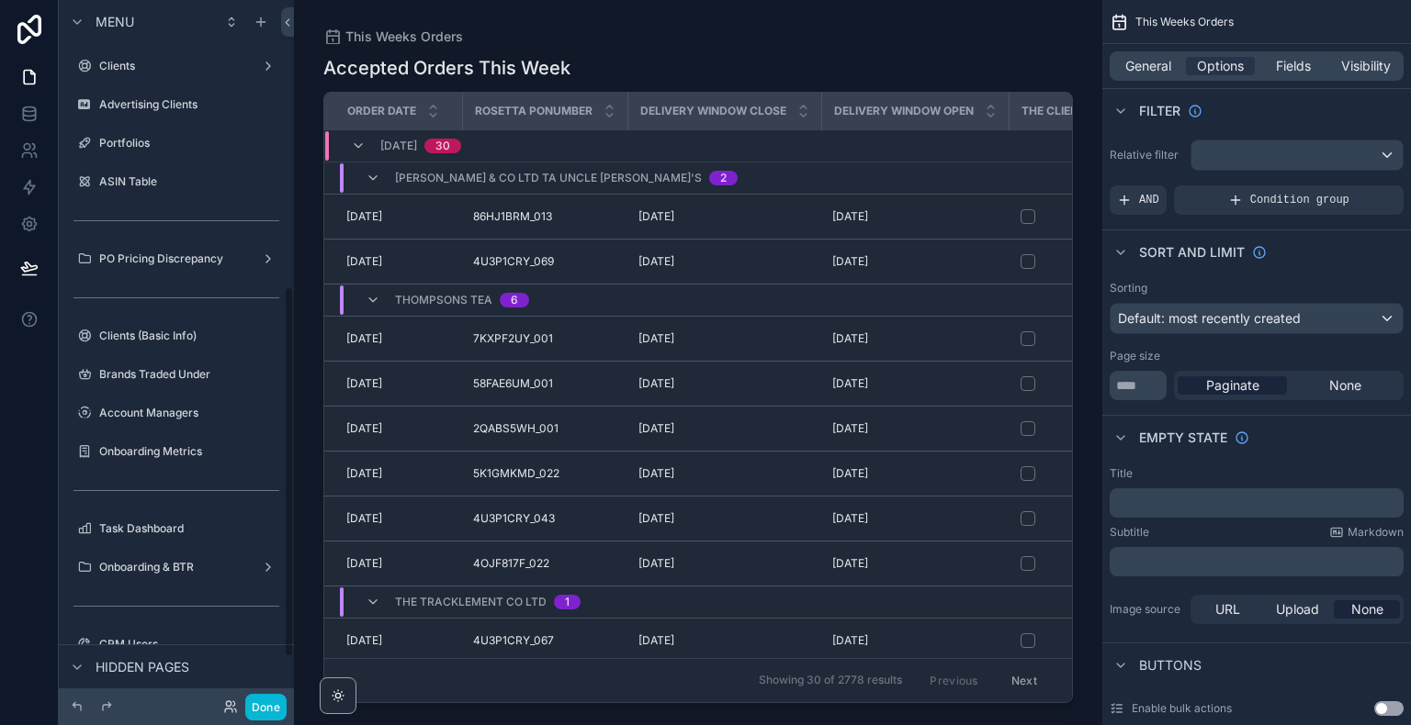
scroll to position [543, 0]
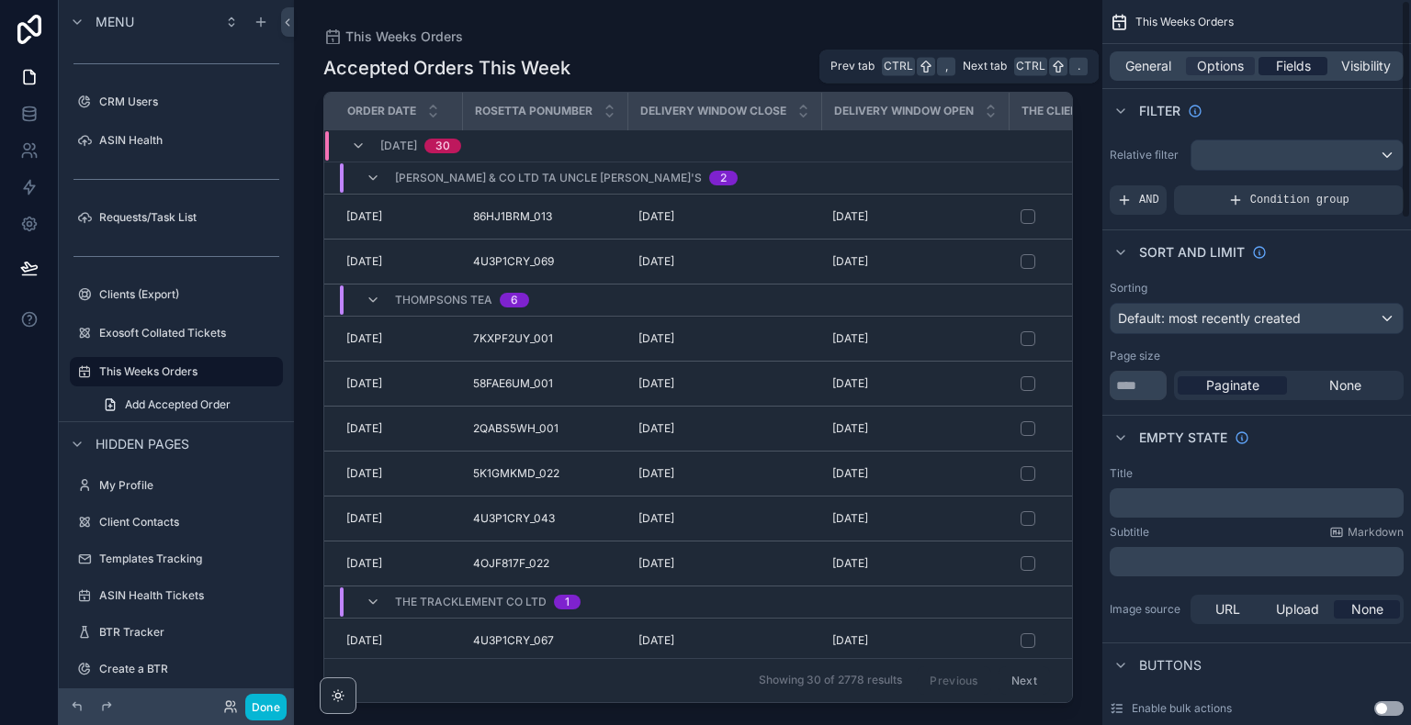
click at [1300, 69] on span "Fields" at bounding box center [1293, 66] width 35 height 18
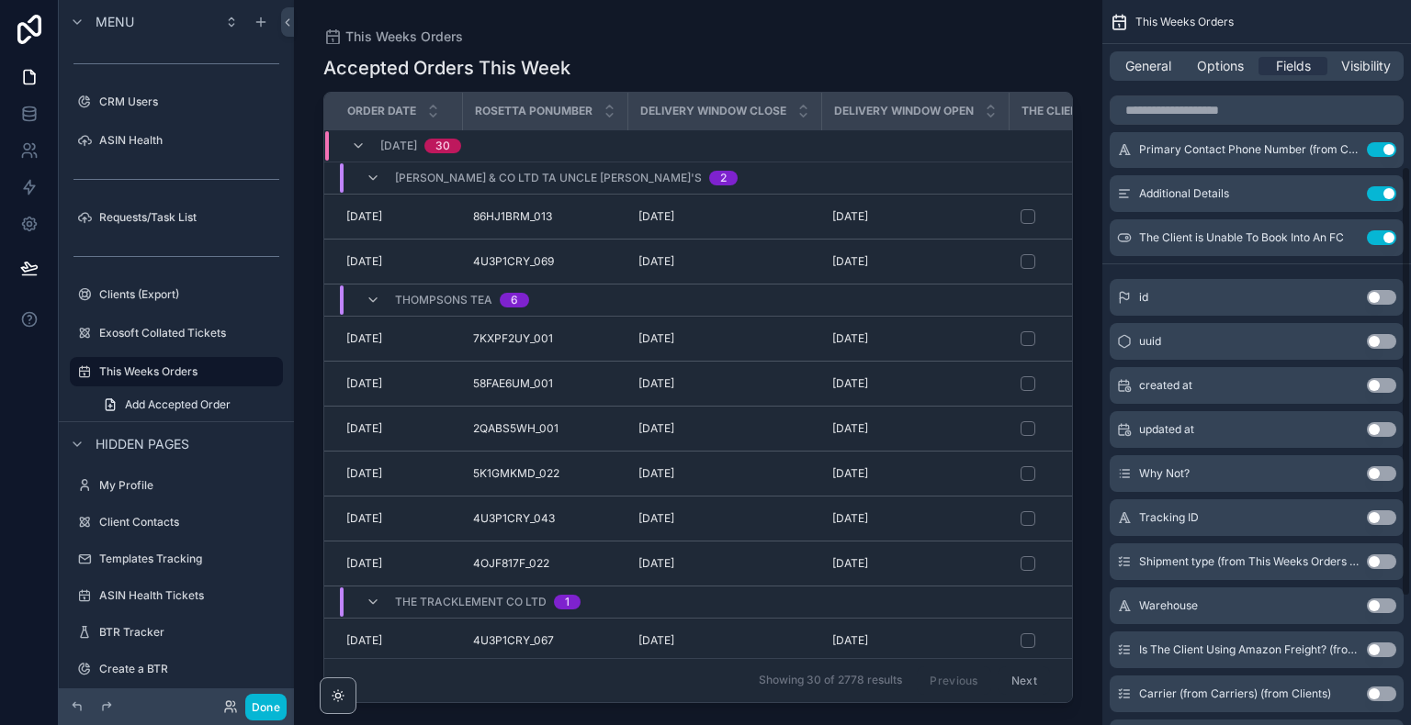
scroll to position [495, 0]
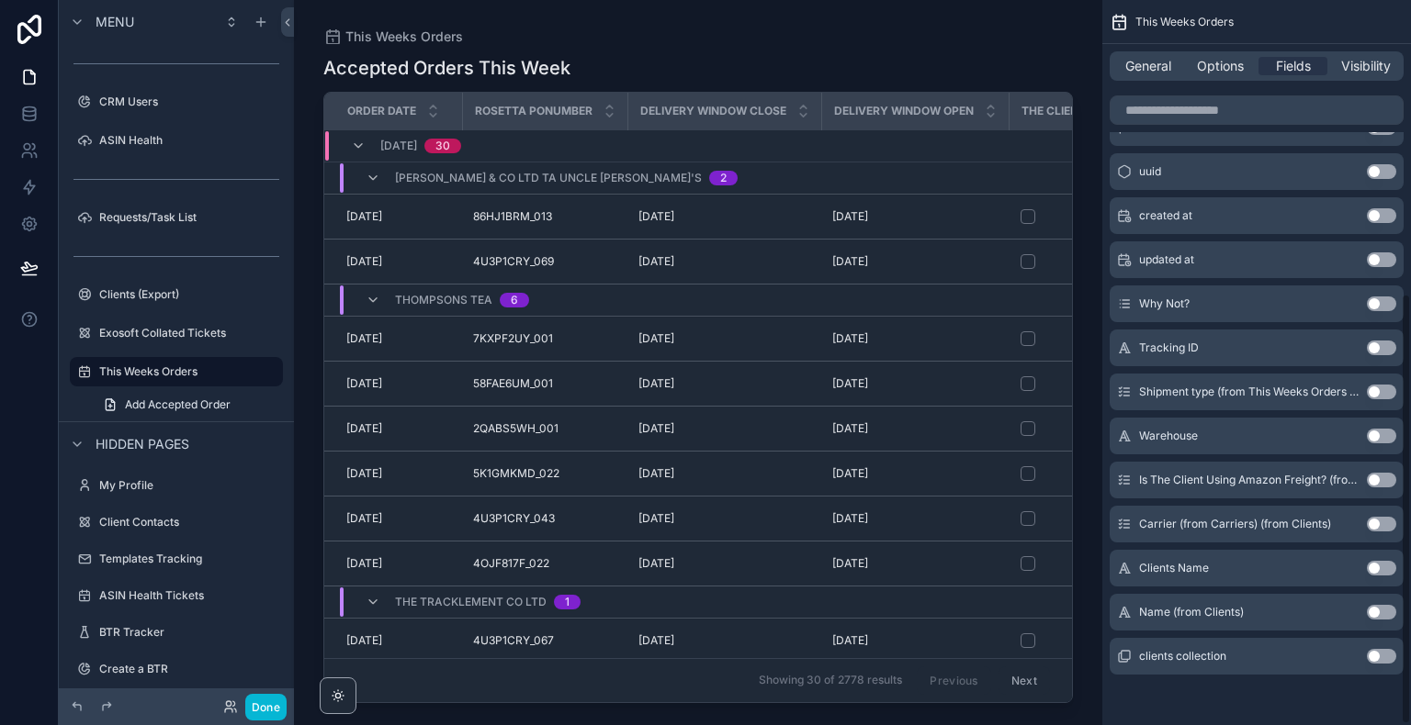
drag, startPoint x: 1407, startPoint y: 78, endPoint x: 1410, endPoint y: 580, distance: 502.3
click at [1410, 580] on div "This Weeks Orders General Options Fields Visibility Order date Use setting Rose…" at bounding box center [1256, 362] width 309 height 725
click at [1373, 307] on button "Use setting" at bounding box center [1380, 304] width 29 height 15
click at [1378, 346] on button "Use setting" at bounding box center [1380, 348] width 29 height 15
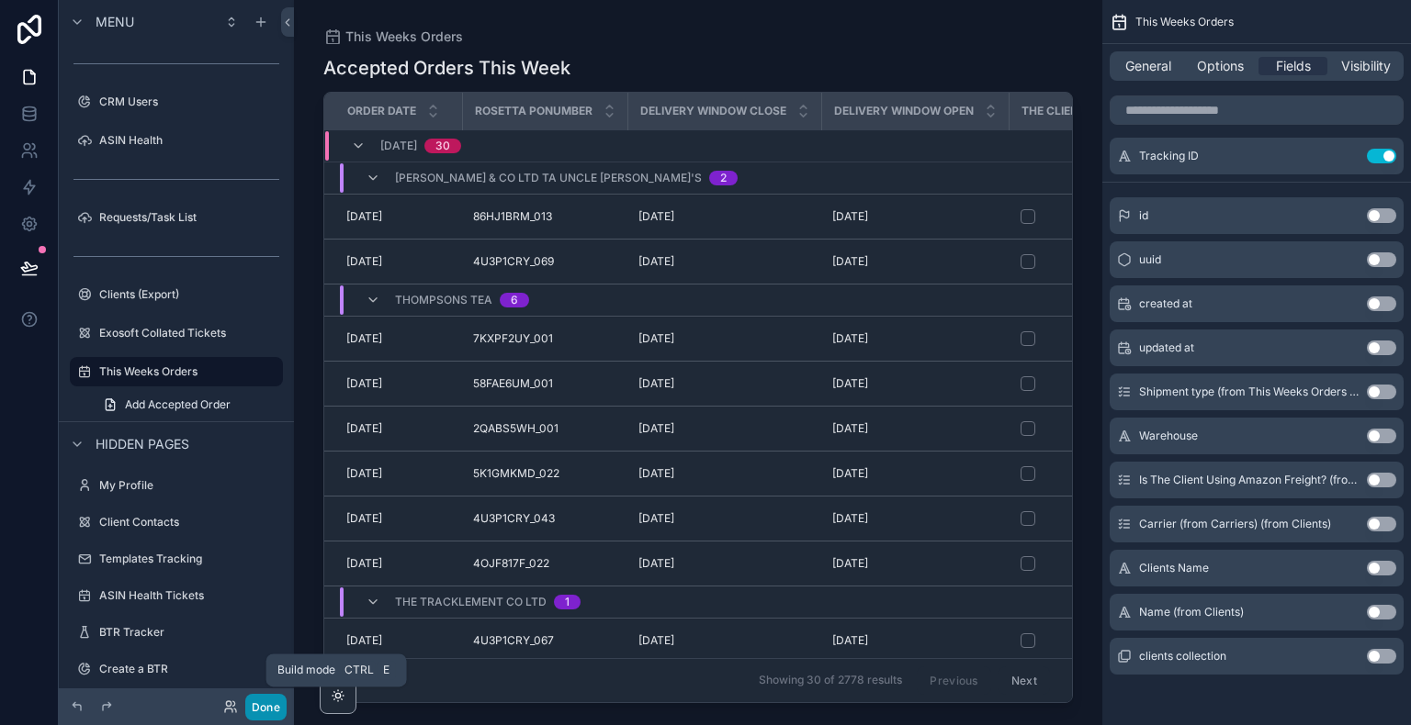
click at [282, 707] on button "Done" at bounding box center [265, 707] width 41 height 27
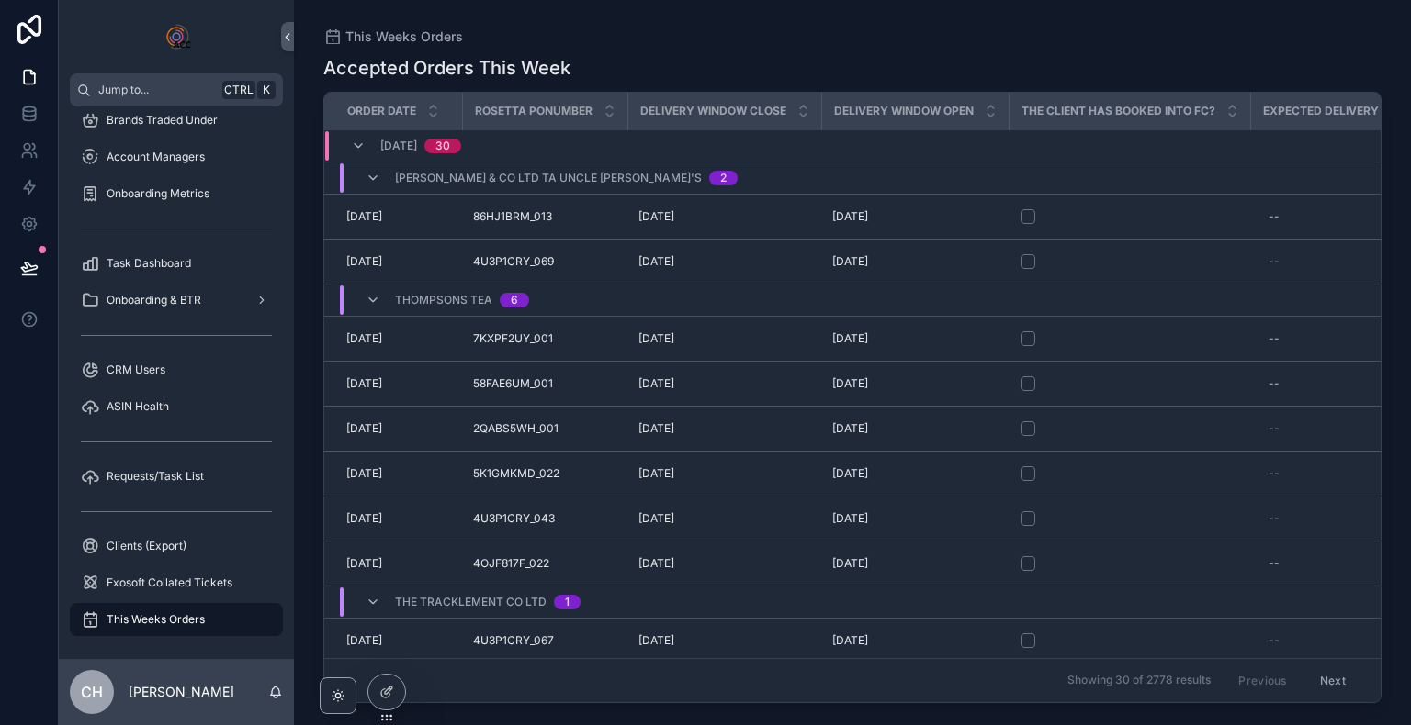
click at [1095, 68] on div "Accepted Orders This Week" at bounding box center [852, 68] width 1058 height 26
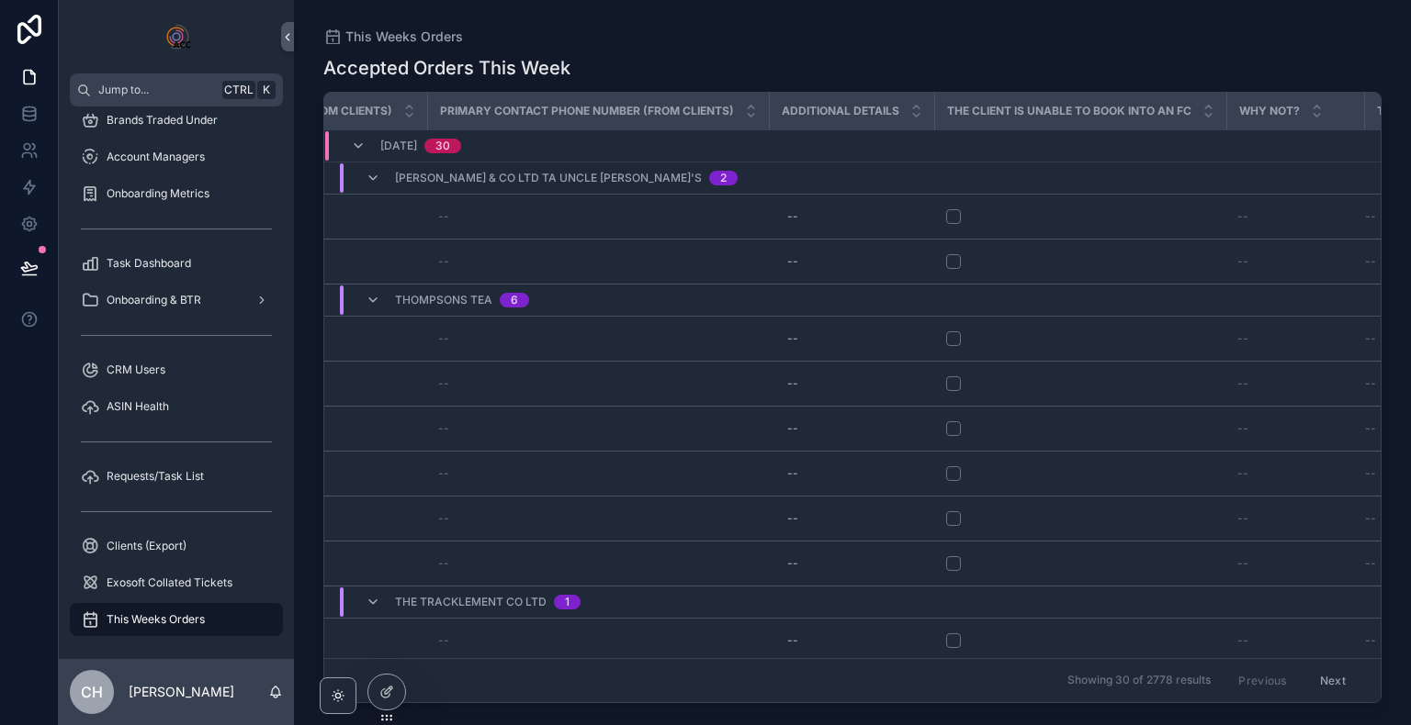
scroll to position [0, 1445]
click at [1223, 159] on td "scrollable content" at bounding box center [1172, 146] width 138 height 32
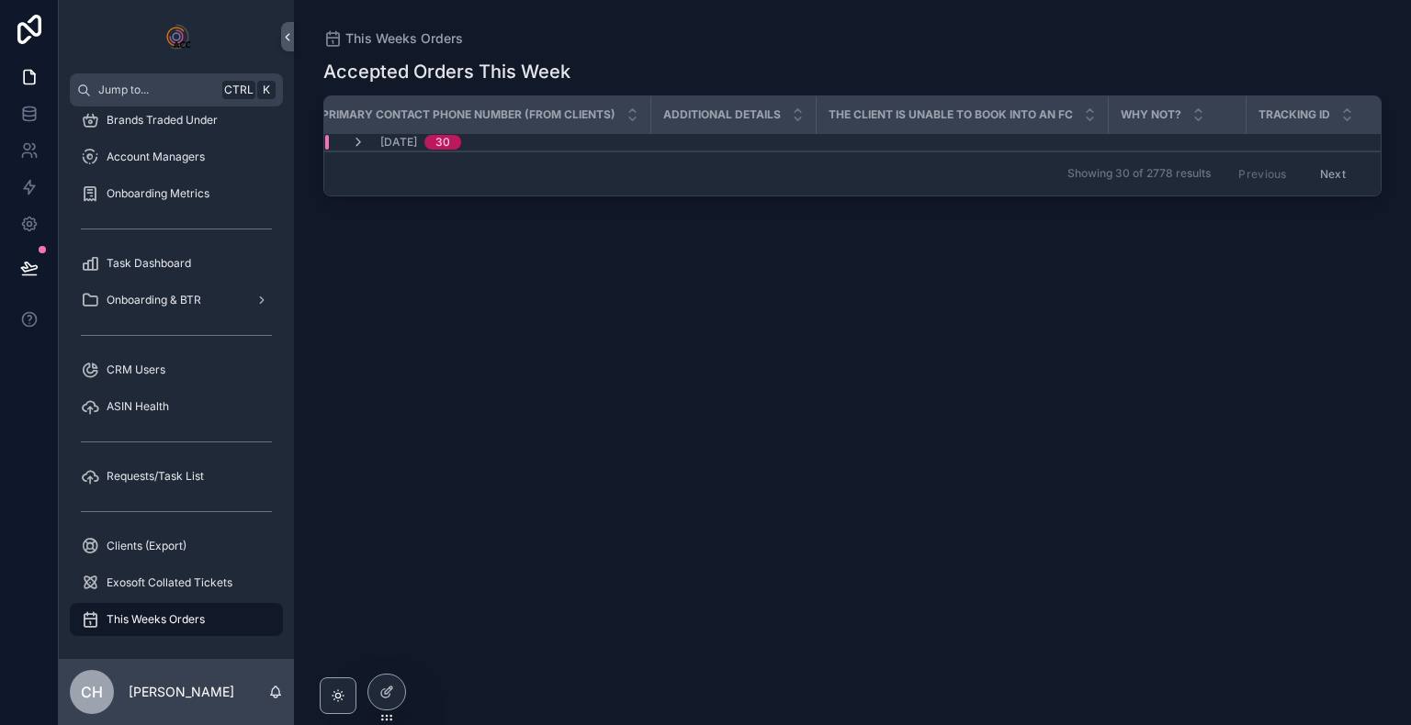
click at [1223, 159] on div "Showing 30 of 2778 results Previous Next" at bounding box center [852, 174] width 1056 height 44
click at [1264, 171] on div "Previous Next" at bounding box center [1291, 174] width 133 height 28
click at [358, 145] on icon "scrollable content" at bounding box center [358, 142] width 15 height 15
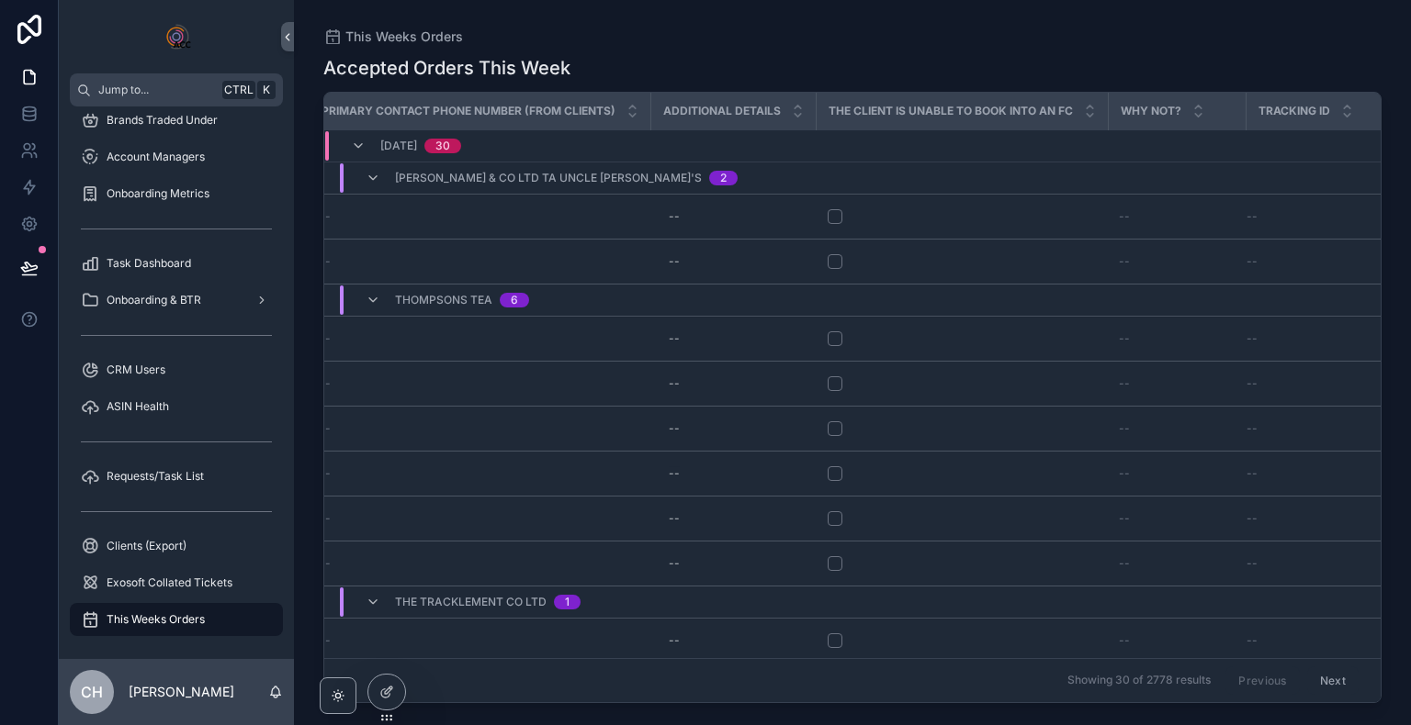
click at [930, 692] on div "Showing 30 of 2778 results Previous Next" at bounding box center [852, 680] width 1056 height 44
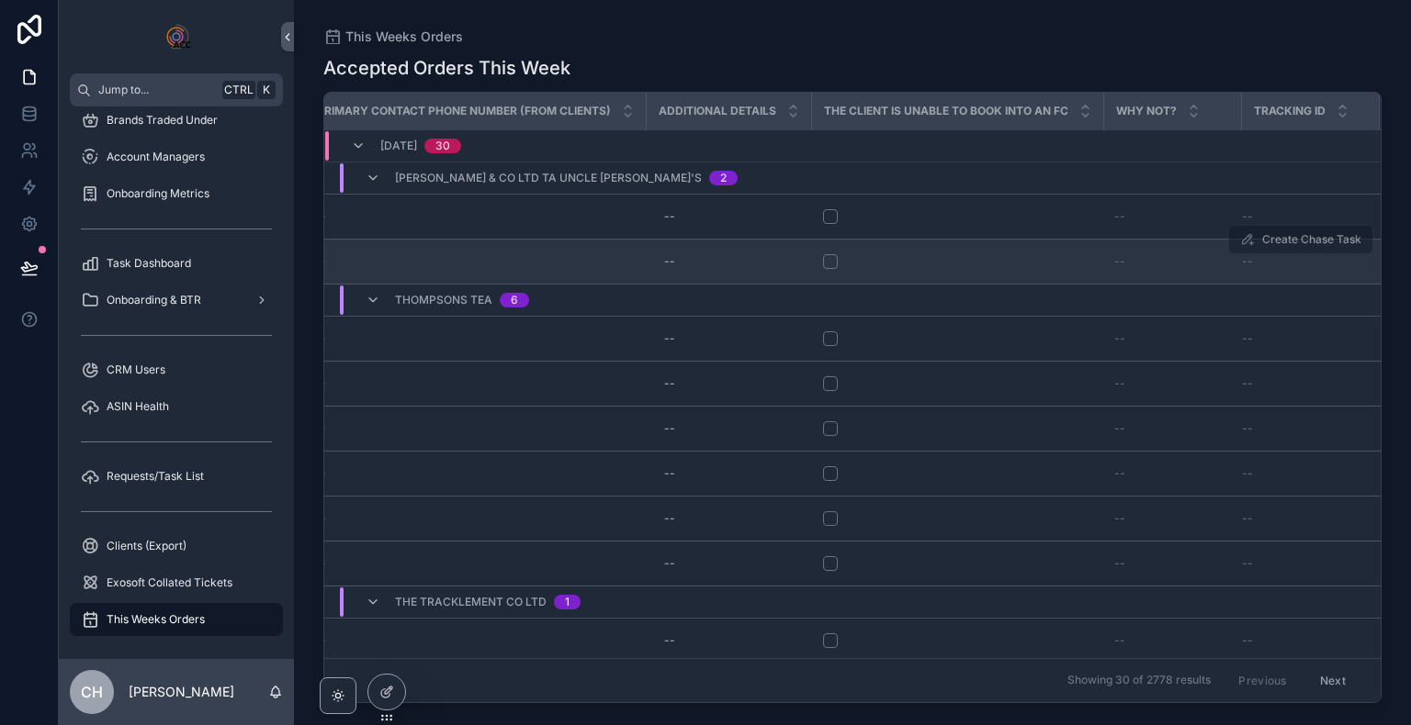
click at [1268, 240] on span "Create Chase Task" at bounding box center [1300, 241] width 145 height 14
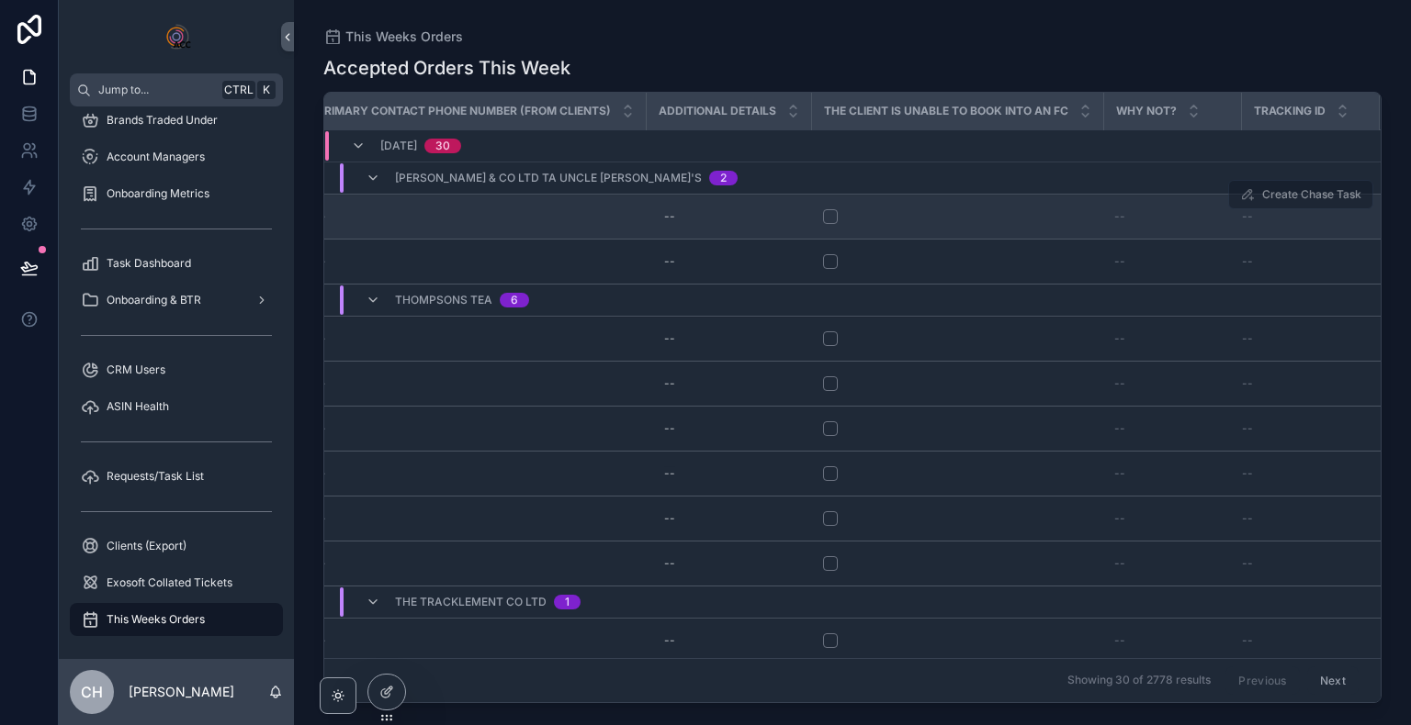
click at [1250, 221] on div "--" at bounding box center [1299, 216] width 115 height 15
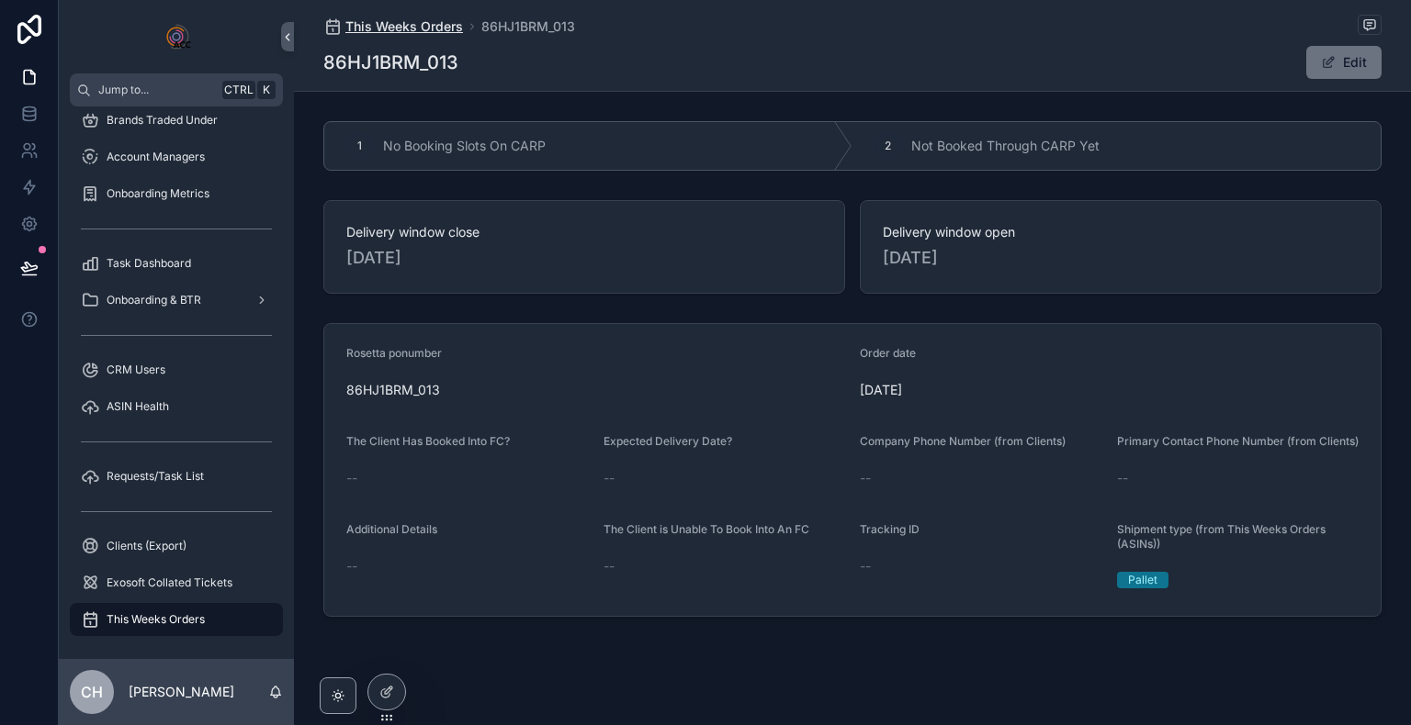
click at [433, 19] on span "This Weeks Orders" at bounding box center [404, 26] width 118 height 18
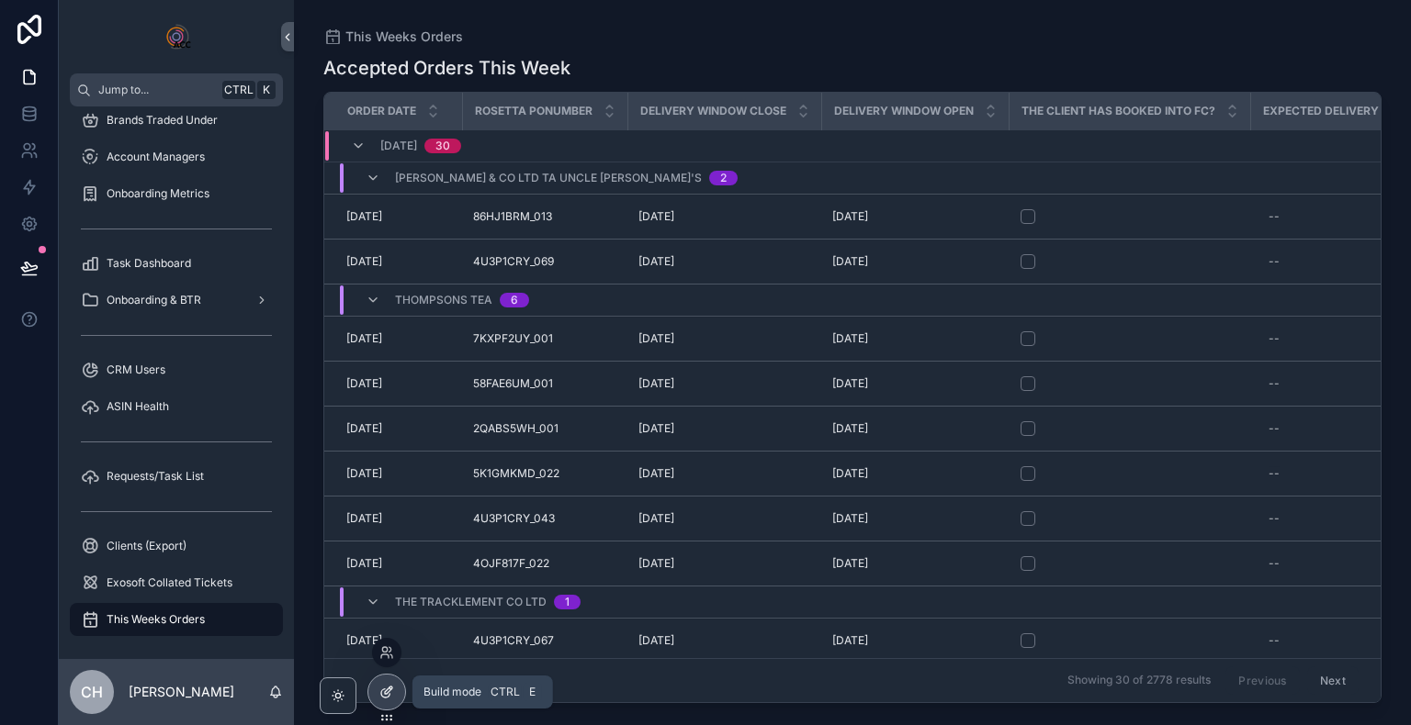
click at [385, 692] on icon at bounding box center [388, 690] width 7 height 7
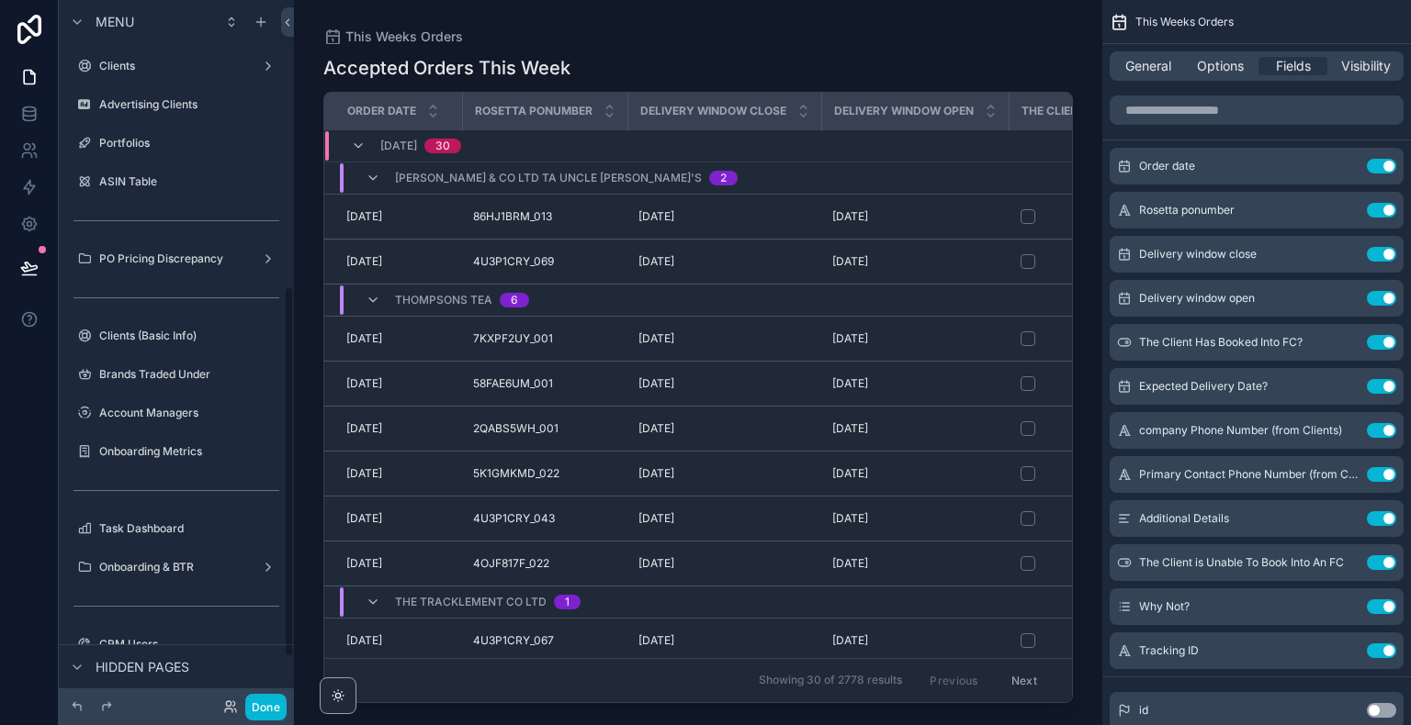
scroll to position [543, 0]
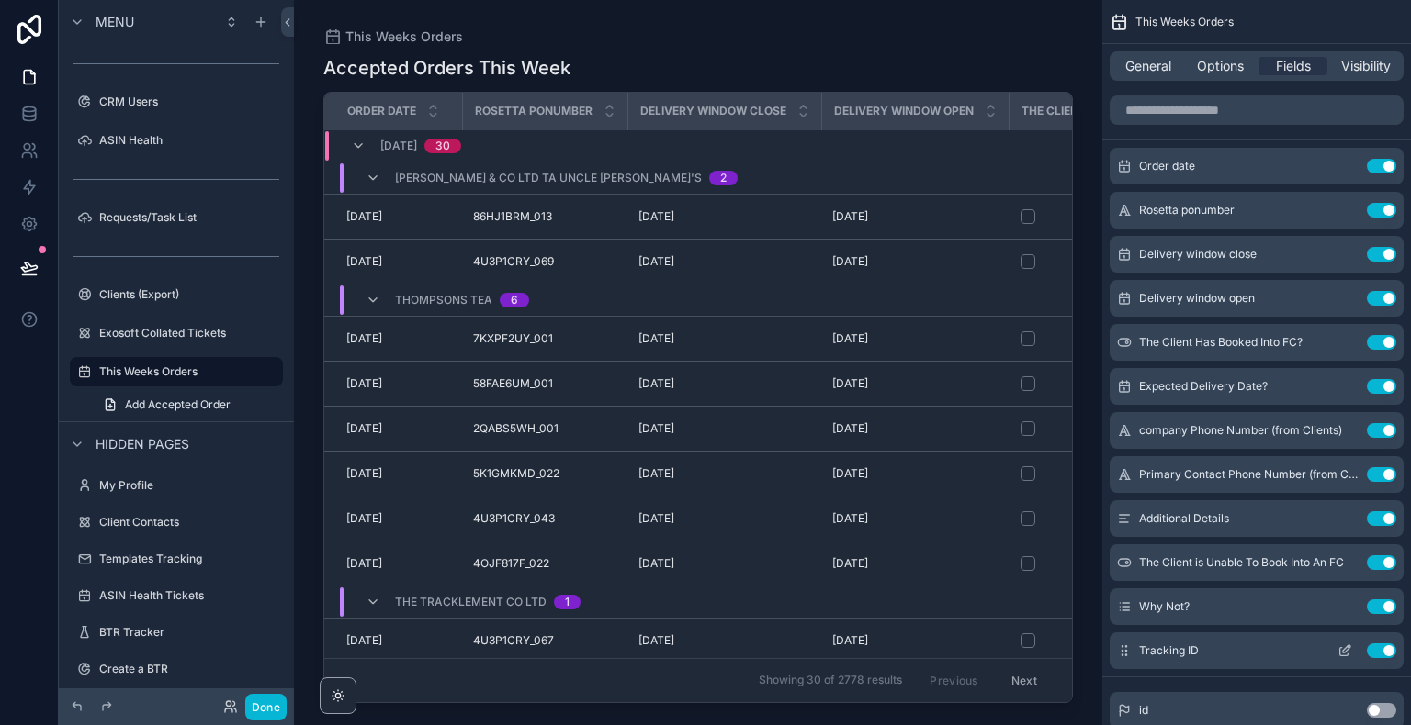
click at [1346, 654] on icon "scrollable content" at bounding box center [1344, 651] width 15 height 15
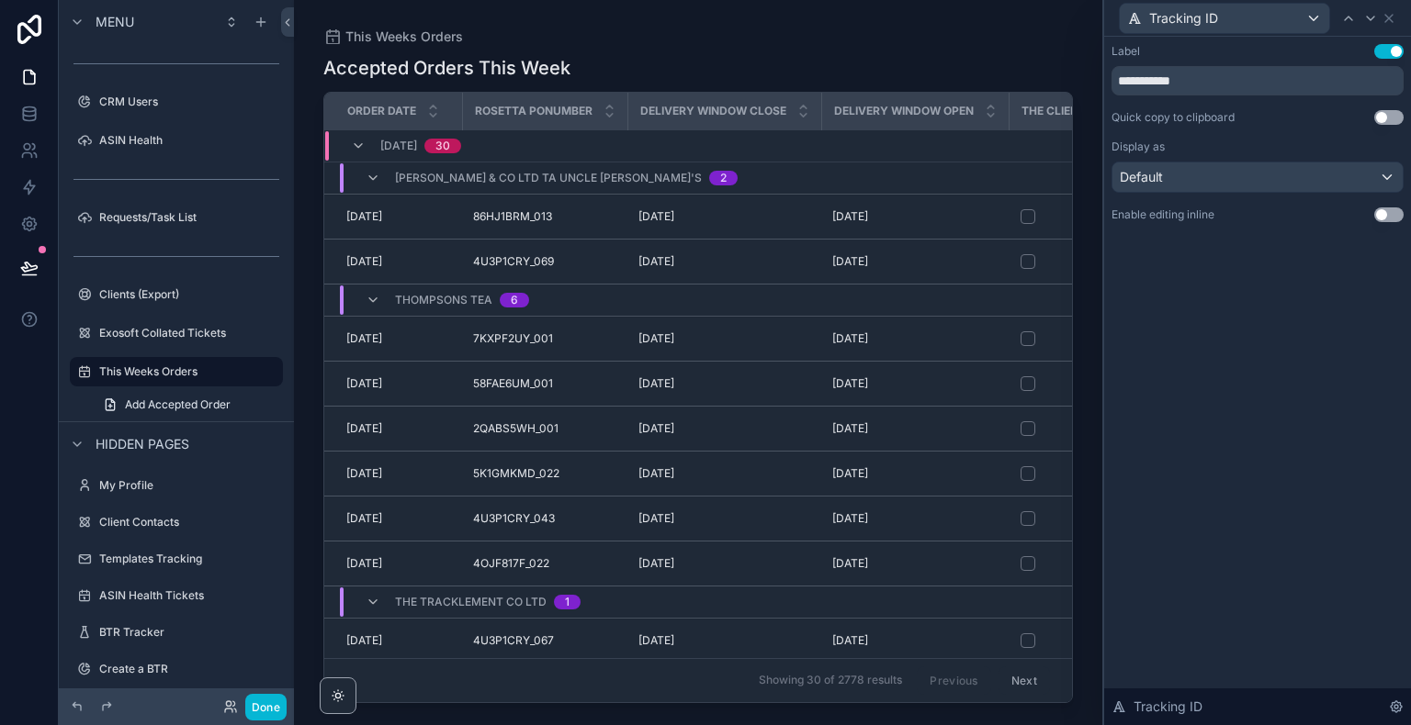
click at [1387, 219] on button "Use setting" at bounding box center [1388, 215] width 29 height 15
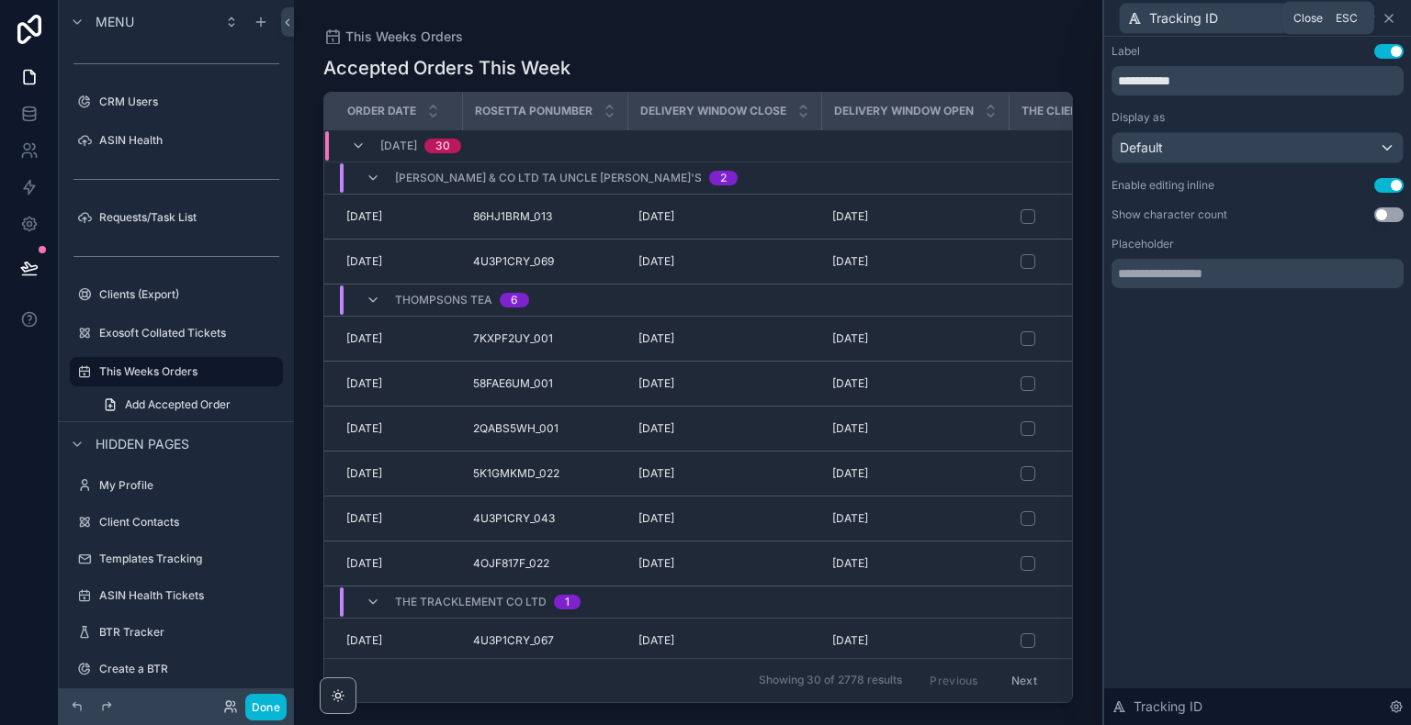
click at [1387, 19] on icon at bounding box center [1388, 18] width 7 height 7
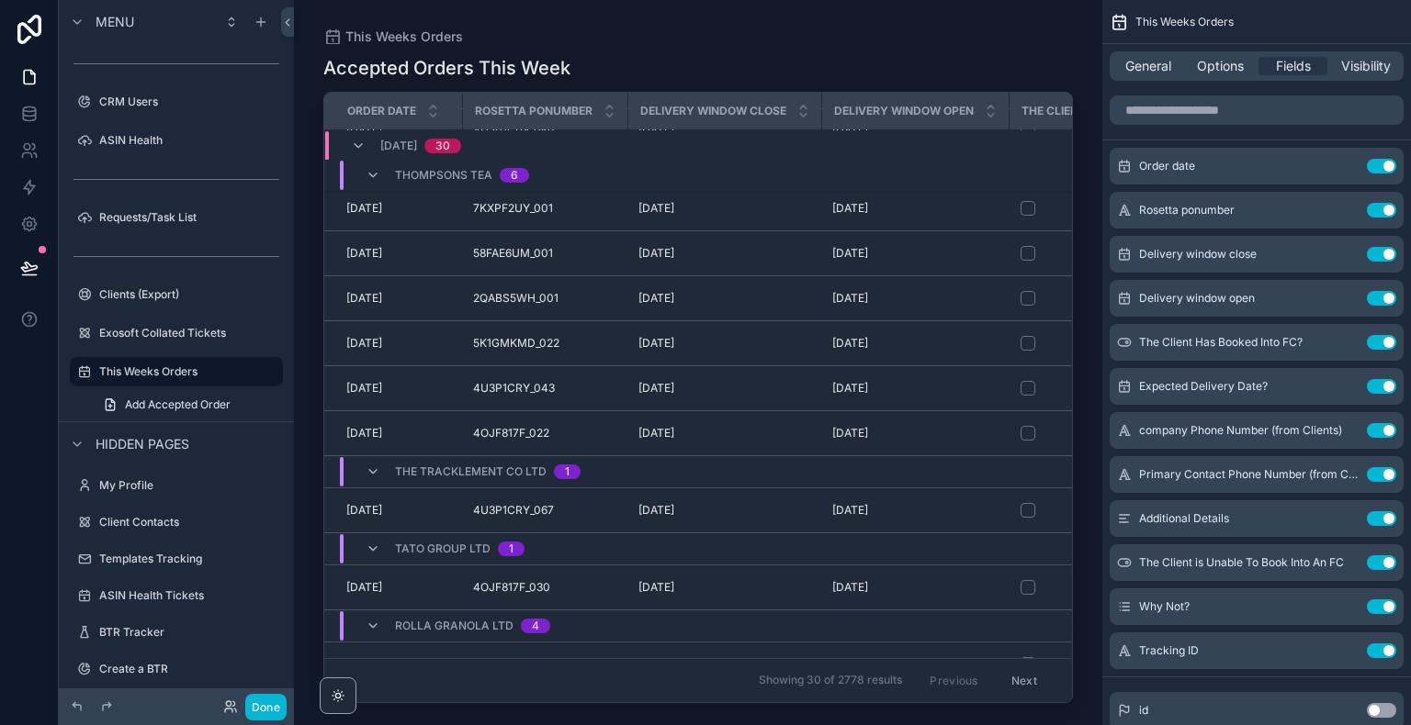
scroll to position [151, 0]
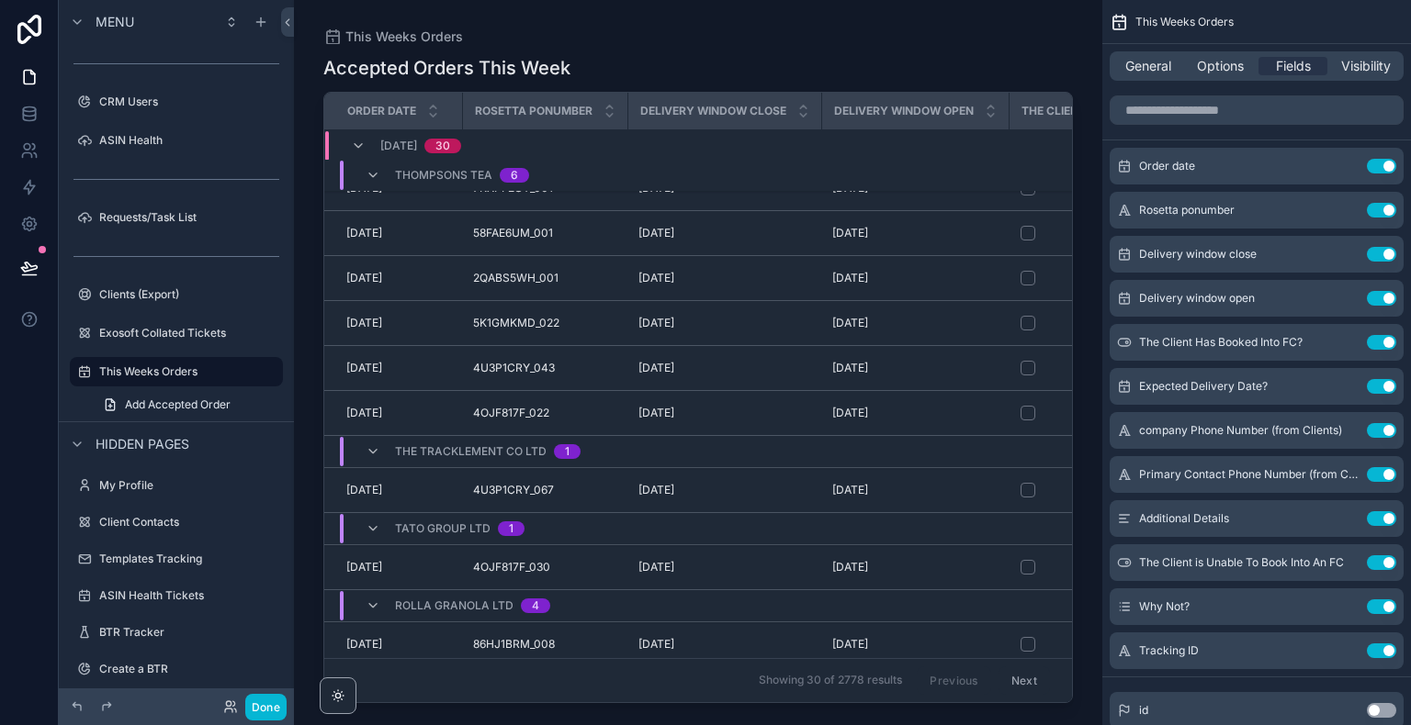
drag, startPoint x: 473, startPoint y: 701, endPoint x: 604, endPoint y: 635, distance: 146.6
click at [604, 635] on div "scrollable content" at bounding box center [698, 351] width 808 height 703
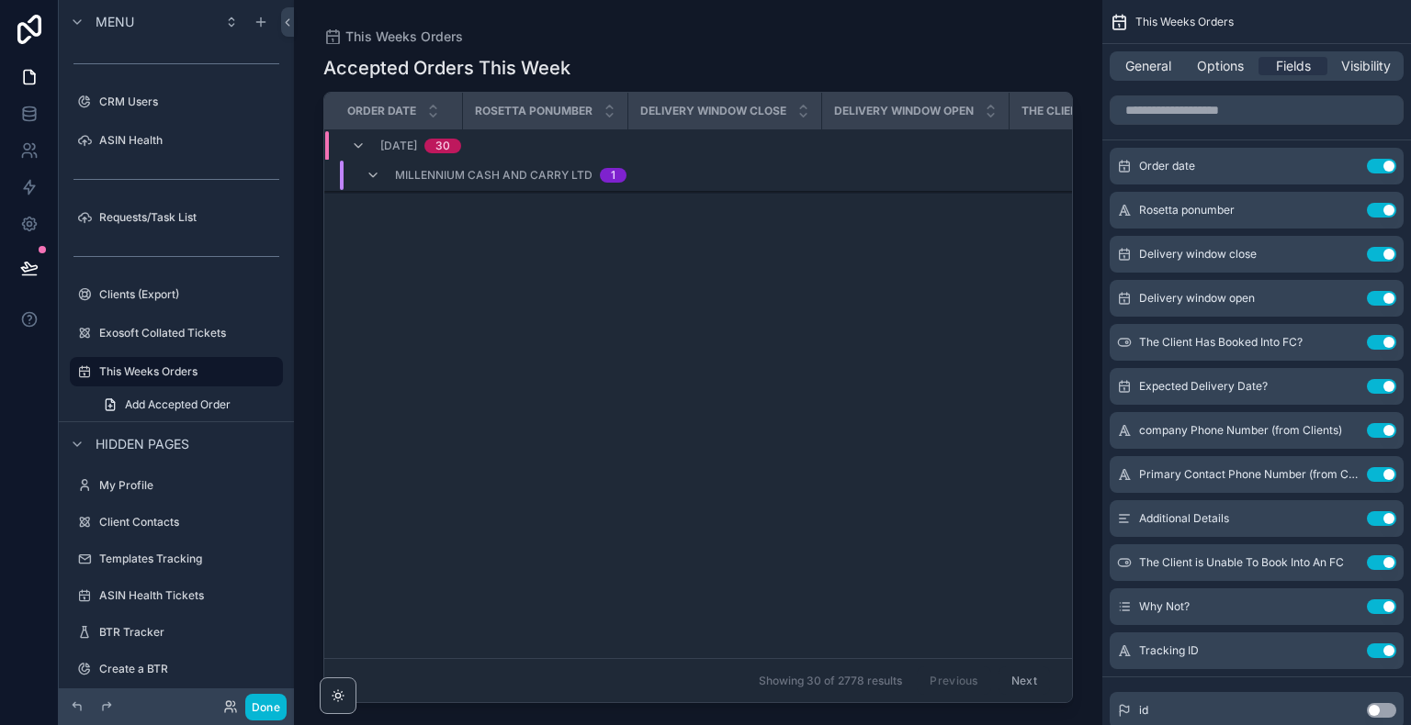
scroll to position [0, 0]
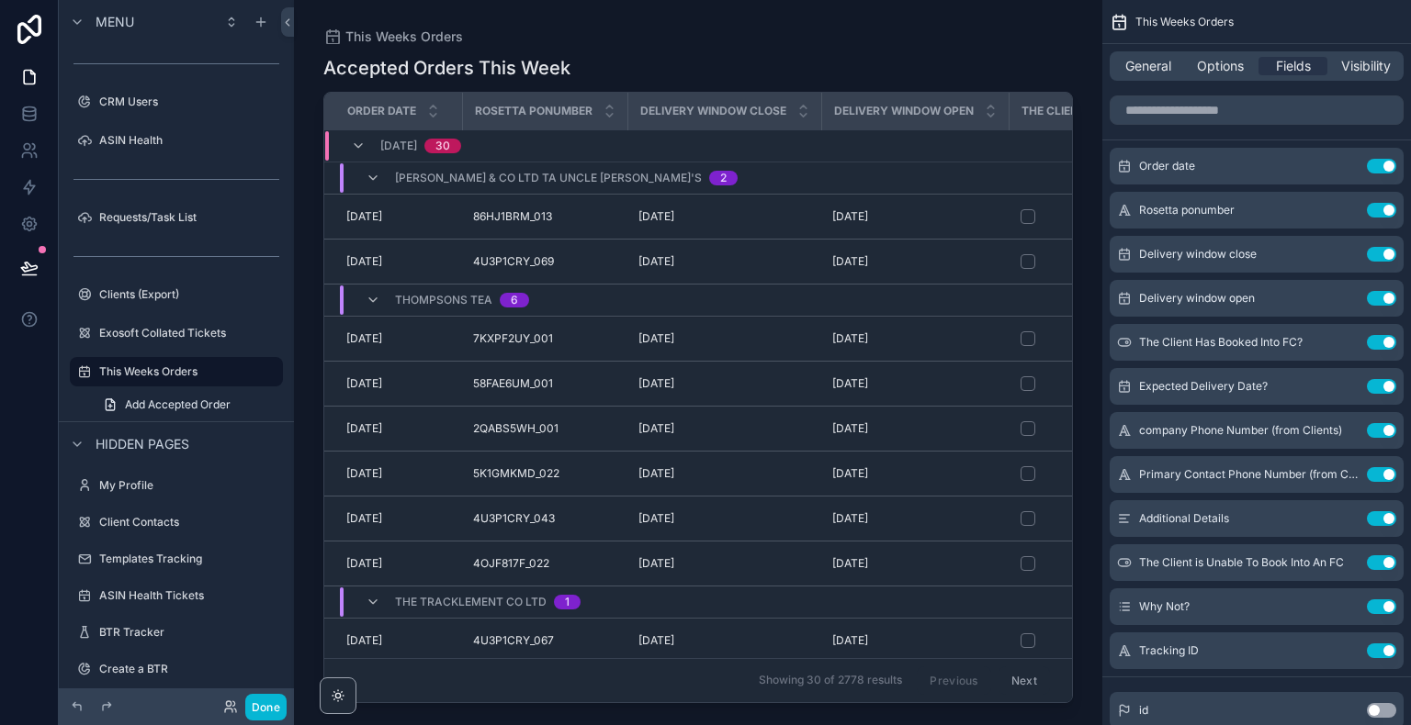
click at [1005, 674] on button "Next" at bounding box center [1023, 681] width 51 height 28
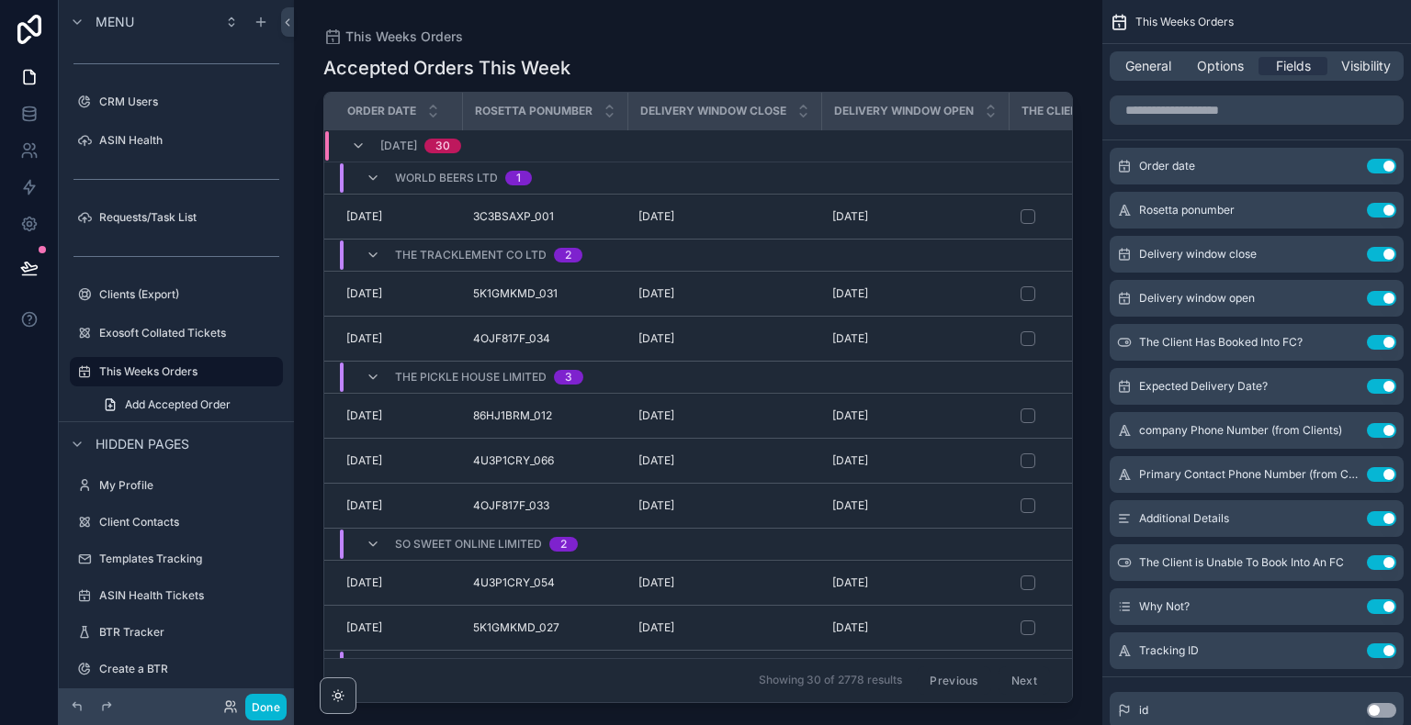
click at [962, 670] on button "Previous" at bounding box center [952, 681] width 73 height 28
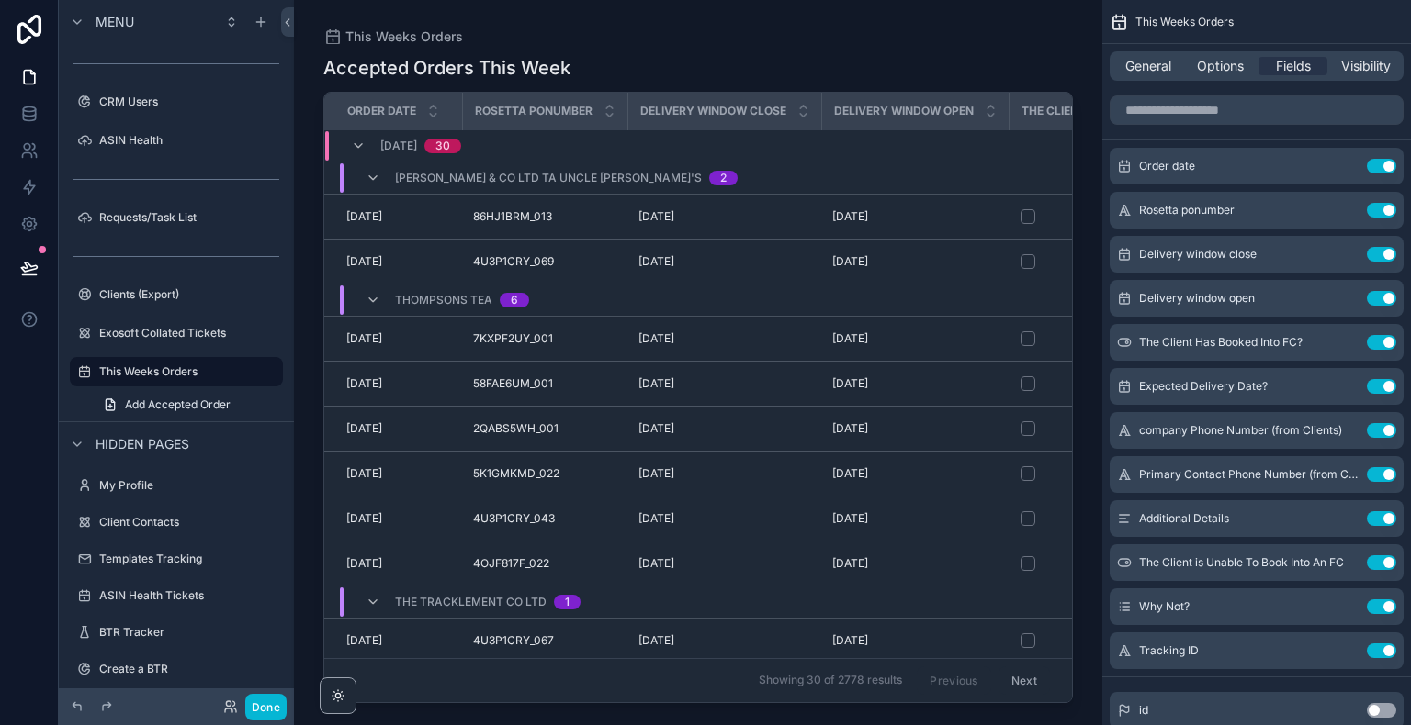
click at [987, 31] on div "This Weeks Orders" at bounding box center [697, 36] width 749 height 15
click at [24, 263] on icon at bounding box center [29, 267] width 16 height 9
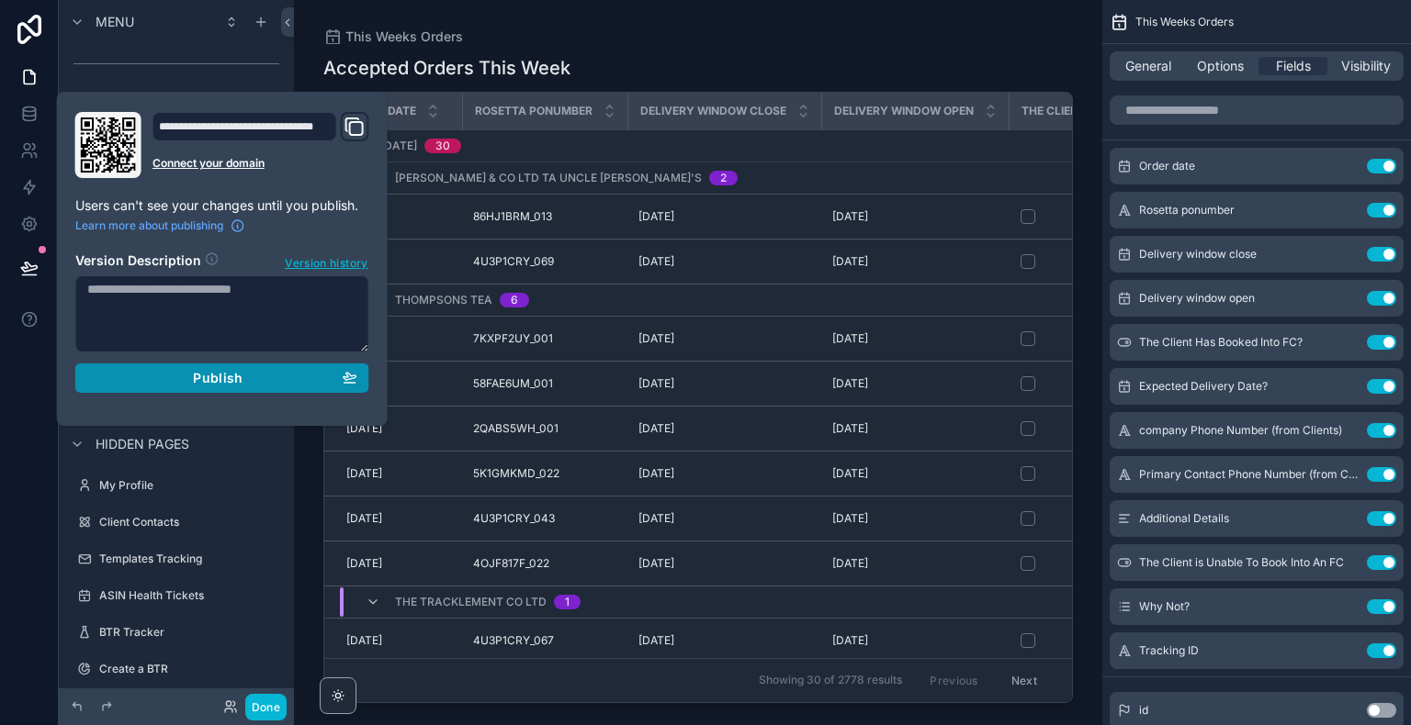
click at [220, 380] on span "Publish" at bounding box center [218, 378] width 50 height 17
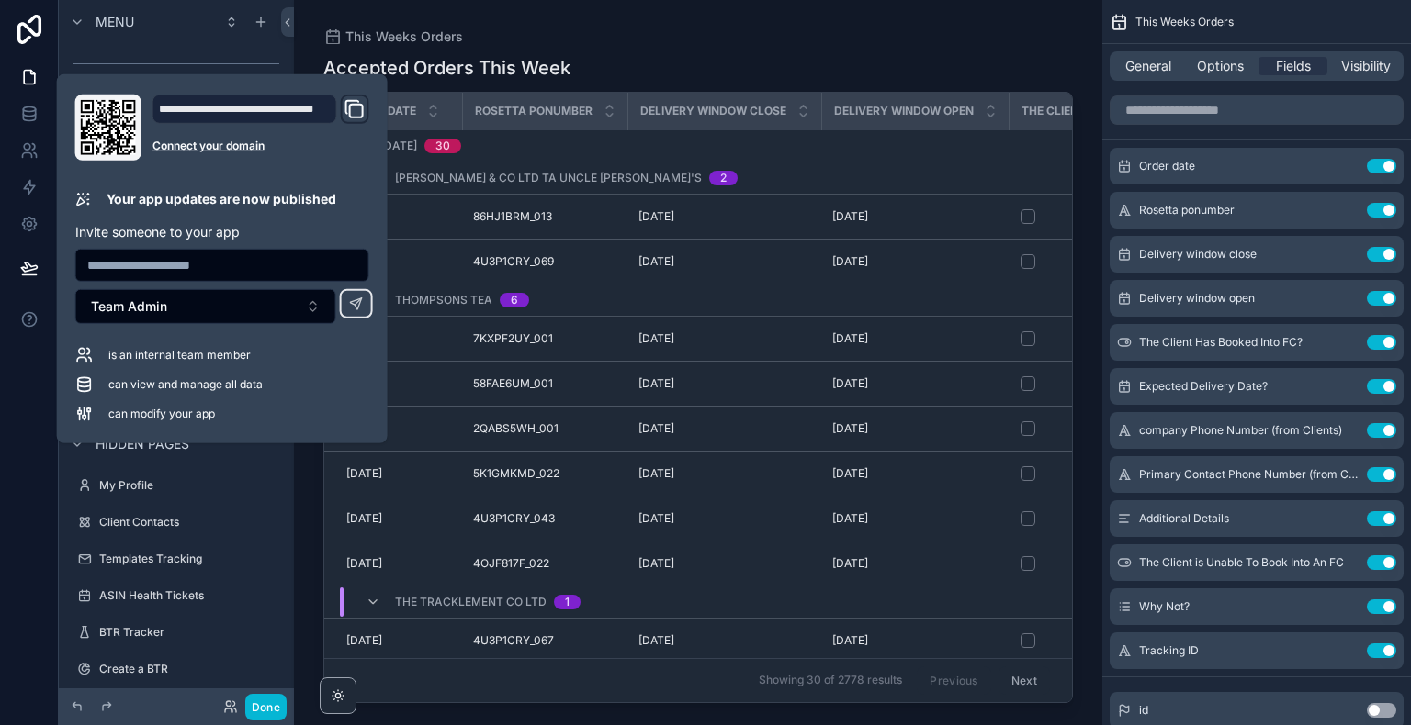
click at [34, 402] on div at bounding box center [29, 362] width 59 height 725
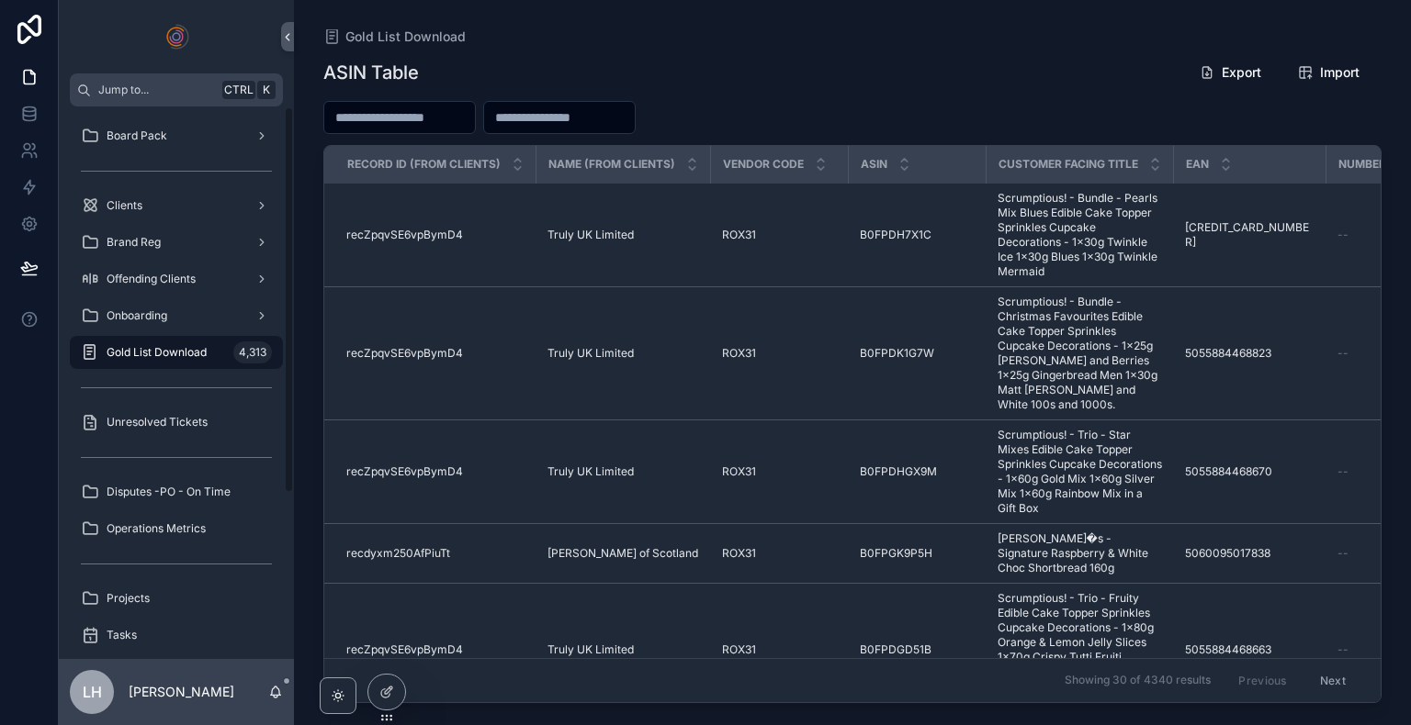
drag, startPoint x: 287, startPoint y: 245, endPoint x: 298, endPoint y: 108, distance: 137.3
click at [298, 108] on div "Jump to... Ctrl K Board Pack Clients Brand Reg Offending Clients Onboarding Gol…" at bounding box center [735, 362] width 1352 height 725
